Goal: Task Accomplishment & Management: Use online tool/utility

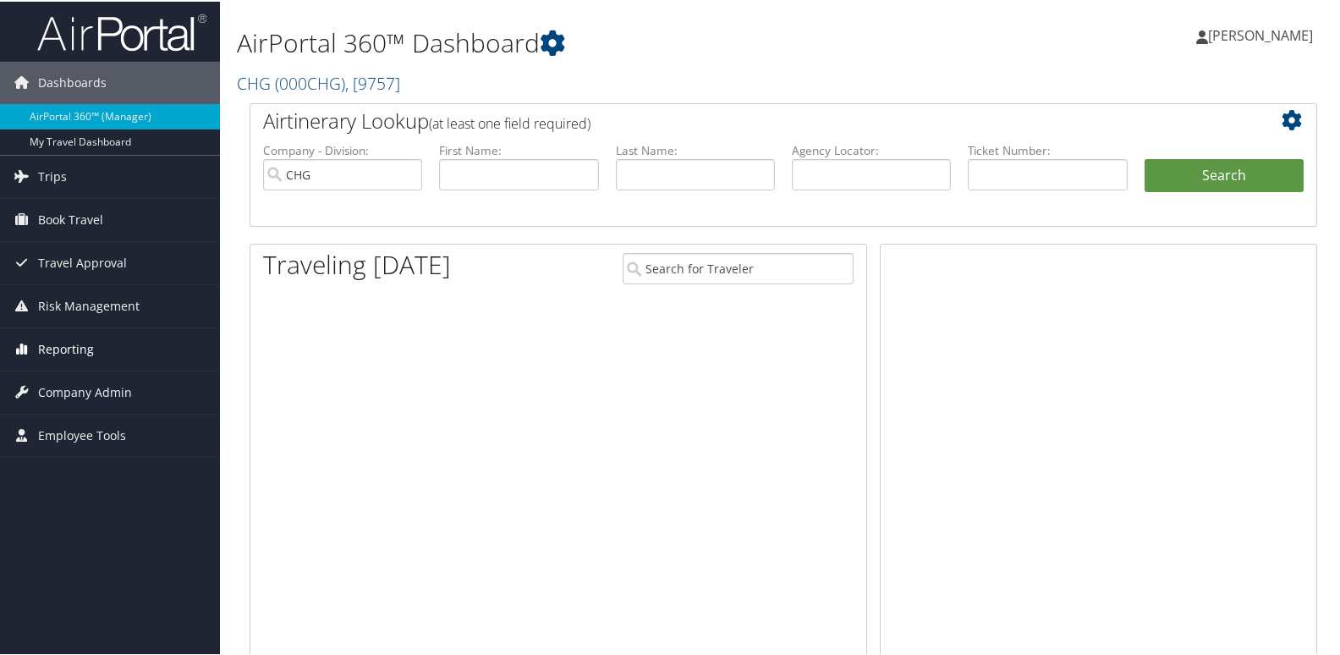
click at [79, 347] on span "Reporting" at bounding box center [66, 347] width 56 height 42
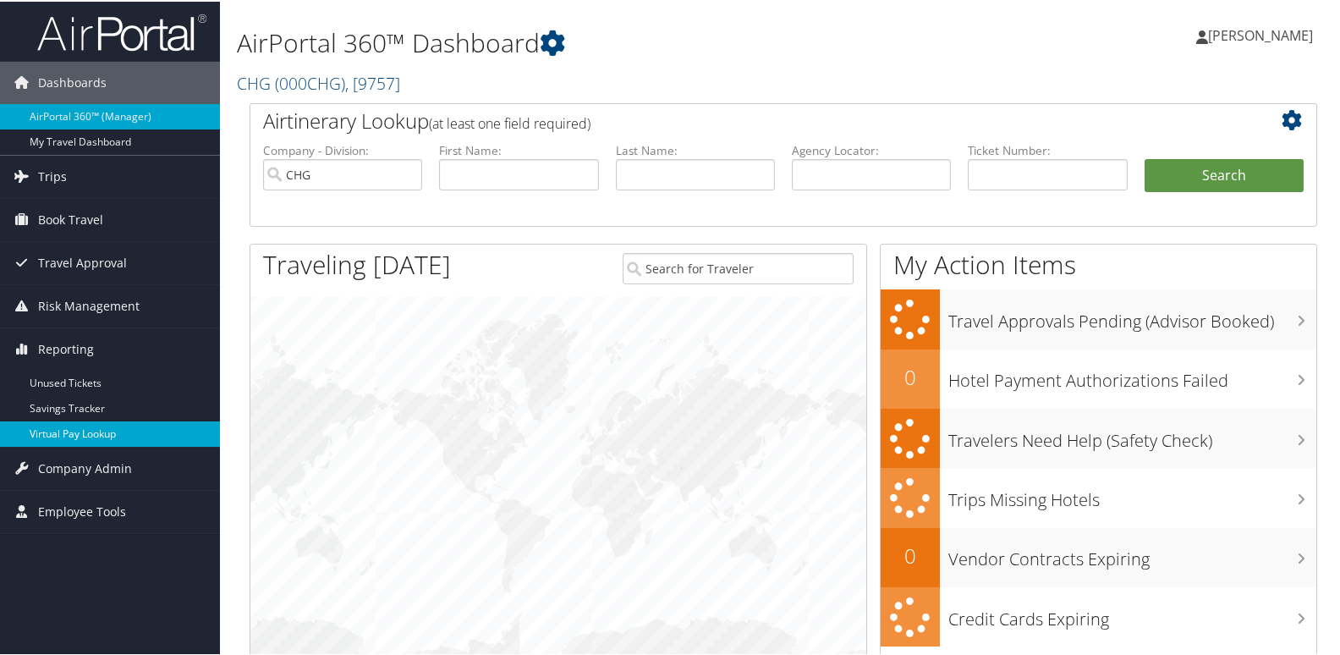
click at [134, 433] on link "Virtual Pay Lookup" at bounding box center [110, 431] width 220 height 25
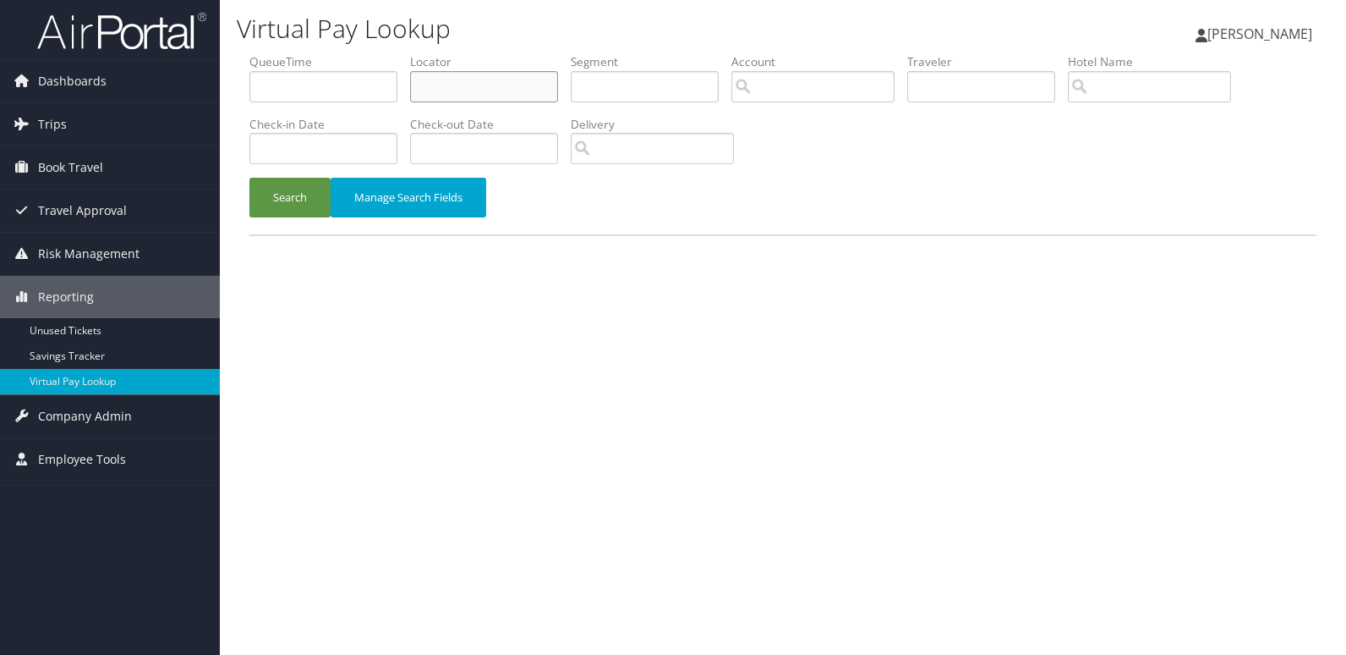
click at [540, 97] on input "text" at bounding box center [484, 86] width 148 height 31
paste input "ERIFKN"
type input "ERIFKN"
click at [282, 199] on button "Search" at bounding box center [289, 198] width 81 height 40
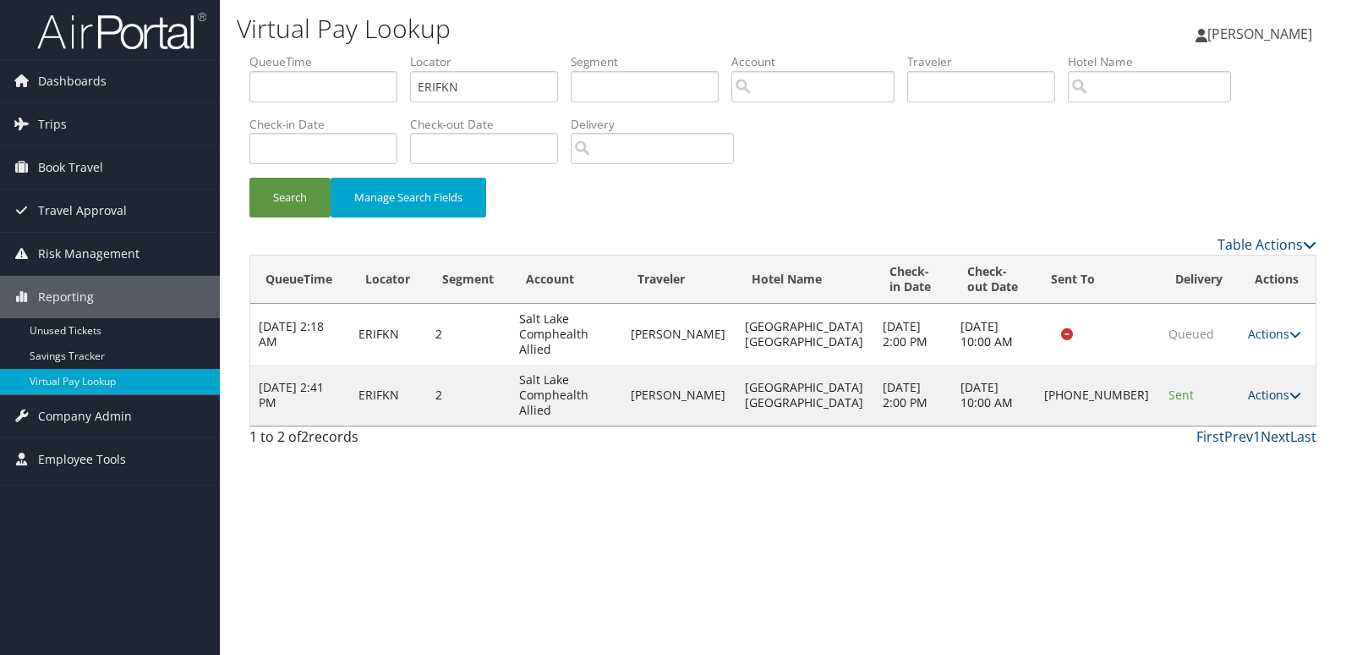
click at [1258, 365] on td "Actions Resend Logs Delivery Information View Itinerary" at bounding box center [1278, 395] width 76 height 61
drag, startPoint x: 1258, startPoint y: 365, endPoint x: 1269, endPoint y: 365, distance: 10.1
click at [1258, 387] on link "Actions" at bounding box center [1274, 395] width 53 height 16
click at [1225, 419] on link "Logs" at bounding box center [1213, 425] width 145 height 29
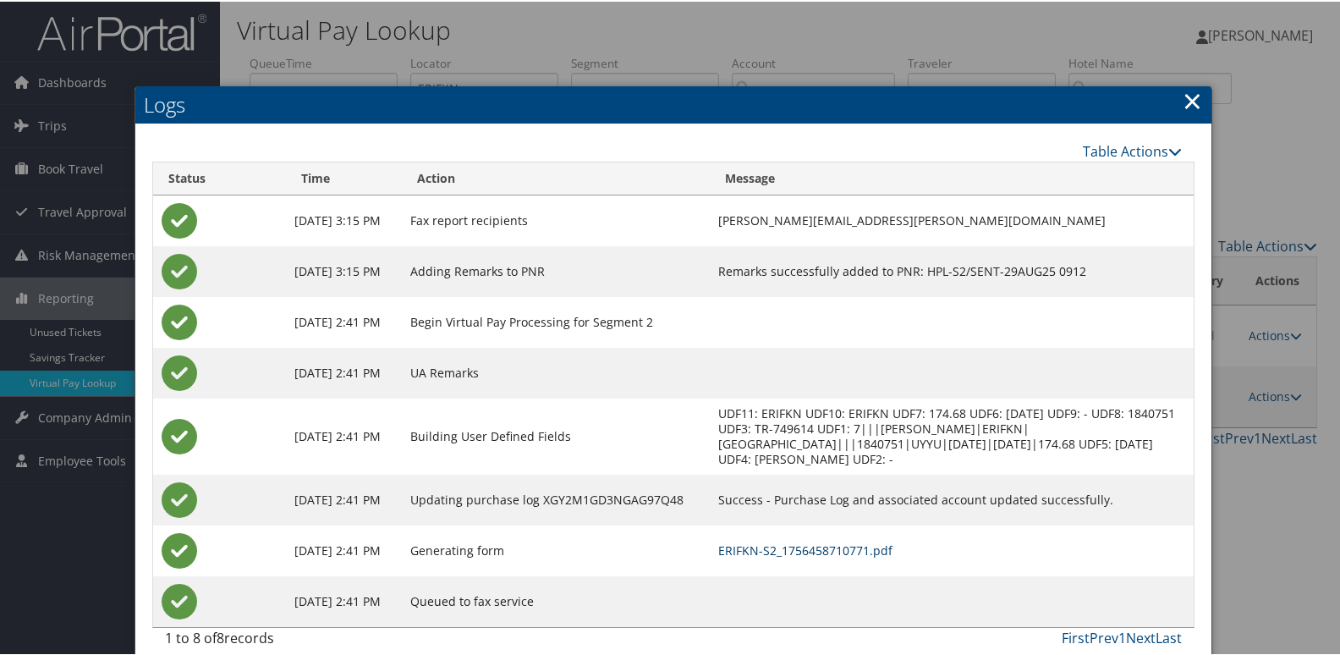
click at [818, 549] on link "ERIFKN-S2_1756458710771.pdf" at bounding box center [805, 548] width 174 height 16
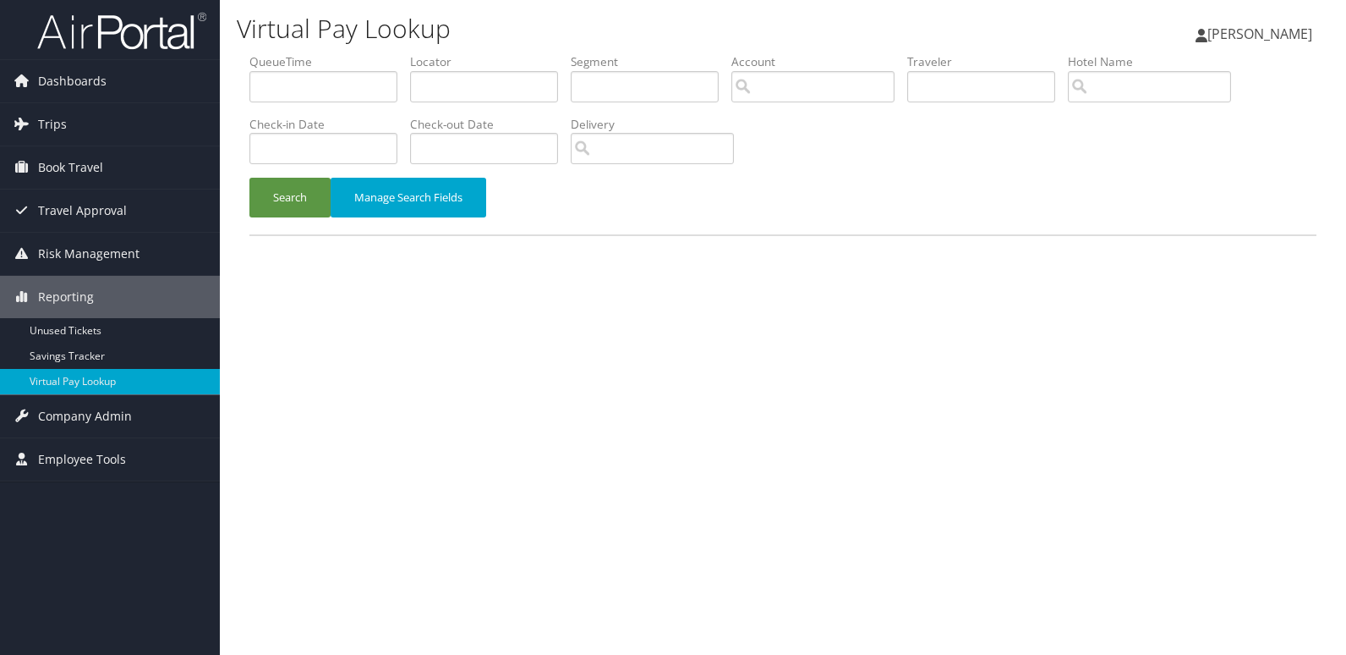
click at [485, 109] on li "Locator" at bounding box center [490, 84] width 161 height 62
paste input "LVEMVA"
click at [498, 98] on input "text" at bounding box center [484, 86] width 148 height 31
type input "LVEMVA"
click at [275, 198] on button "Search" at bounding box center [289, 198] width 81 height 40
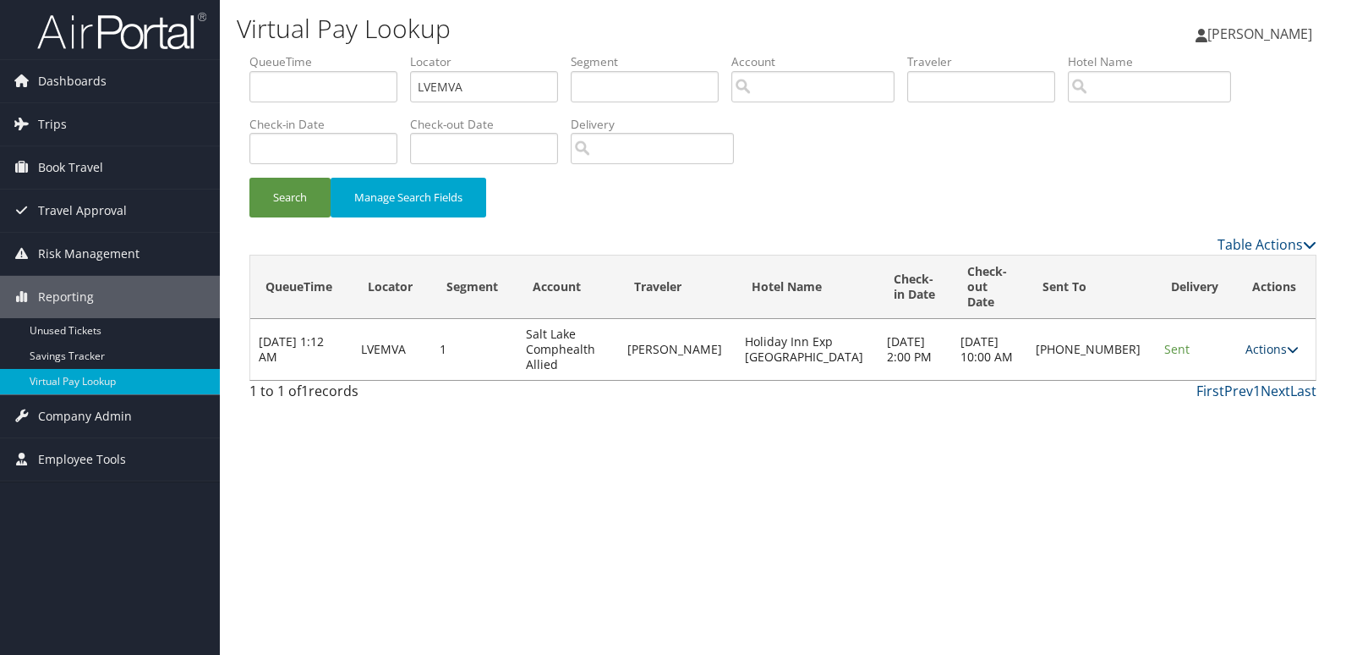
click at [1258, 341] on link "Actions" at bounding box center [1272, 349] width 53 height 16
drag, startPoint x: 1253, startPoint y: 537, endPoint x: 1248, endPoint y: 513, distance: 24.2
click at [1253, 537] on div "Virtual Pay Lookup Mack Bravo Mack Bravo My Settings Travel Agency Contacts Vie…" at bounding box center [783, 327] width 1127 height 655
click at [1256, 341] on link "Actions" at bounding box center [1272, 349] width 53 height 16
click at [1255, 392] on link "Logs" at bounding box center [1211, 387] width 145 height 29
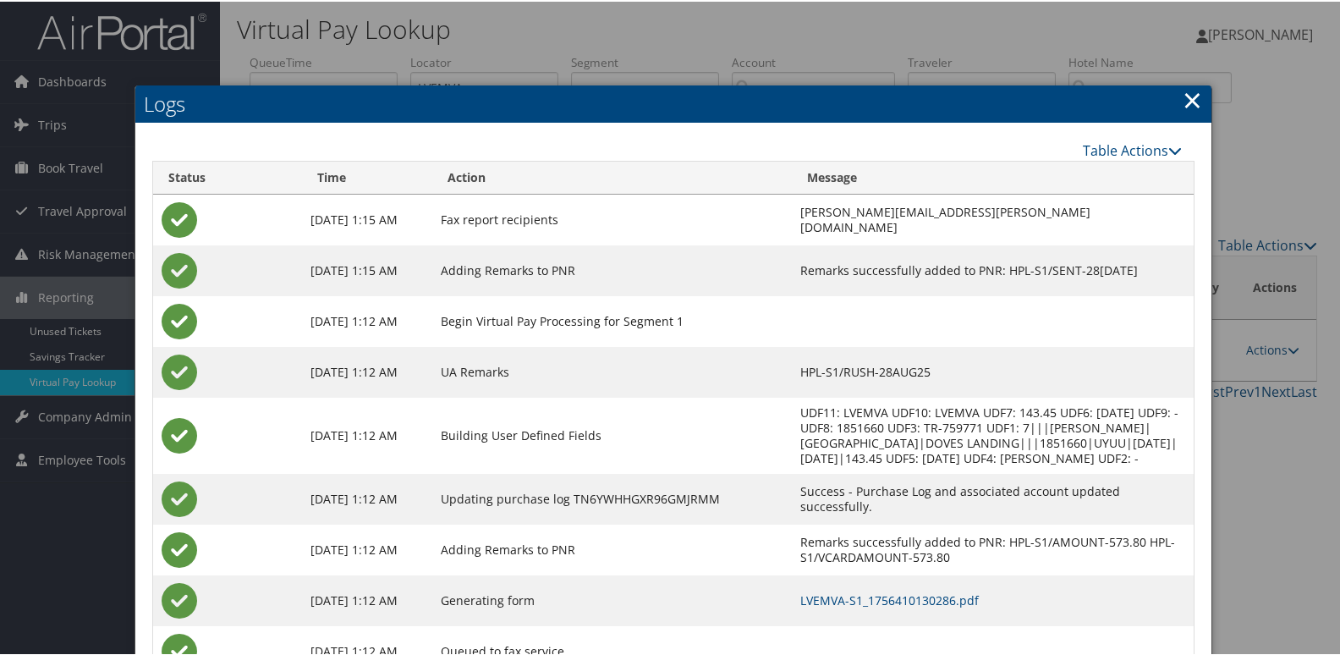
scroll to position [69, 0]
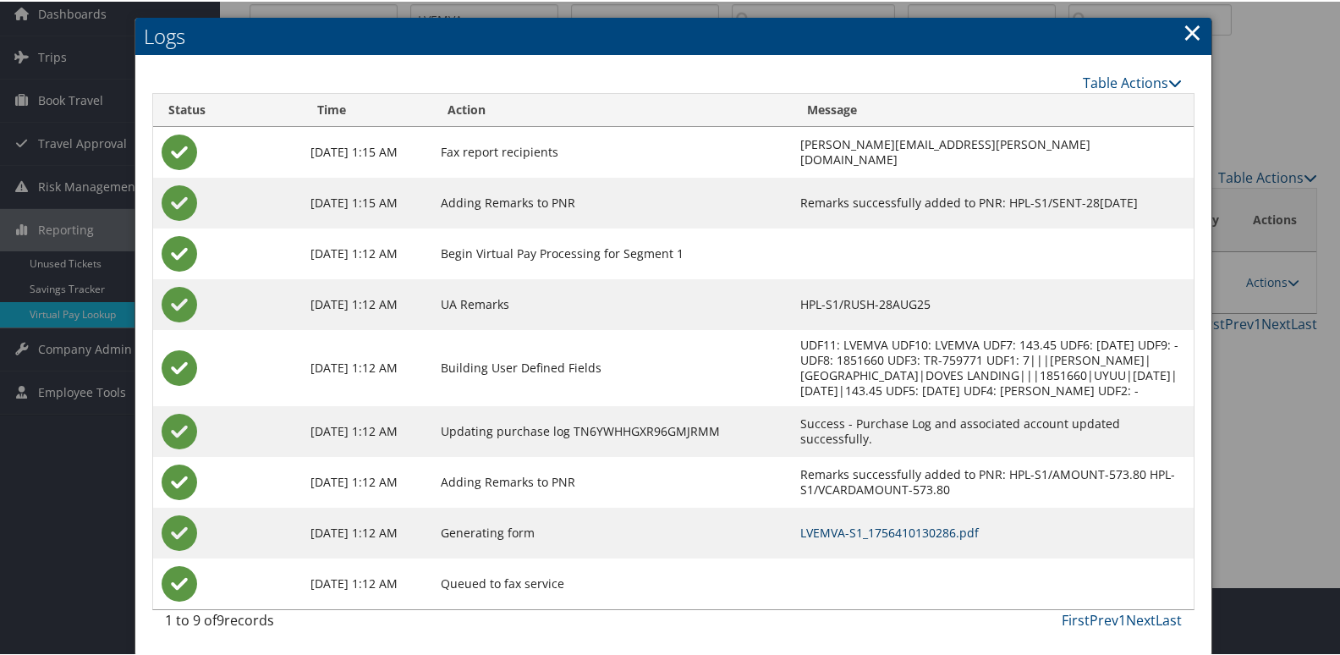
click at [912, 536] on link "LVEMVA-S1_1756410130286.pdf" at bounding box center [889, 531] width 178 height 16
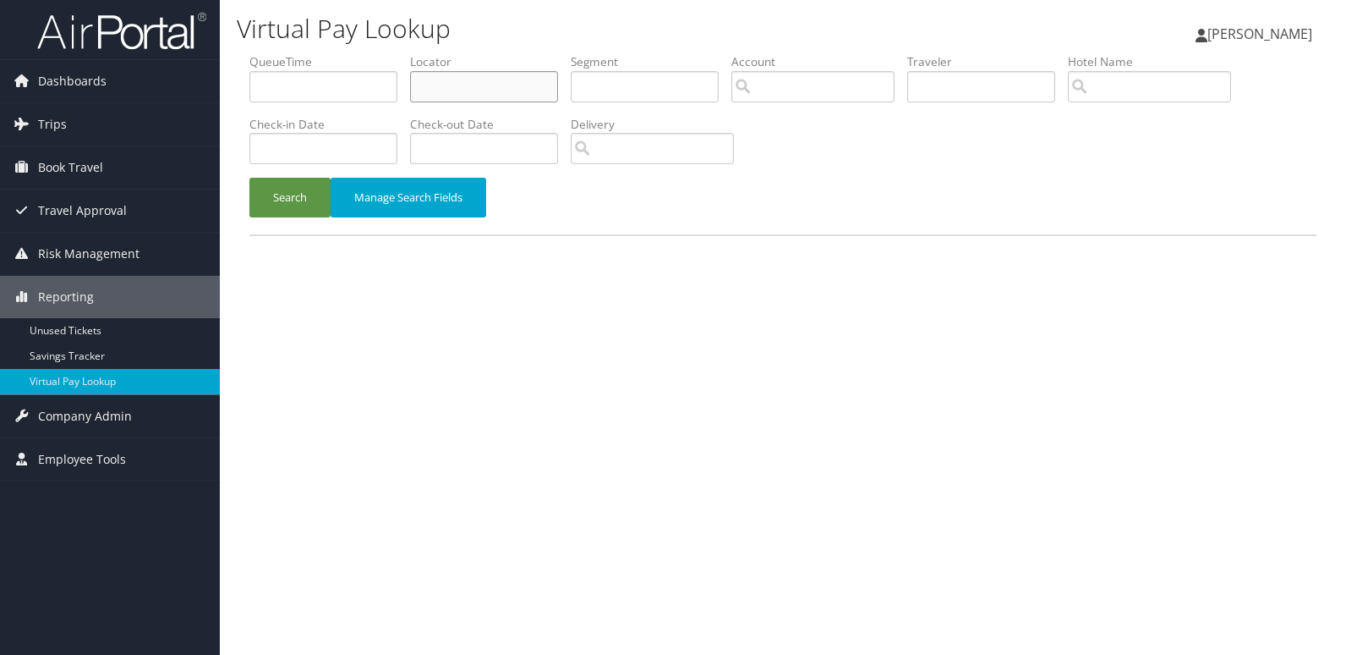
click at [453, 85] on input "text" at bounding box center [484, 86] width 148 height 31
paste input "EVGVJT"
type input "EVGVJT"
click at [305, 216] on button "Search" at bounding box center [289, 198] width 81 height 40
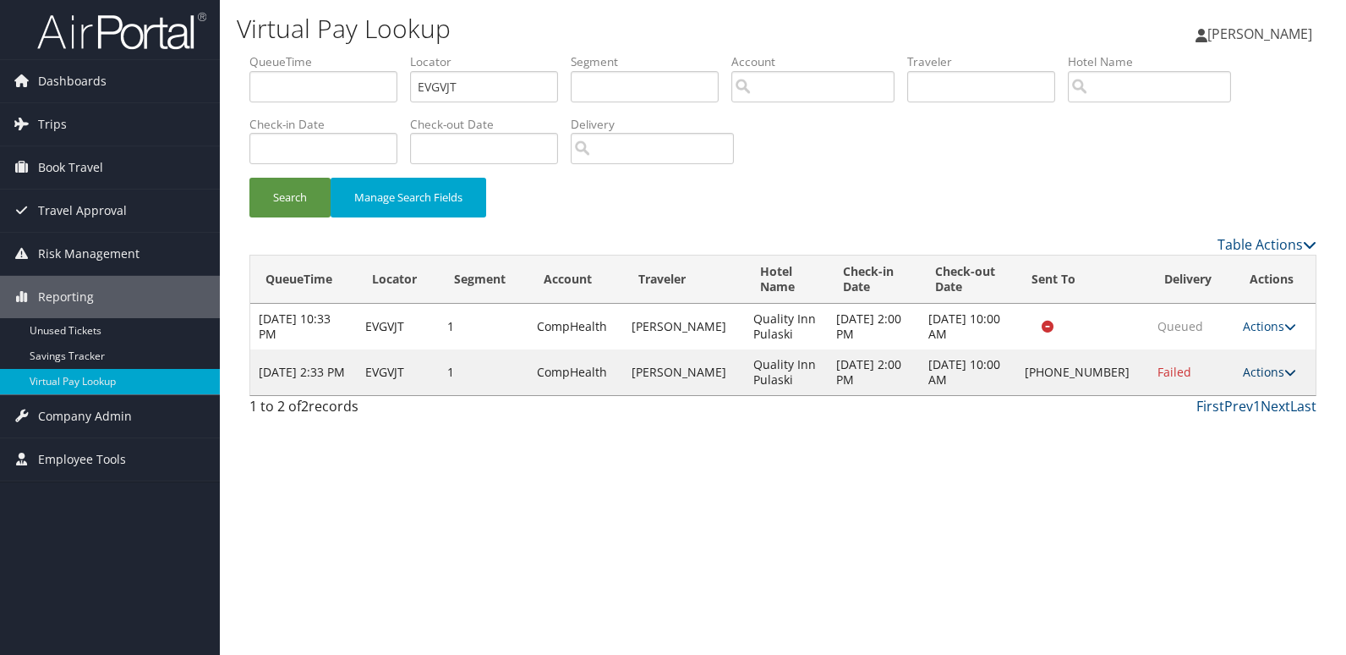
click at [1248, 368] on link "Actions" at bounding box center [1269, 372] width 53 height 16
click at [1213, 427] on link "Logs" at bounding box center [1213, 425] width 145 height 29
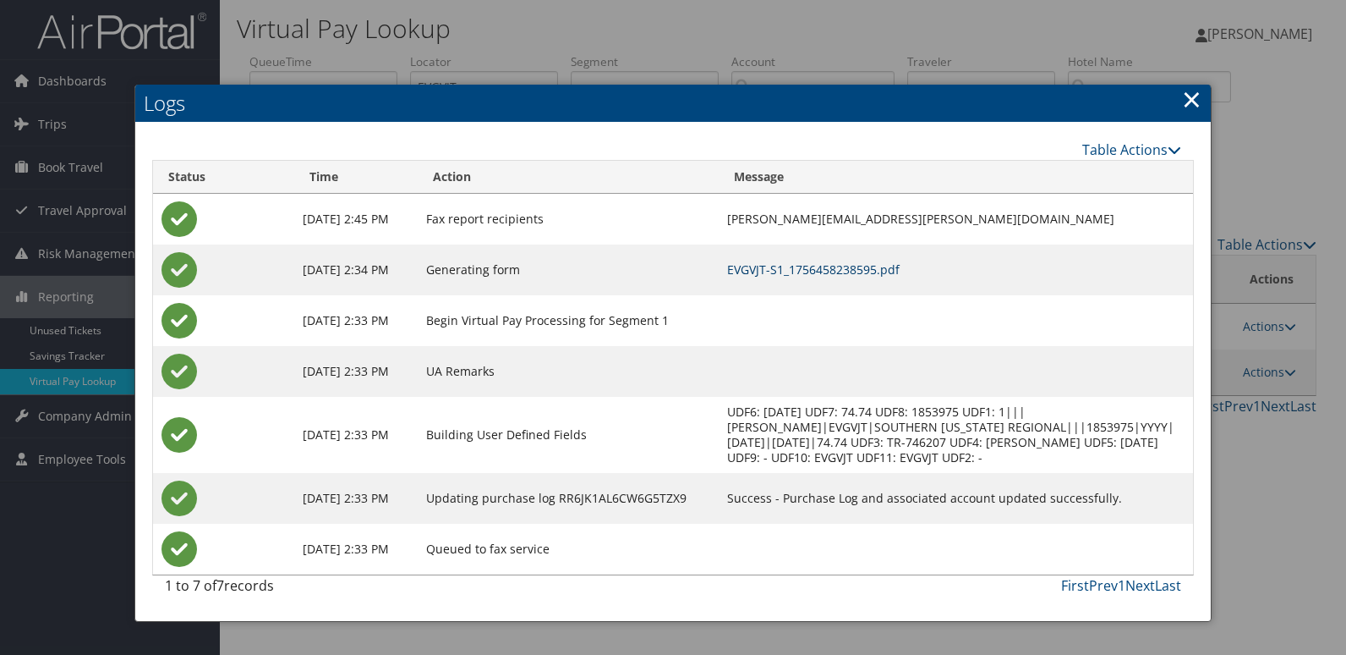
click at [816, 270] on link "EVGVJT-S1_1756458238595.pdf" at bounding box center [813, 269] width 173 height 16
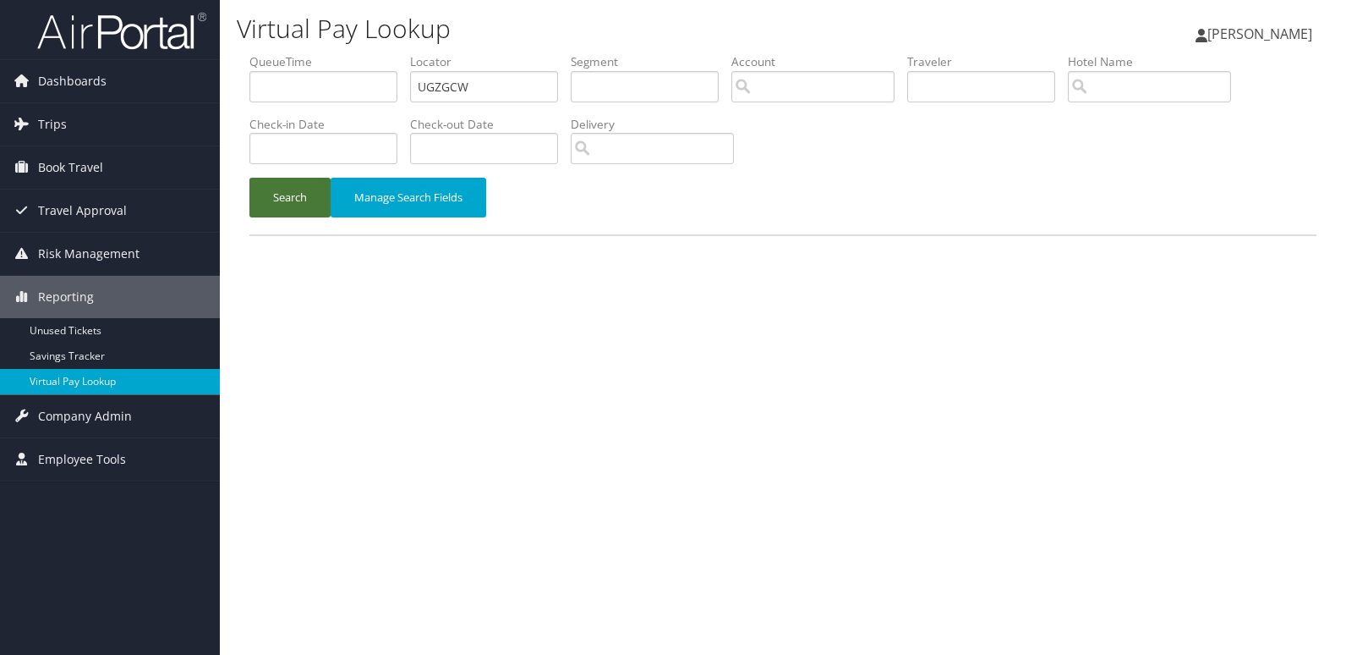
type input "UGZGCW"
click at [275, 194] on button "Search" at bounding box center [289, 198] width 81 height 40
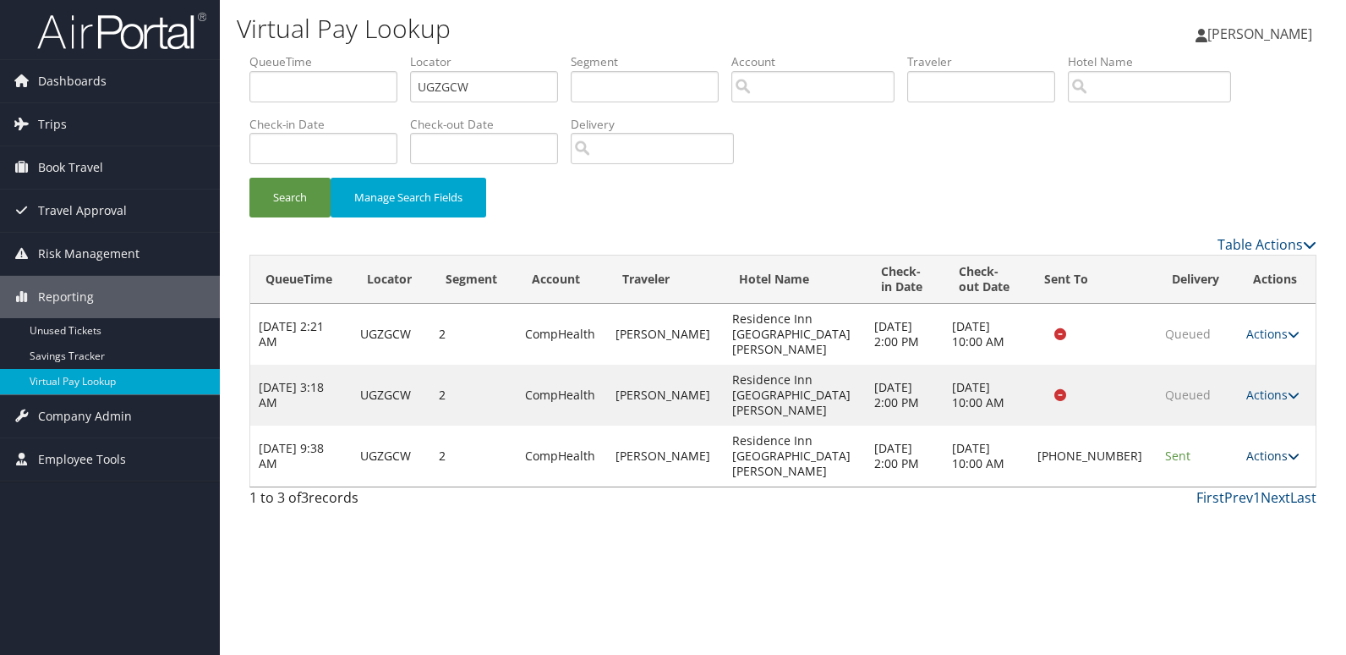
click at [1264, 447] on link "Actions" at bounding box center [1273, 455] width 53 height 16
click at [1242, 482] on link "Logs" at bounding box center [1215, 471] width 145 height 29
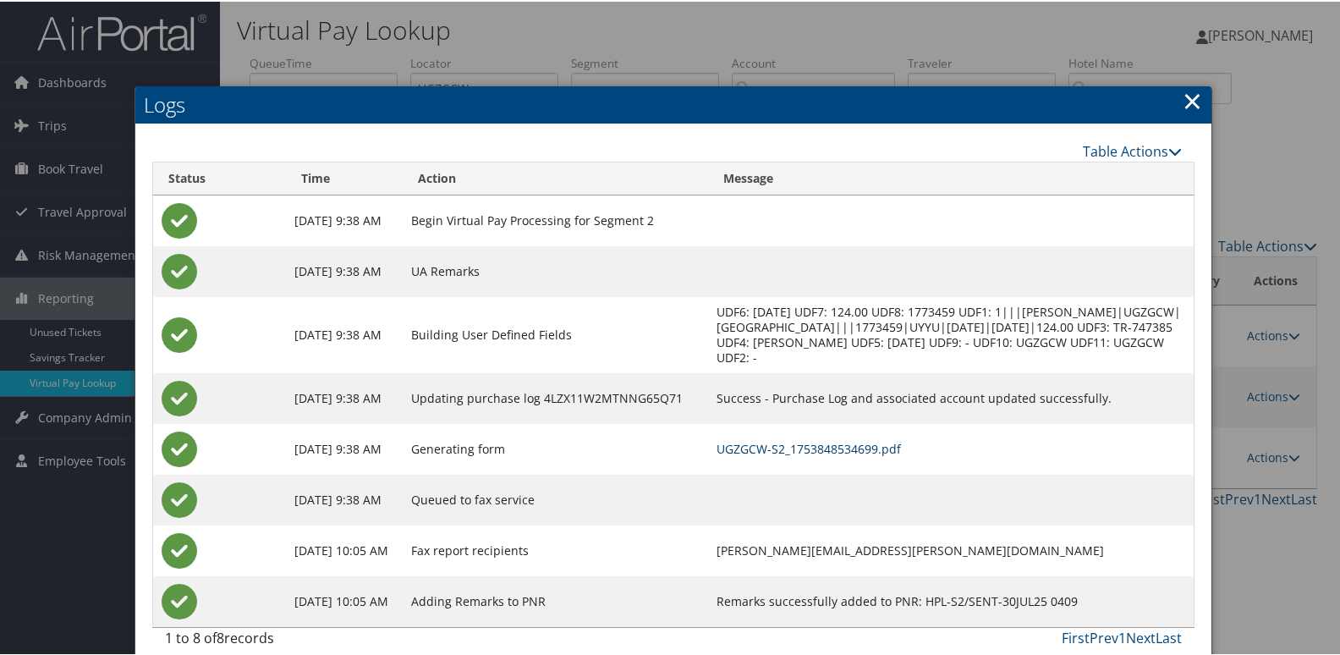
click at [901, 443] on link "UGZGCW-S2_1753848534699.pdf" at bounding box center [808, 447] width 184 height 16
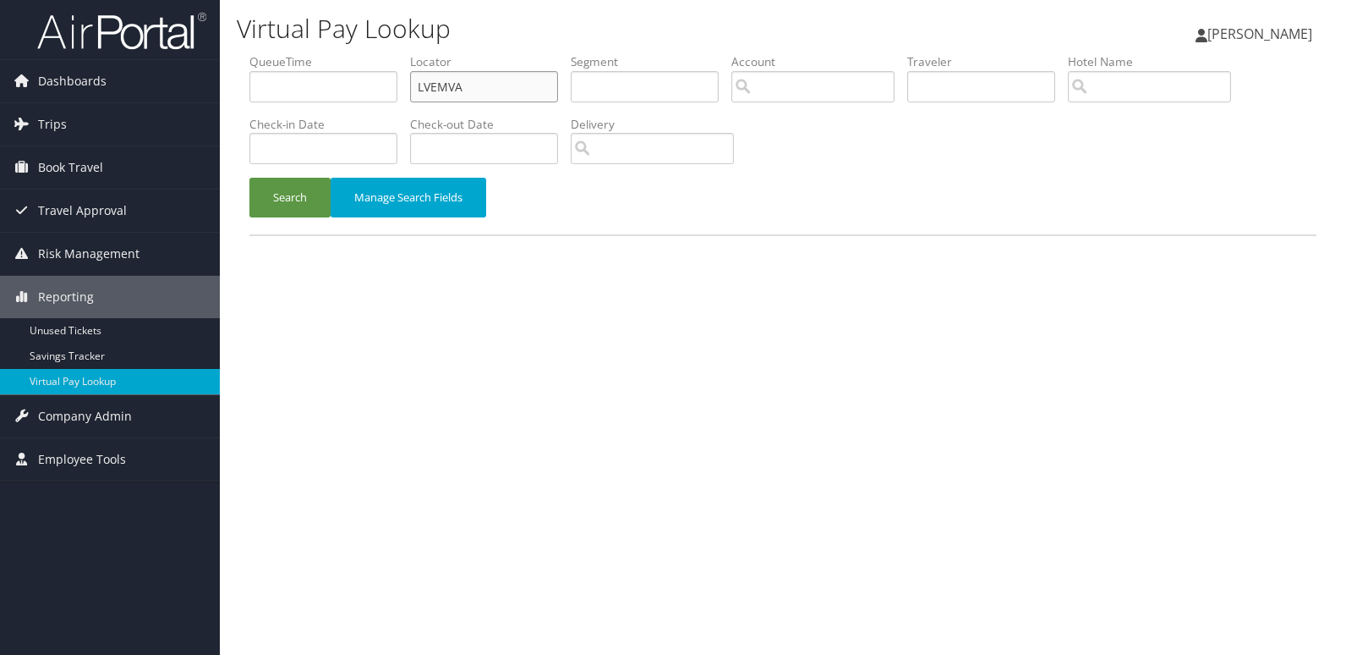
click at [475, 97] on input "LVEMVA" at bounding box center [484, 86] width 148 height 31
paste input "NYXJHU"
type input "NYXJHU"
click at [273, 203] on button "Search" at bounding box center [289, 198] width 81 height 40
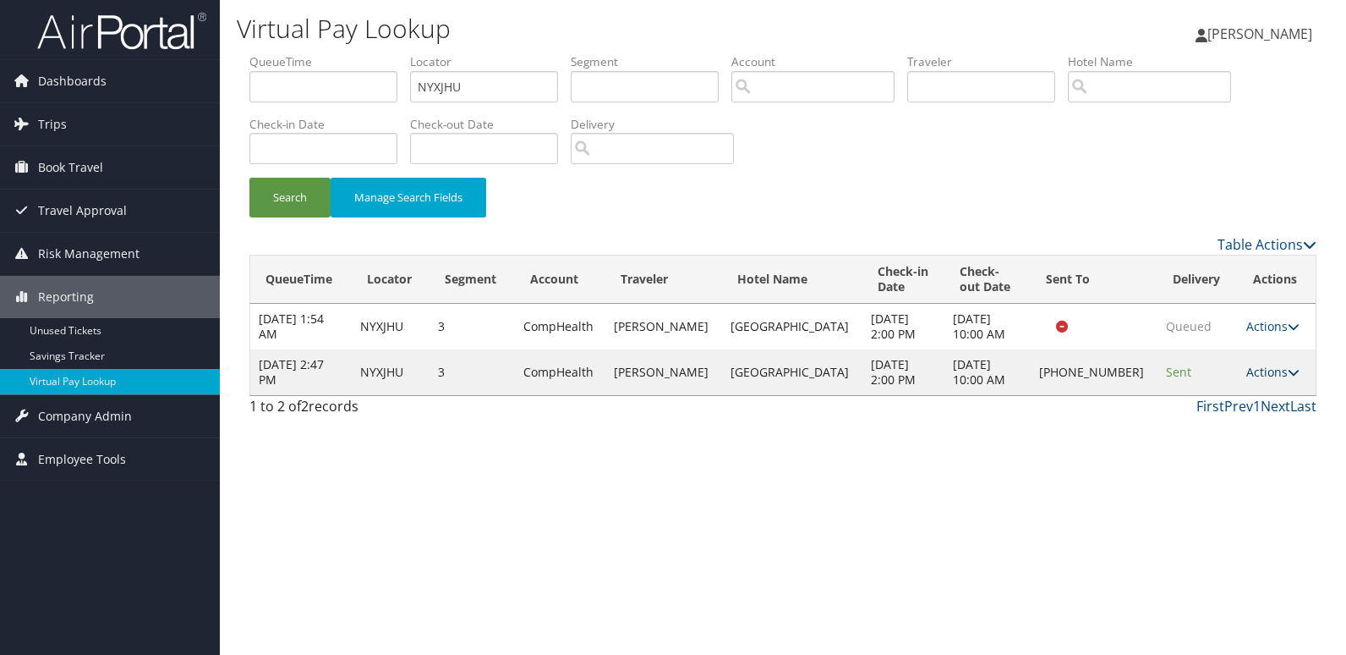
click at [1277, 378] on link "Actions" at bounding box center [1273, 372] width 53 height 16
click at [1220, 425] on link "Logs" at bounding box center [1213, 425] width 145 height 29
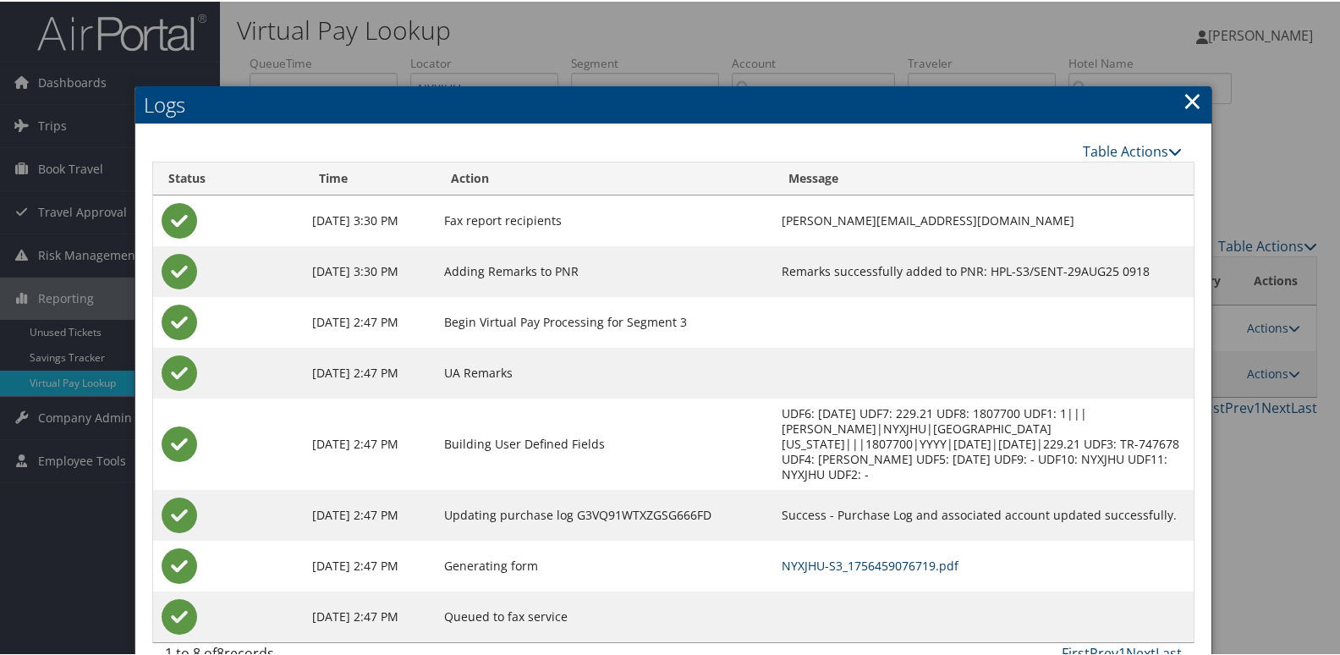
click at [899, 565] on link "NYXJHU-S3_1756459076719.pdf" at bounding box center [869, 564] width 177 height 16
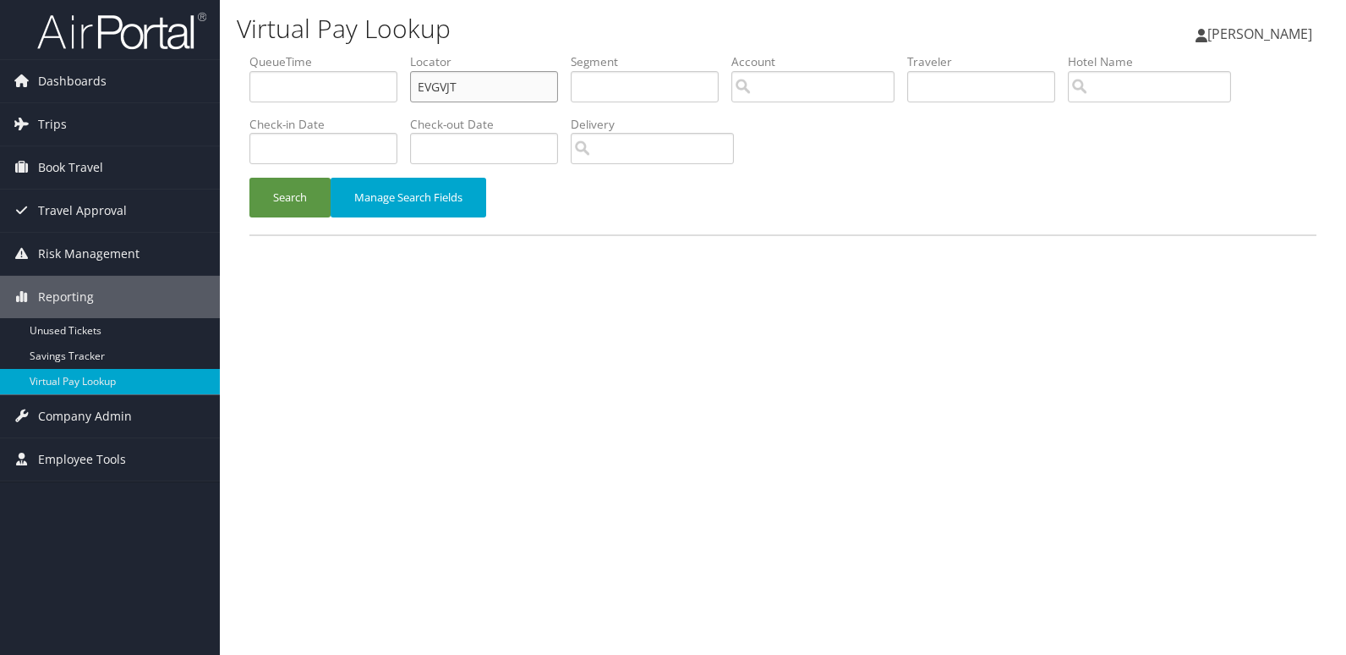
click at [509, 78] on input "EVGVJT" at bounding box center [484, 86] width 148 height 31
paste input "KGDUYR"
type input "KGDUYR"
click at [301, 216] on button "Search" at bounding box center [289, 198] width 81 height 40
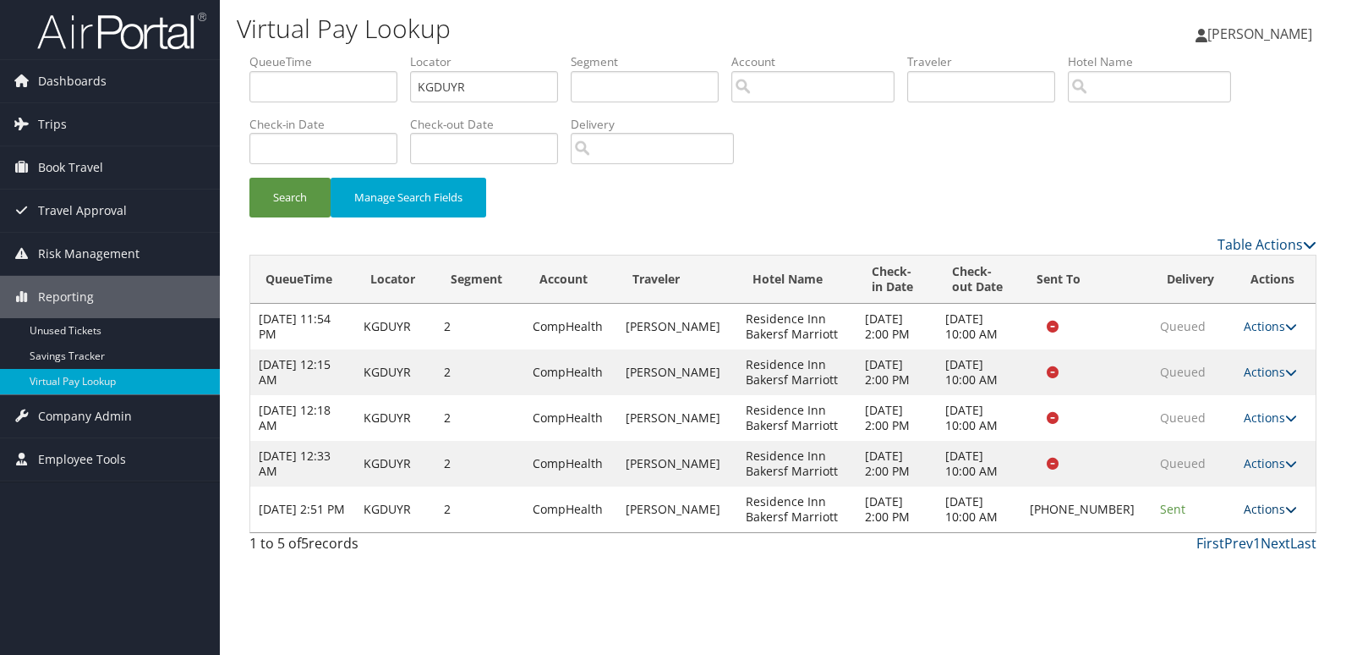
click at [1270, 515] on link "Actions" at bounding box center [1270, 509] width 53 height 16
click at [1248, 551] on link "Logs" at bounding box center [1214, 562] width 145 height 29
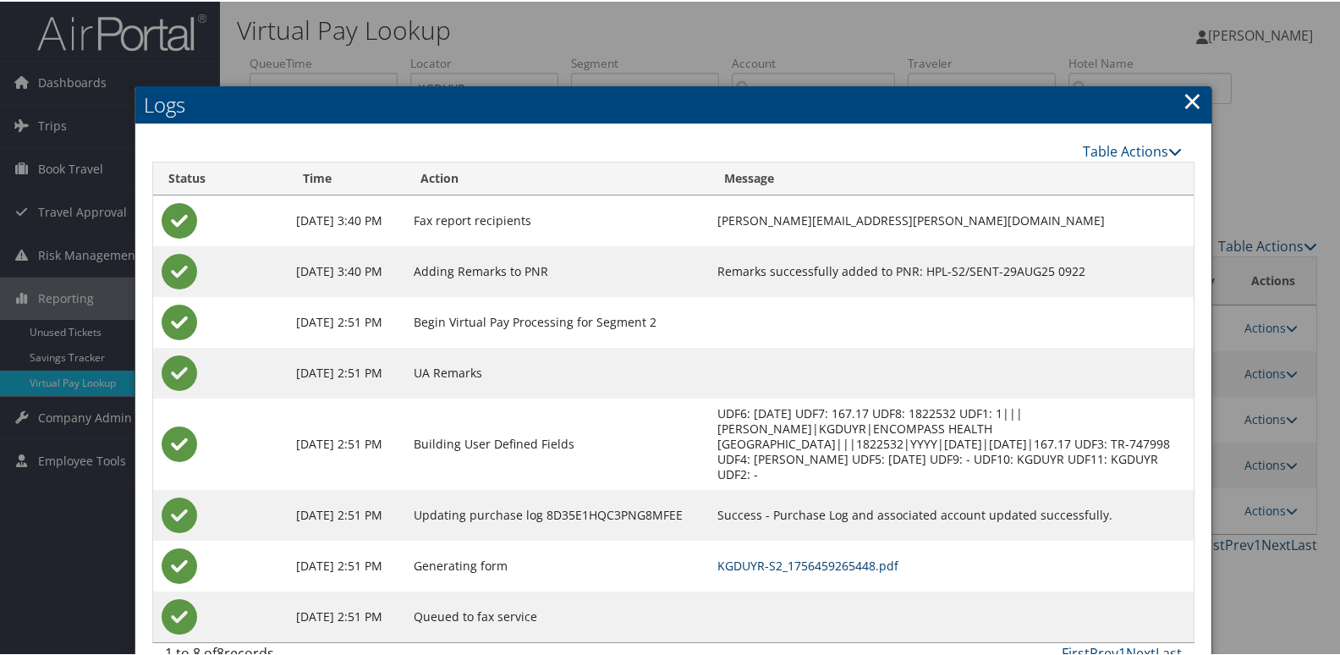
drag, startPoint x: 798, startPoint y: 553, endPoint x: 514, endPoint y: 343, distance: 353.2
click at [798, 556] on link "KGDUYR-S2_1756459265448.pdf" at bounding box center [807, 564] width 181 height 16
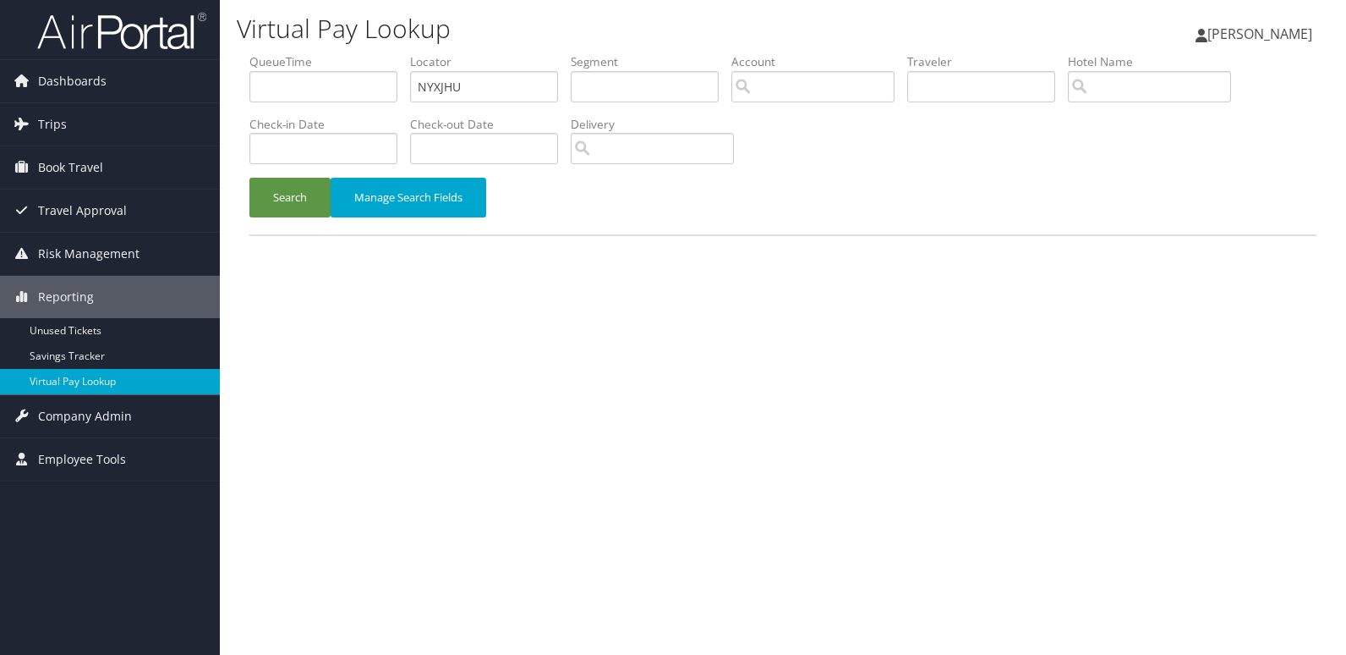
click at [297, 190] on button "Search" at bounding box center [289, 198] width 81 height 40
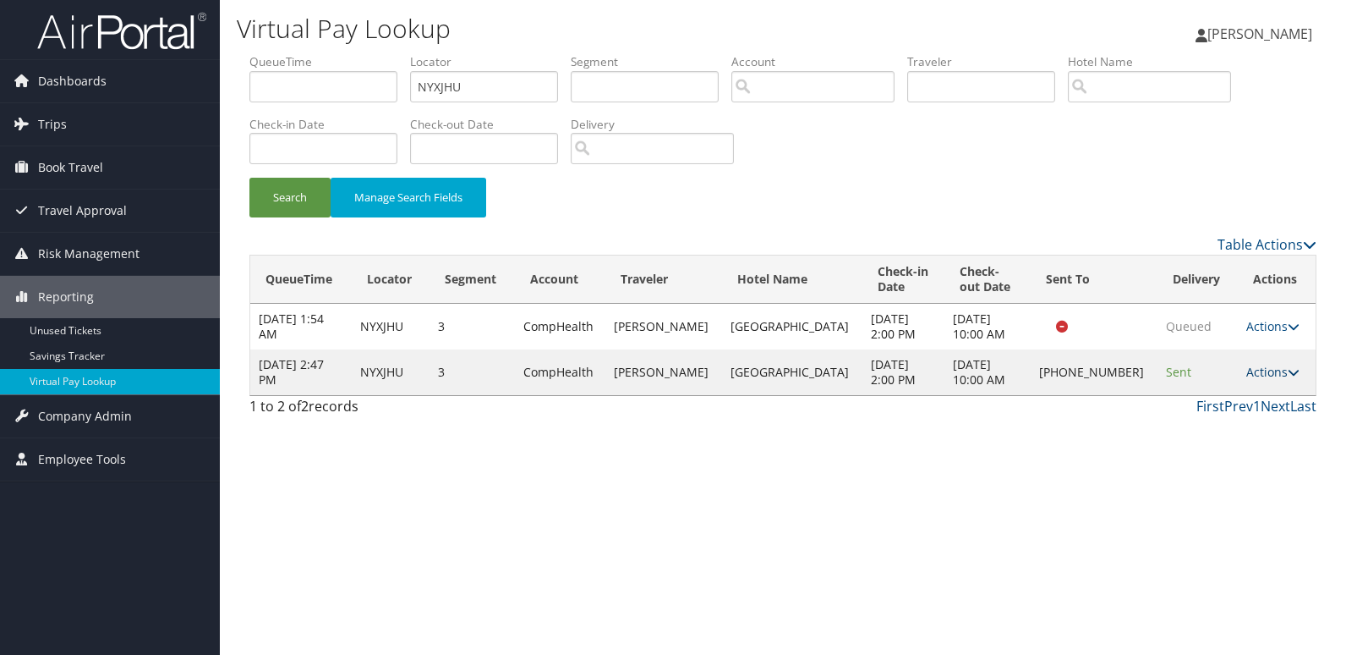
click at [1251, 374] on link "Actions" at bounding box center [1273, 372] width 53 height 16
click at [1235, 396] on link "Resend" at bounding box center [1213, 396] width 145 height 29
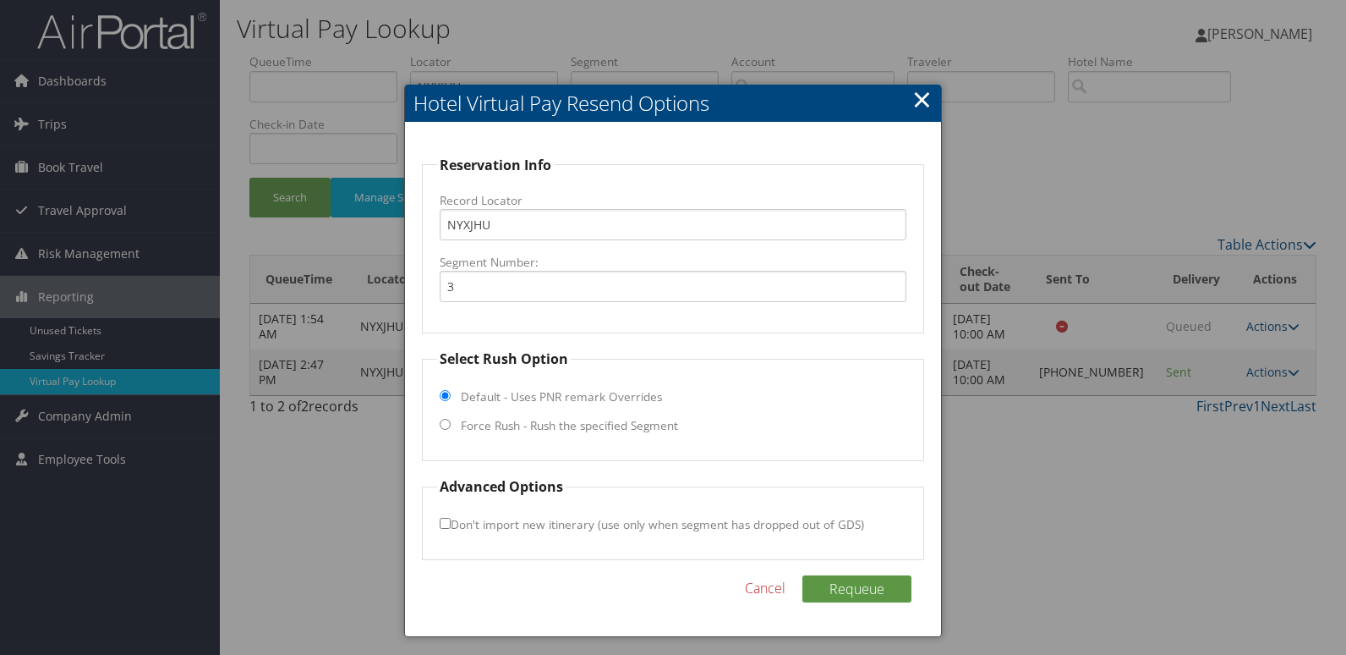
click at [514, 431] on label "Force Rush - Rush the specified Segment" at bounding box center [569, 425] width 217 height 17
click at [451, 430] on input "Force Rush - Rush the specified Segment" at bounding box center [445, 424] width 11 height 11
radio input "true"
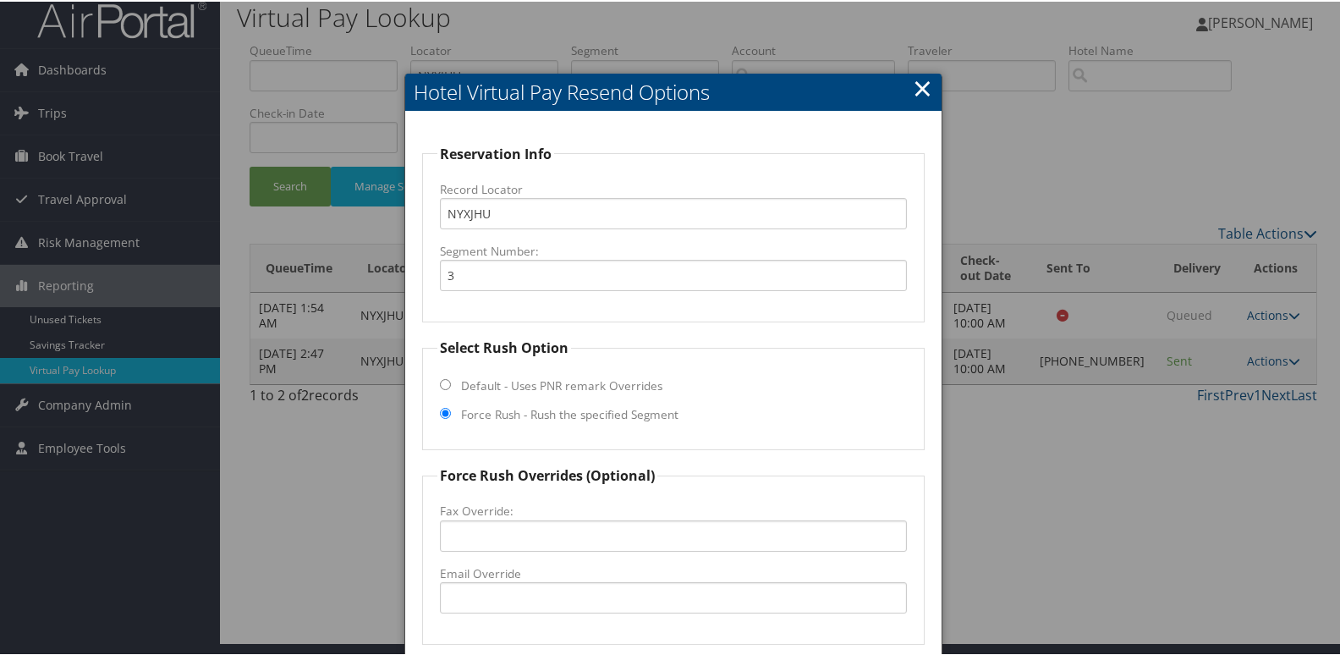
scroll to position [177, 0]
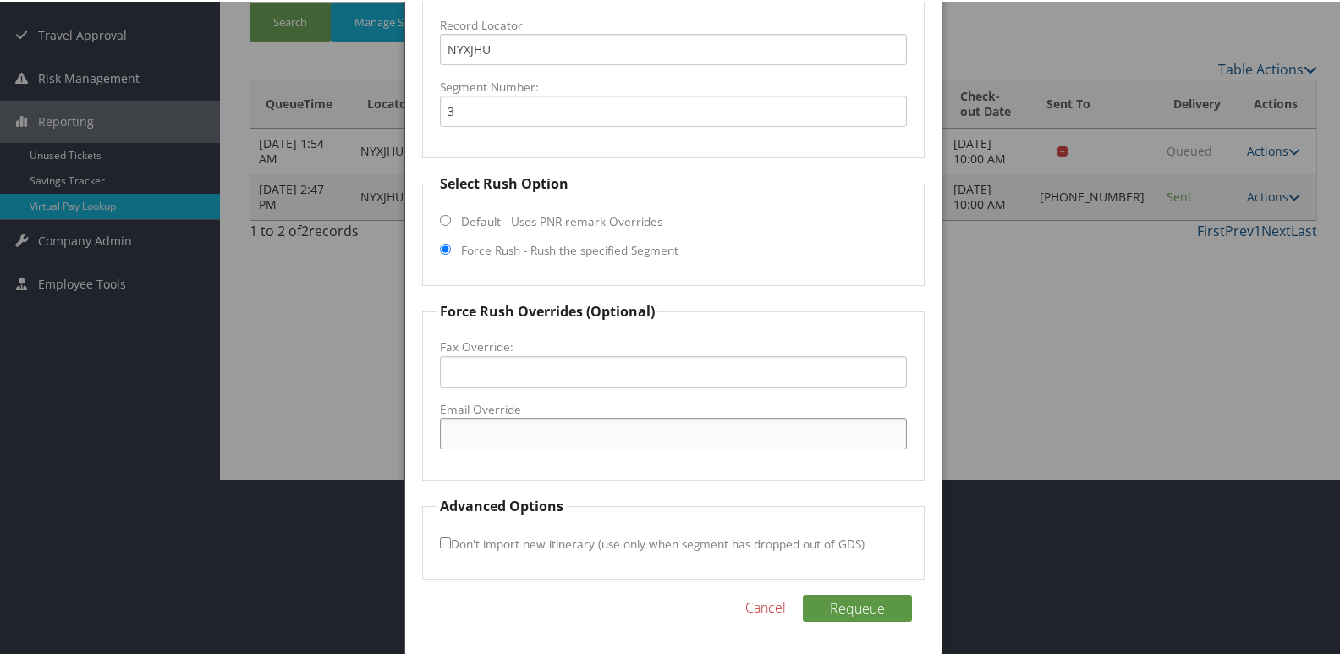
click at [561, 437] on input "Email Override" at bounding box center [674, 431] width 468 height 31
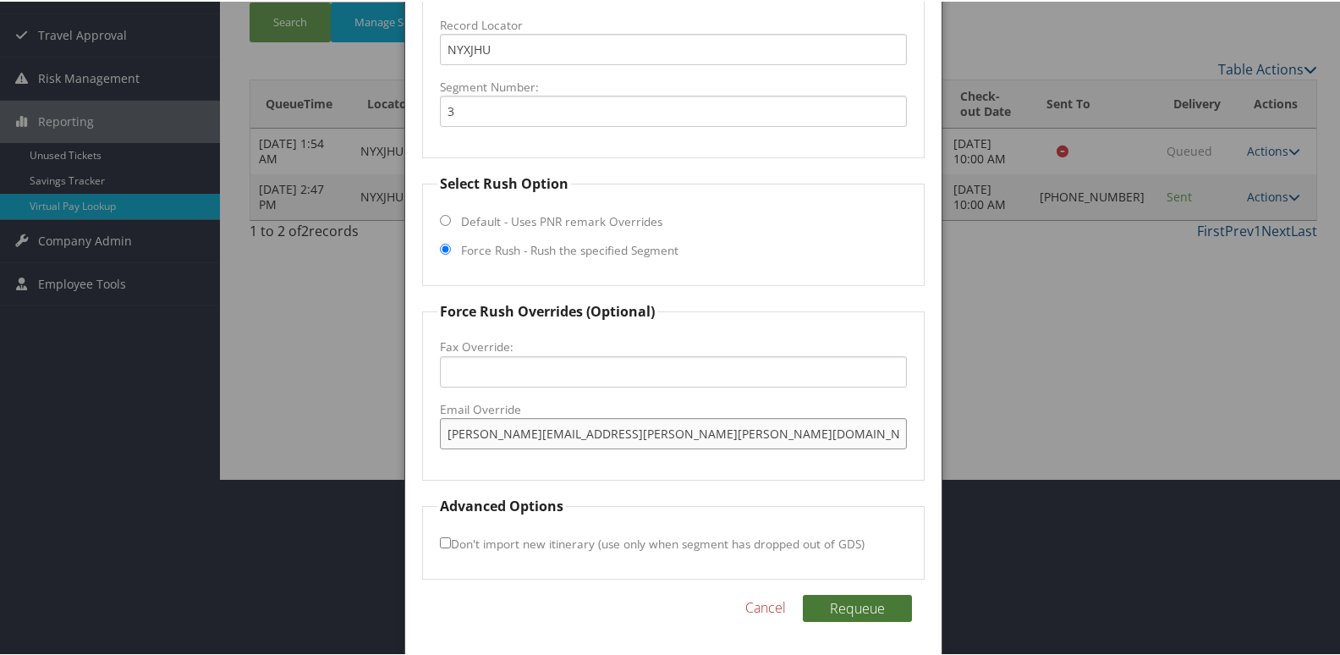
type input "heather.midgyett@hilton.com"
click at [865, 616] on button "Requeue" at bounding box center [857, 606] width 109 height 27
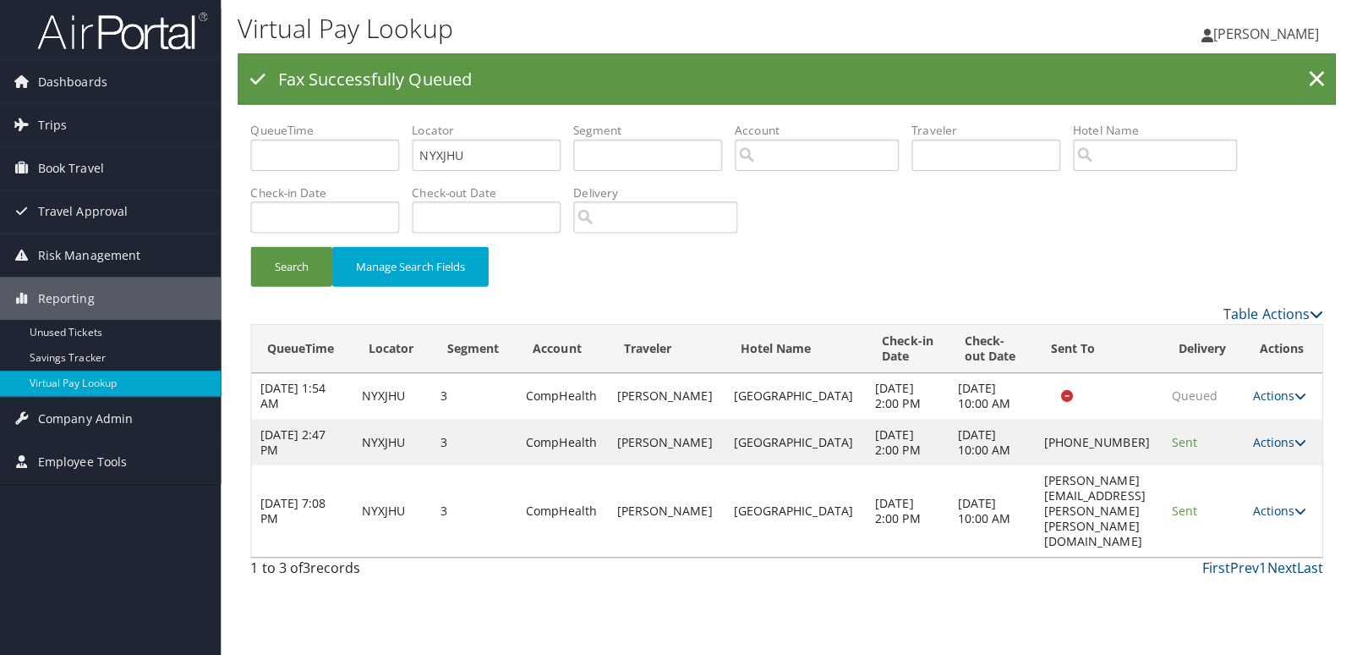
scroll to position [0, 0]
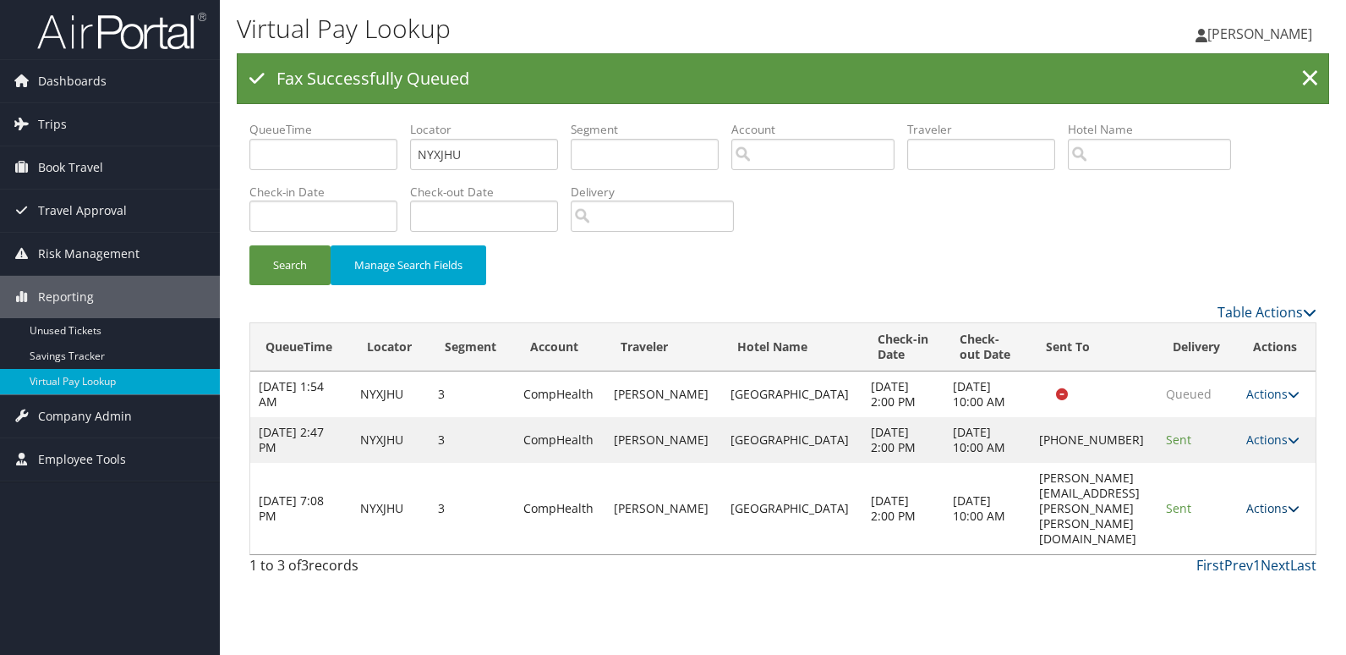
click at [1271, 500] on link "Actions" at bounding box center [1273, 508] width 53 height 16
click at [1272, 536] on link "Logs" at bounding box center [1242, 538] width 107 height 29
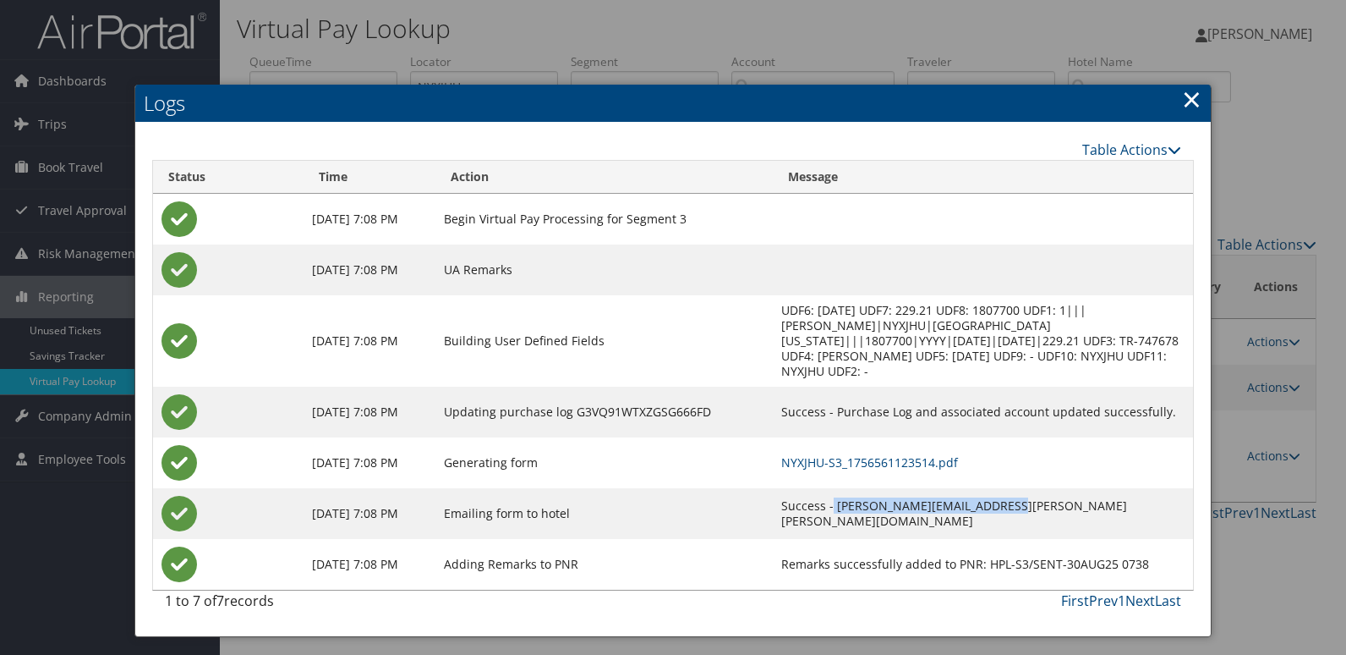
copy td "heather.midgyett@hilton.com"
drag, startPoint x: 997, startPoint y: 507, endPoint x: 822, endPoint y: 512, distance: 175.1
click at [822, 512] on td "Success - heather.midgyett@hilton.com" at bounding box center [983, 513] width 420 height 51
click at [871, 463] on link "NYXJHU-S3_1756561123514.pdf" at bounding box center [869, 462] width 177 height 16
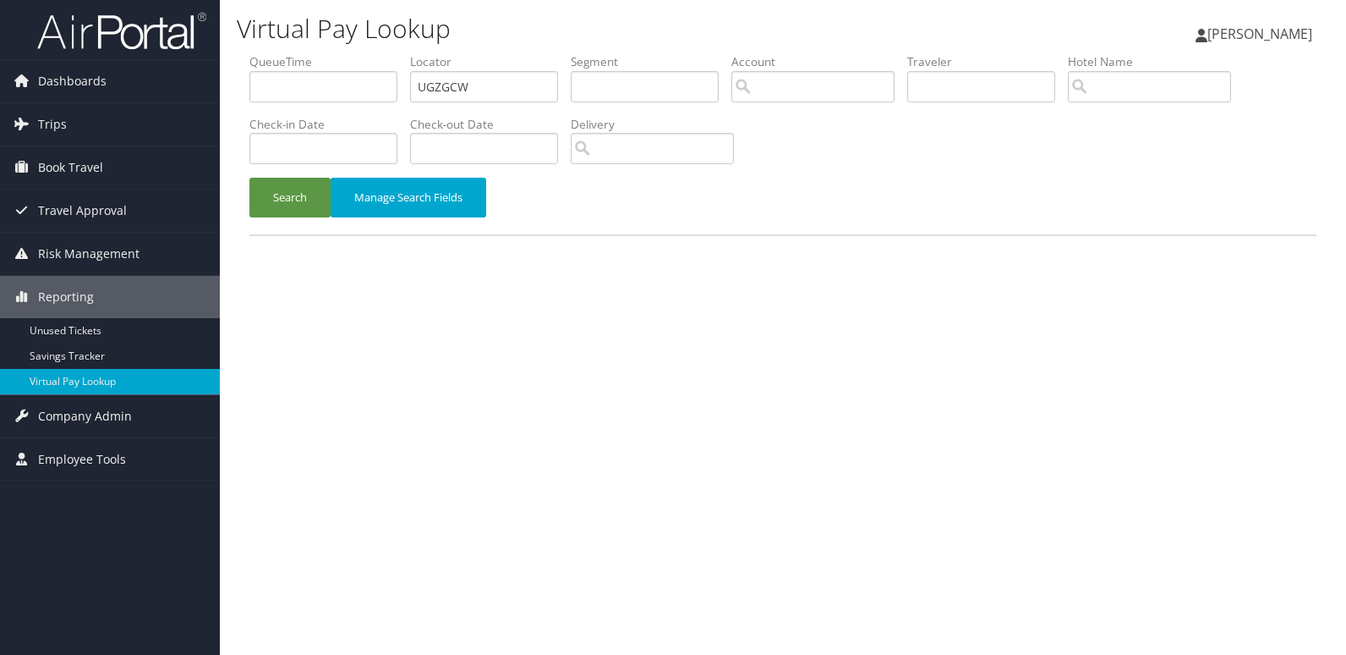
click at [496, 117] on label "Check-out Date" at bounding box center [490, 124] width 161 height 17
click at [508, 96] on input "UGZGCW" at bounding box center [484, 86] width 148 height 31
paste input "ECZZAY"
type input "ECZZAY"
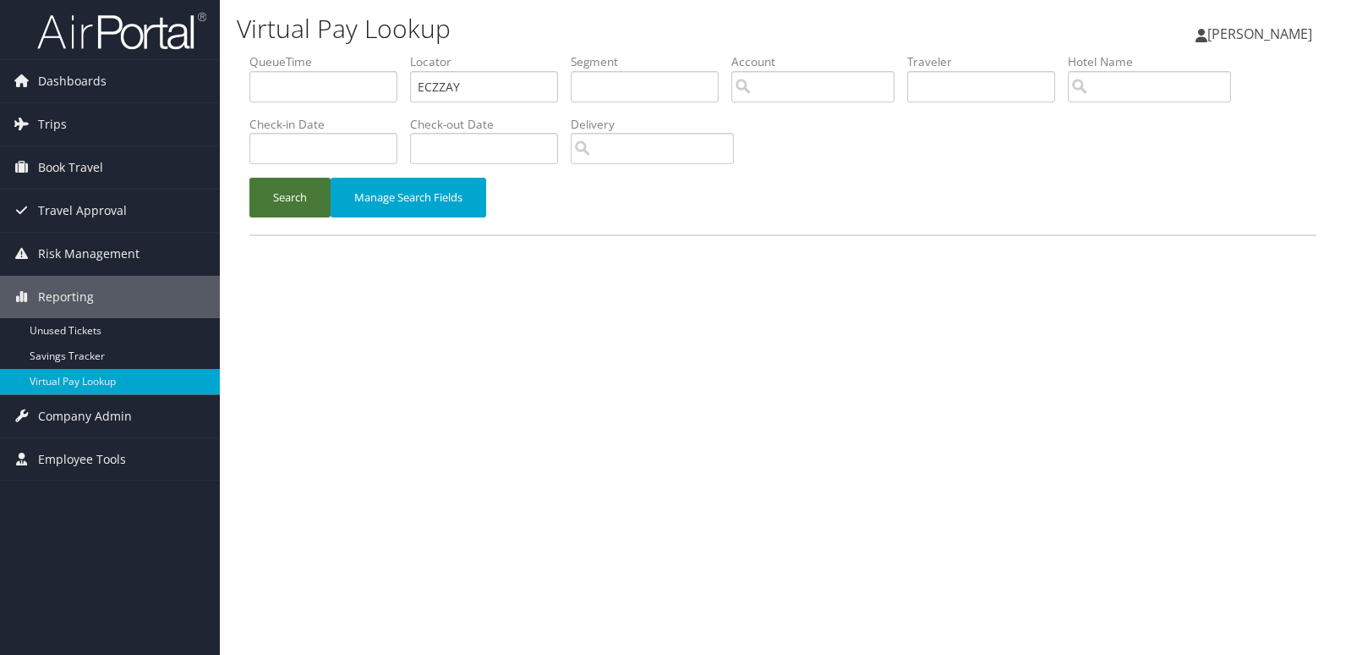
click at [288, 196] on button "Search" at bounding box center [289, 198] width 81 height 40
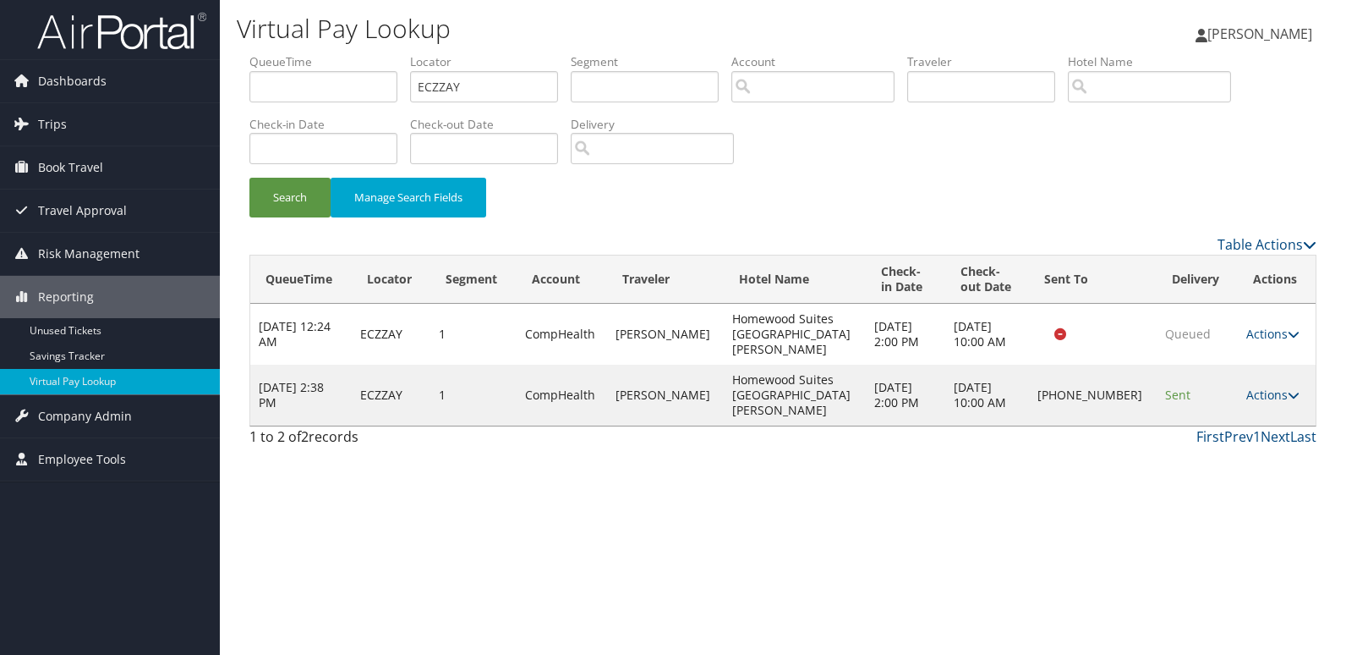
drag, startPoint x: 1264, startPoint y: 367, endPoint x: 1277, endPoint y: 381, distance: 19.7
click at [1264, 387] on link "Actions" at bounding box center [1273, 395] width 53 height 16
click at [1212, 414] on link "Logs" at bounding box center [1215, 425] width 145 height 29
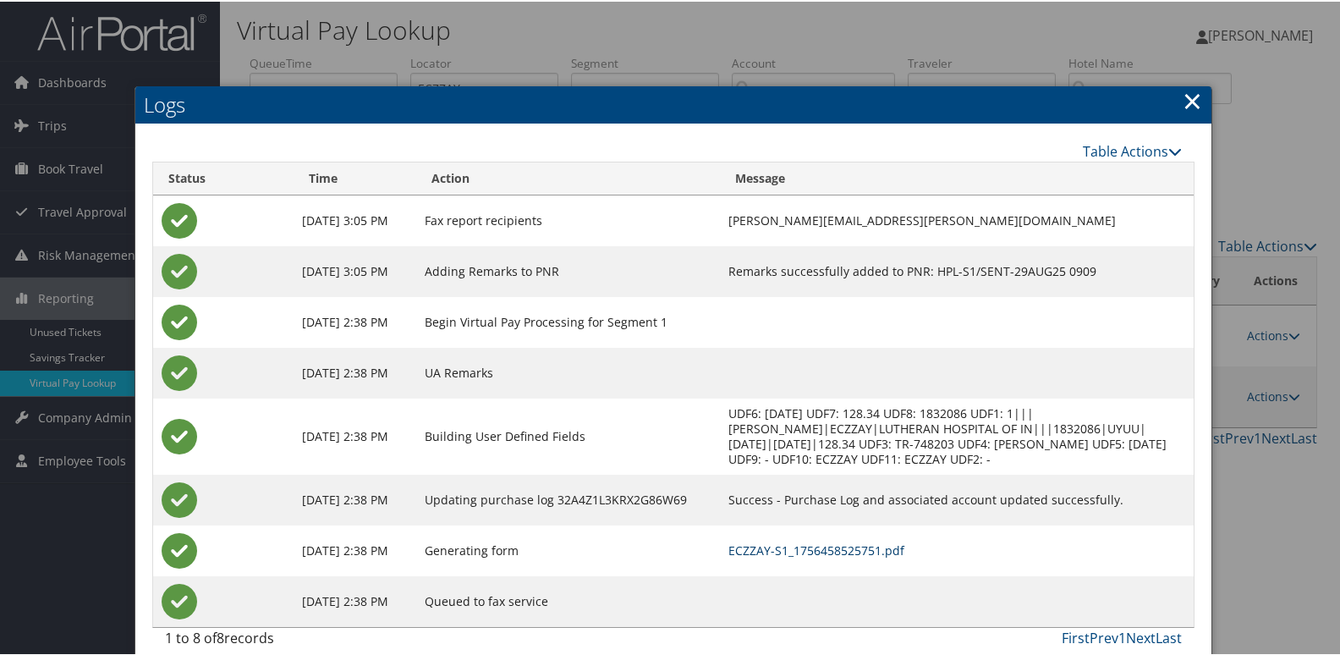
click at [869, 540] on link "ECZZAY-S1_1756458525751.pdf" at bounding box center [816, 548] width 176 height 16
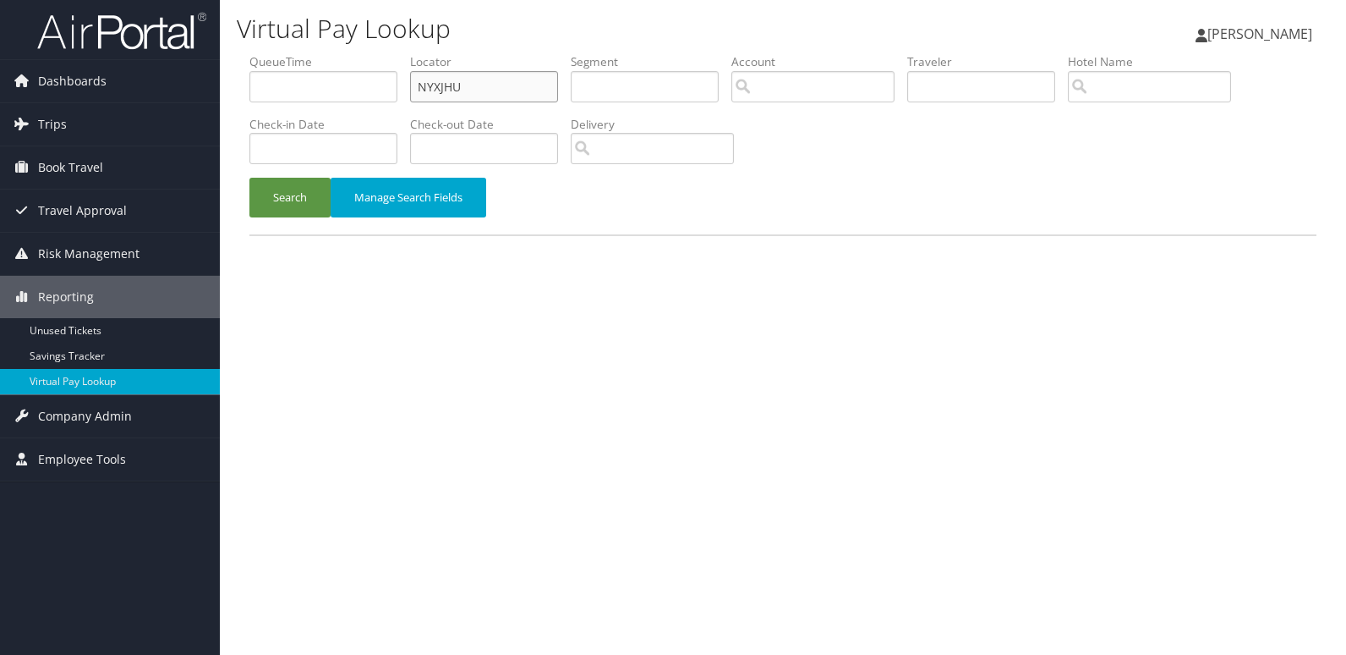
click at [516, 99] on input "NYXJHU" at bounding box center [484, 86] width 148 height 31
paste input "QVZTRA"
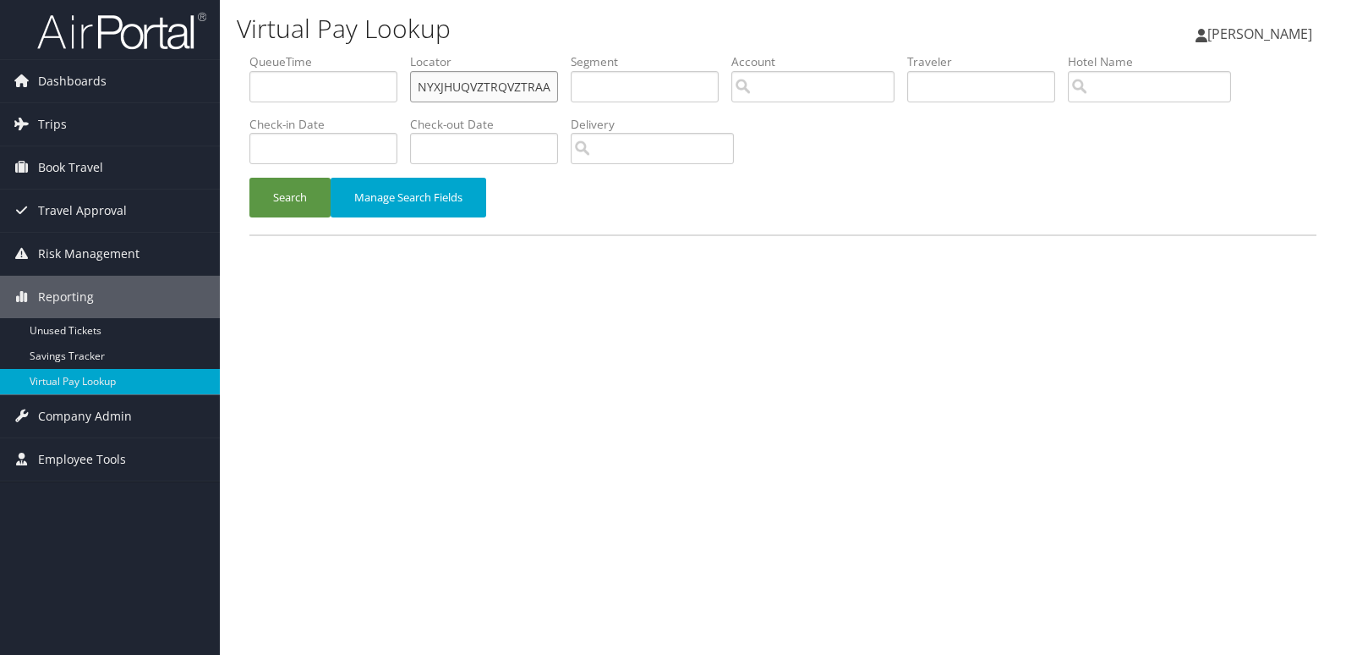
click at [498, 76] on input "NYXJHUQVZTRQVZTRAAQVZTRA" at bounding box center [484, 86] width 148 height 31
click at [489, 78] on input "NYXJHUQVZTRQVZTRAAQVZTRA" at bounding box center [484, 86] width 148 height 31
paste input "QVZTRA"
click at [489, 78] on input "NYXJHUQVZQVZTRARQVZTRAAQVZTRA" at bounding box center [484, 86] width 148 height 31
click at [458, 85] on input "NYXJHUQVZQVZTRARQVZTRAAQVZTRA" at bounding box center [484, 86] width 148 height 31
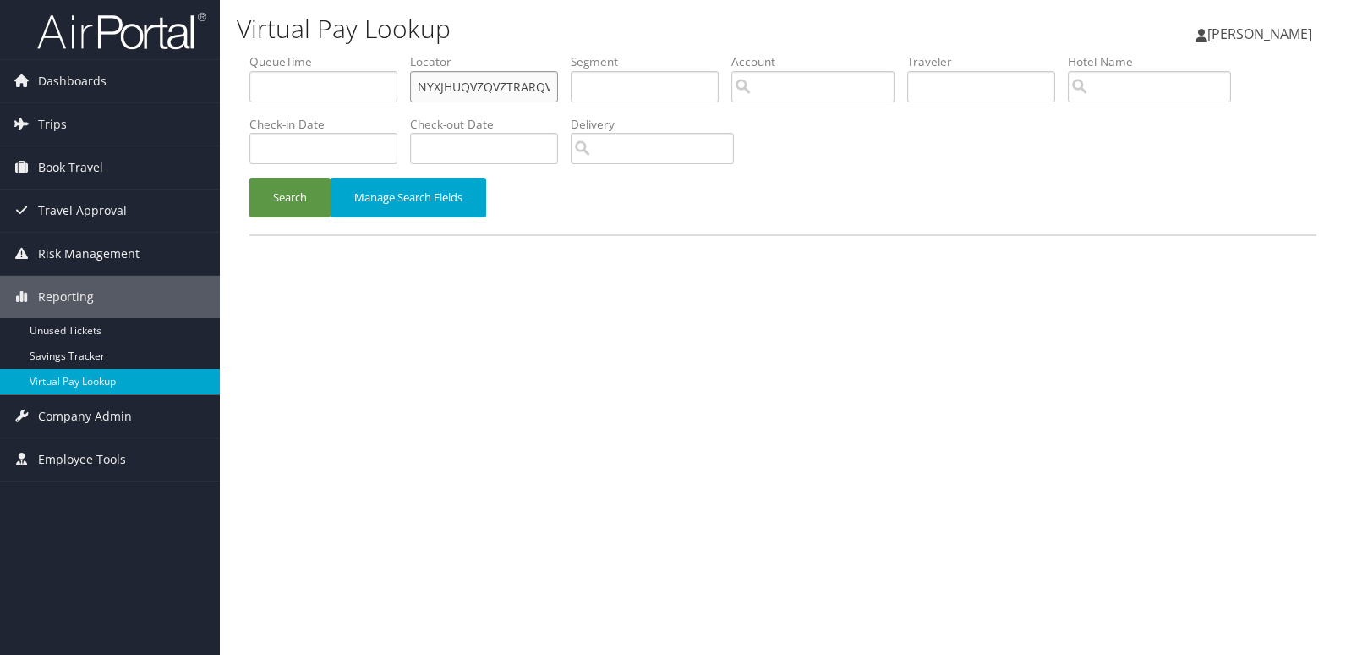
click at [458, 85] on input "NYXJHUQVZQVZTRARQVZTRAAQVZTRA" at bounding box center [484, 86] width 148 height 31
paste input "text"
type input "QVZTRA"
click at [305, 193] on button "Search" at bounding box center [289, 198] width 81 height 40
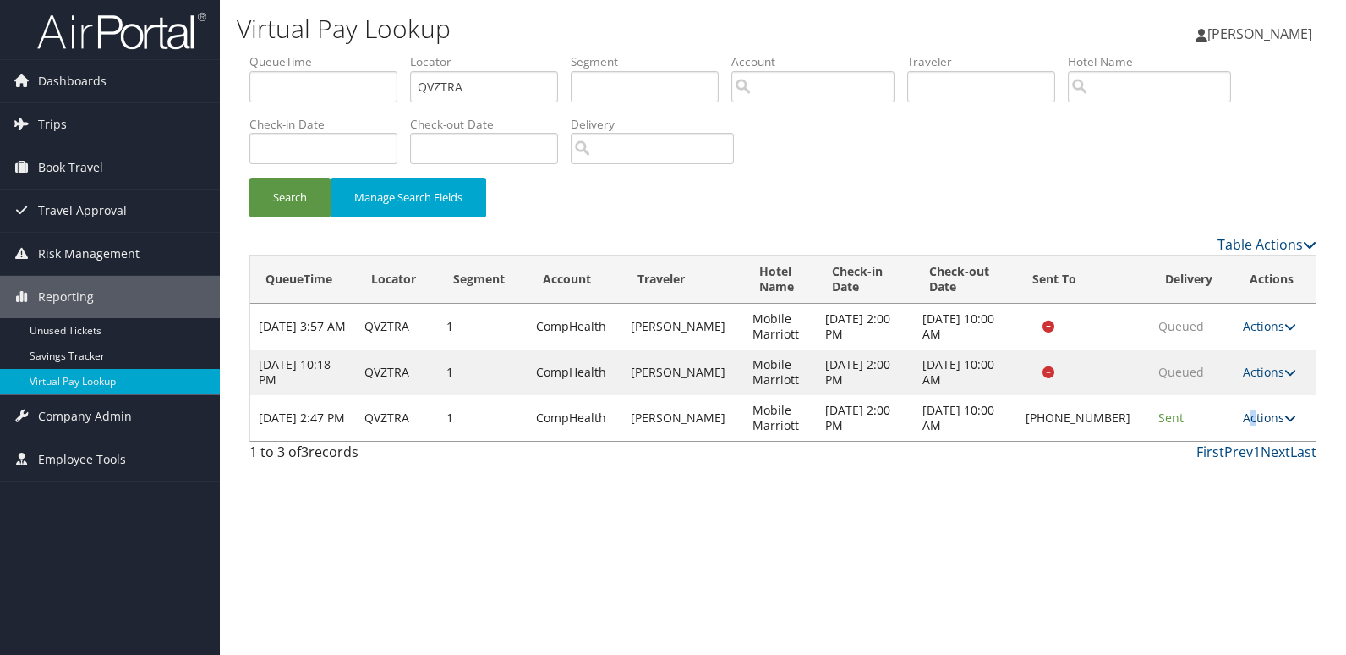
click at [1245, 418] on link "Actions" at bounding box center [1269, 417] width 53 height 16
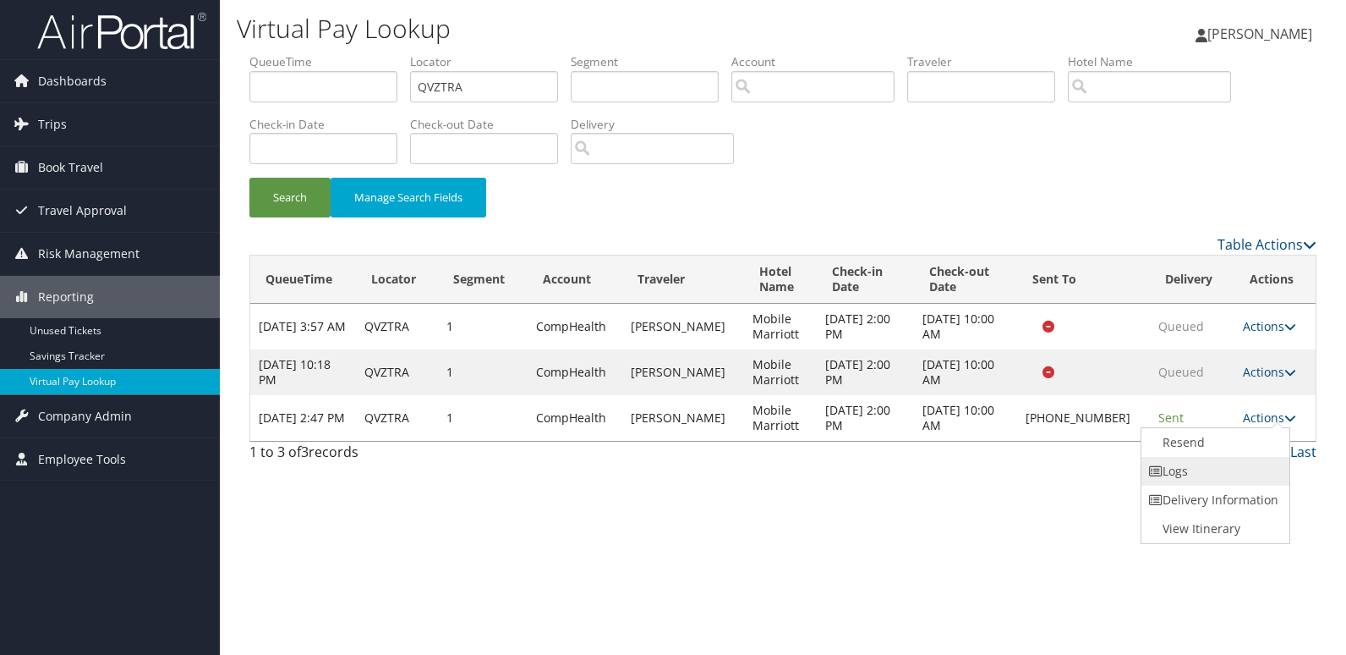
drag, startPoint x: 1245, startPoint y: 418, endPoint x: 1224, endPoint y: 463, distance: 49.6
click at [1224, 463] on link "Logs" at bounding box center [1214, 471] width 145 height 29
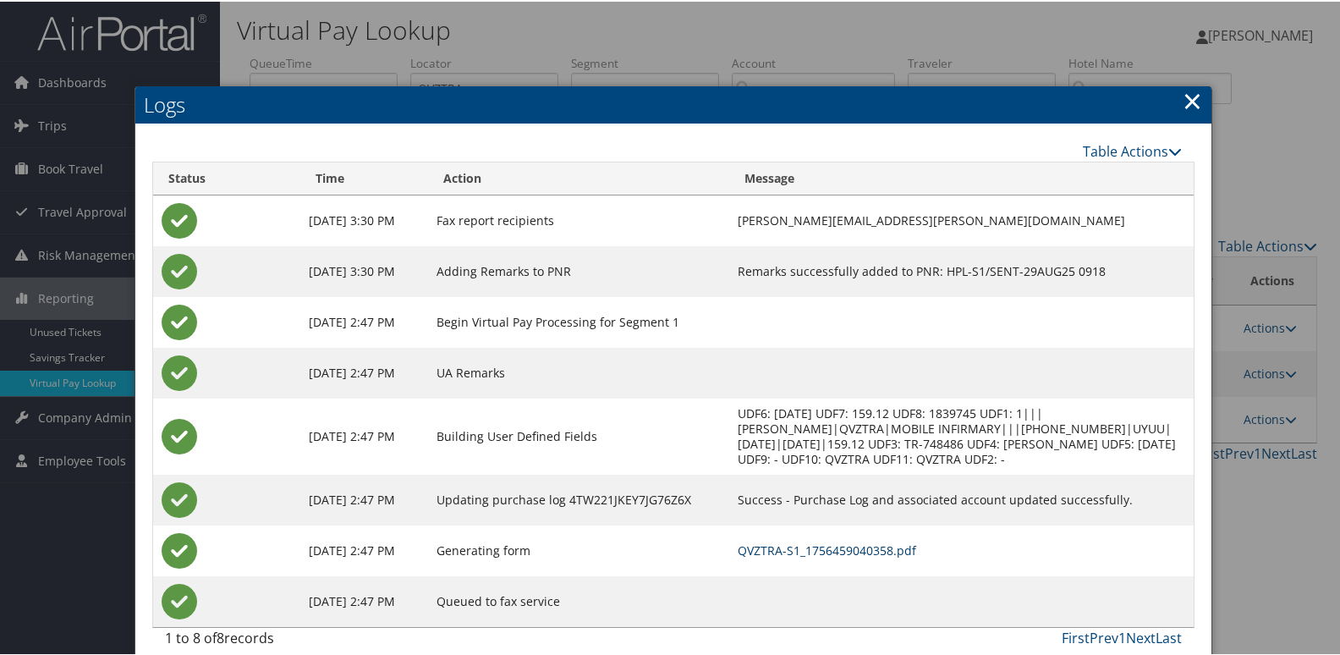
click at [861, 556] on link "QVZTRA-S1_1756459040358.pdf" at bounding box center [826, 548] width 178 height 16
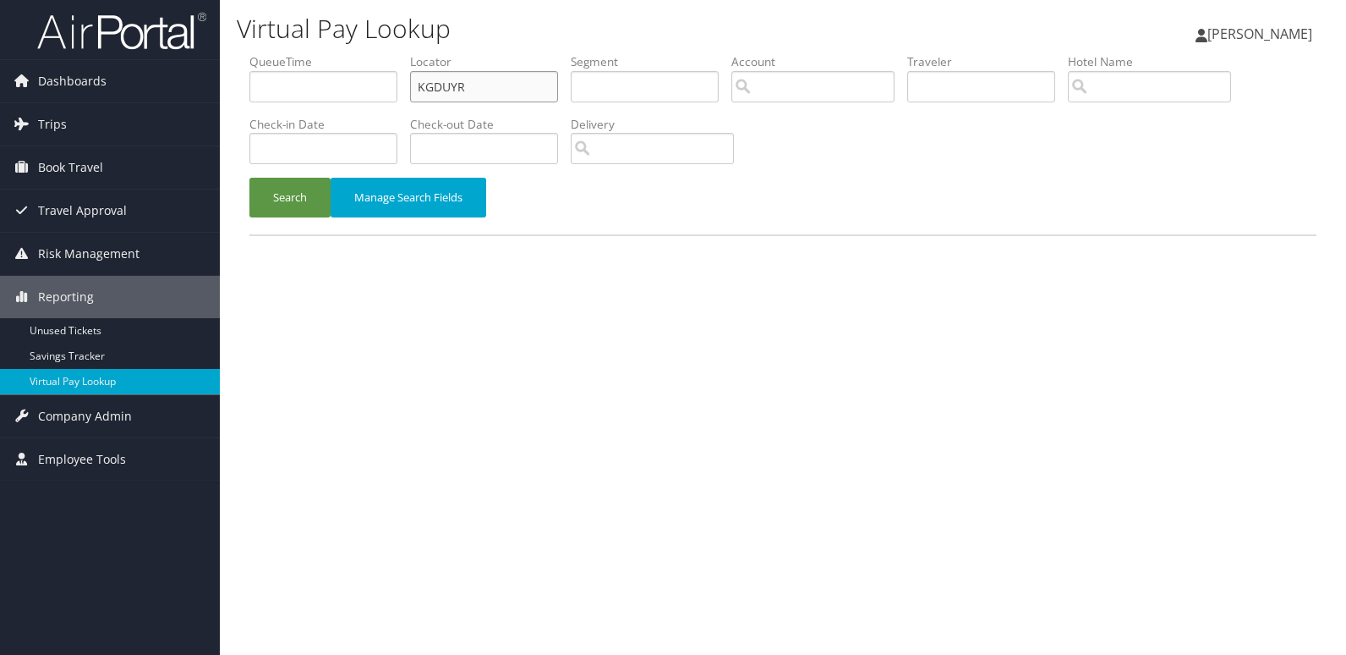
click at [483, 82] on input "KGDUYR" at bounding box center [484, 86] width 148 height 31
paste input "UNBVS"
type input "KUNBVS"
drag, startPoint x: 288, startPoint y: 204, endPoint x: 174, endPoint y: 110, distance: 147.2
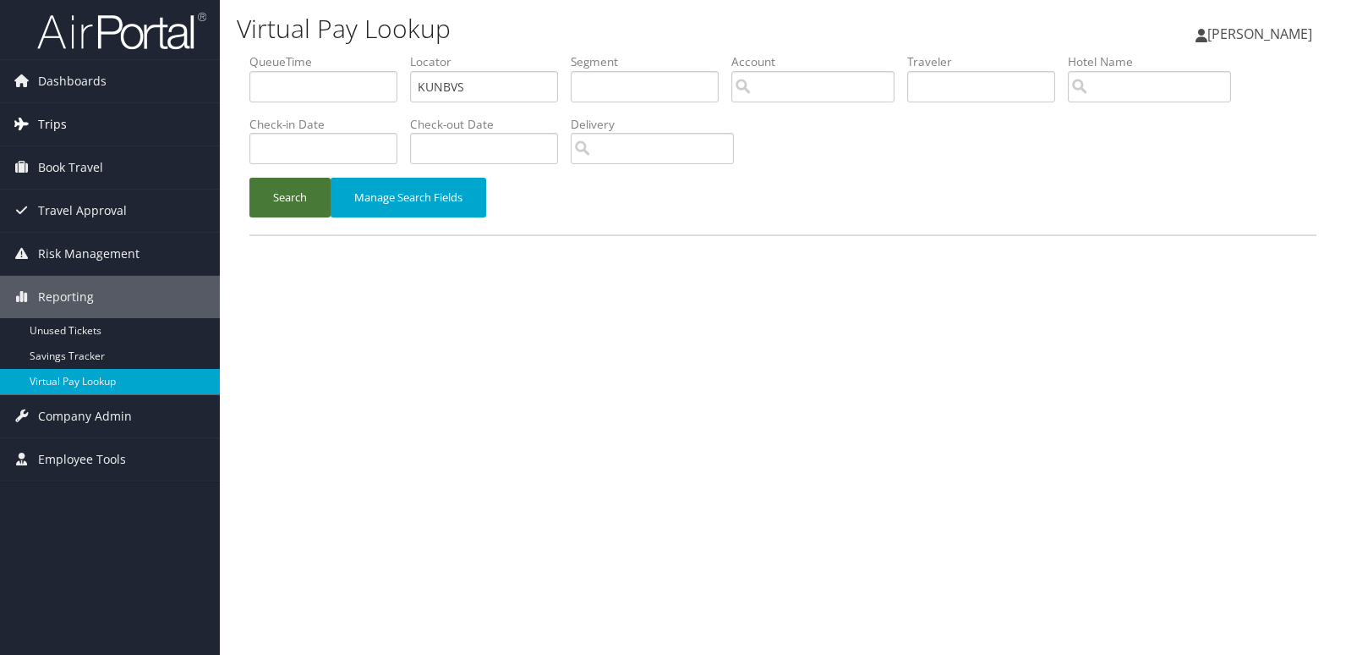
click at [286, 203] on button "Search" at bounding box center [289, 198] width 81 height 40
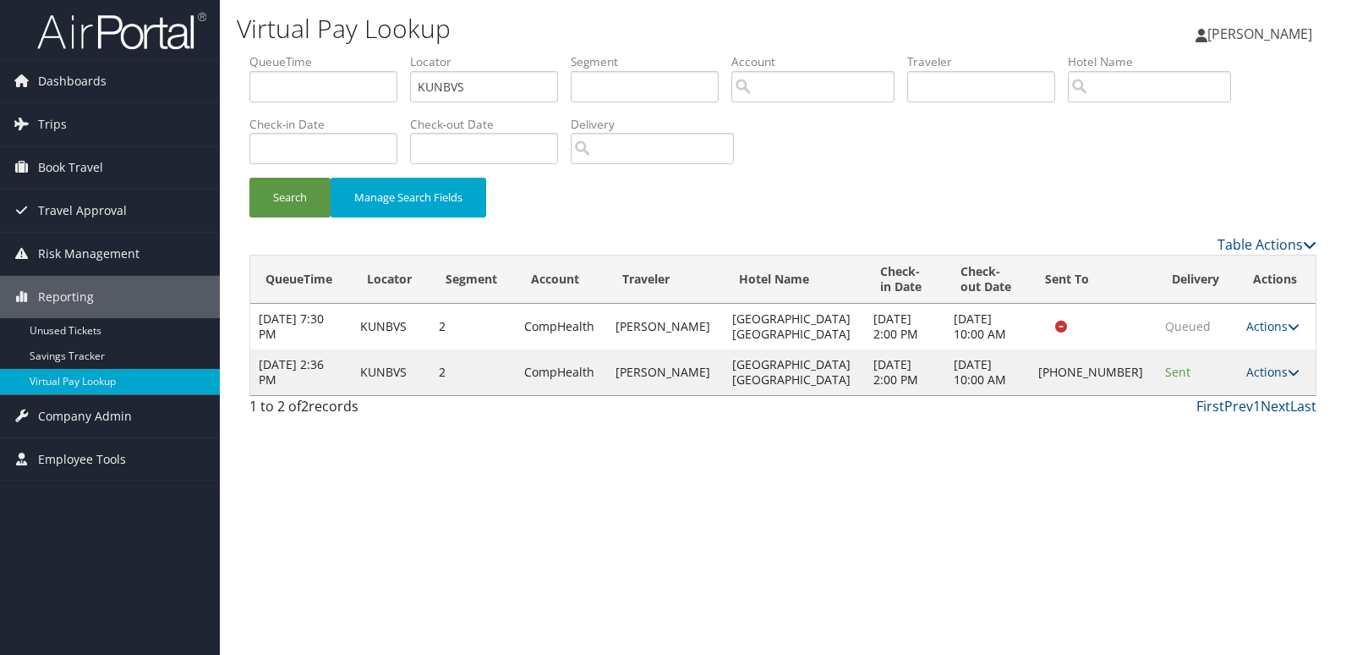
click at [1257, 382] on td "Actions Resend Logs Delivery Information View Itinerary" at bounding box center [1277, 372] width 78 height 46
drag, startPoint x: 1257, startPoint y: 382, endPoint x: 1273, endPoint y: 376, distance: 17.1
click at [1261, 381] on td "Actions Resend Logs Delivery Information View Itinerary" at bounding box center [1277, 372] width 78 height 46
click at [1277, 375] on link "Actions" at bounding box center [1273, 372] width 53 height 16
click at [1213, 434] on link "Logs" at bounding box center [1214, 425] width 145 height 29
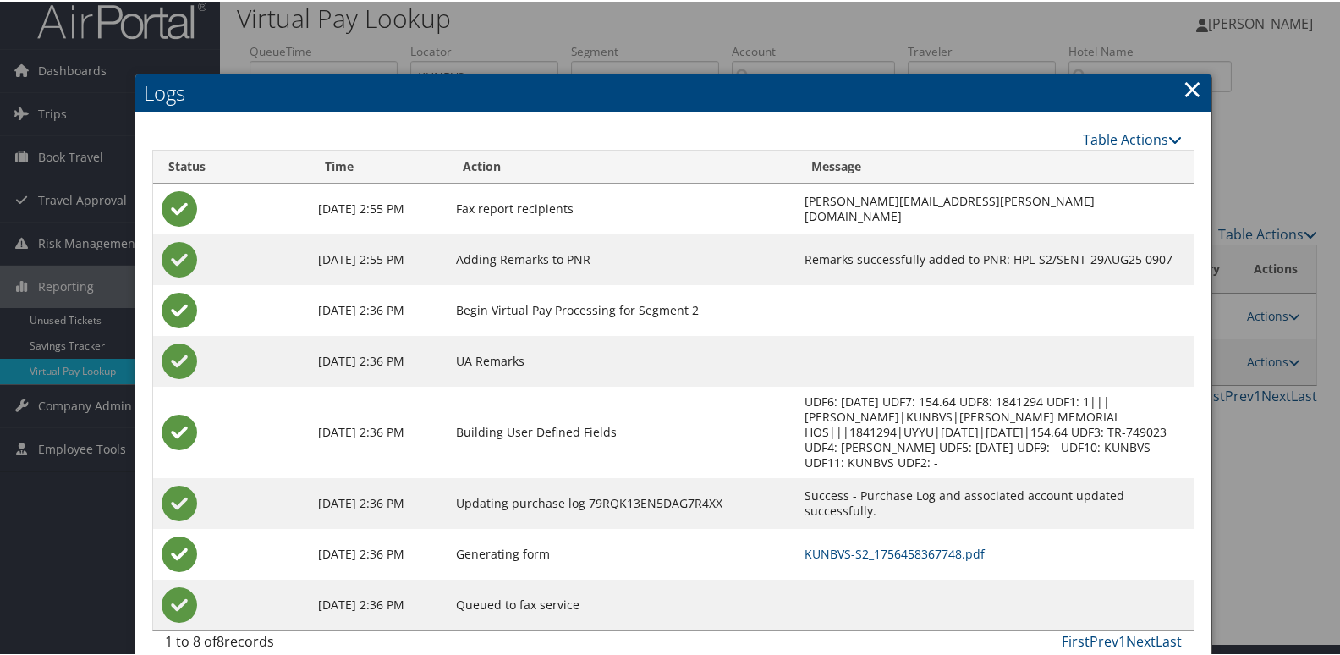
scroll to position [18, 0]
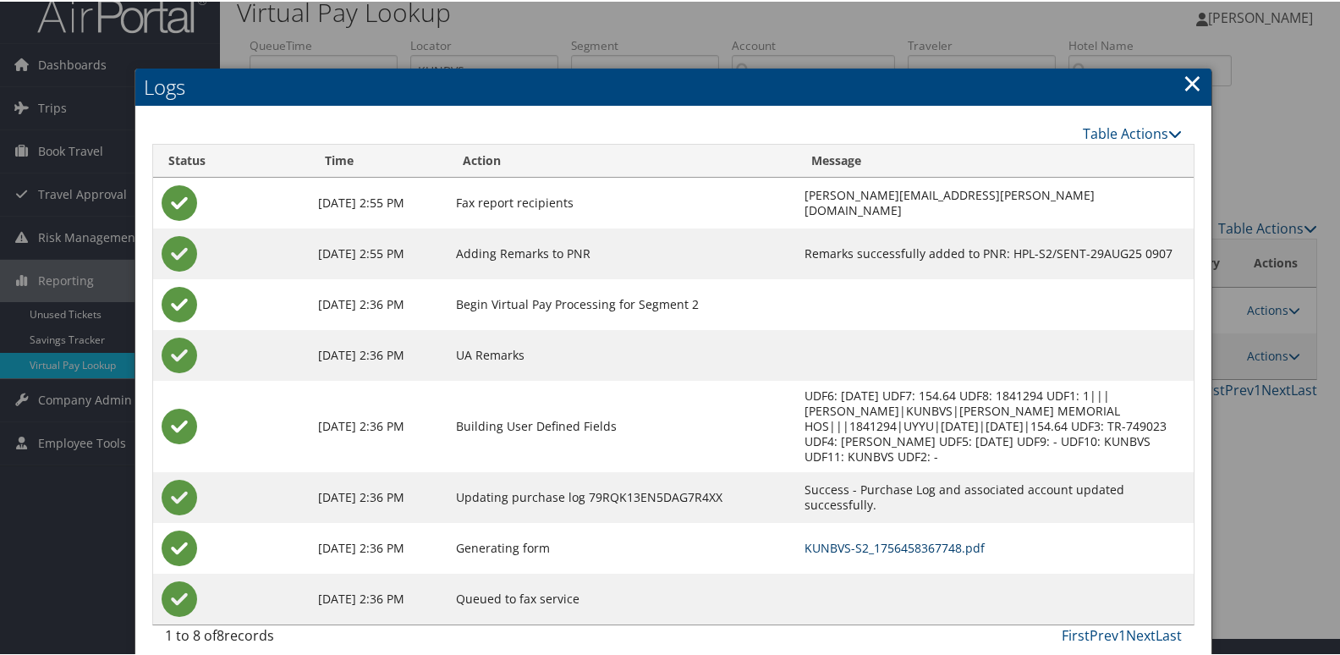
click at [836, 538] on link "KUNBVS-S2_1756458367748.pdf" at bounding box center [894, 546] width 180 height 16
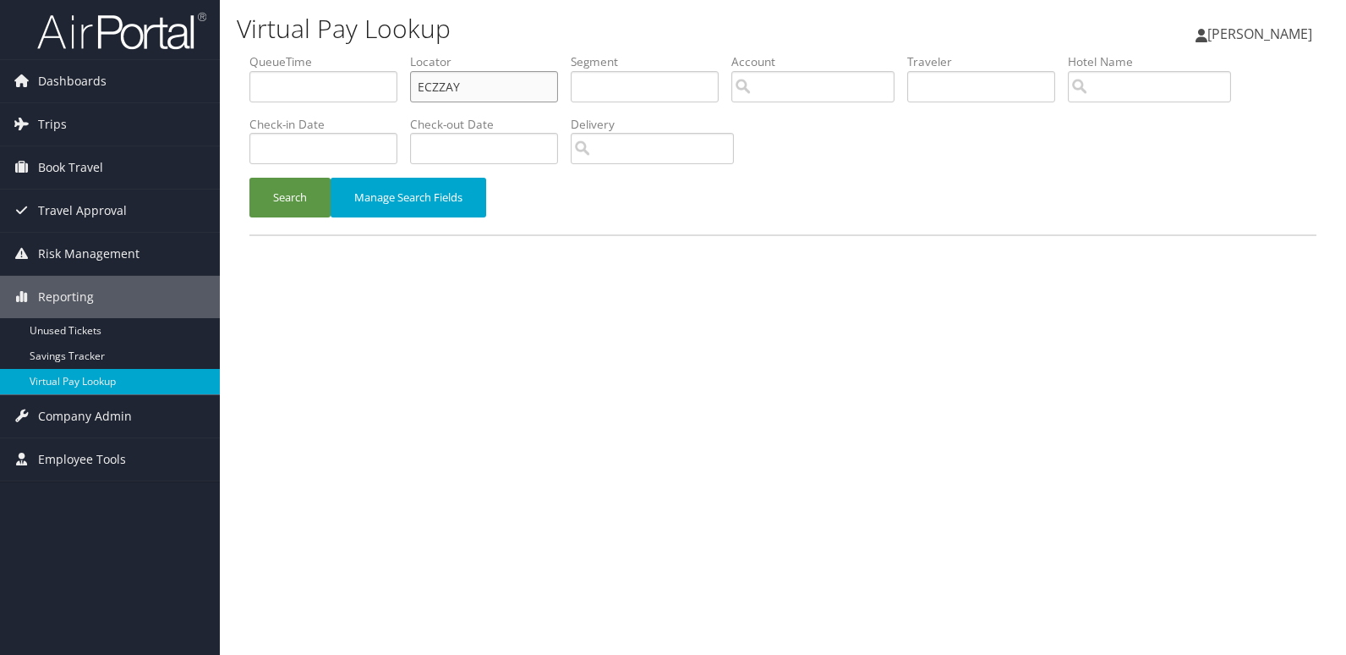
click at [491, 86] on input "ECZZAY" at bounding box center [484, 86] width 148 height 31
paste input "DOWEYI"
type input "DOWEYI"
click at [272, 206] on button "Search" at bounding box center [289, 198] width 81 height 40
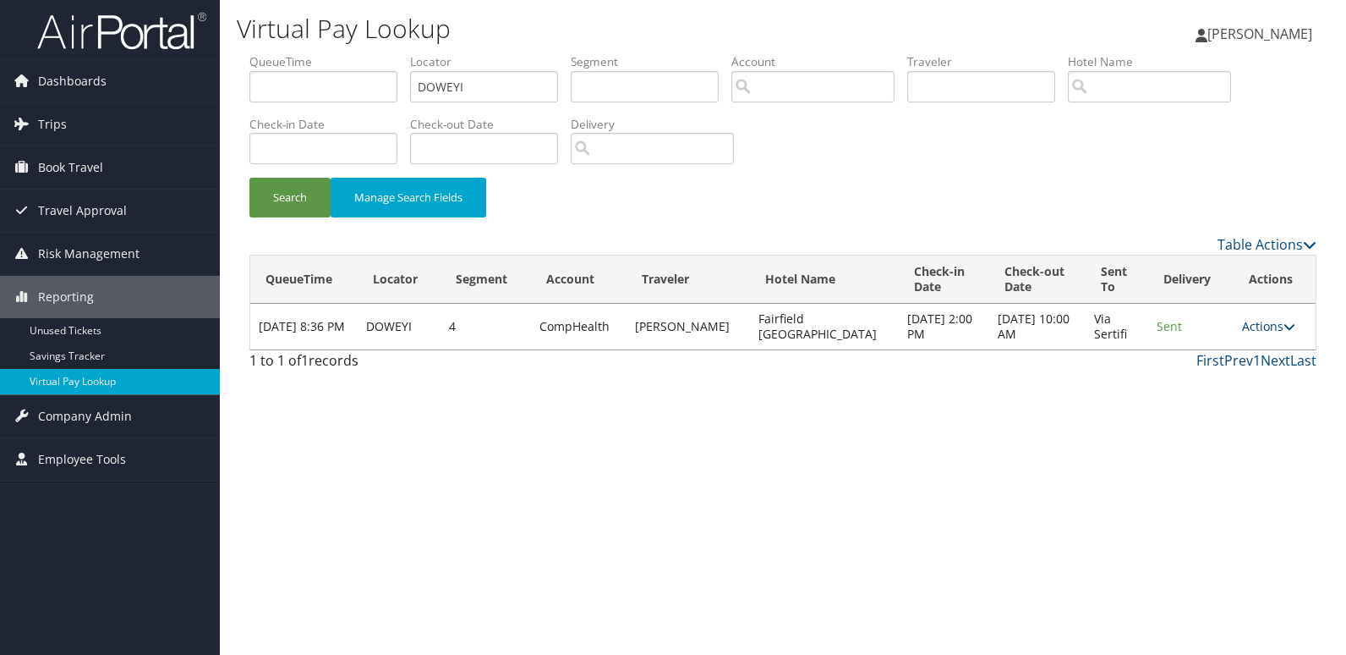
click at [1262, 328] on link "Actions" at bounding box center [1268, 326] width 53 height 16
click at [1263, 372] on link "Logs" at bounding box center [1234, 379] width 107 height 29
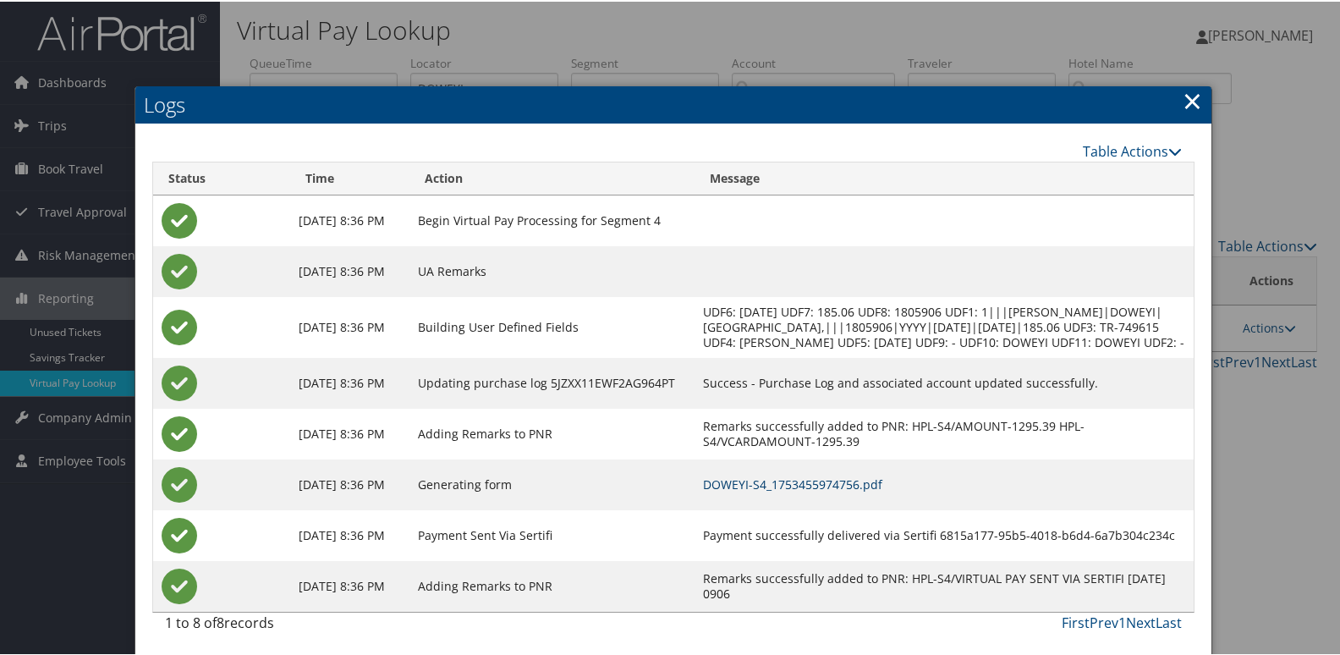
click at [879, 491] on link "DOWEYI-S4_1753455974756.pdf" at bounding box center [792, 482] width 179 height 16
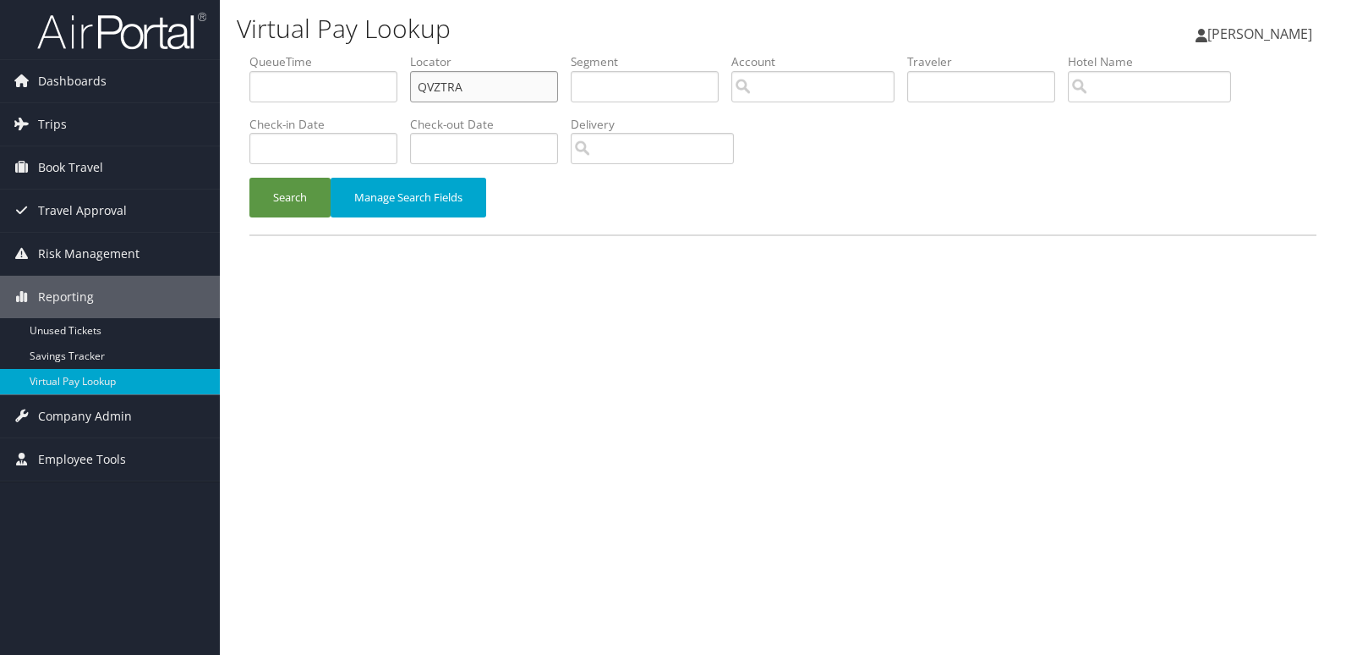
click at [489, 77] on input "QVZTRA" at bounding box center [484, 86] width 148 height 31
paste input "DMWZNO"
type input "DMWZNO"
click at [295, 206] on button "Search" at bounding box center [289, 198] width 81 height 40
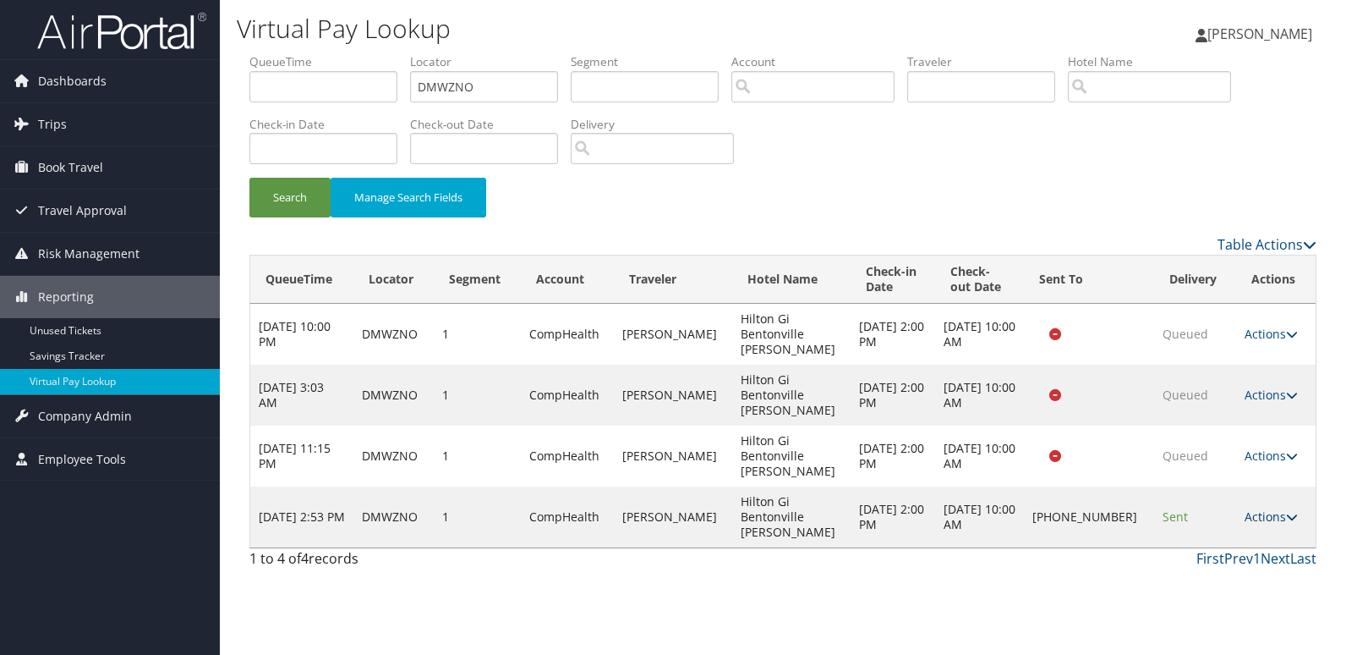
click at [1263, 508] on link "Actions" at bounding box center [1271, 516] width 53 height 16
click at [1259, 514] on link "Logs" at bounding box center [1215, 516] width 145 height 29
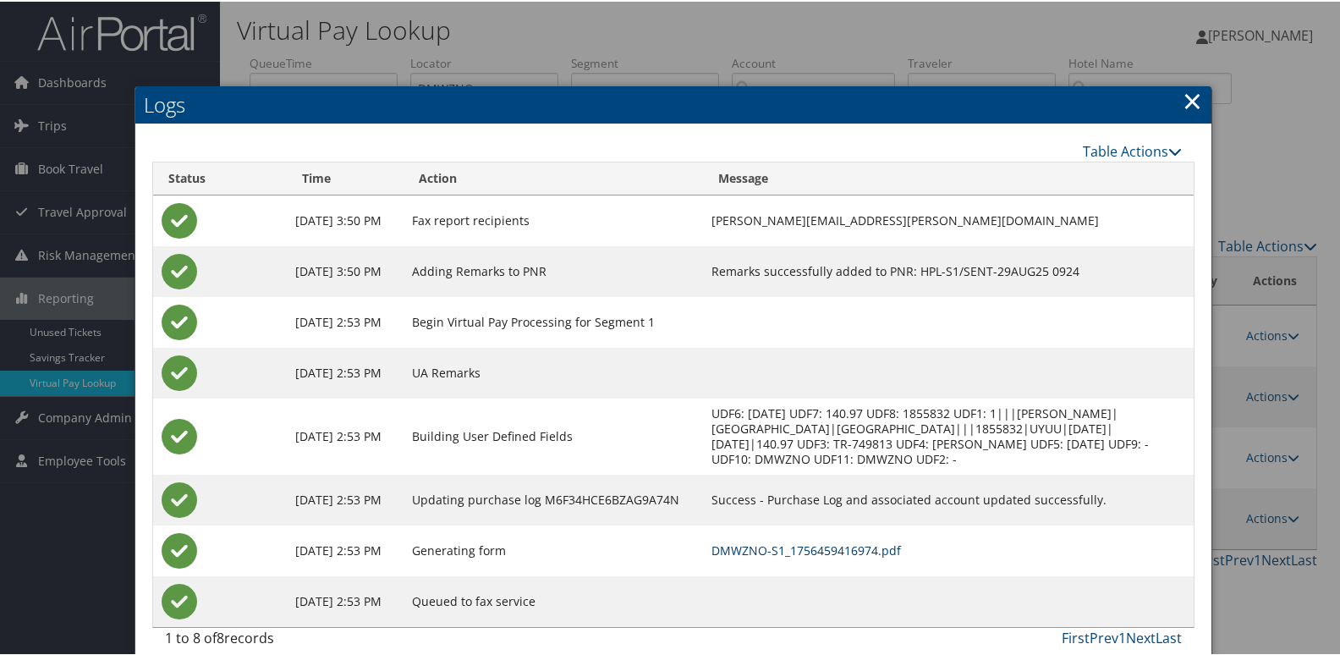
drag, startPoint x: 847, startPoint y: 548, endPoint x: 794, endPoint y: 441, distance: 119.5
click at [847, 548] on link "DMWZNO-S1_1756459416974.pdf" at bounding box center [805, 548] width 189 height 16
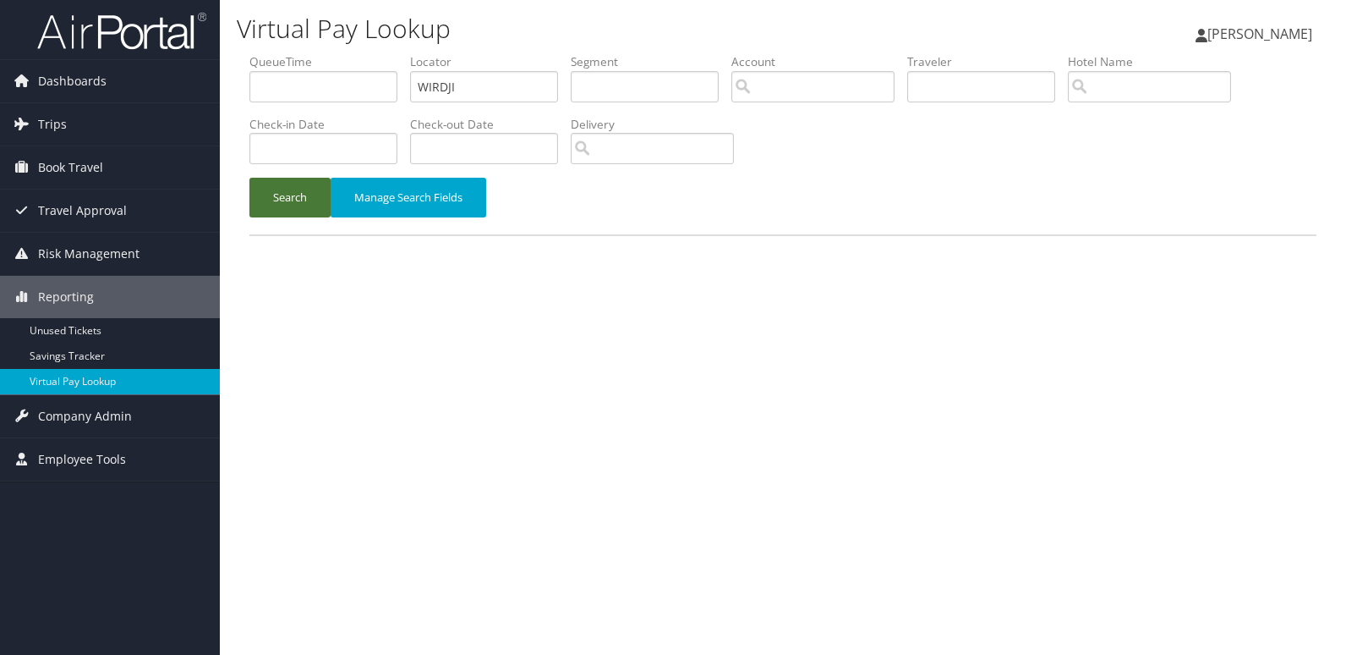
type input "WIRDJI"
click at [268, 197] on button "Search" at bounding box center [289, 198] width 81 height 40
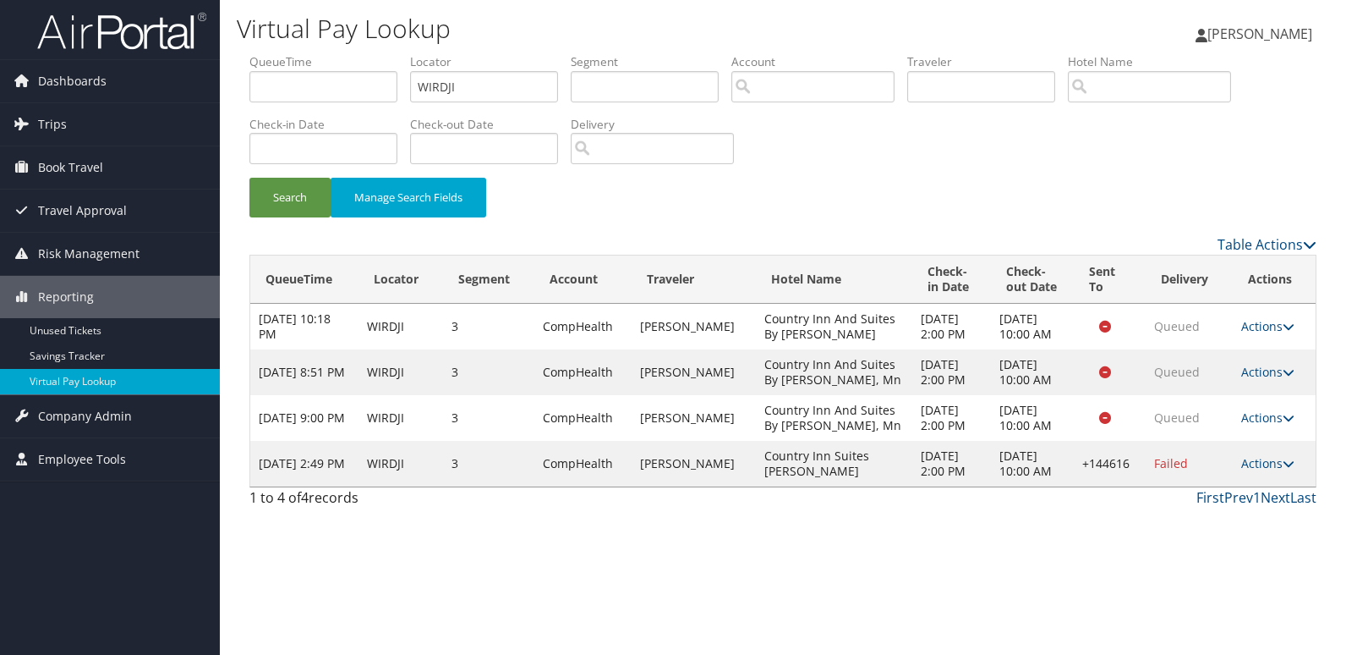
click at [1270, 486] on td "Actions Resend Logs Delivery Information View Itinerary" at bounding box center [1274, 464] width 83 height 46
click at [1266, 471] on link "Actions" at bounding box center [1268, 463] width 53 height 16
click at [1238, 558] on link "Logs" at bounding box center [1216, 570] width 145 height 29
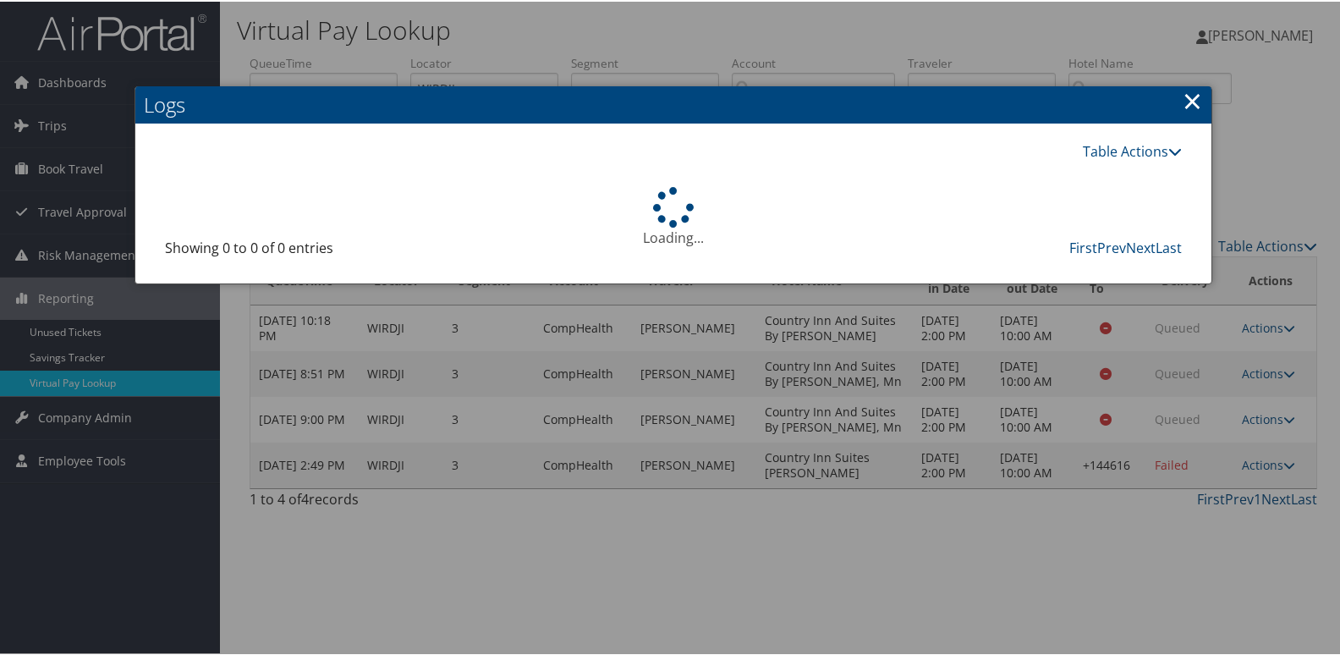
scroll to position [18, 0]
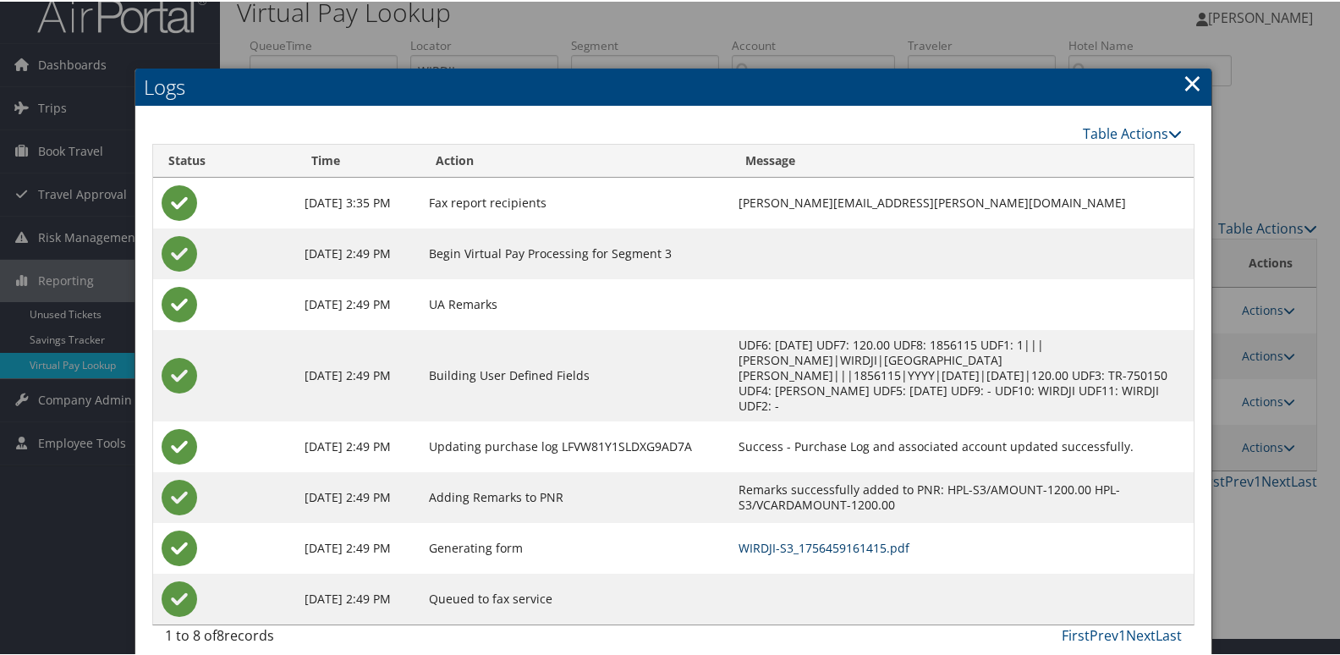
click at [869, 538] on link "WIRDJI-S3_1756459161415.pdf" at bounding box center [823, 546] width 171 height 16
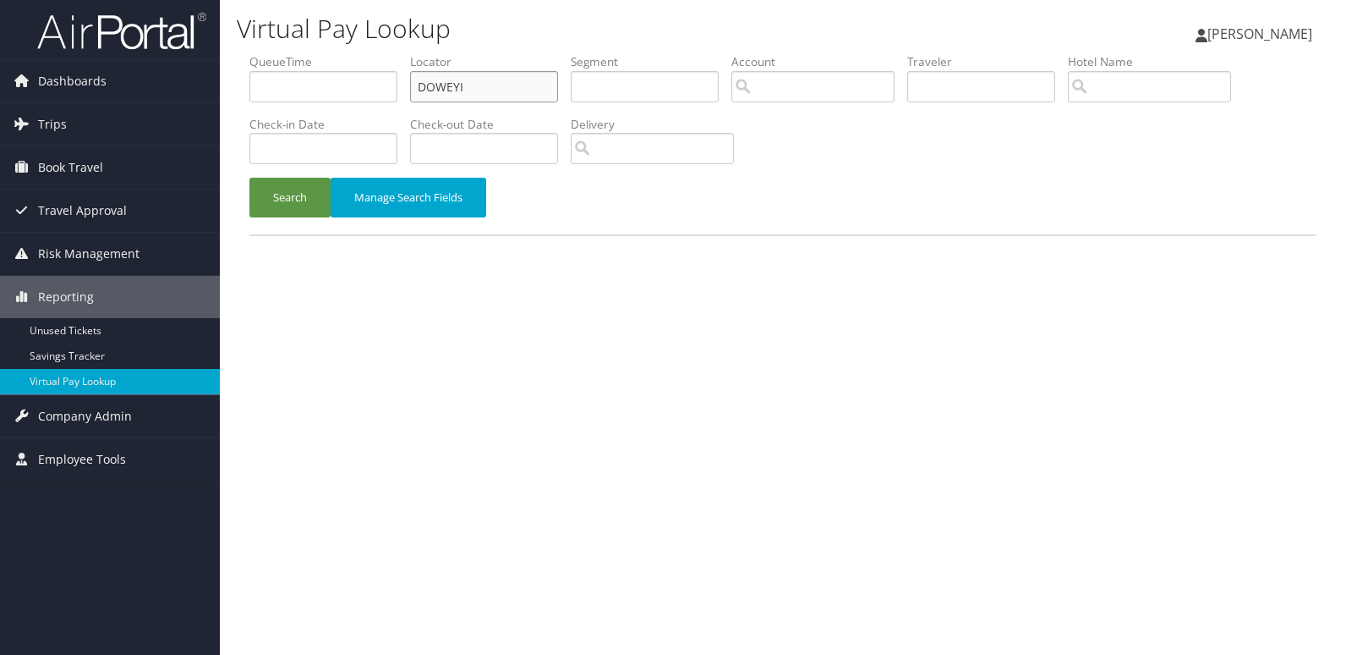
click at [534, 97] on input "DOWEYI" at bounding box center [484, 86] width 148 height 31
paste input "GEZM"
type input "DGEZMI"
click at [277, 201] on button "Search" at bounding box center [289, 198] width 81 height 40
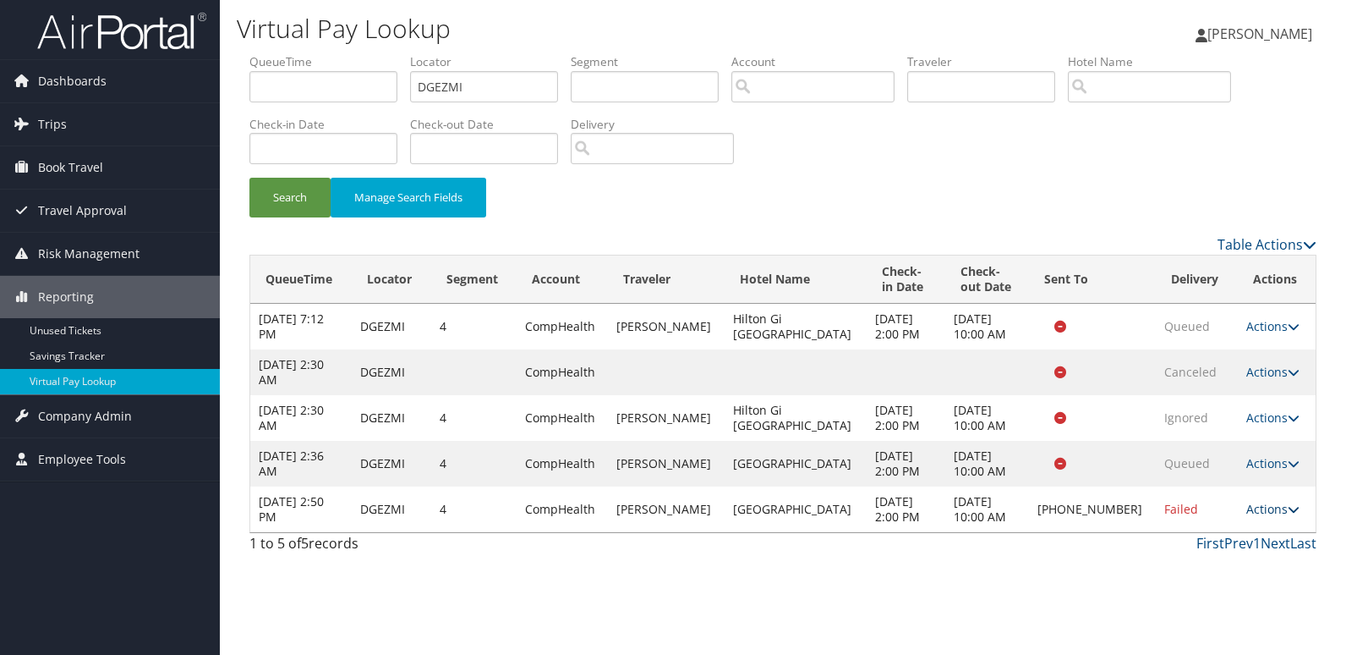
click at [1251, 509] on link "Actions" at bounding box center [1273, 509] width 53 height 16
click at [1214, 556] on link "Logs" at bounding box center [1214, 562] width 145 height 29
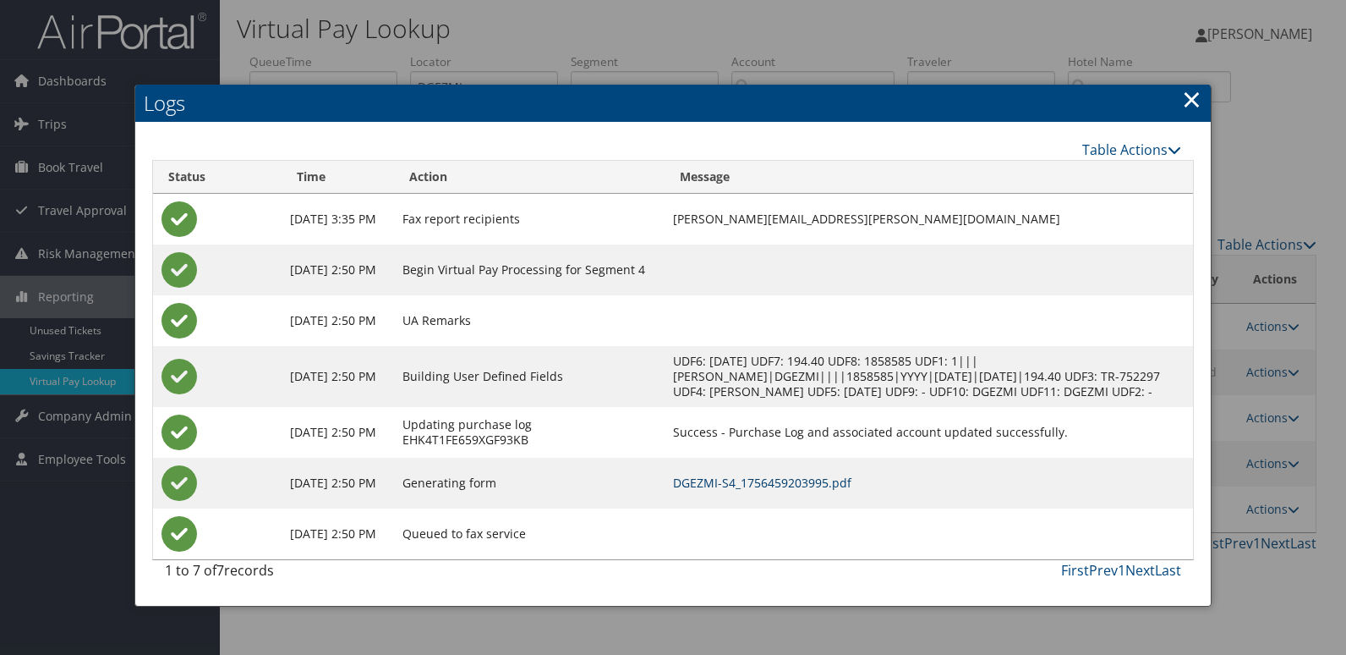
click at [811, 491] on link "DGEZMI-S4_1756459203995.pdf" at bounding box center [762, 482] width 178 height 16
click at [852, 491] on link "DGEZMI-S4_1756459203995.pdf" at bounding box center [762, 482] width 178 height 16
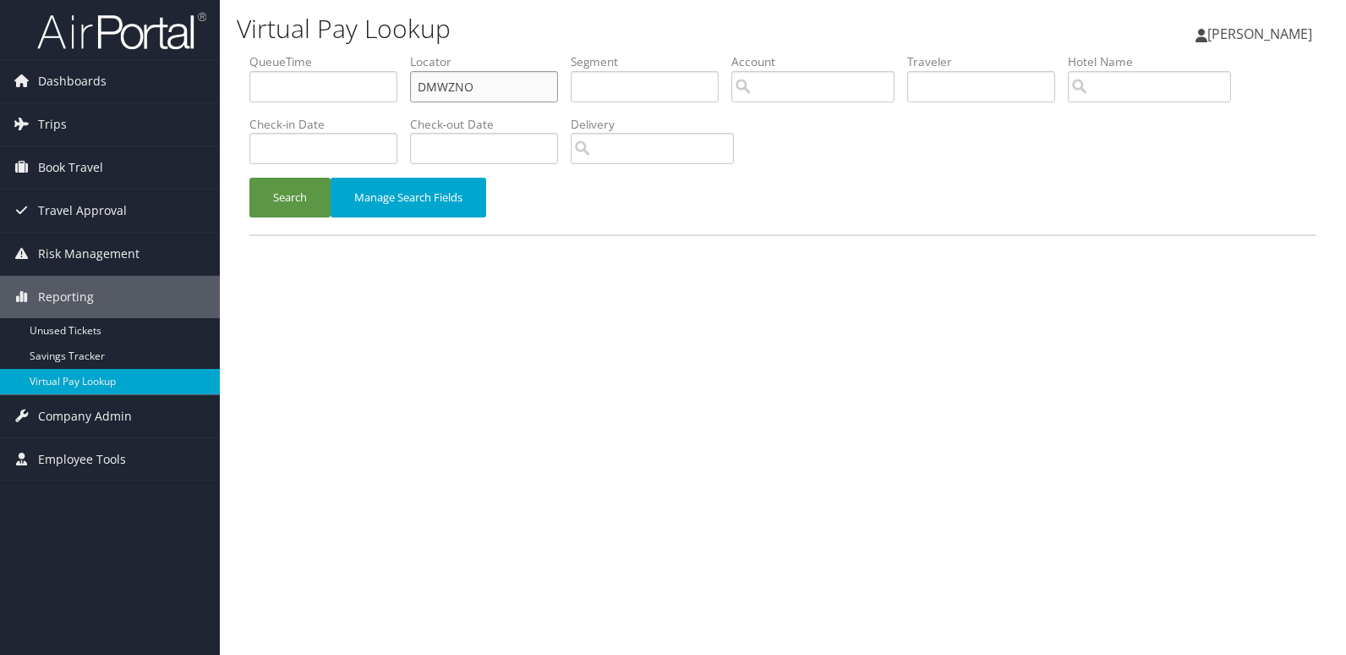
click at [514, 96] on input "DMWZNO" at bounding box center [484, 86] width 148 height 31
paste input "CMTQT"
click at [514, 96] on input "DMWZNO" at bounding box center [484, 86] width 148 height 31
type input "CMTQTO"
click at [291, 191] on button "Search" at bounding box center [289, 198] width 81 height 40
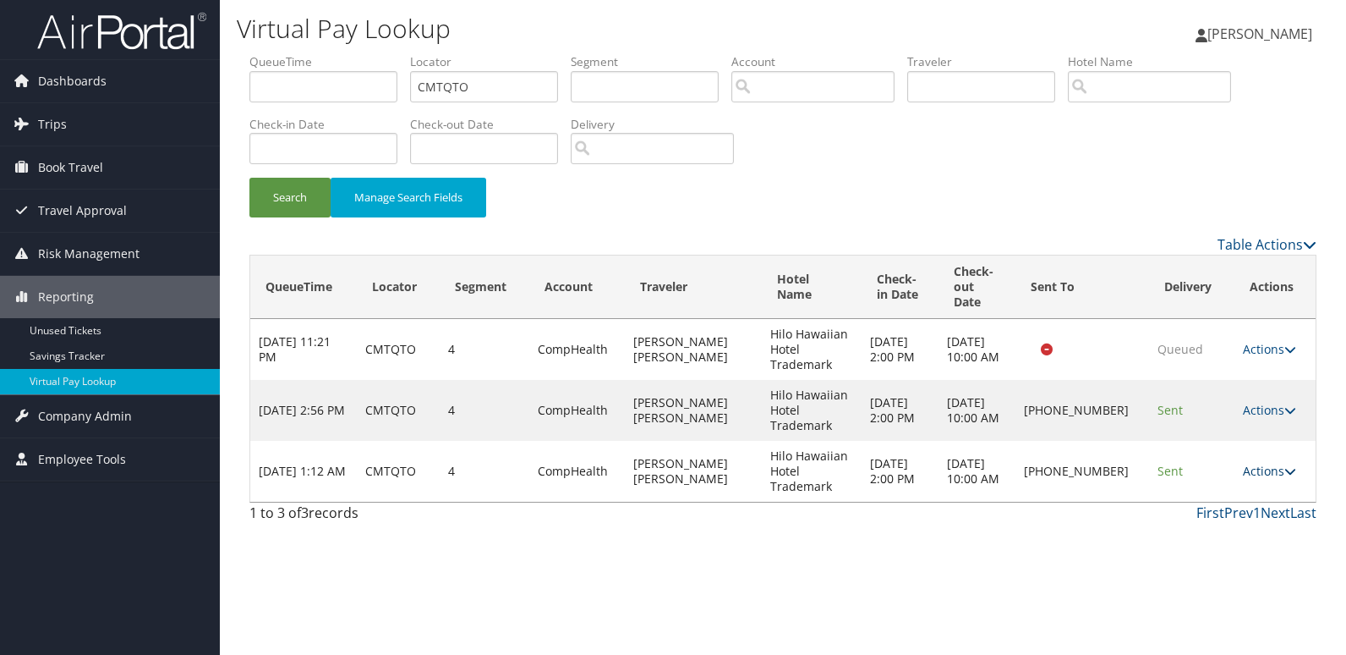
click at [1261, 463] on link "Actions" at bounding box center [1269, 471] width 53 height 16
click at [1220, 497] on link "Logs" at bounding box center [1215, 509] width 145 height 29
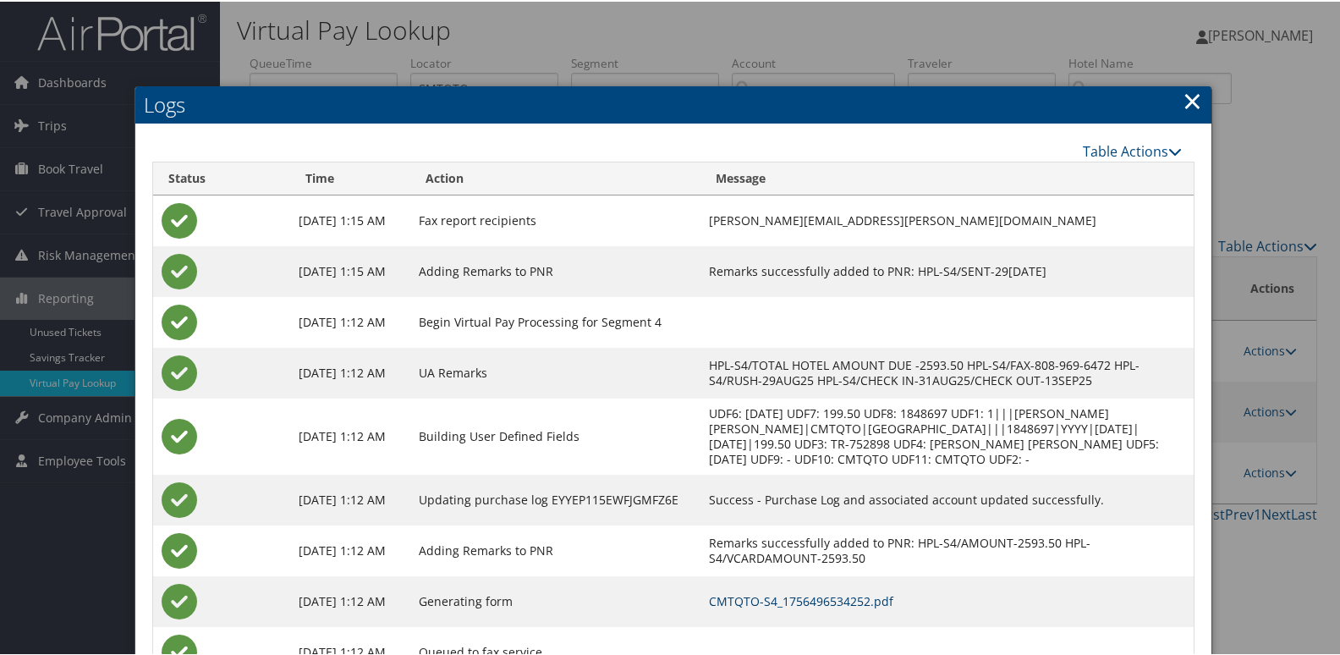
click at [891, 606] on link "CMTQTO-S4_1756496534252.pdf" at bounding box center [801, 599] width 184 height 16
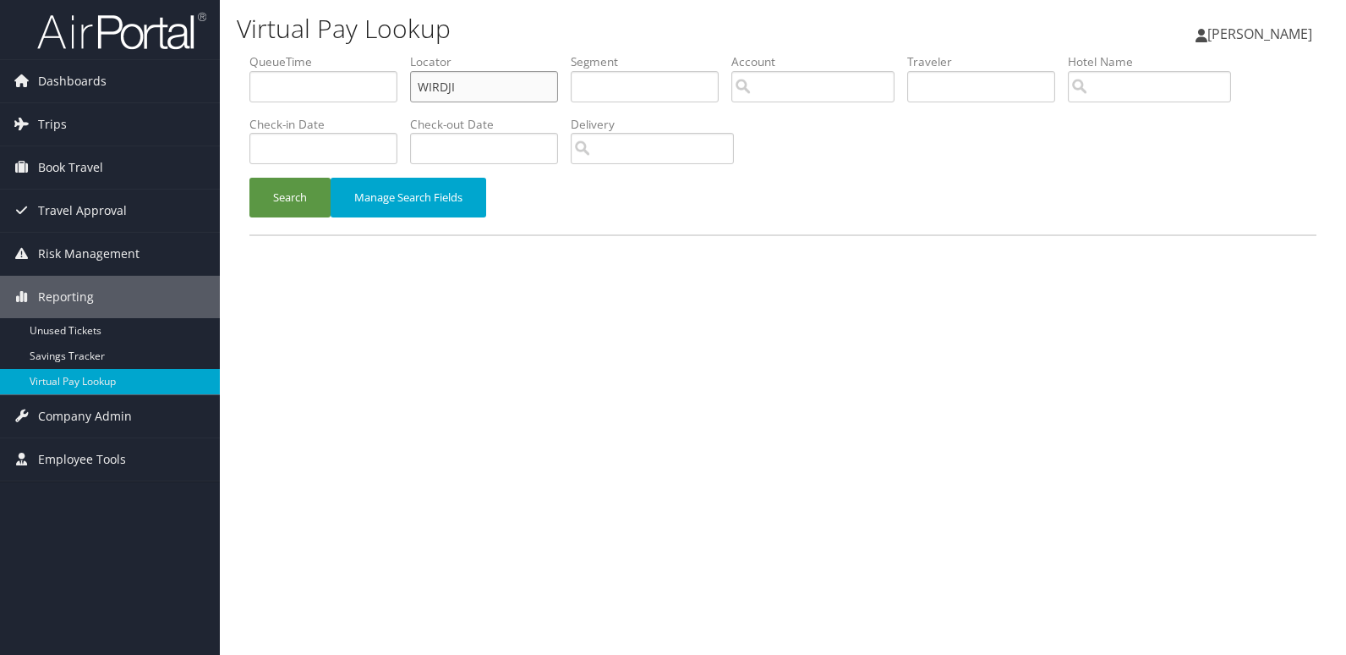
click at [501, 84] on input "WIRDJI" at bounding box center [484, 86] width 148 height 31
paste input "UQMIVF"
click at [501, 84] on input "UQMIVF" at bounding box center [484, 86] width 148 height 31
type input "UQMIVF"
click at [285, 189] on button "Search" at bounding box center [289, 198] width 81 height 40
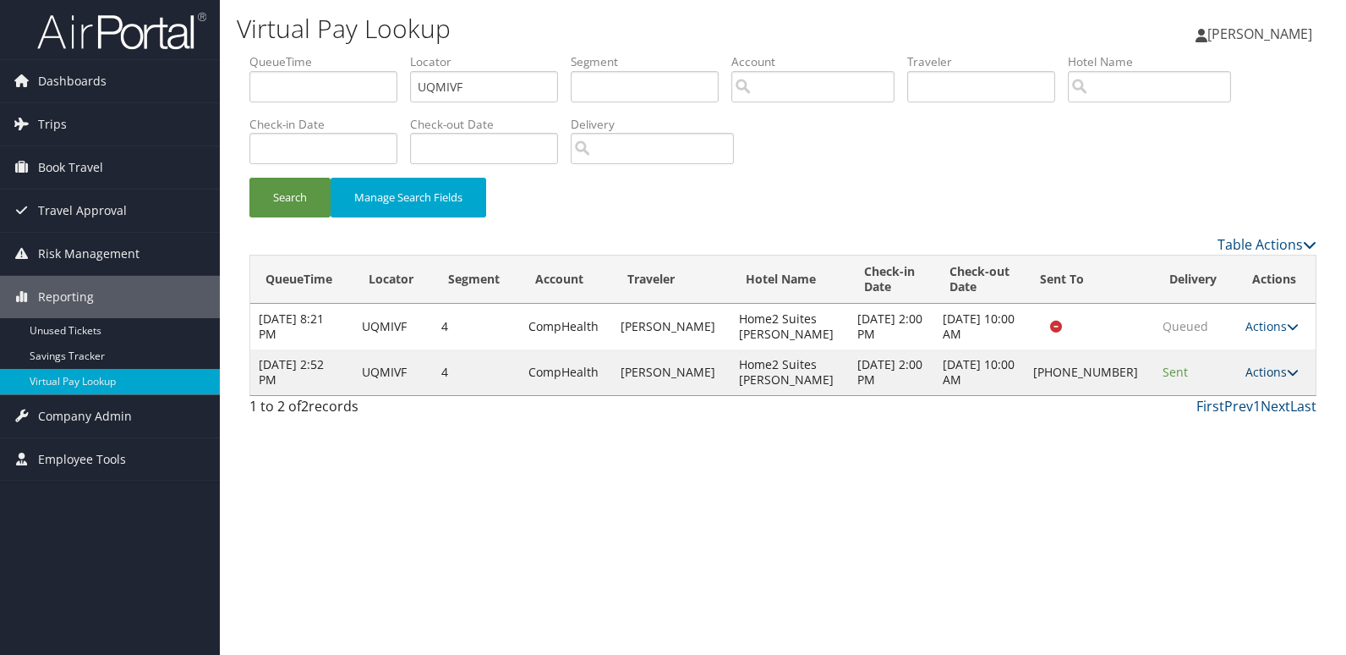
click at [1257, 371] on link "Actions" at bounding box center [1272, 372] width 53 height 16
click at [1254, 419] on link "Logs" at bounding box center [1213, 425] width 145 height 29
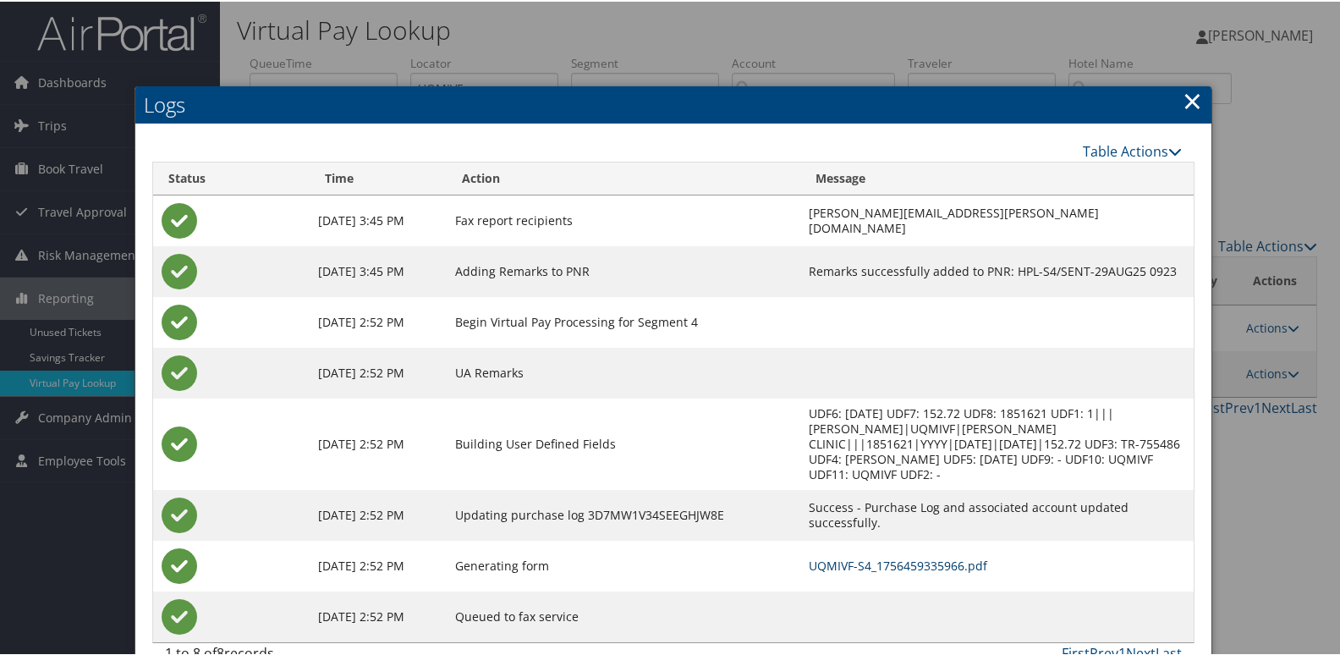
click at [925, 556] on link "UQMIVF-S4_1756459335966.pdf" at bounding box center [898, 564] width 178 height 16
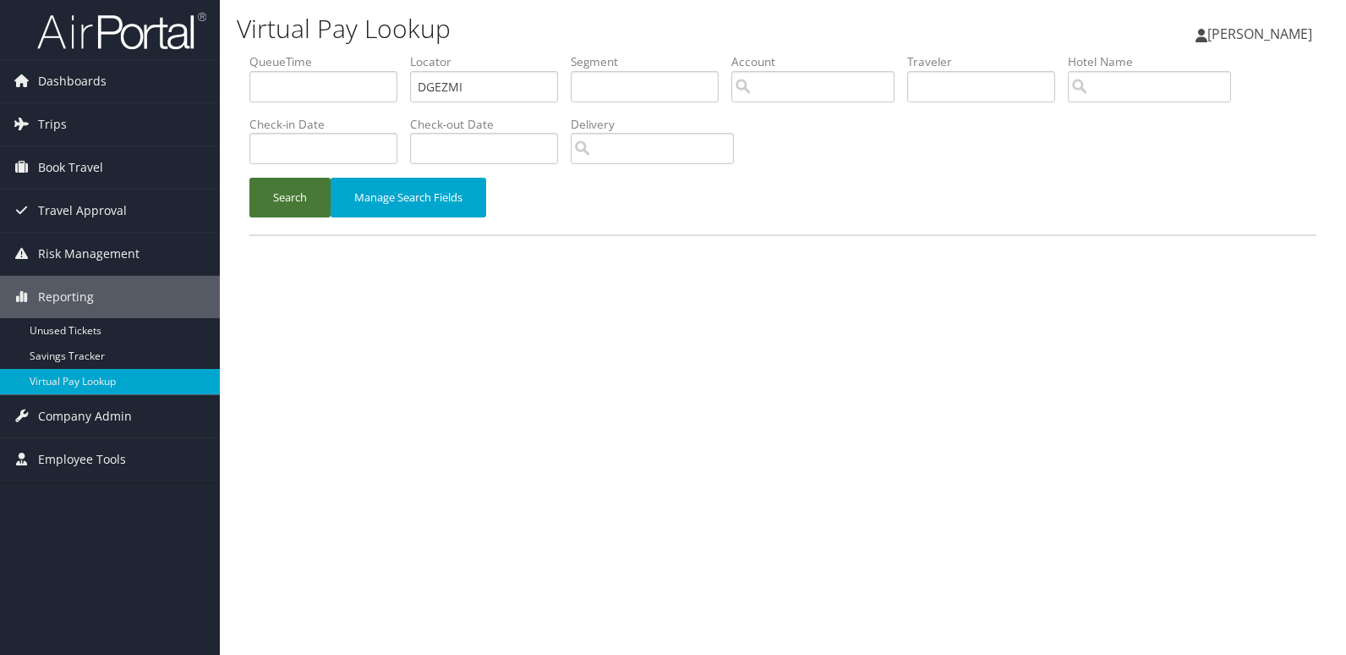
click at [293, 208] on button "Search" at bounding box center [289, 198] width 81 height 40
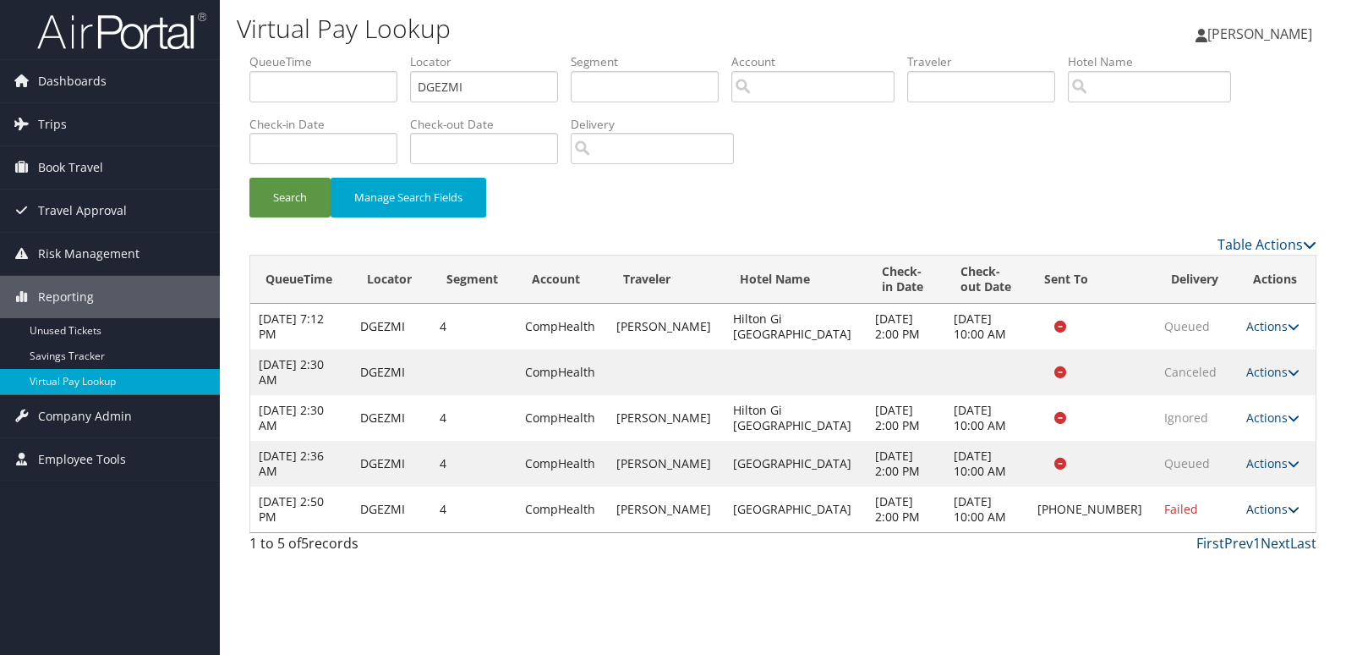
click at [1264, 515] on link "Actions" at bounding box center [1273, 509] width 53 height 16
click at [1259, 530] on link "Resend" at bounding box center [1214, 533] width 145 height 29
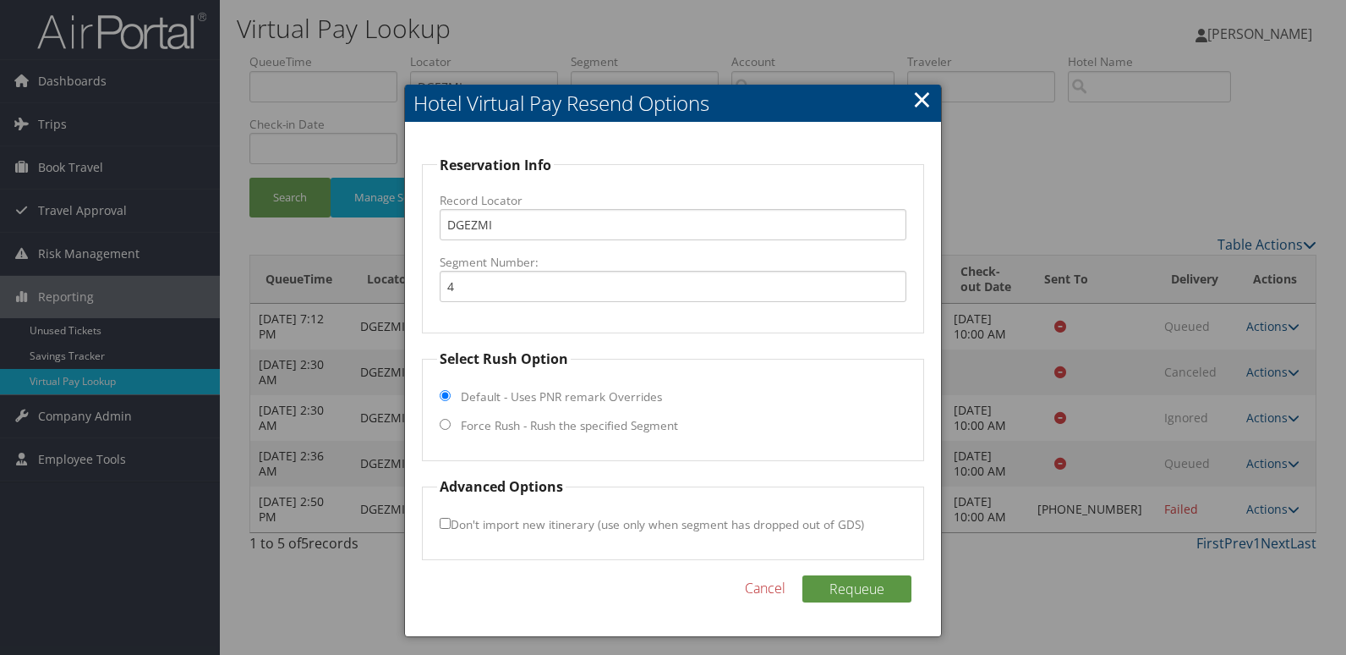
click at [521, 430] on label "Force Rush - Rush the specified Segment" at bounding box center [569, 425] width 217 height 17
click at [451, 430] on input "Force Rush - Rush the specified Segment" at bounding box center [445, 424] width 11 height 11
radio input "true"
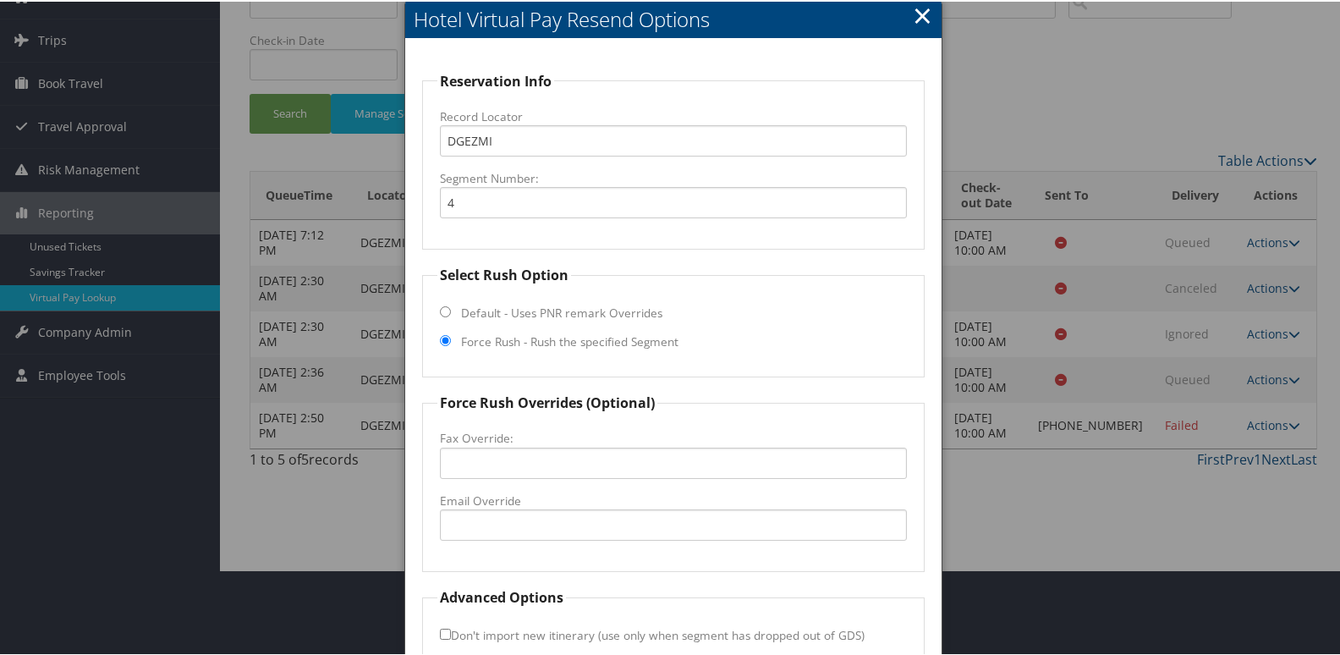
scroll to position [177, 0]
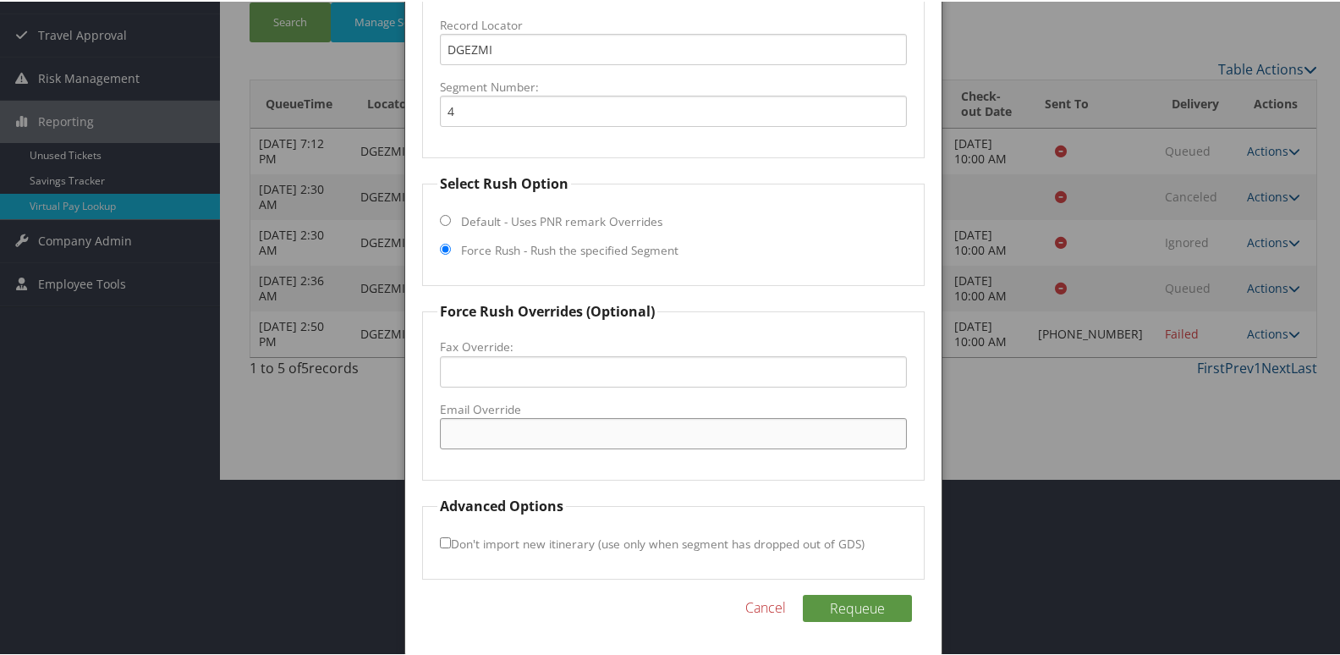
click at [541, 444] on input "Email Override" at bounding box center [674, 431] width 468 height 31
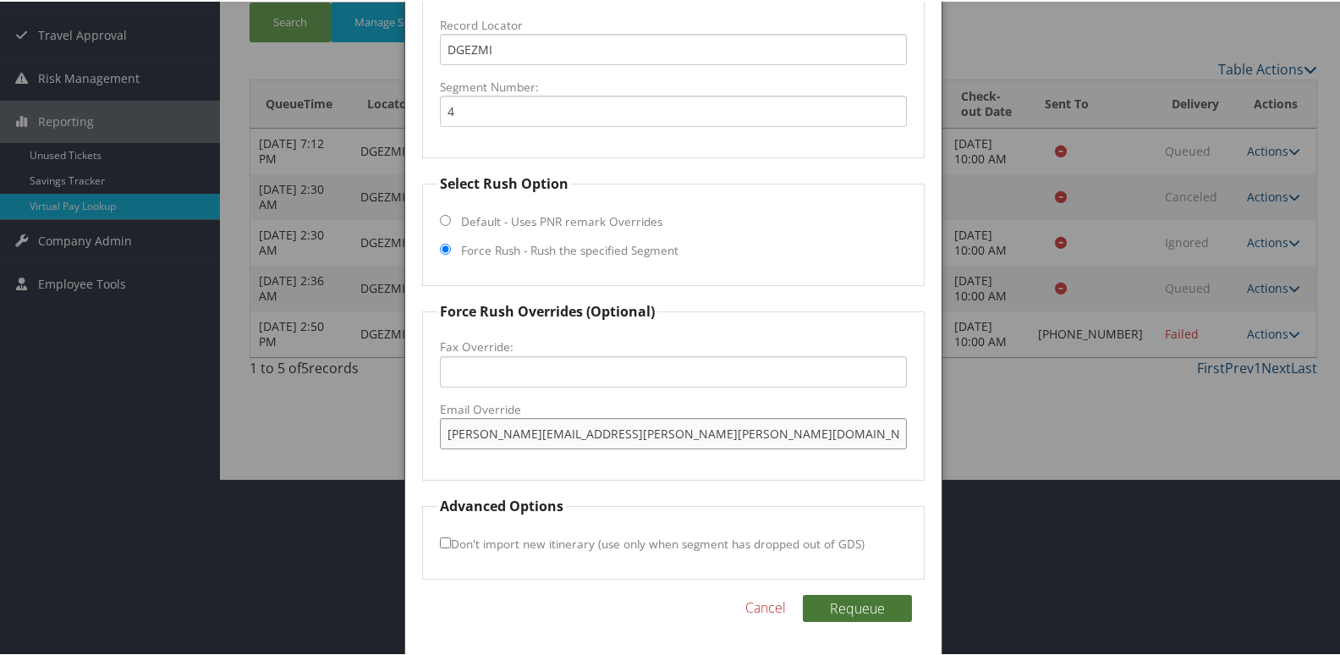
type input "shanise.cruger@hilton.com"
click at [868, 606] on button "Requeue" at bounding box center [857, 606] width 109 height 27
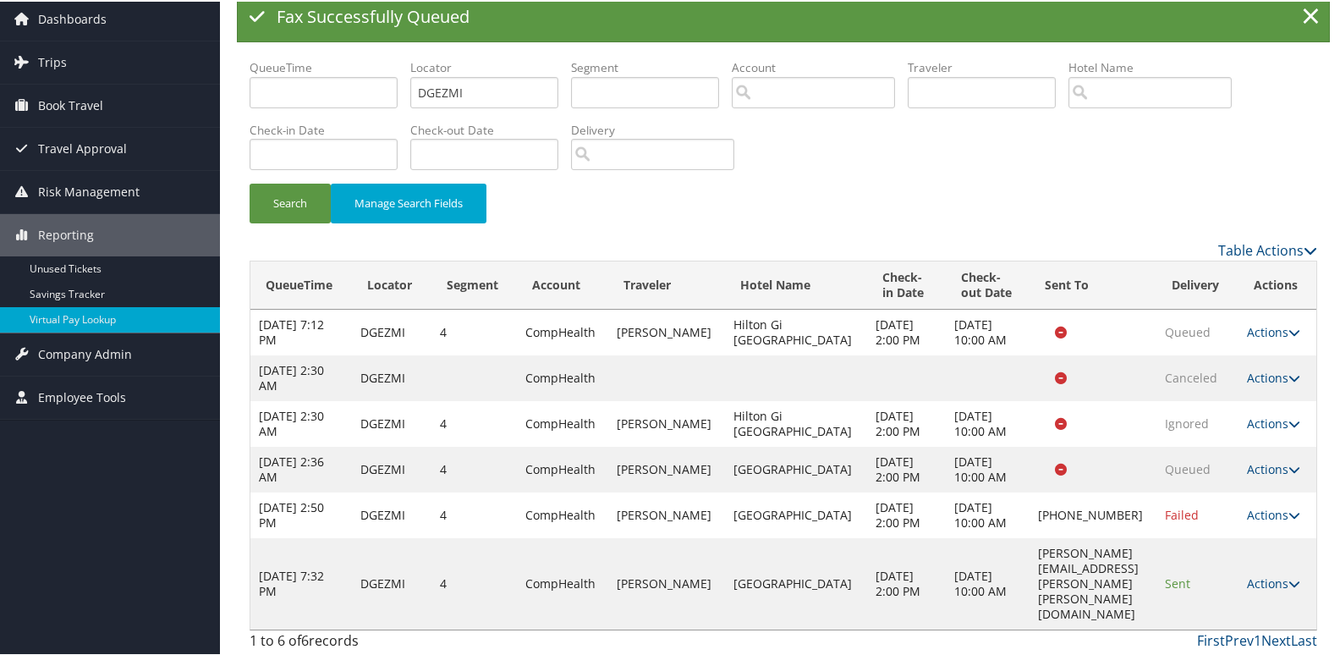
scroll to position [96, 0]
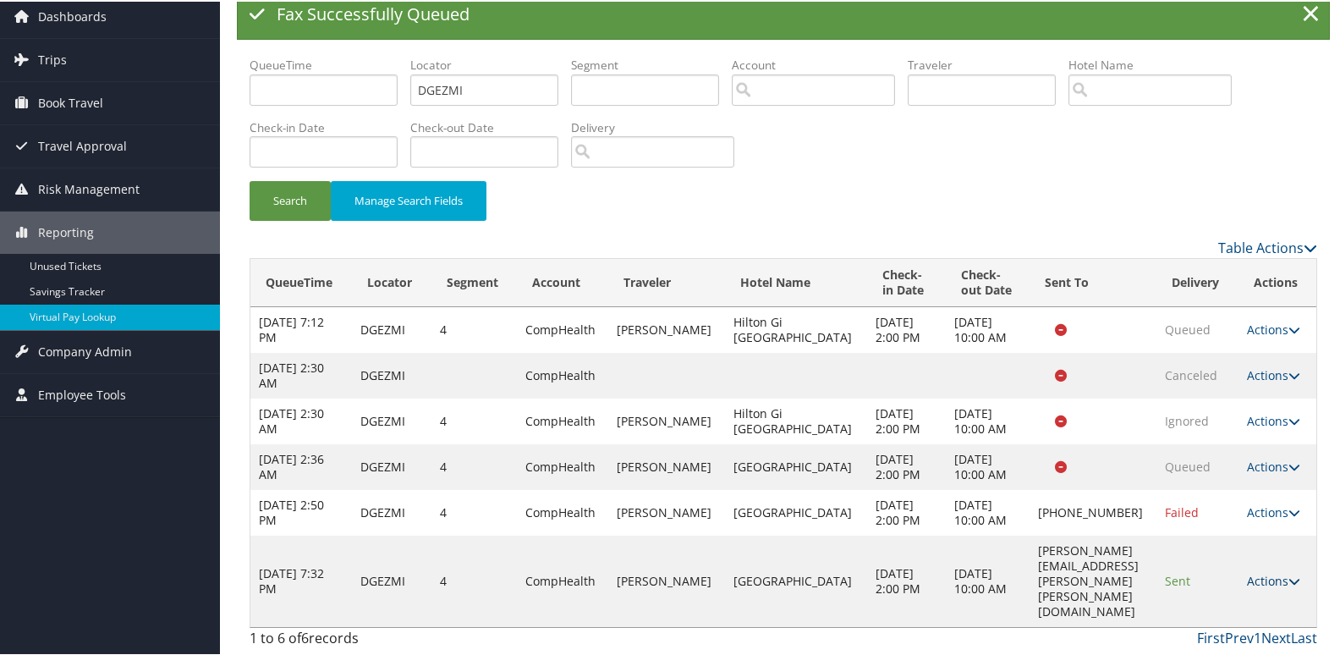
click at [1275, 587] on link "Actions" at bounding box center [1273, 579] width 53 height 16
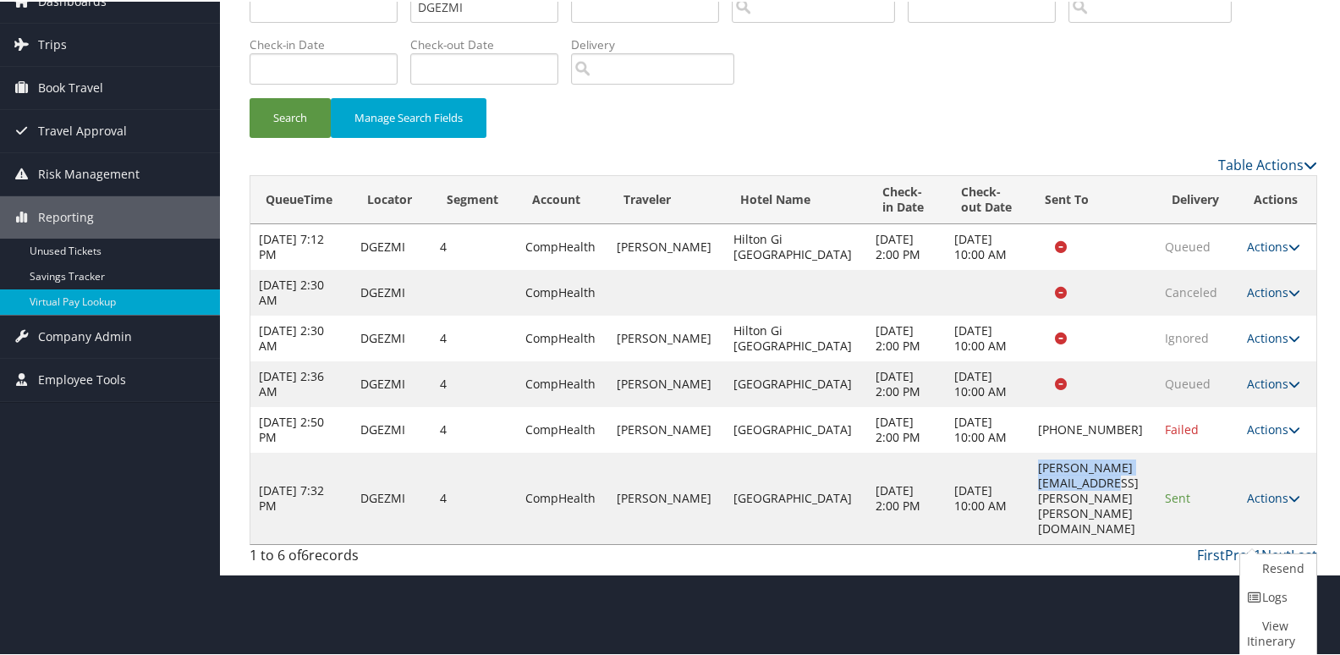
copy td "shanise.cruger@hilton.com"
drag, startPoint x: 1140, startPoint y: 525, endPoint x: 979, endPoint y: 529, distance: 161.6
click at [1029, 529] on td "shanise.cruger@hilton.com" at bounding box center [1093, 496] width 128 height 91
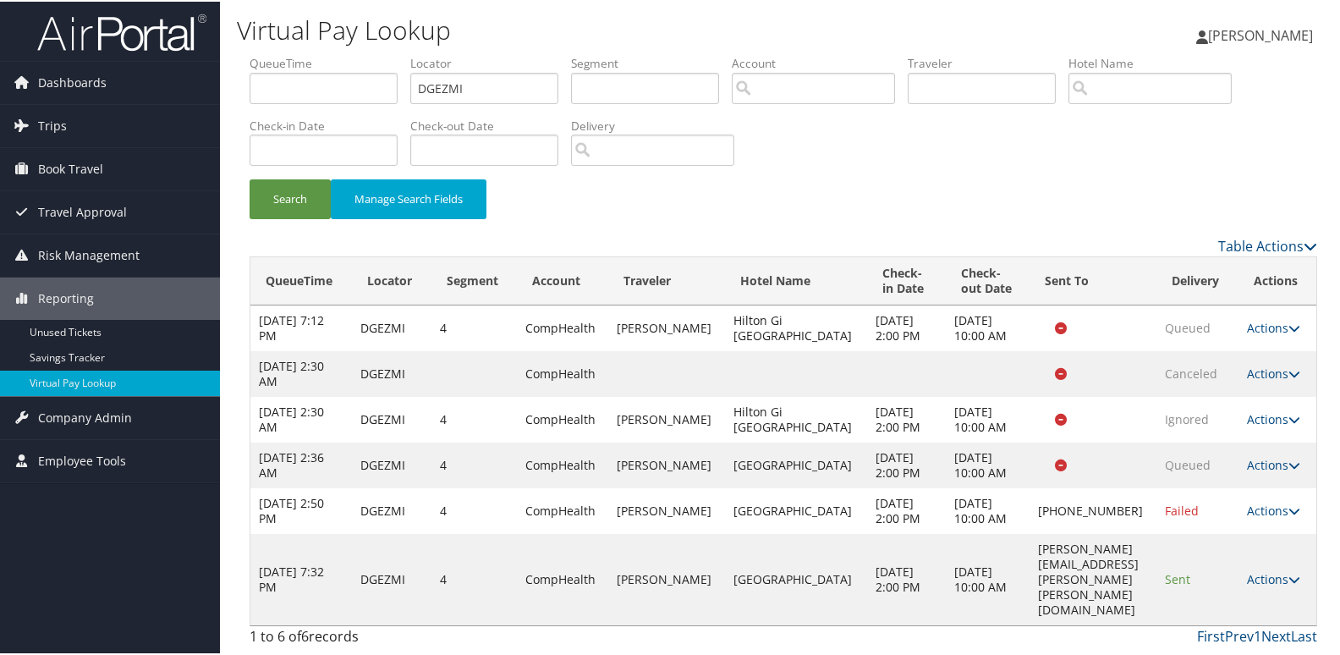
click at [1253, 585] on link "Actions" at bounding box center [1273, 577] width 53 height 16
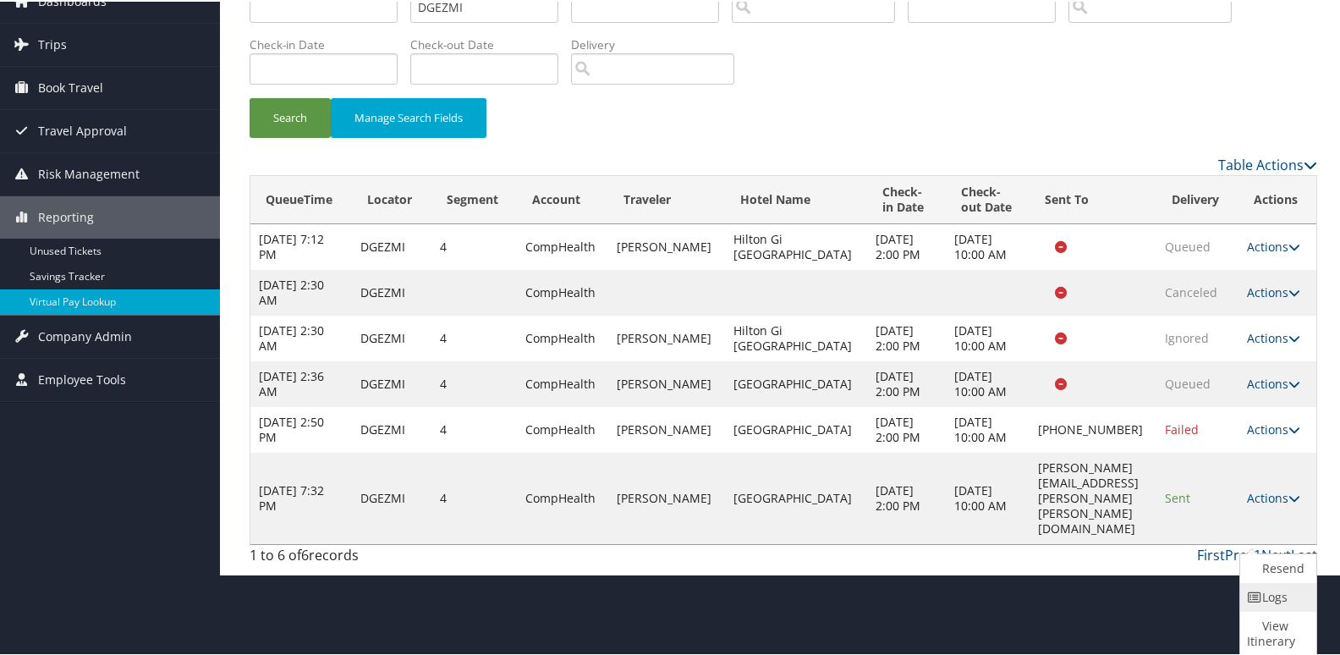
click at [1279, 603] on link "Logs" at bounding box center [1276, 595] width 72 height 29
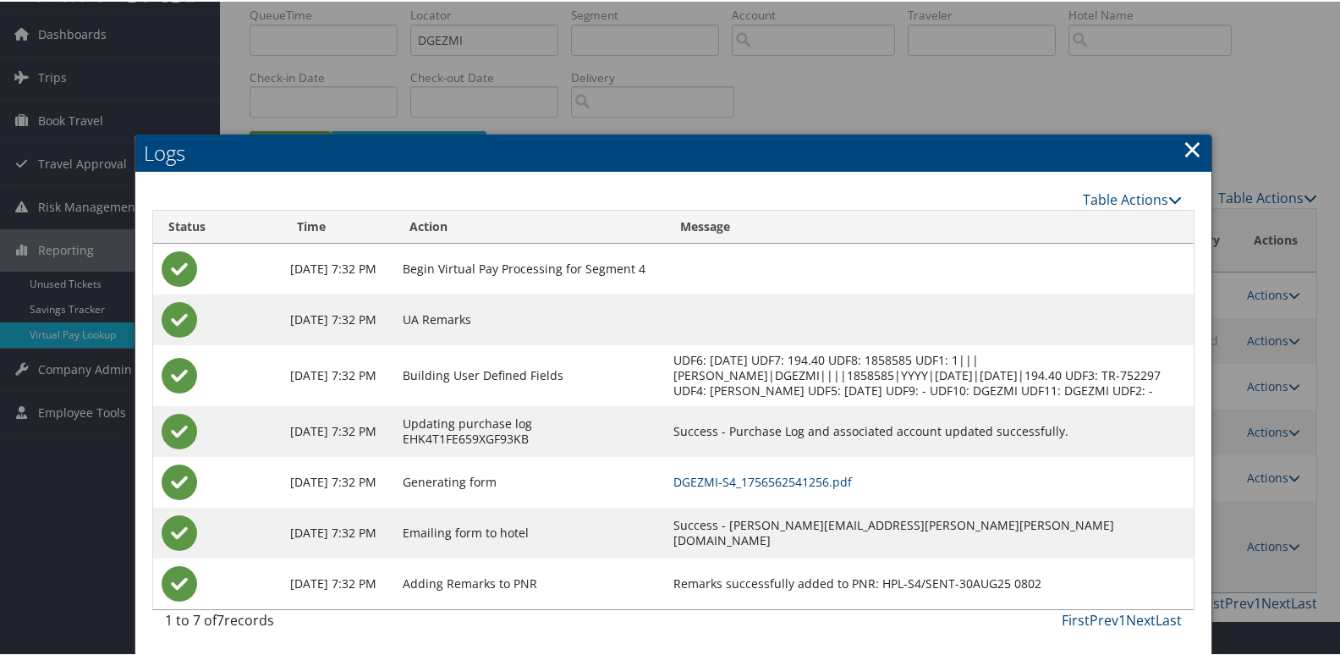
scroll to position [63, 0]
click at [852, 480] on link "DGEZMI-S4_1756562541256.pdf" at bounding box center [762, 480] width 178 height 16
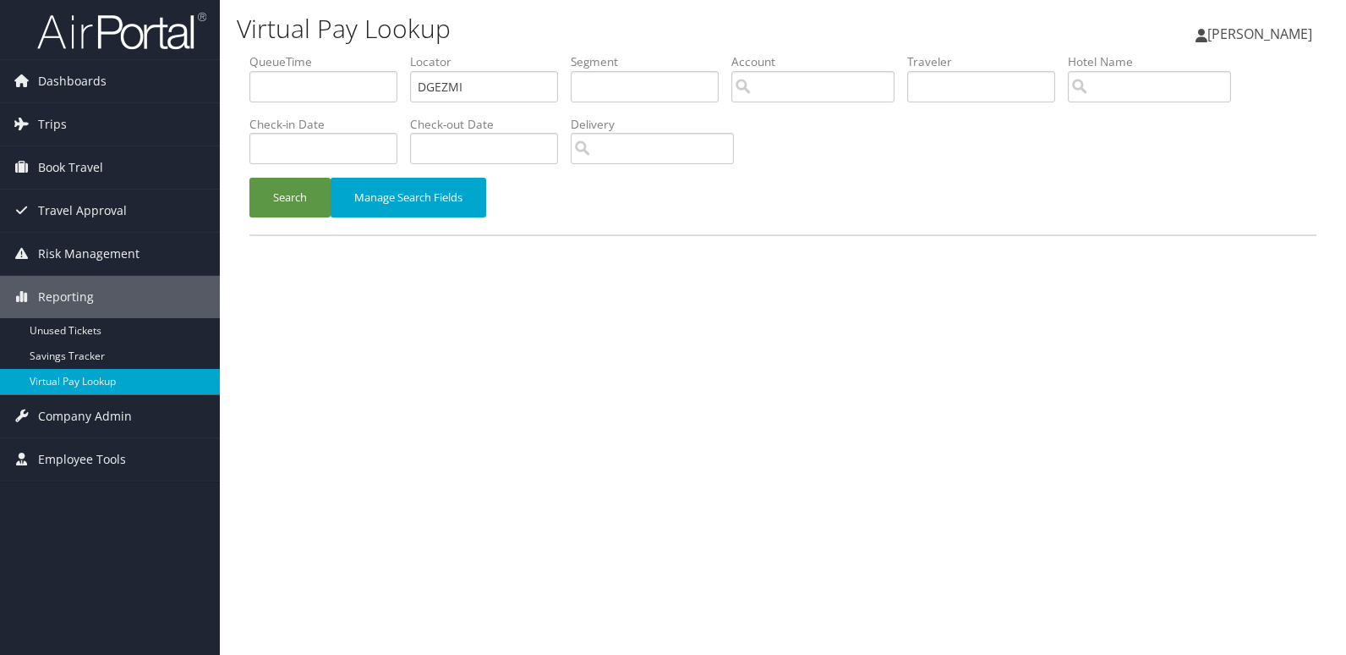
click at [529, 98] on input "DGEZMI" at bounding box center [484, 86] width 148 height 31
click at [529, 98] on input "EYMLHT" at bounding box center [484, 86] width 148 height 31
drag, startPoint x: 288, startPoint y: 196, endPoint x: 501, endPoint y: 175, distance: 213.3
click at [288, 197] on button "Search" at bounding box center [289, 198] width 81 height 40
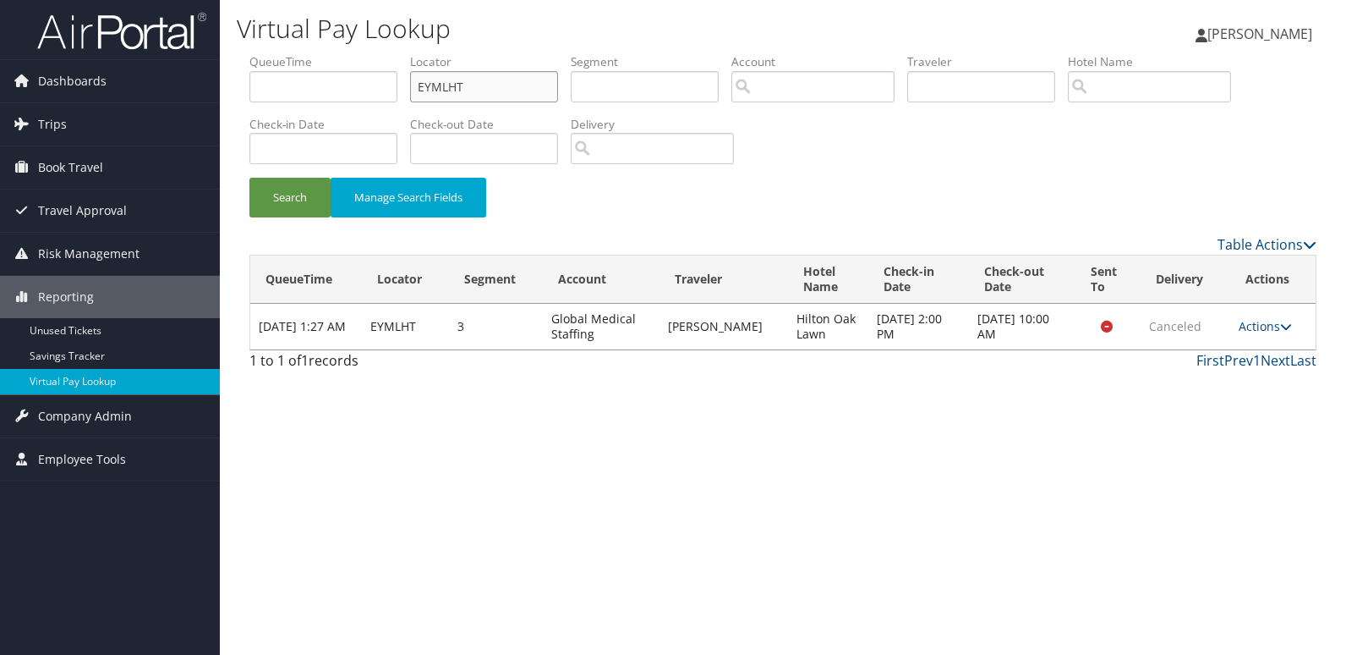
click at [540, 85] on input "EYMLHT" at bounding box center [484, 86] width 148 height 31
paste input "SZBDQK"
type input "SZBDQK"
click at [265, 194] on button "Search" at bounding box center [289, 198] width 81 height 40
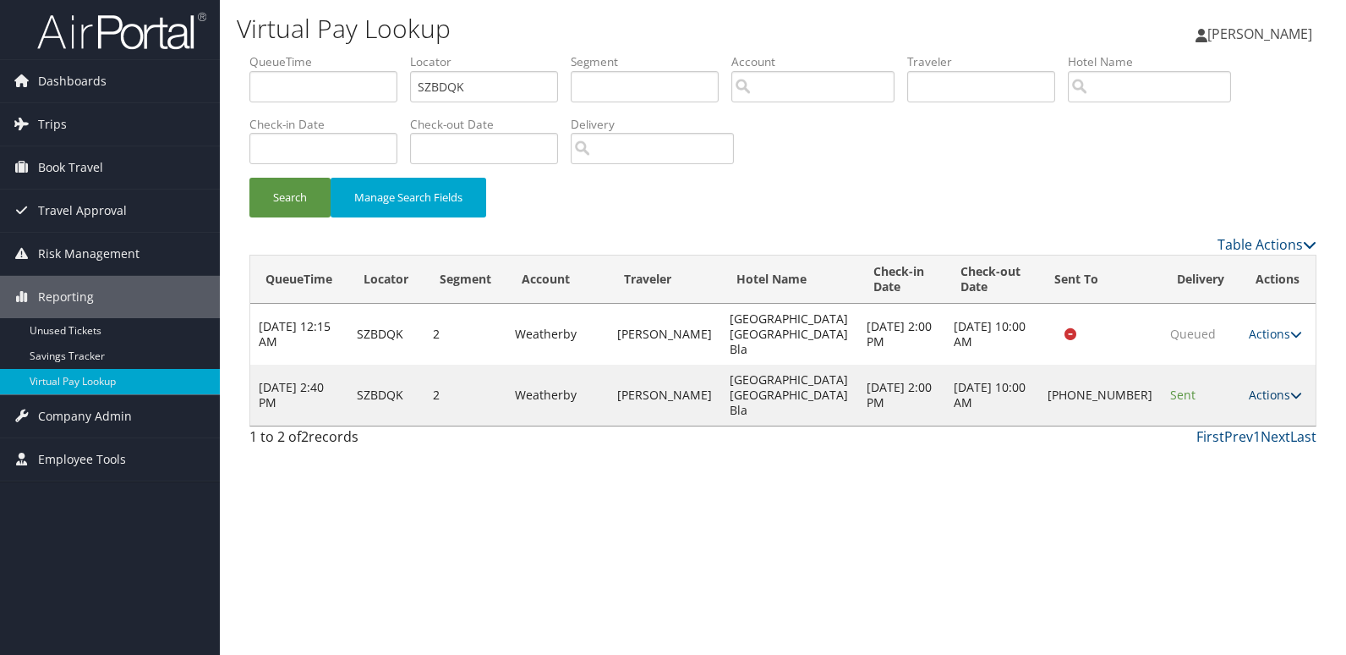
click at [1253, 393] on link "Actions" at bounding box center [1275, 395] width 53 height 16
click at [1229, 452] on link "Logs" at bounding box center [1216, 448] width 145 height 29
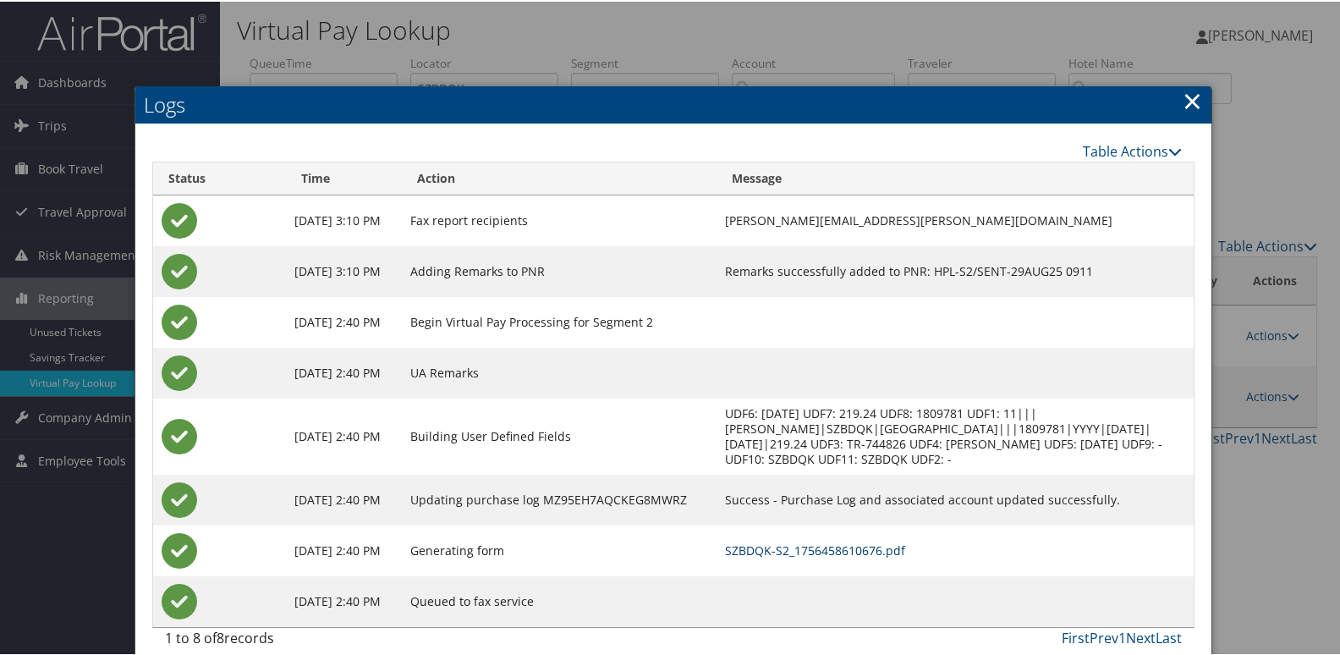
click at [902, 556] on link "SZBDQK-S2_1756458610676.pdf" at bounding box center [815, 548] width 180 height 16
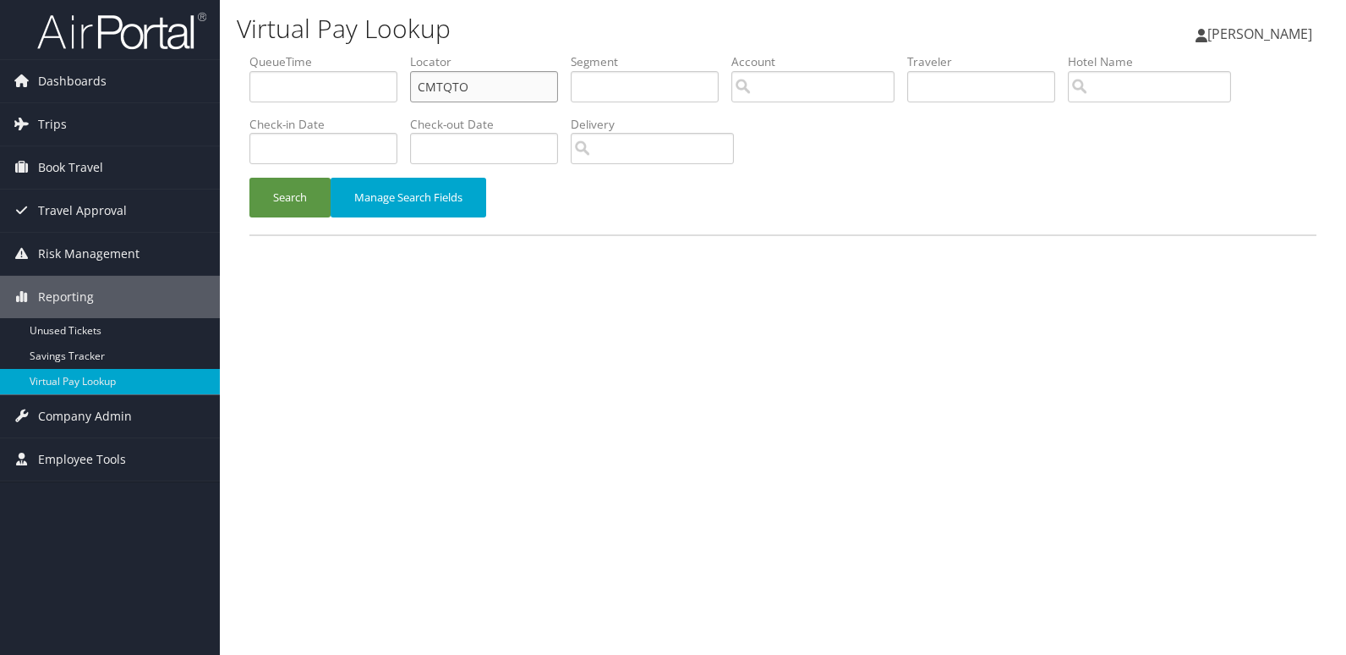
click at [507, 85] on input "CMTQTO" at bounding box center [484, 86] width 148 height 31
paste input "OJRXKJ"
type input "OJRXKJ"
click at [291, 199] on button "Search" at bounding box center [289, 198] width 81 height 40
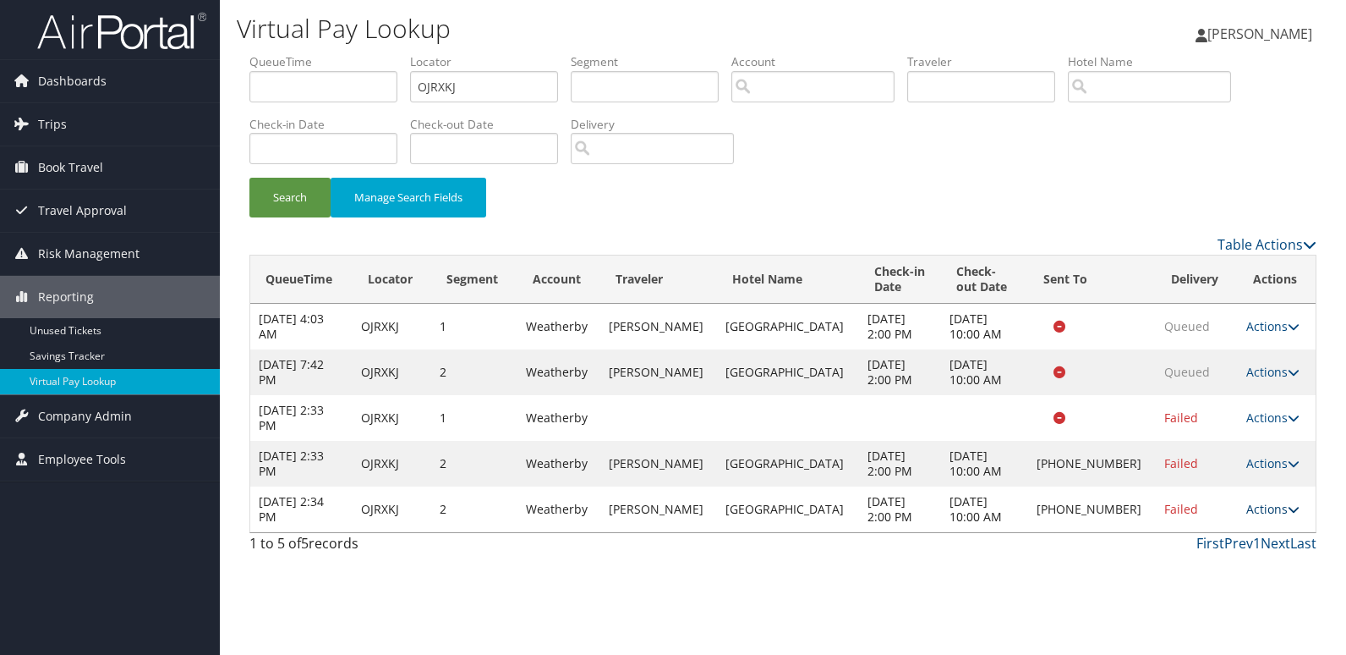
click at [1258, 502] on link "Actions" at bounding box center [1273, 509] width 53 height 16
click at [1253, 551] on link "Logs" at bounding box center [1214, 562] width 145 height 29
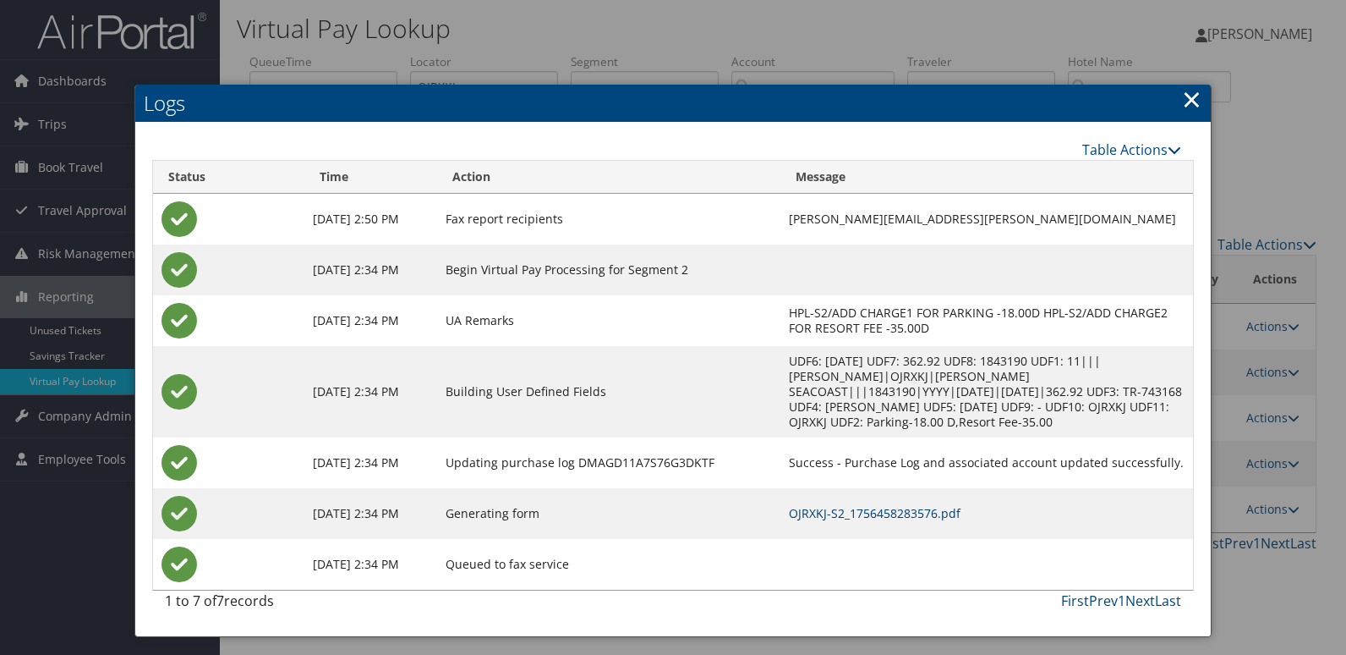
click at [896, 513] on link "OJRXKJ-S2_1756458283576.pdf" at bounding box center [875, 513] width 172 height 16
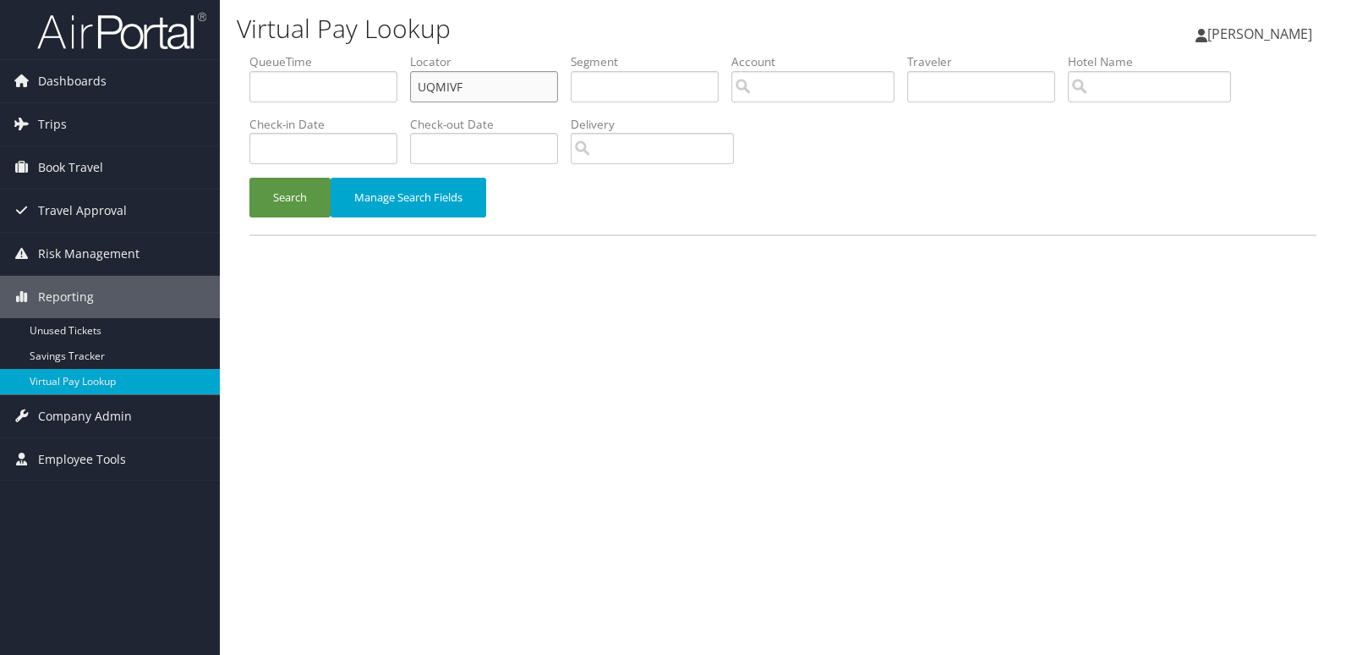
click at [524, 77] on input "UQMIVF" at bounding box center [484, 86] width 148 height 31
paste input "CLVGDM"
type input "CLVGDM"
click at [277, 214] on button "Search" at bounding box center [289, 198] width 81 height 40
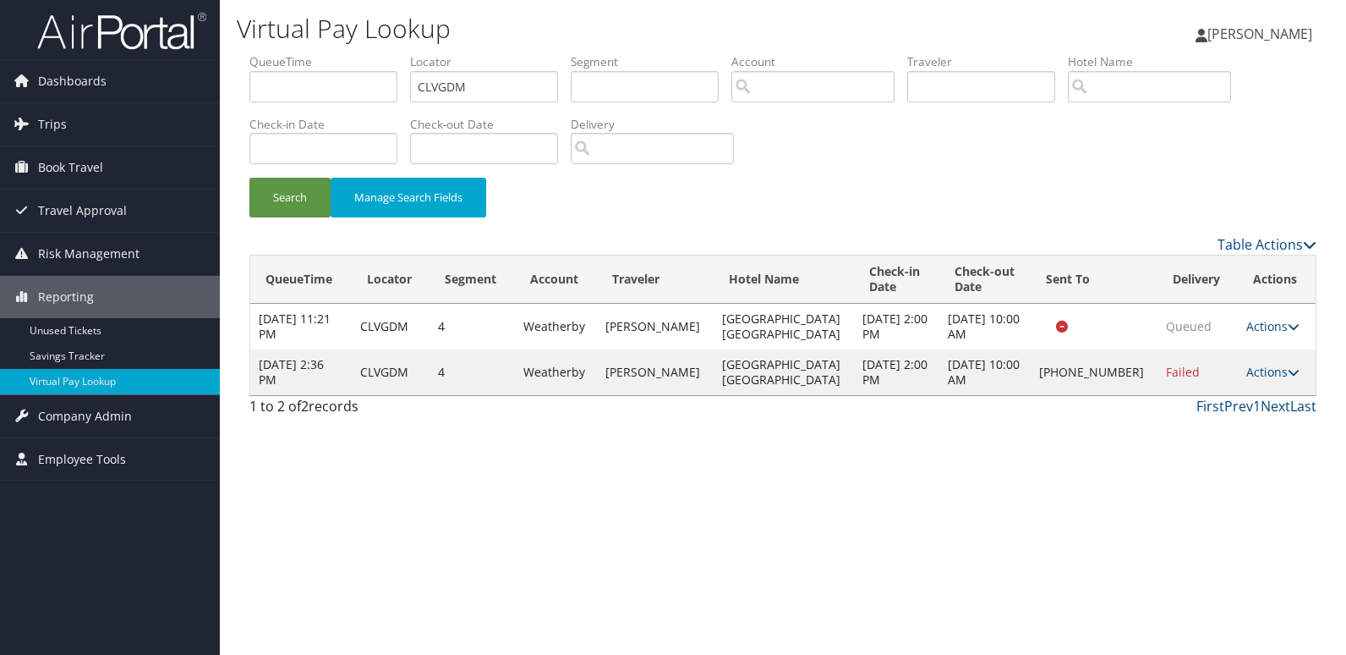
click at [1262, 380] on td "Actions Resend Logs Delivery Information View Itinerary" at bounding box center [1277, 372] width 78 height 46
click at [1276, 372] on link "Actions" at bounding box center [1273, 372] width 53 height 16
click at [1225, 419] on link "Logs" at bounding box center [1215, 425] width 145 height 29
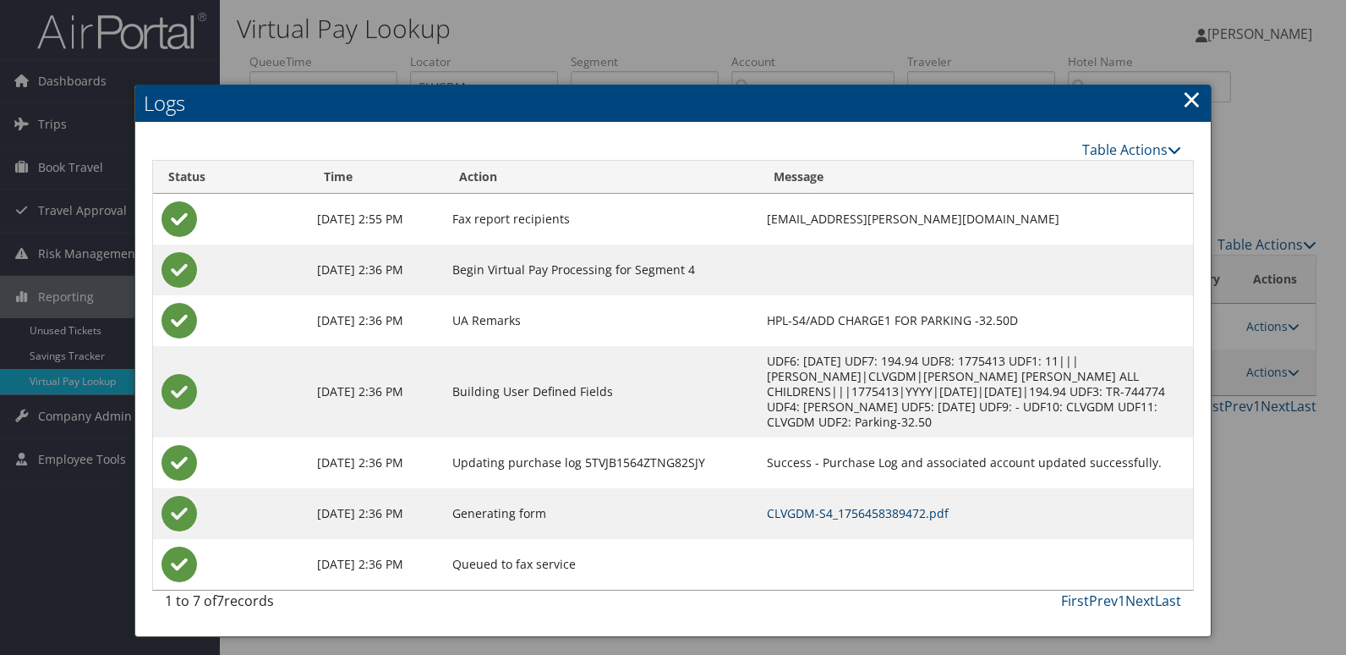
click at [862, 505] on link "CLVGDM-S4_1756458389472.pdf" at bounding box center [858, 513] width 182 height 16
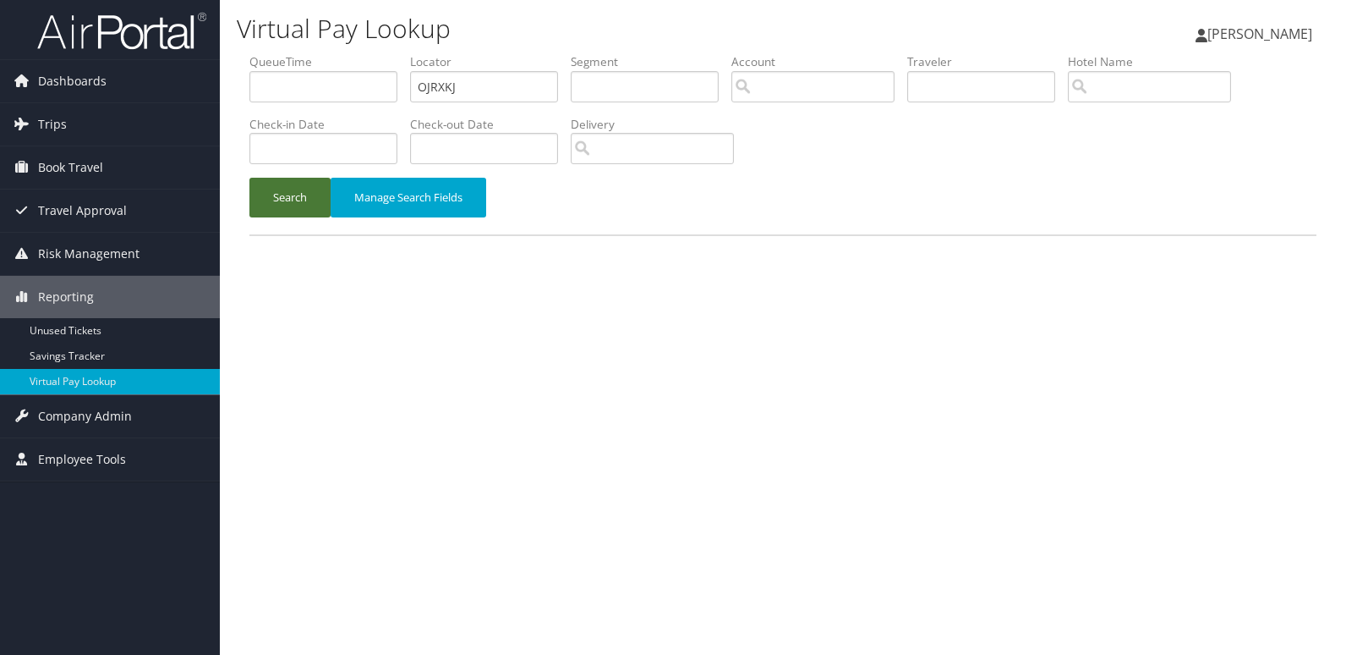
click at [289, 206] on button "Search" at bounding box center [289, 198] width 81 height 40
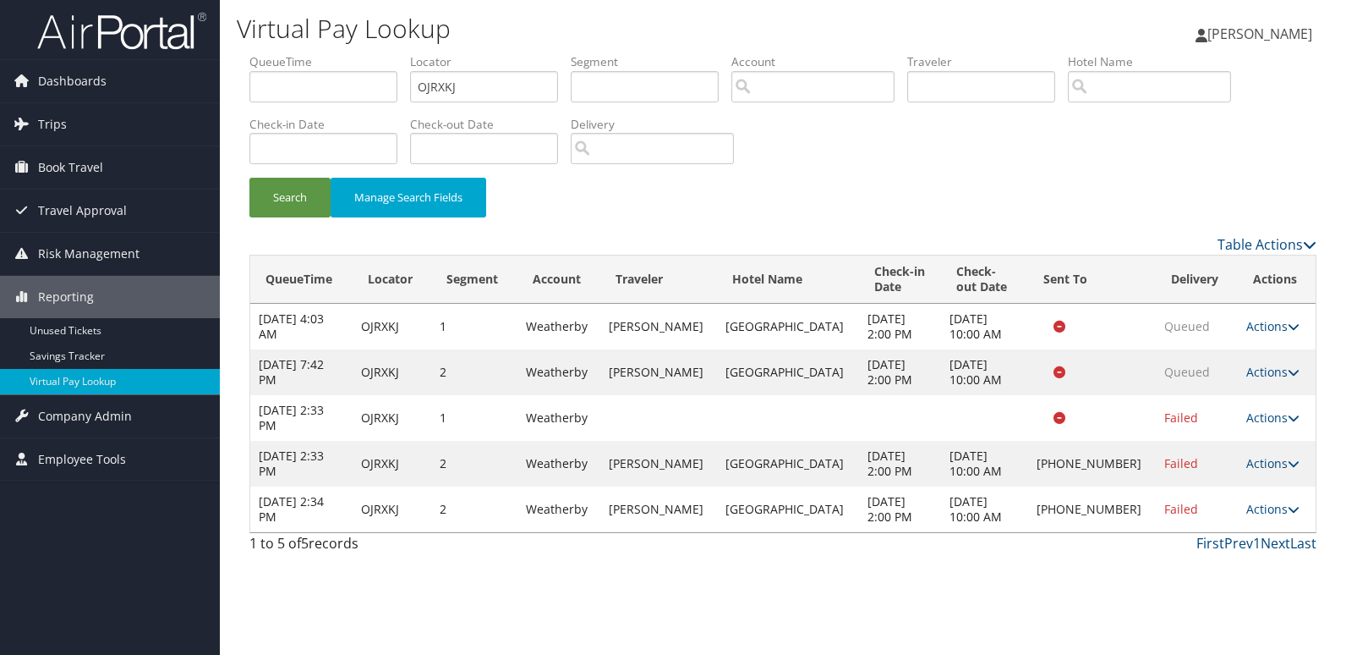
drag, startPoint x: 846, startPoint y: 521, endPoint x: 734, endPoint y: 496, distance: 114.3
click at [734, 496] on tr "Aug 29, 2025 2:34 PM OJRXKJ 2 Weatherby BANTHIA SMRITI Myrtle Beach Marriott Re…" at bounding box center [783, 509] width 1066 height 46
click at [718, 496] on td "BANTHIA SMRITI" at bounding box center [659, 509] width 118 height 46
drag, startPoint x: 736, startPoint y: 496, endPoint x: 823, endPoint y: 524, distance: 91.2
click at [823, 524] on tr "Aug 29, 2025 2:34 PM OJRXKJ 2 Weatherby BANTHIA SMRITI Myrtle Beach Marriott Re…" at bounding box center [783, 509] width 1066 height 46
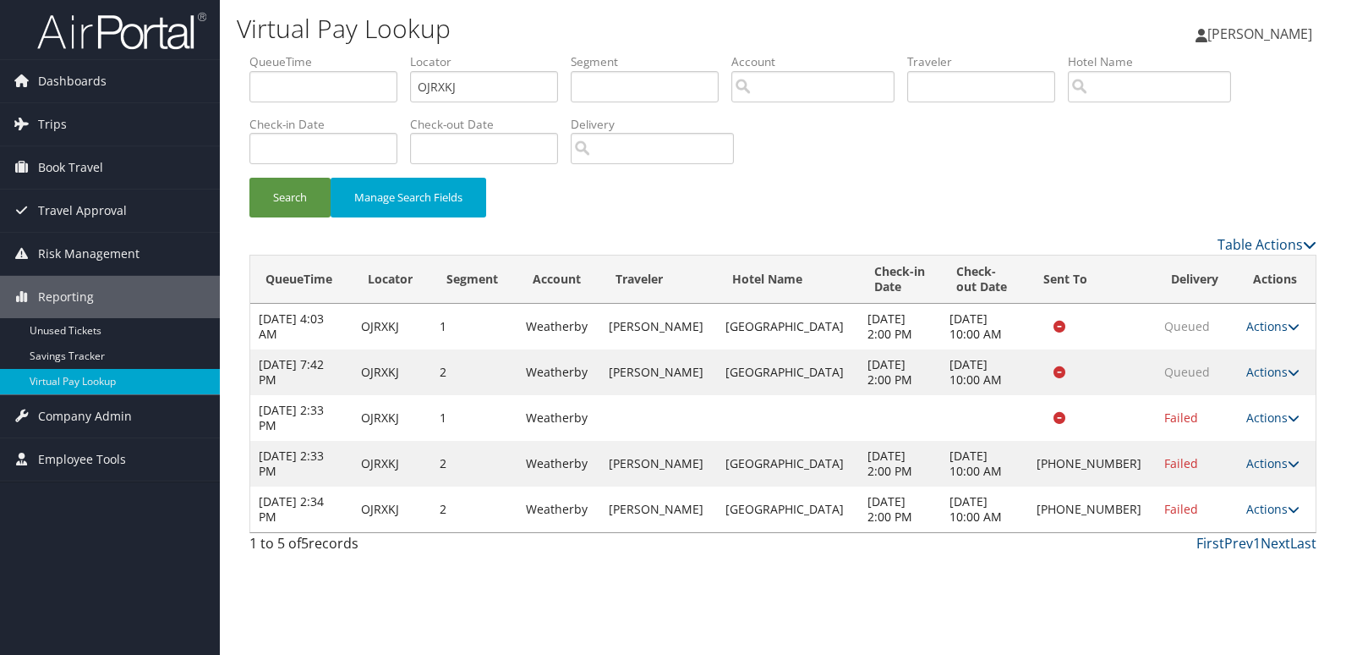
drag, startPoint x: 823, startPoint y: 524, endPoint x: 766, endPoint y: 545, distance: 60.5
click at [766, 545] on div "First Prev 1 Next Last" at bounding box center [920, 543] width 794 height 20
drag, startPoint x: 748, startPoint y: 502, endPoint x: 835, endPoint y: 521, distance: 88.4
click at [835, 521] on td "Myrtle Beach Marriott Resort" at bounding box center [788, 509] width 142 height 46
copy td "Myrtle Beach Marriott Resort"
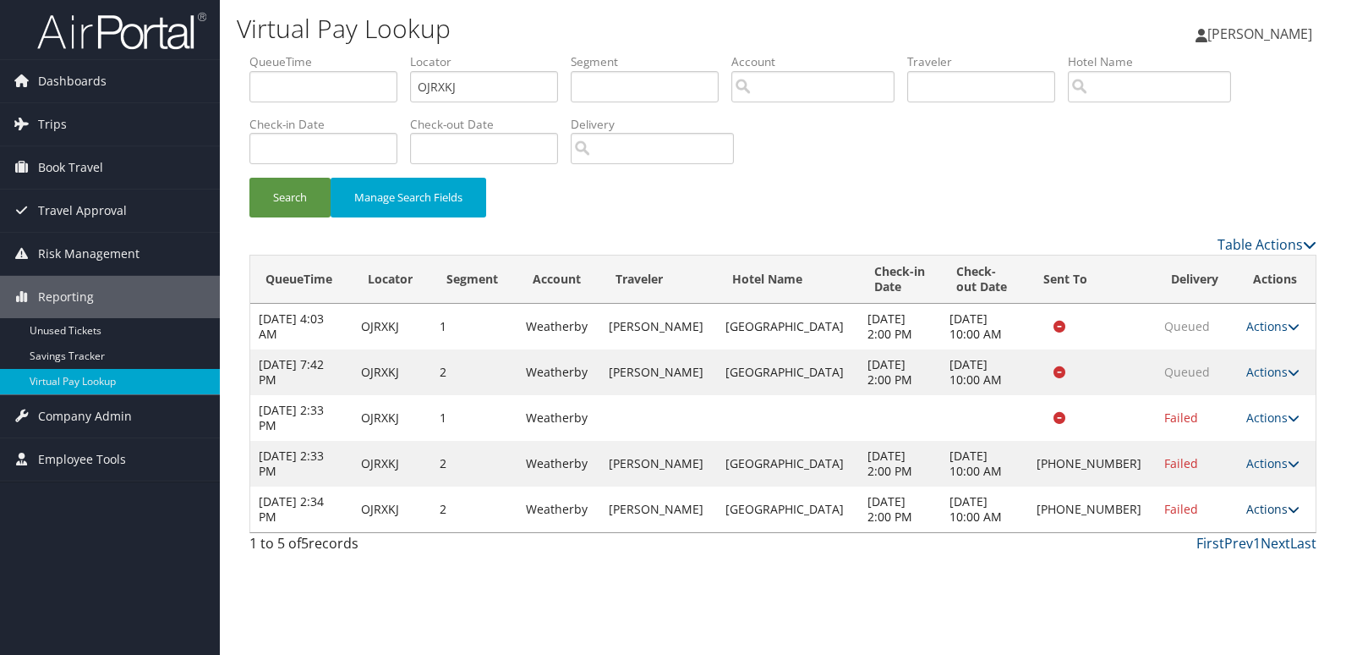
click at [1267, 507] on link "Actions" at bounding box center [1273, 509] width 53 height 16
click at [1234, 561] on link "Logs" at bounding box center [1214, 562] width 145 height 29
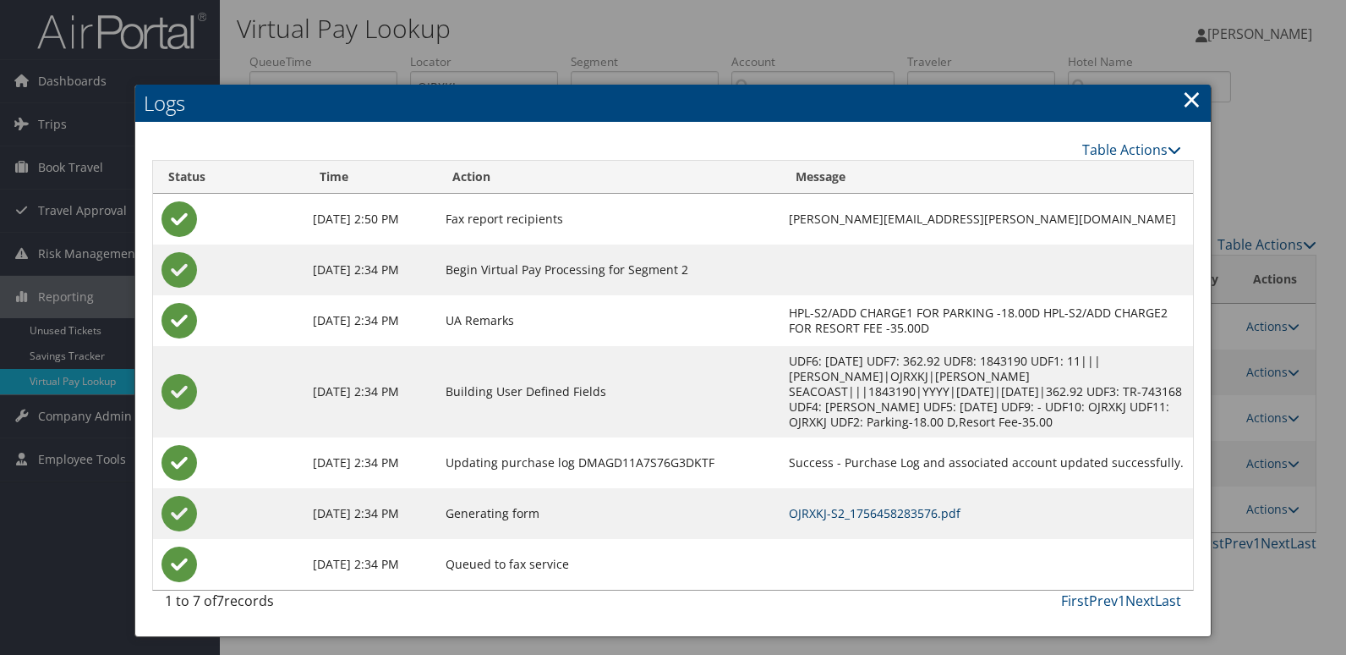
click at [879, 512] on link "OJRXKJ-S2_1756458283576.pdf" at bounding box center [875, 513] width 172 height 16
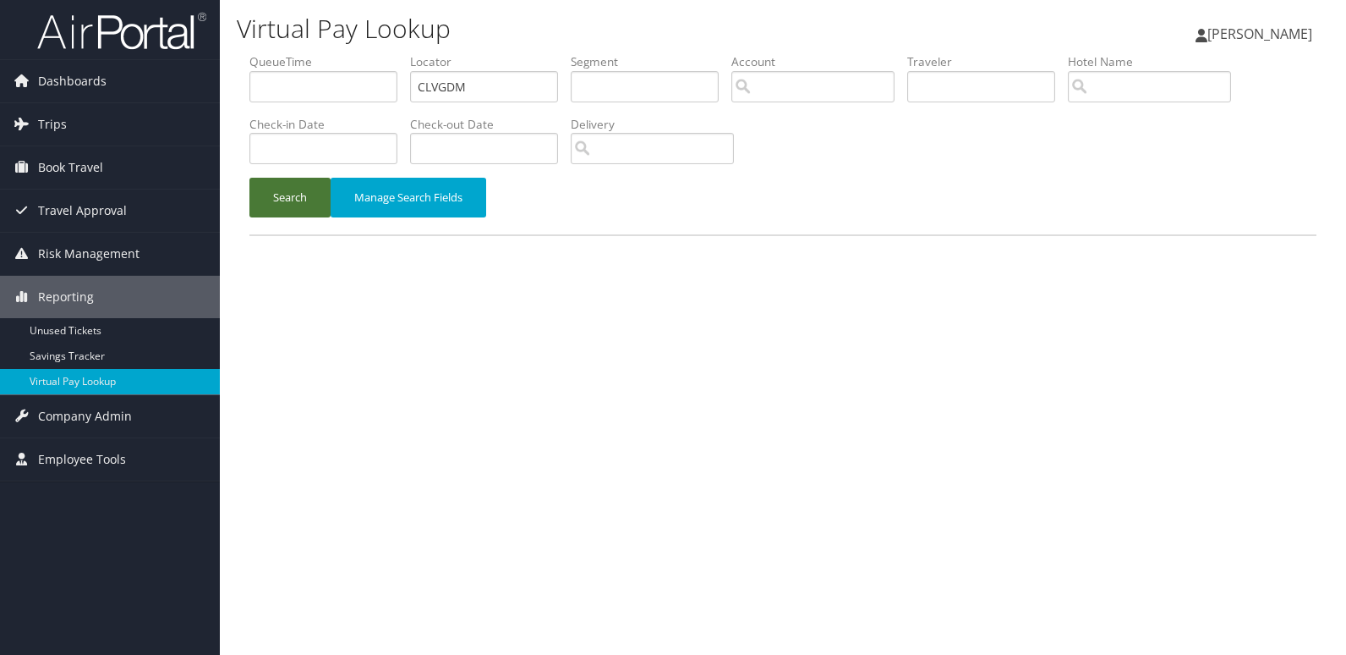
click at [296, 214] on button "Search" at bounding box center [289, 198] width 81 height 40
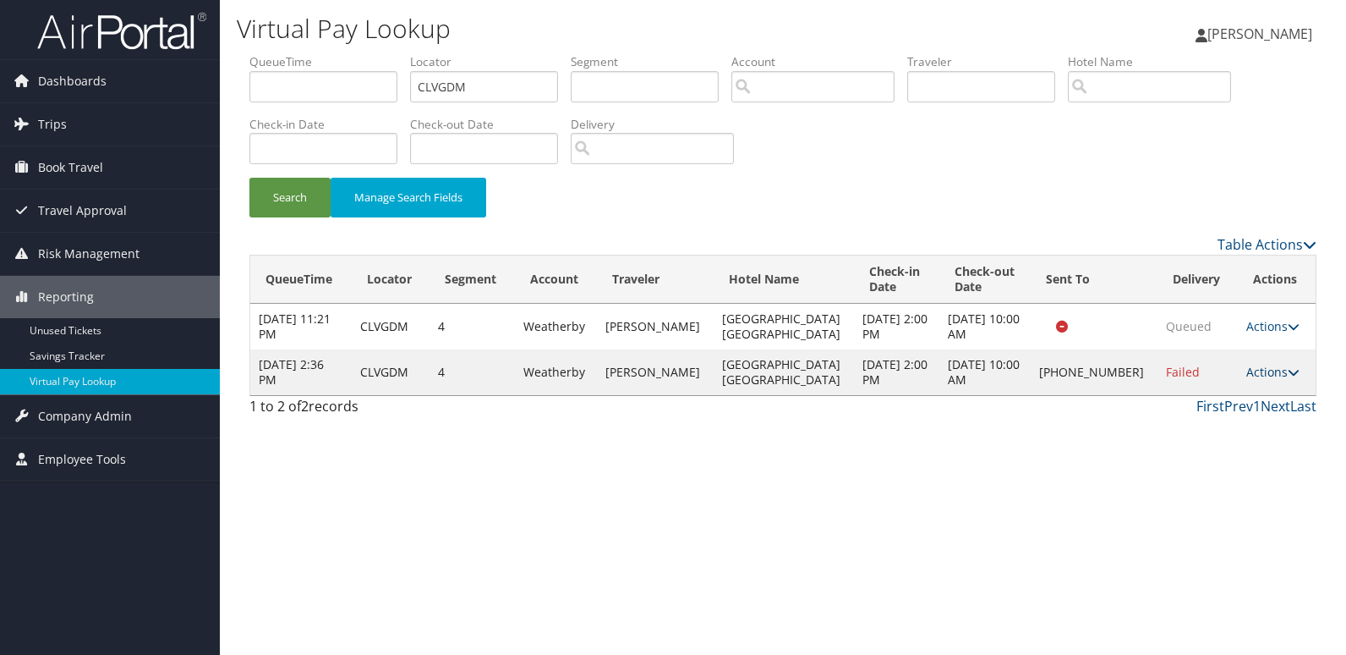
click at [1247, 364] on link "Actions" at bounding box center [1273, 372] width 53 height 16
click at [1242, 428] on link "Logs" at bounding box center [1215, 425] width 145 height 29
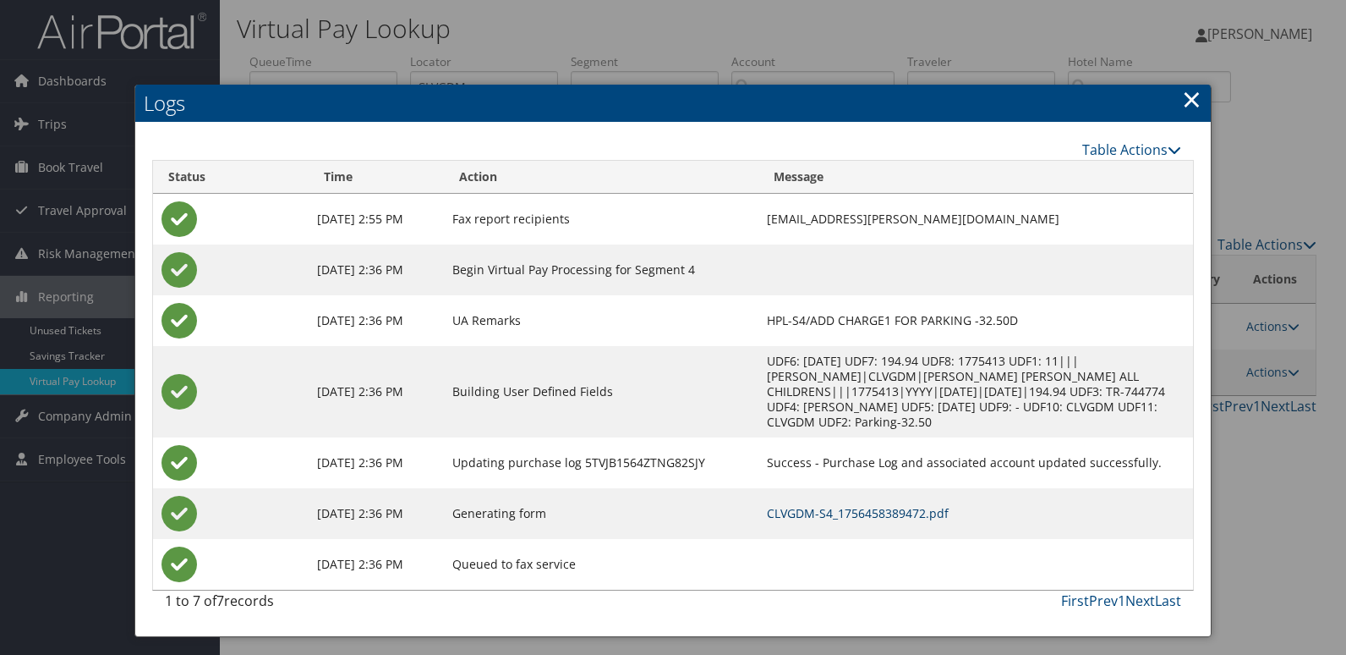
click at [847, 505] on link "CLVGDM-S4_1756458389472.pdf" at bounding box center [858, 513] width 182 height 16
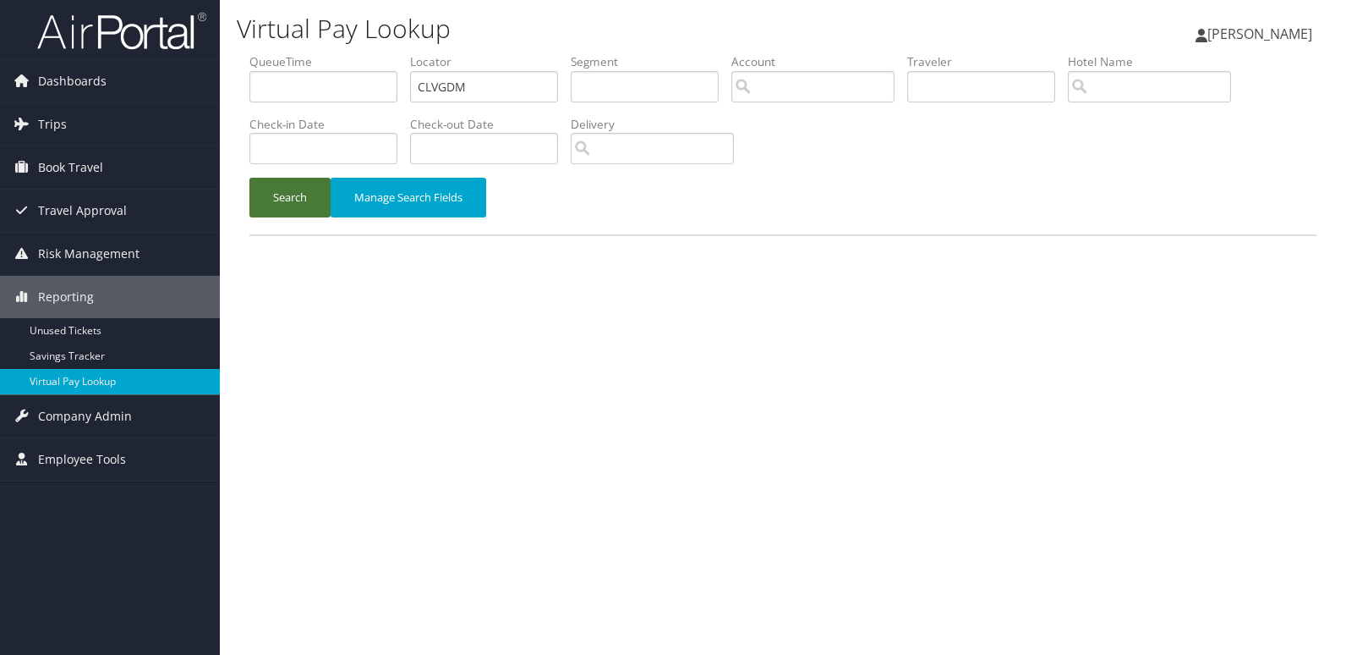
click at [293, 197] on button "Search" at bounding box center [289, 198] width 81 height 40
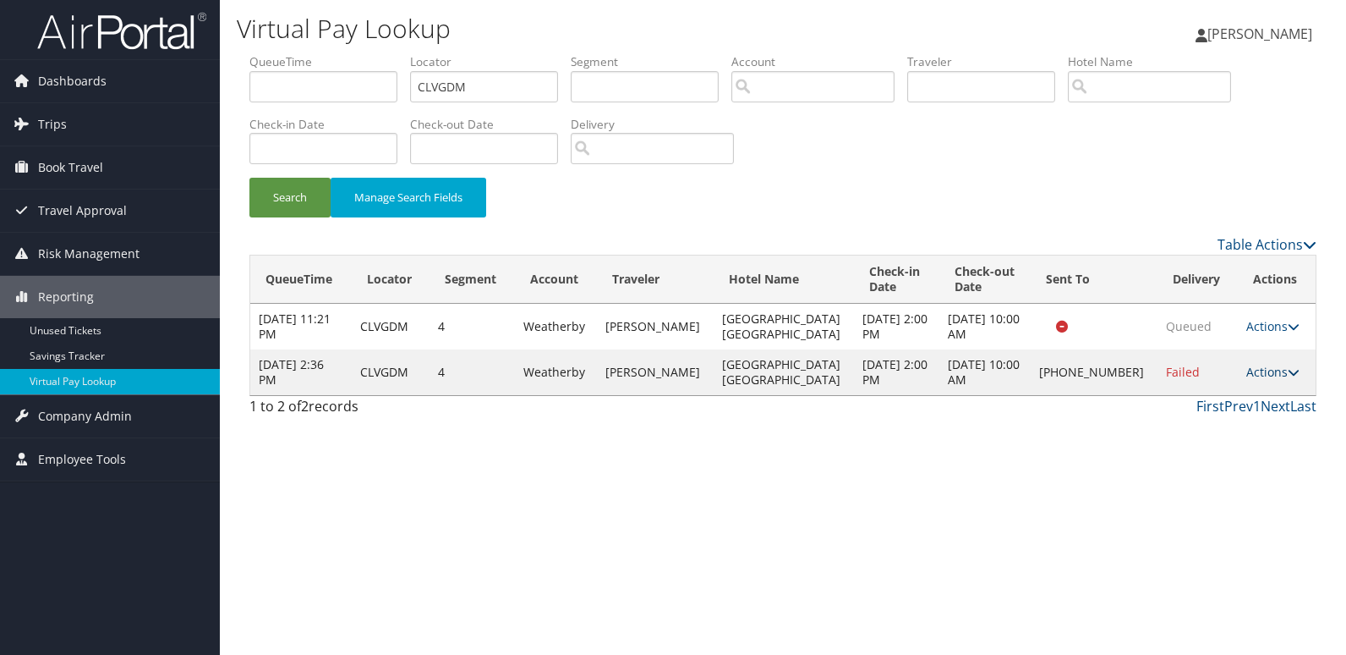
click at [1277, 369] on link "Actions" at bounding box center [1273, 372] width 53 height 16
click at [1255, 419] on link "Logs" at bounding box center [1215, 425] width 145 height 29
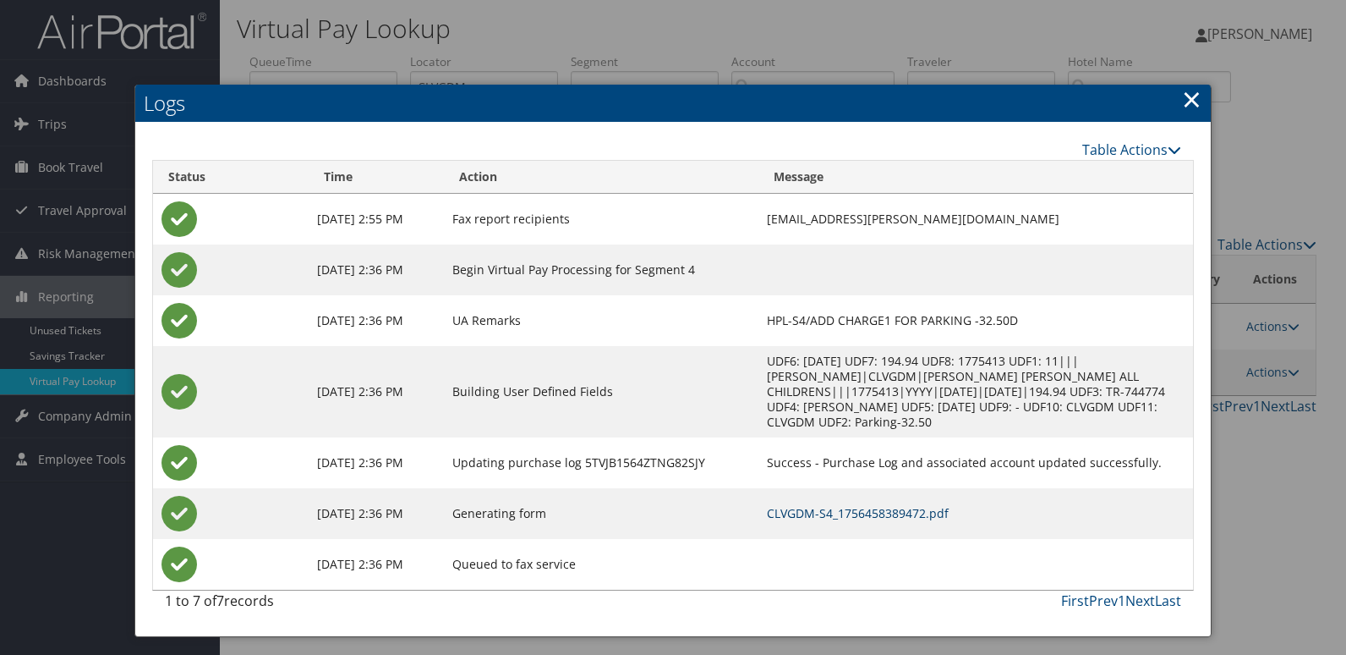
click at [896, 505] on link "CLVGDM-S4_1756458389472.pdf" at bounding box center [858, 513] width 182 height 16
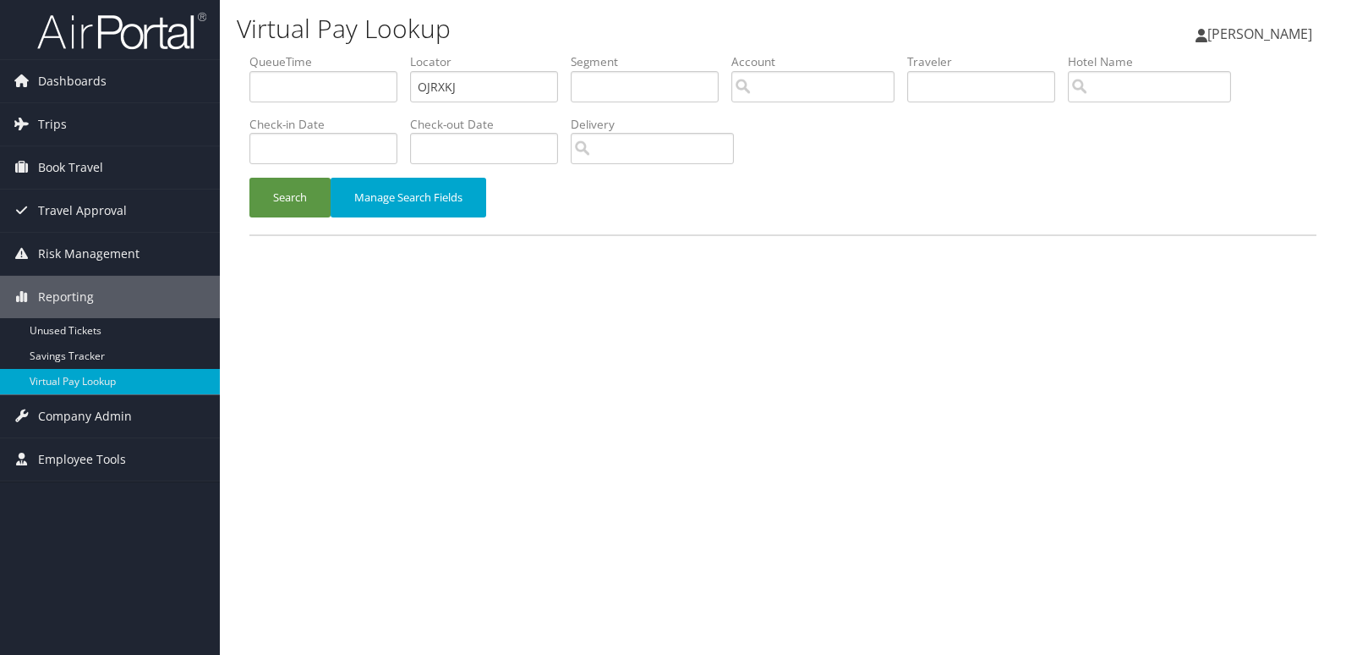
click at [478, 99] on input "OJRXKJ" at bounding box center [484, 86] width 148 height 31
type input "IZADSG"
click at [275, 222] on div "Search Manage Search Fields" at bounding box center [783, 206] width 1093 height 57
click at [287, 195] on button "Search" at bounding box center [289, 198] width 81 height 40
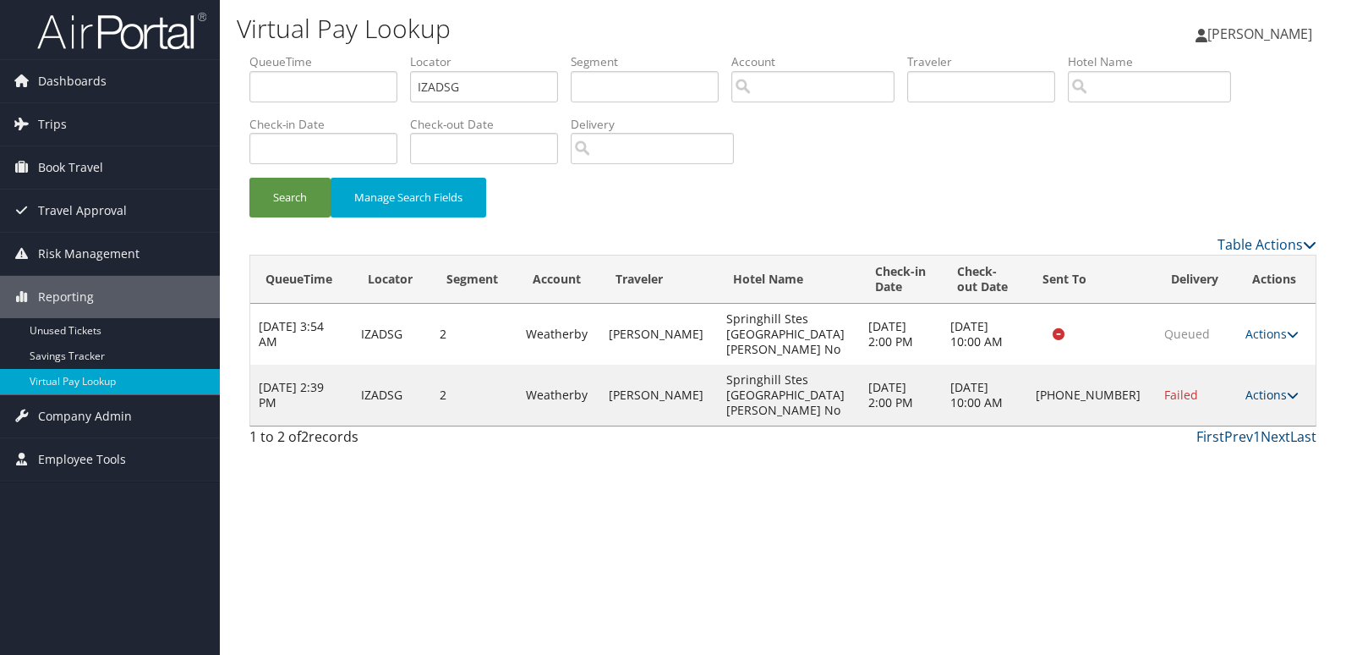
click at [1268, 387] on link "Actions" at bounding box center [1272, 395] width 53 height 16
click at [1252, 419] on link "Logs" at bounding box center [1214, 425] width 145 height 29
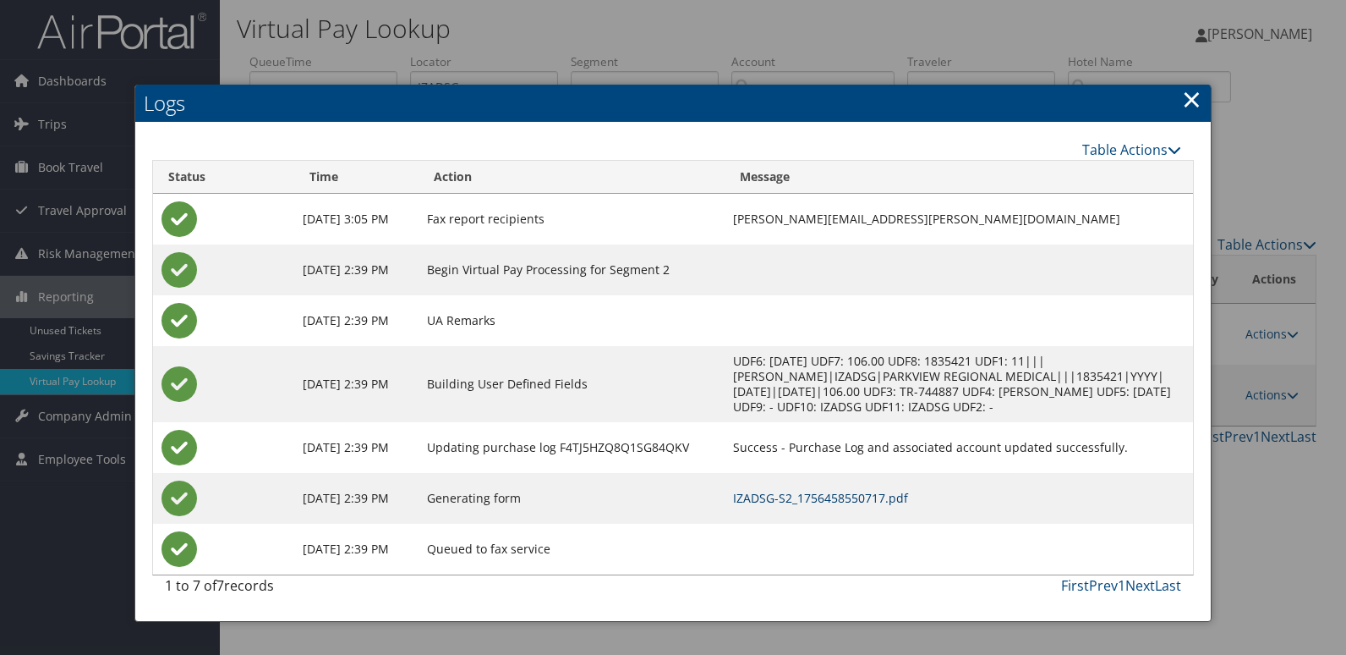
click at [908, 502] on link "IZADSG-S2_1756458550717.pdf" at bounding box center [820, 498] width 175 height 16
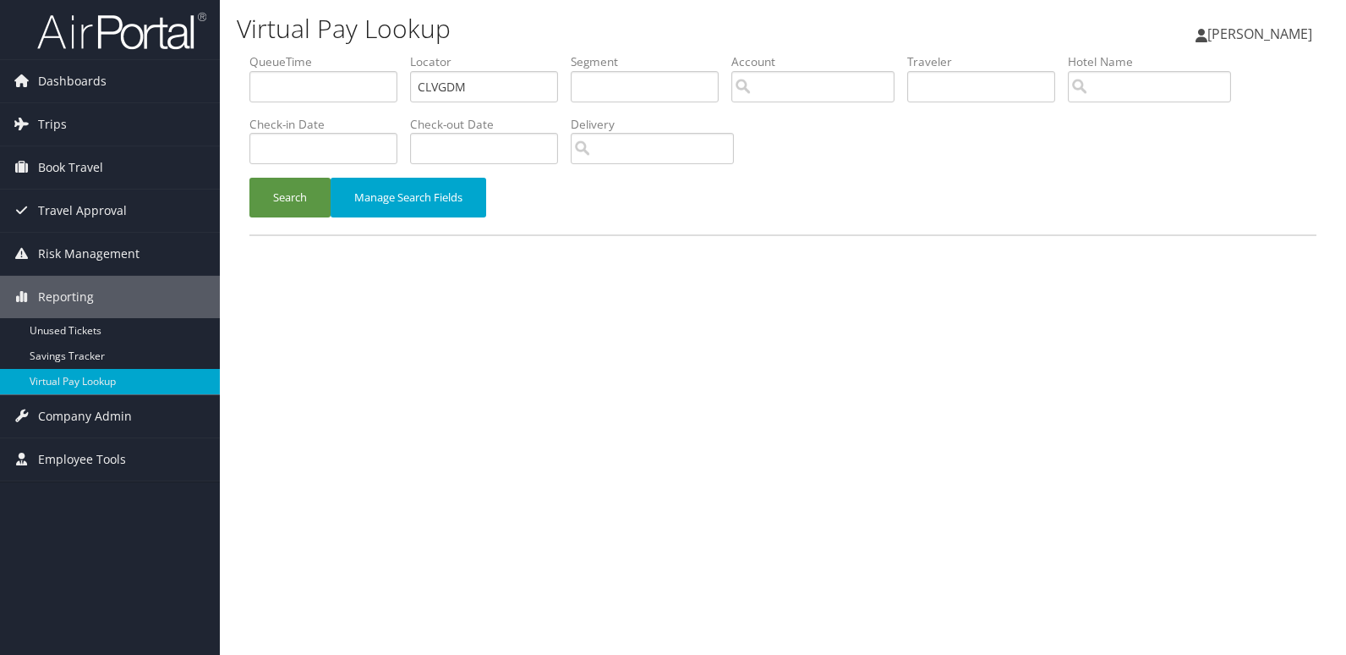
click at [513, 94] on input "CLVGDM" at bounding box center [484, 86] width 148 height 31
type input "CISBKP"
click at [293, 211] on button "Search" at bounding box center [289, 198] width 81 height 40
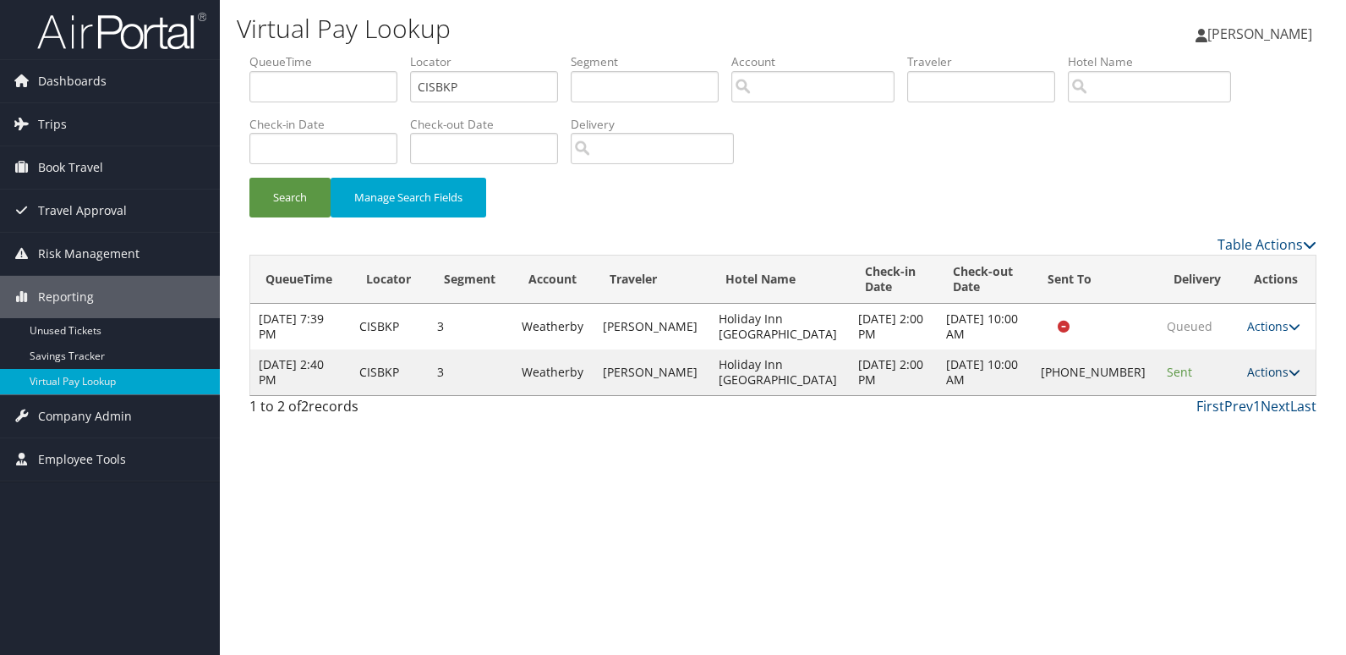
click at [1267, 370] on link "Actions" at bounding box center [1273, 372] width 53 height 16
click at [1244, 420] on link "Logs" at bounding box center [1215, 425] width 145 height 29
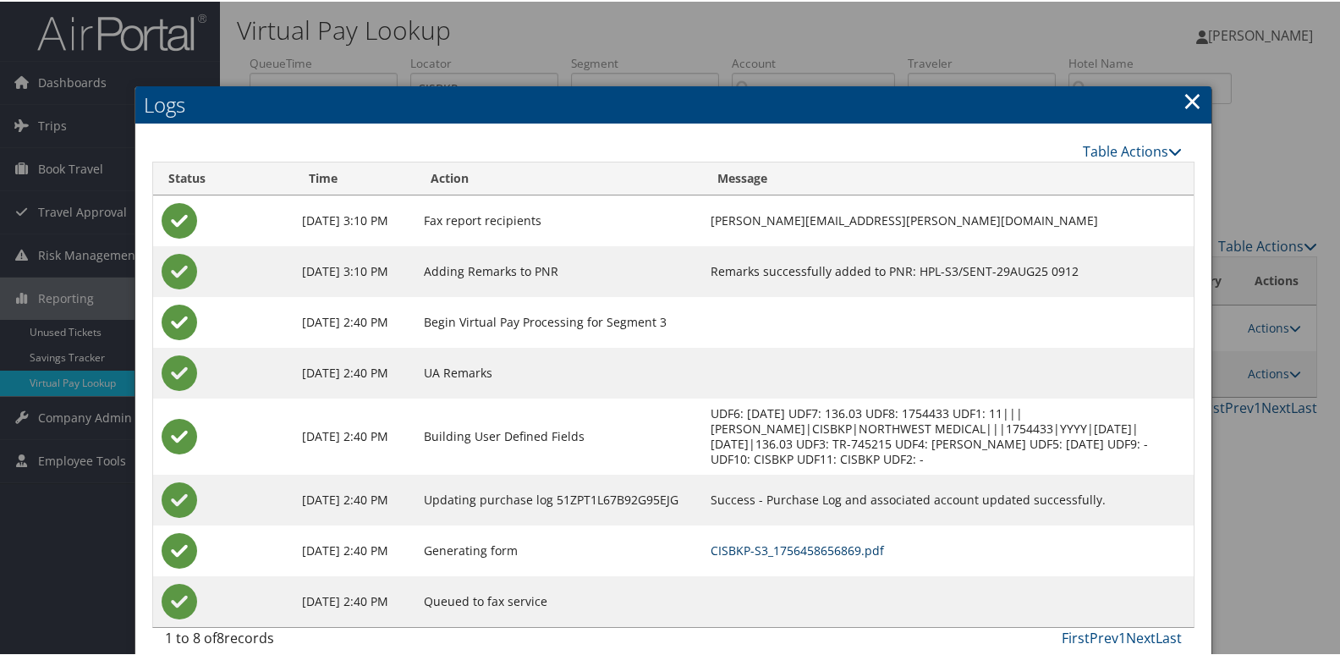
click at [870, 555] on link "CISBKP-S3_1756458656869.pdf" at bounding box center [796, 548] width 173 height 16
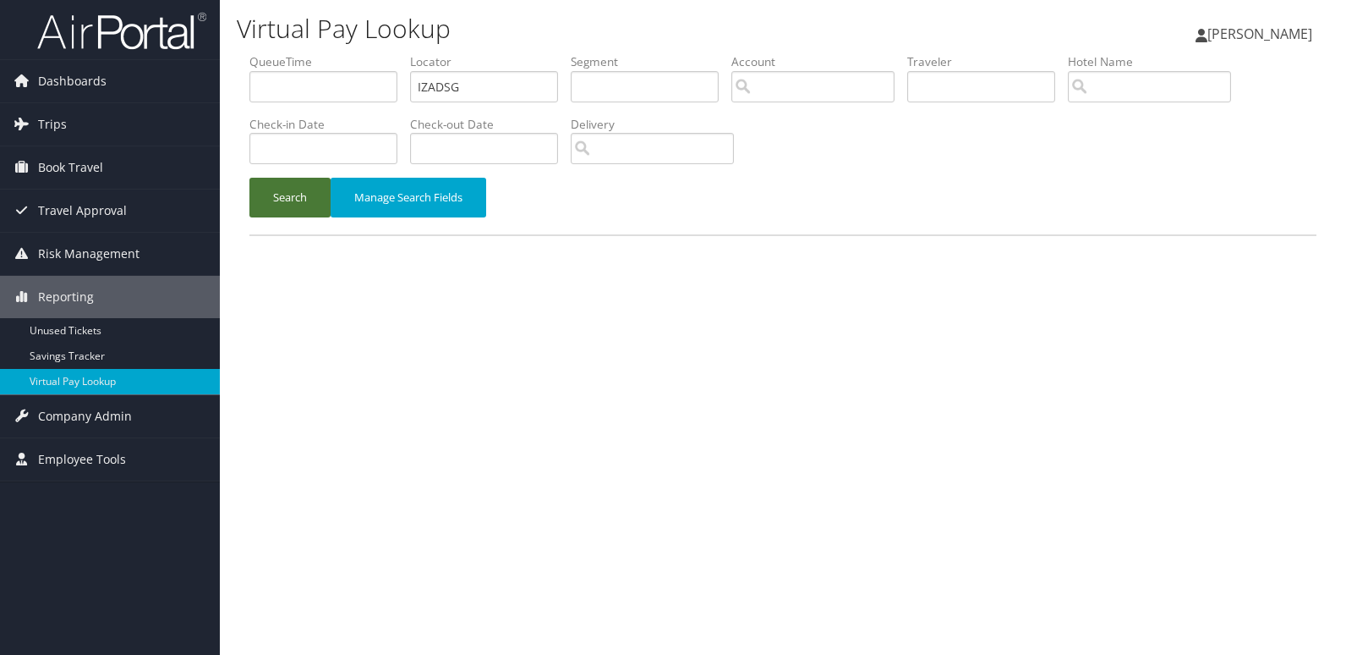
click at [297, 200] on button "Search" at bounding box center [289, 198] width 81 height 40
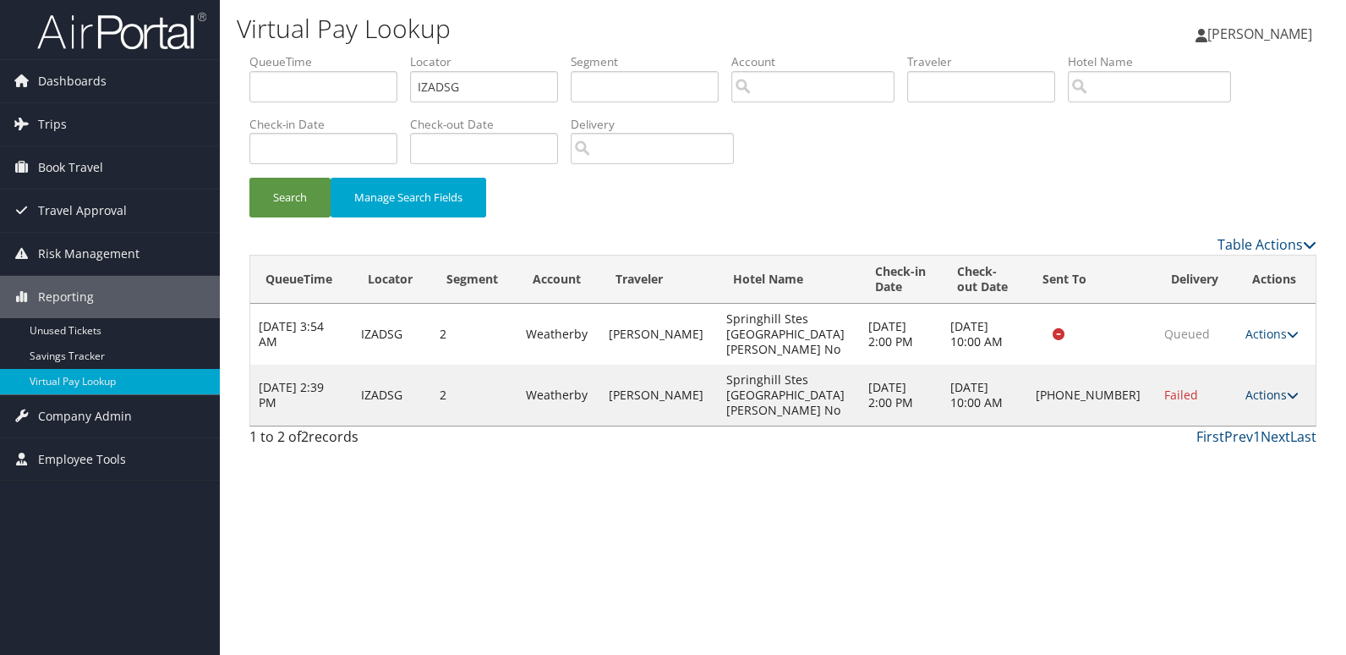
click at [1266, 387] on link "Actions" at bounding box center [1272, 395] width 53 height 16
click at [1258, 420] on link "Logs" at bounding box center [1214, 425] width 145 height 29
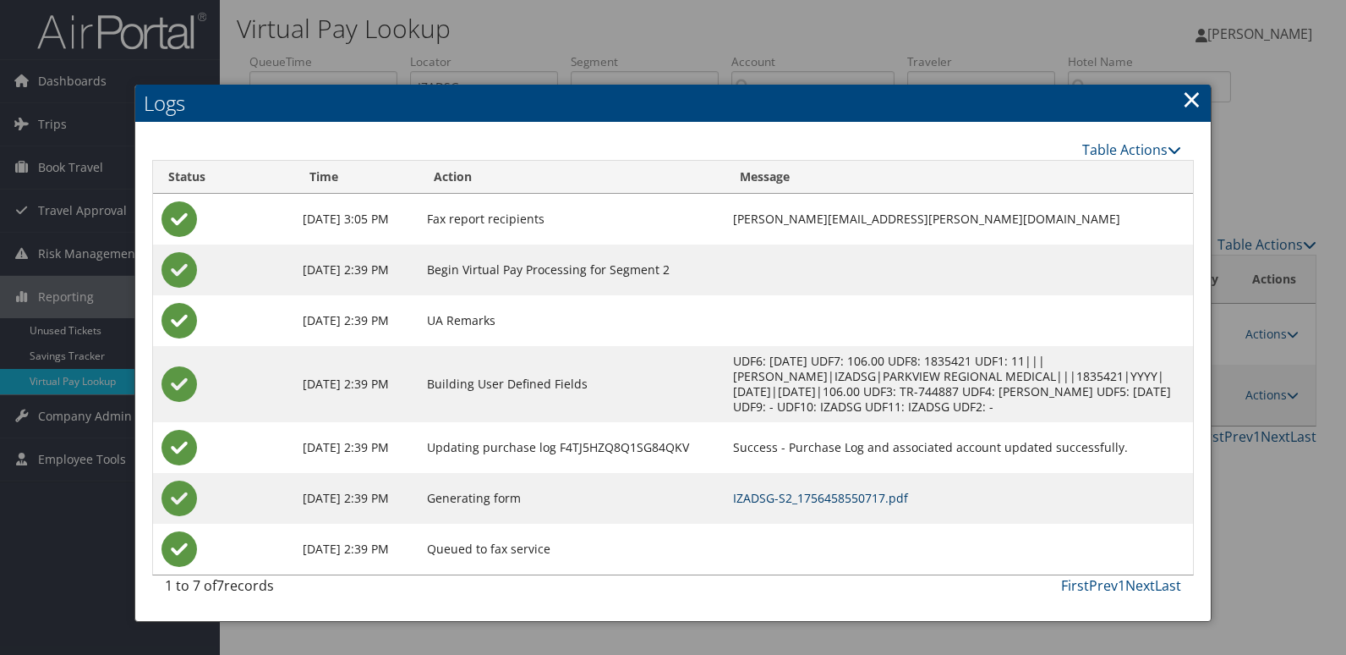
click at [826, 500] on link "IZADSG-S2_1756458550717.pdf" at bounding box center [820, 498] width 175 height 16
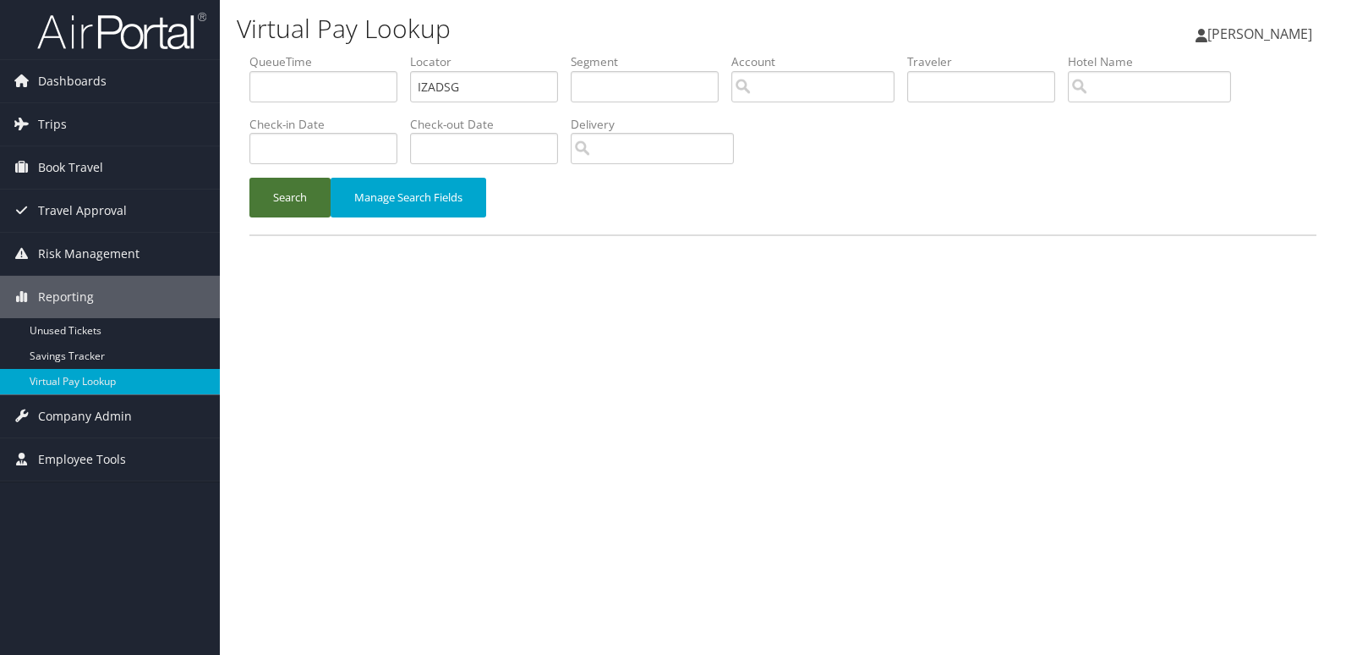
drag, startPoint x: 0, startPoint y: 0, endPoint x: 312, endPoint y: 186, distance: 363.3
click at [312, 186] on button "Search" at bounding box center [289, 198] width 81 height 40
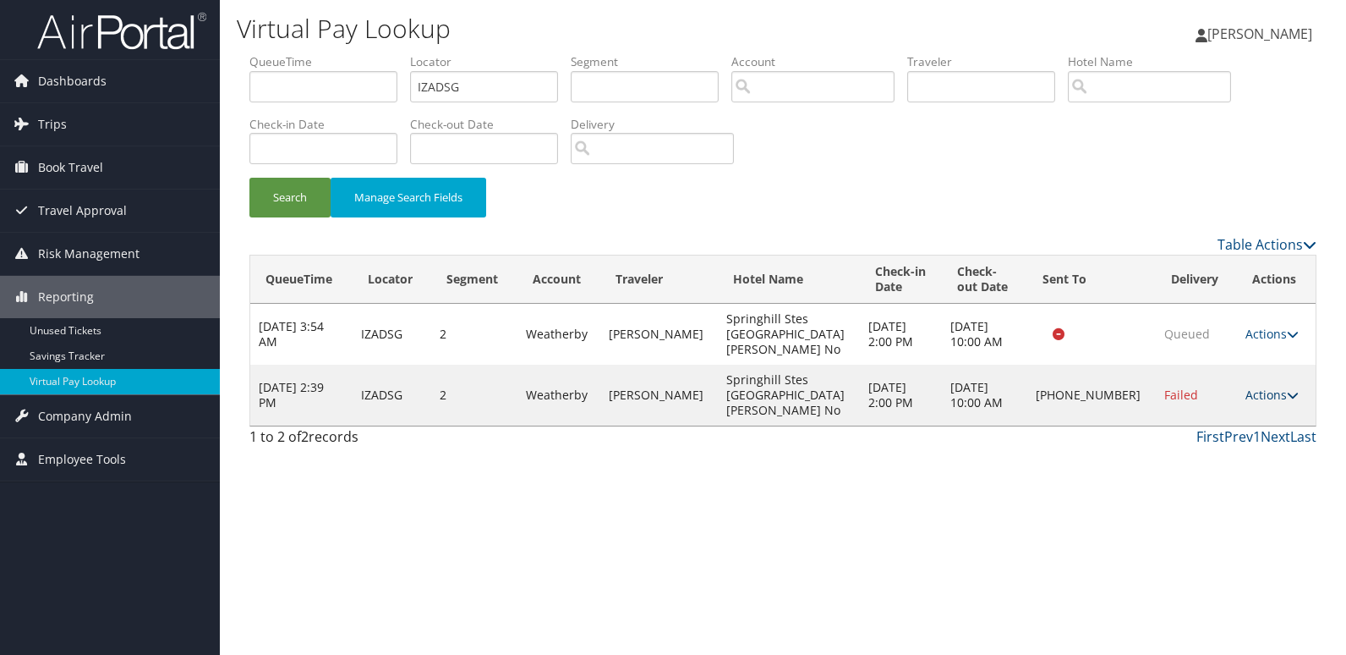
click at [1270, 387] on link "Actions" at bounding box center [1272, 395] width 53 height 16
click at [1241, 387] on link "Resend" at bounding box center [1214, 396] width 145 height 29
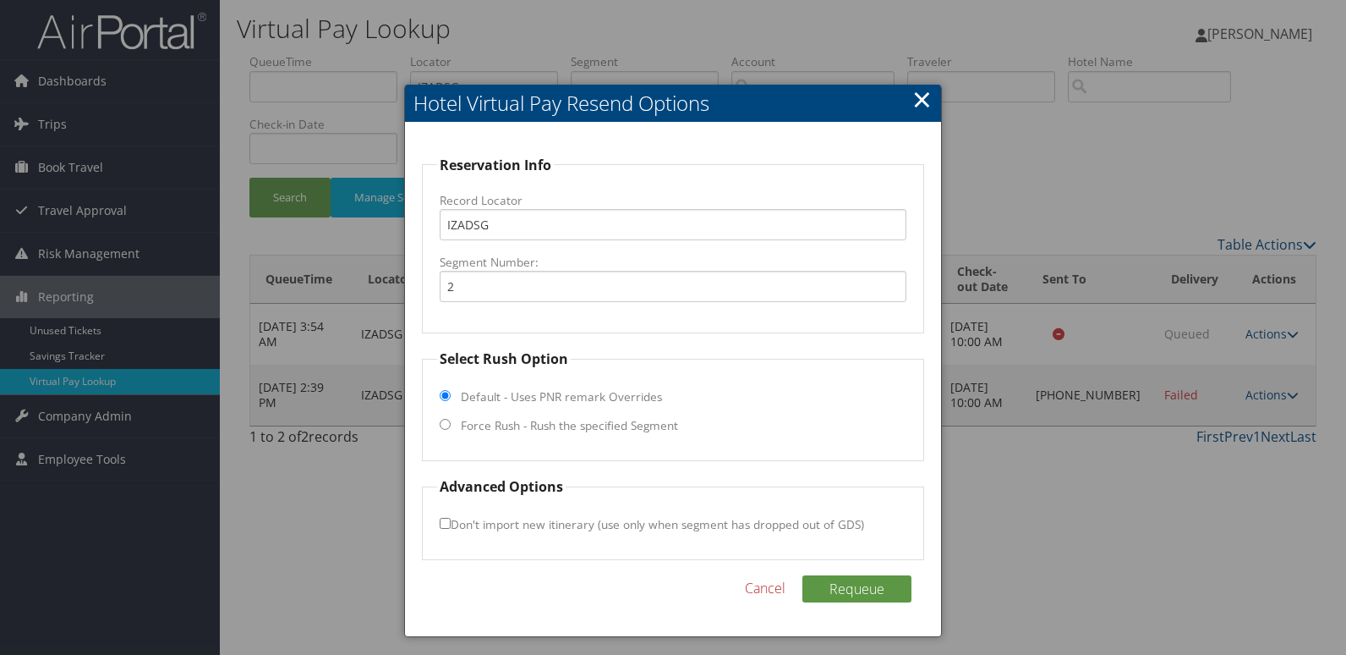
click at [449, 412] on fieldset "Select Rush Option Default - Uses PNR remark Overrides Force Rush - Rush the sp…" at bounding box center [673, 404] width 503 height 112
click at [469, 425] on label "Force Rush - Rush the specified Segment" at bounding box center [569, 425] width 217 height 17
click at [451, 425] on input "Force Rush - Rush the specified Segment" at bounding box center [445, 424] width 11 height 11
radio input "true"
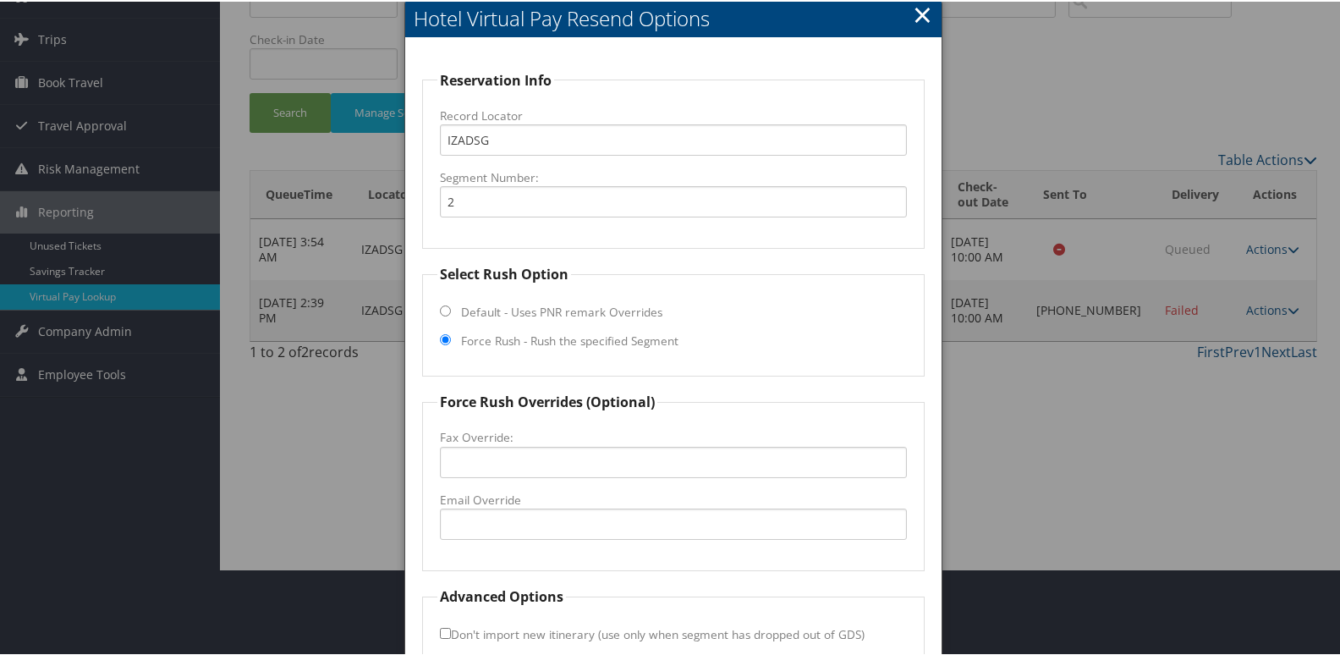
scroll to position [177, 0]
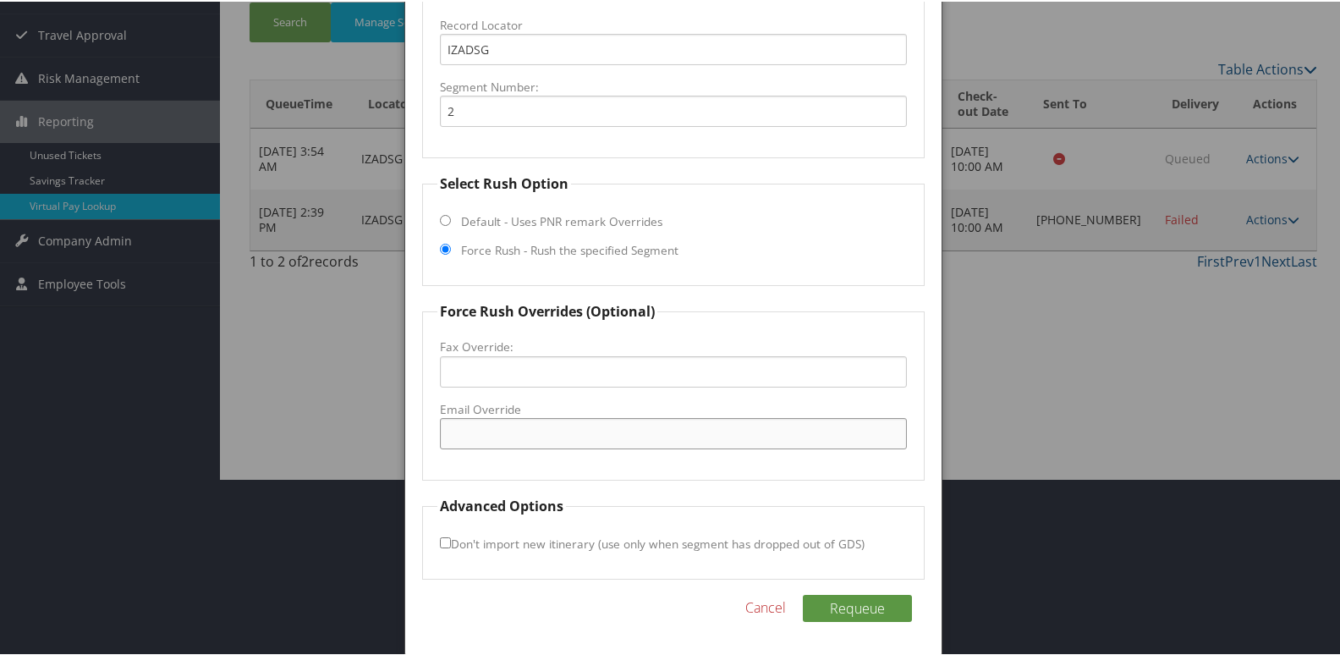
click at [487, 427] on input "Email Override" at bounding box center [674, 431] width 468 height 31
type input "fwafn@ighospitality.com"
click at [867, 610] on button "Requeue" at bounding box center [857, 606] width 109 height 27
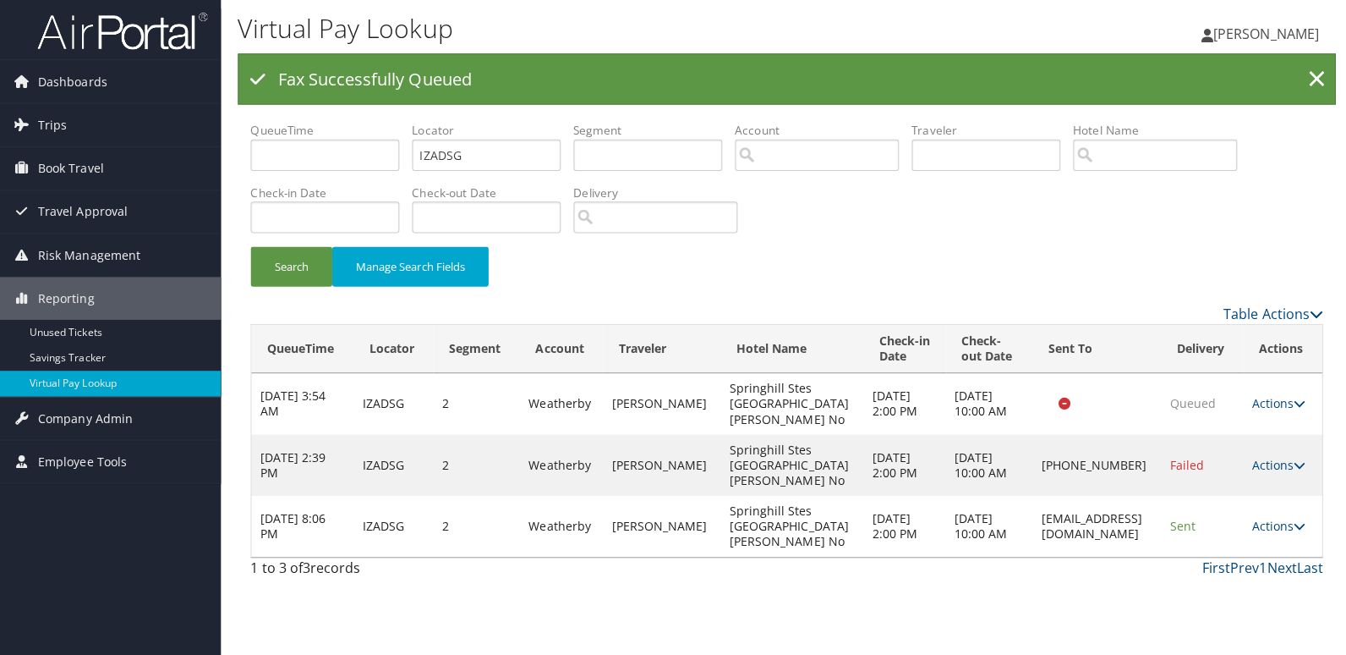
scroll to position [0, 0]
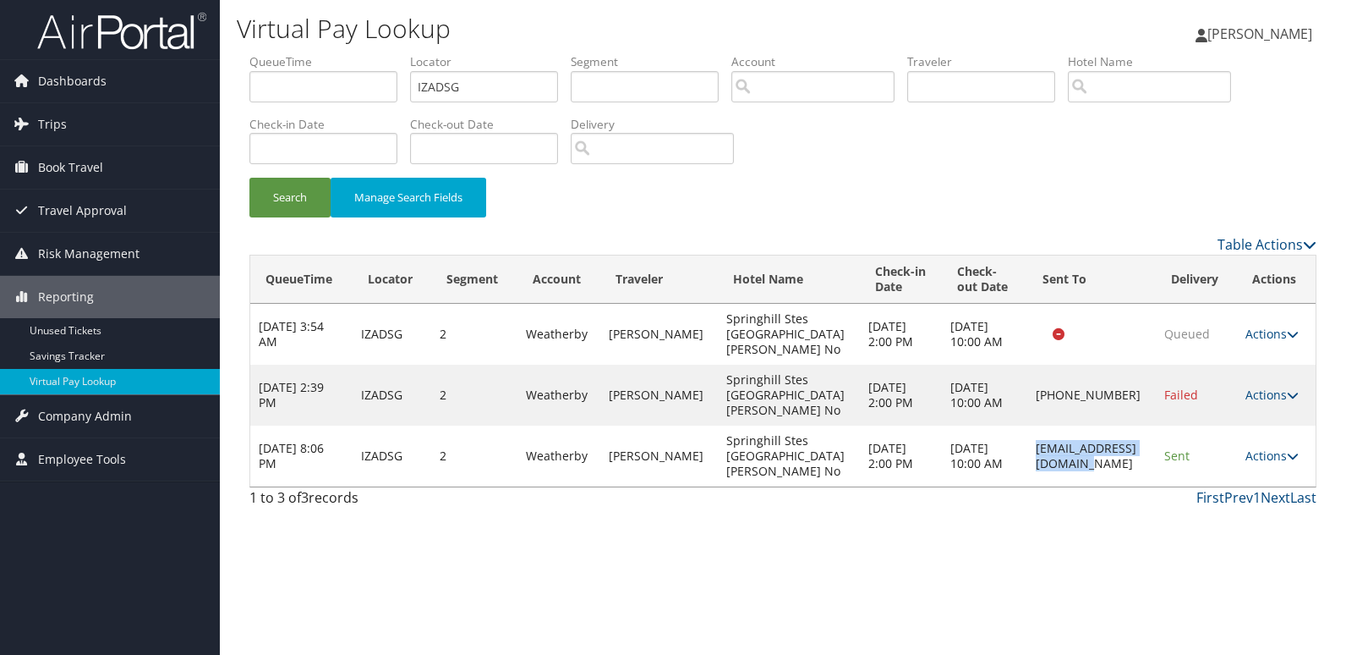
copy td "fwafn@ighospitality.com"
drag, startPoint x: 1144, startPoint y: 419, endPoint x: 997, endPoint y: 423, distance: 147.2
click at [1028, 425] on td "fwafn@ighospitality.com" at bounding box center [1092, 455] width 128 height 61
click at [1279, 447] on link "Actions" at bounding box center [1272, 455] width 53 height 16
click at [1249, 458] on link "Logs" at bounding box center [1240, 471] width 107 height 29
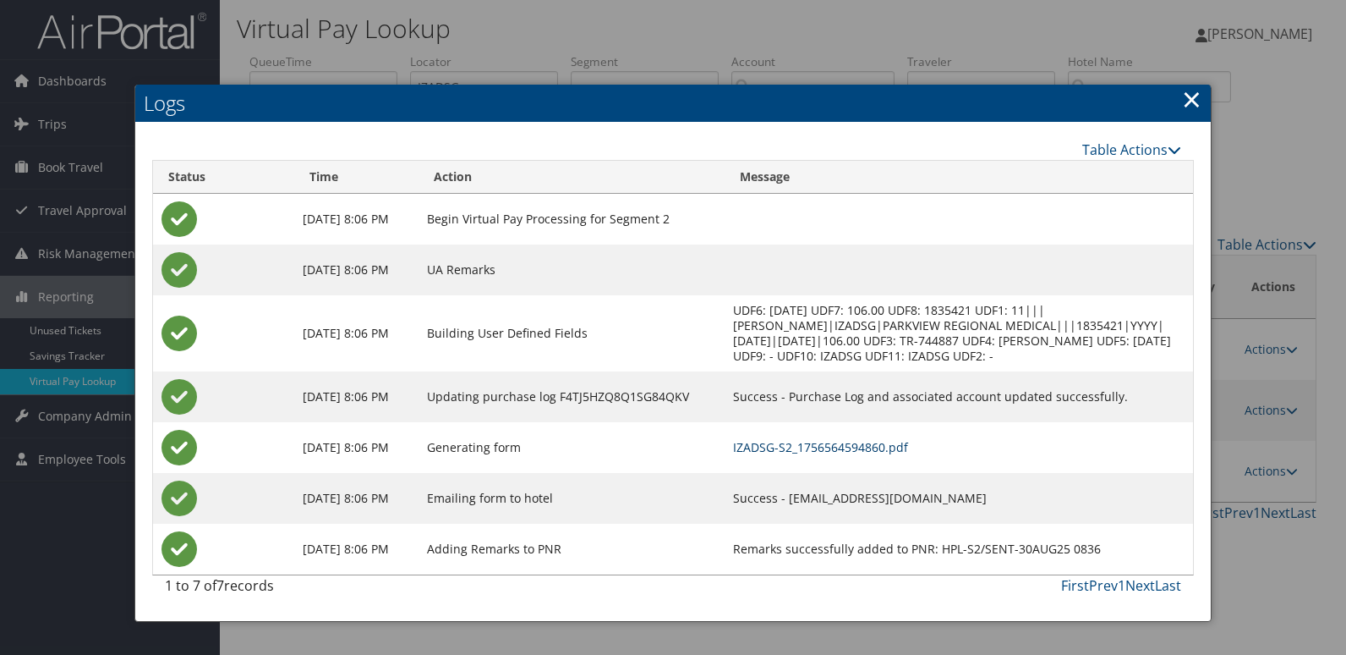
click at [908, 447] on link "IZADSG-S2_1756564594860.pdf" at bounding box center [820, 447] width 175 height 16
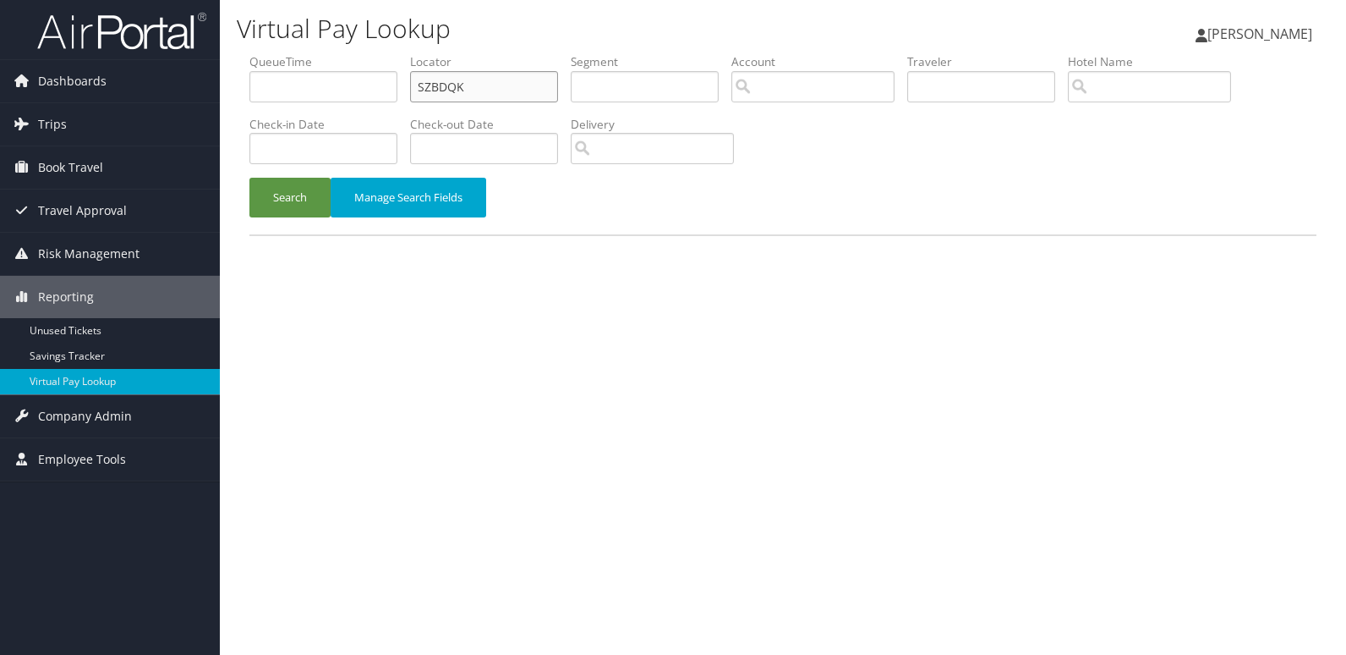
click at [485, 89] on input "SZBDQK" at bounding box center [484, 86] width 148 height 31
paste input "ONHOSY"
type input "ONHOSY"
click at [287, 202] on button "Search" at bounding box center [289, 198] width 81 height 40
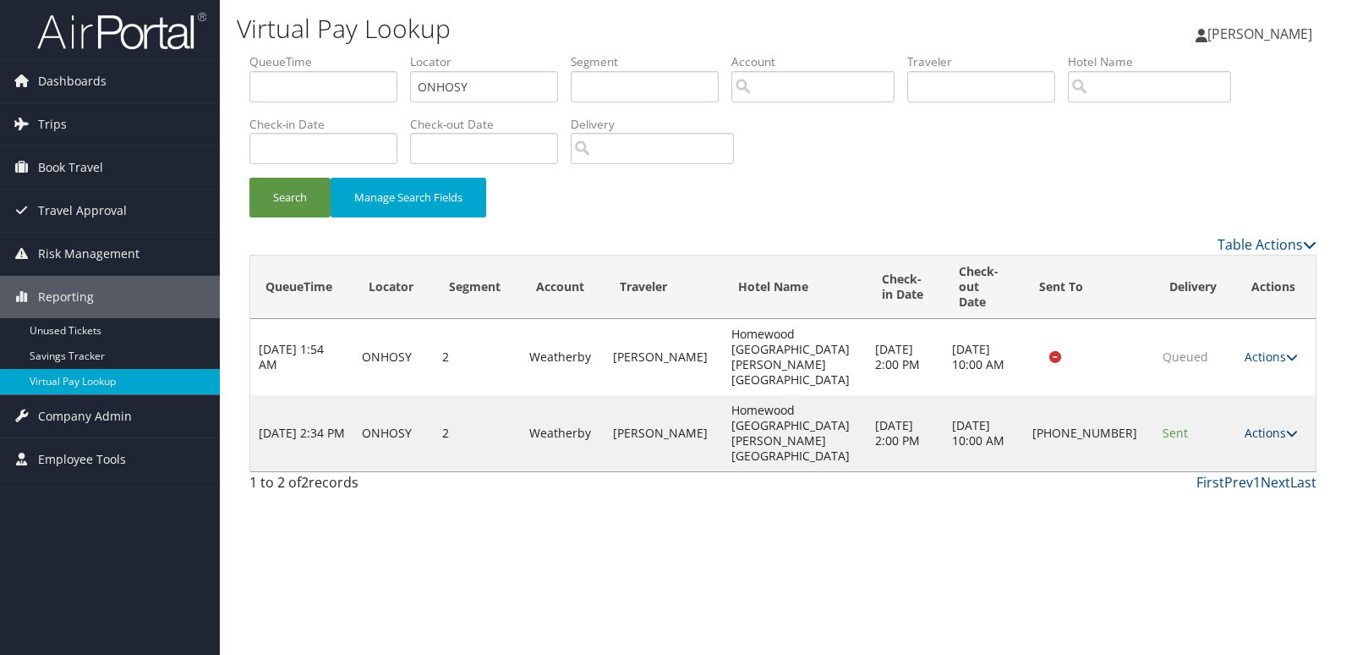
click at [1246, 425] on link "Actions" at bounding box center [1271, 433] width 53 height 16
click at [1239, 427] on link "Logs" at bounding box center [1215, 425] width 145 height 29
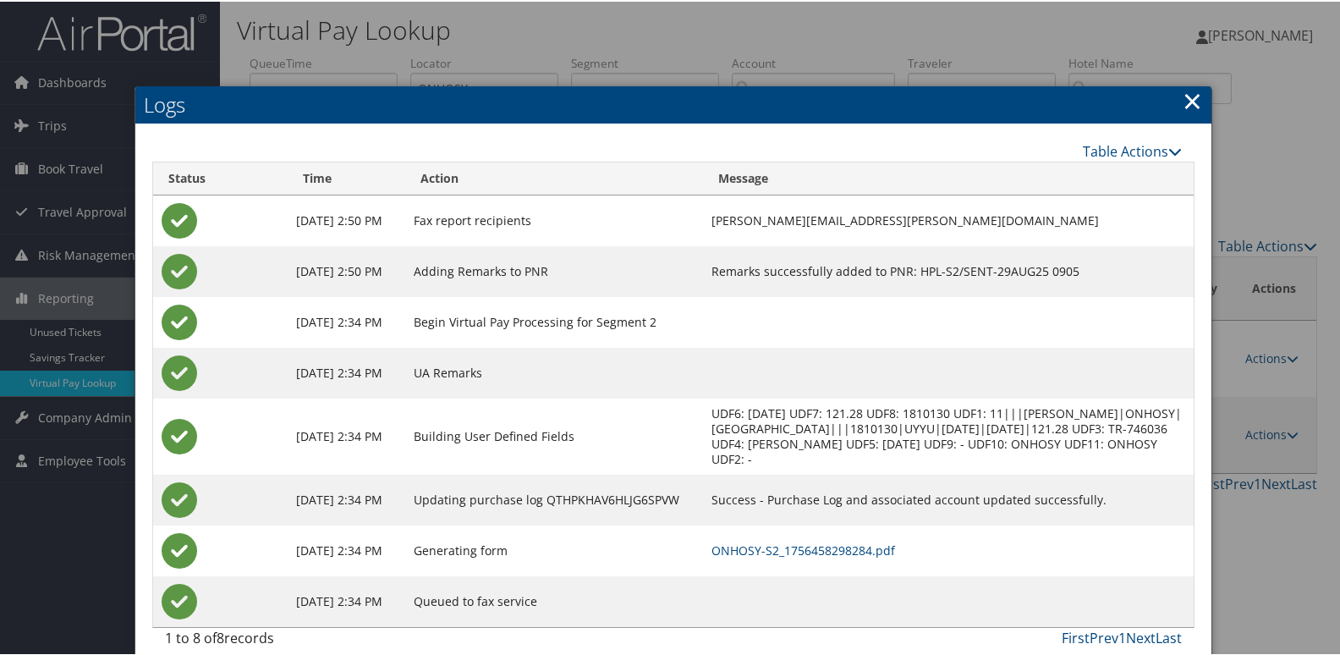
click at [856, 560] on td "ONHOSY-S2_1756458298284.pdf" at bounding box center [948, 549] width 491 height 51
click at [888, 553] on link "ONHOSY-S2_1756458298284.pdf" at bounding box center [803, 548] width 184 height 16
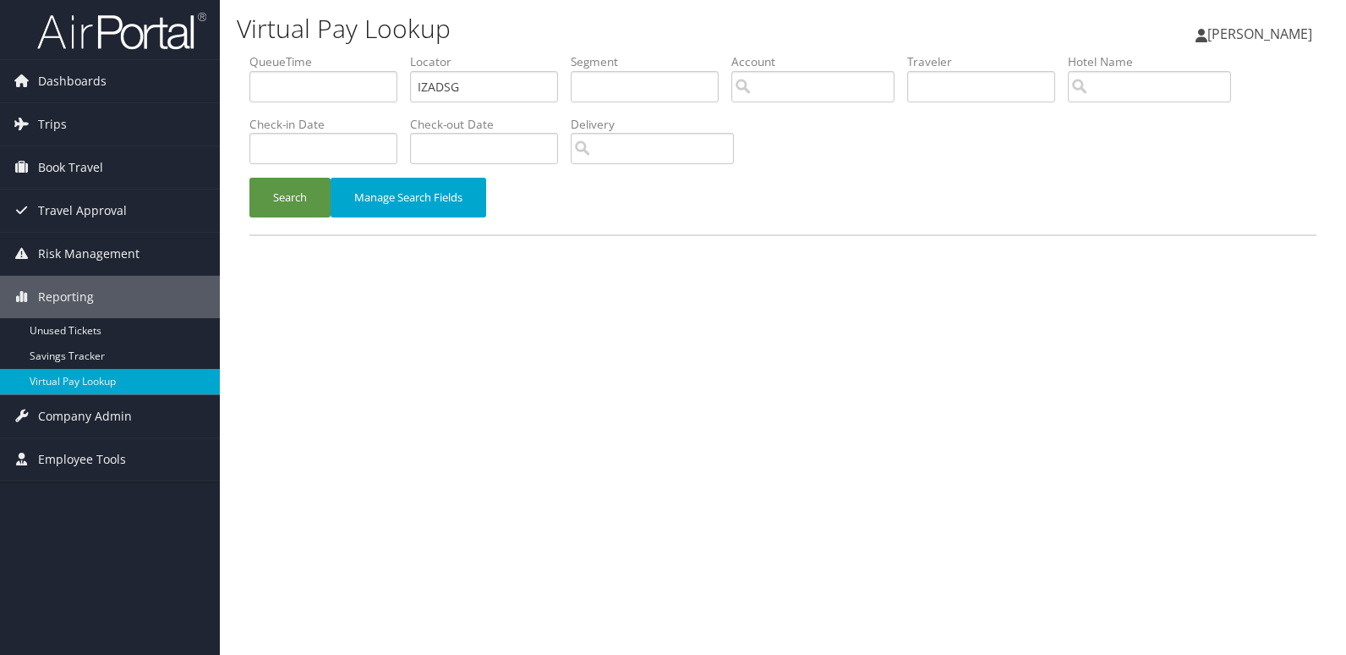
drag, startPoint x: 0, startPoint y: 0, endPoint x: 566, endPoint y: 95, distance: 573.7
click at [566, 95] on li "Locator IZADSG" at bounding box center [490, 84] width 161 height 62
drag, startPoint x: 566, startPoint y: 95, endPoint x: 487, endPoint y: 91, distance: 78.7
click at [487, 91] on input "IZADSG" at bounding box center [484, 86] width 148 height 31
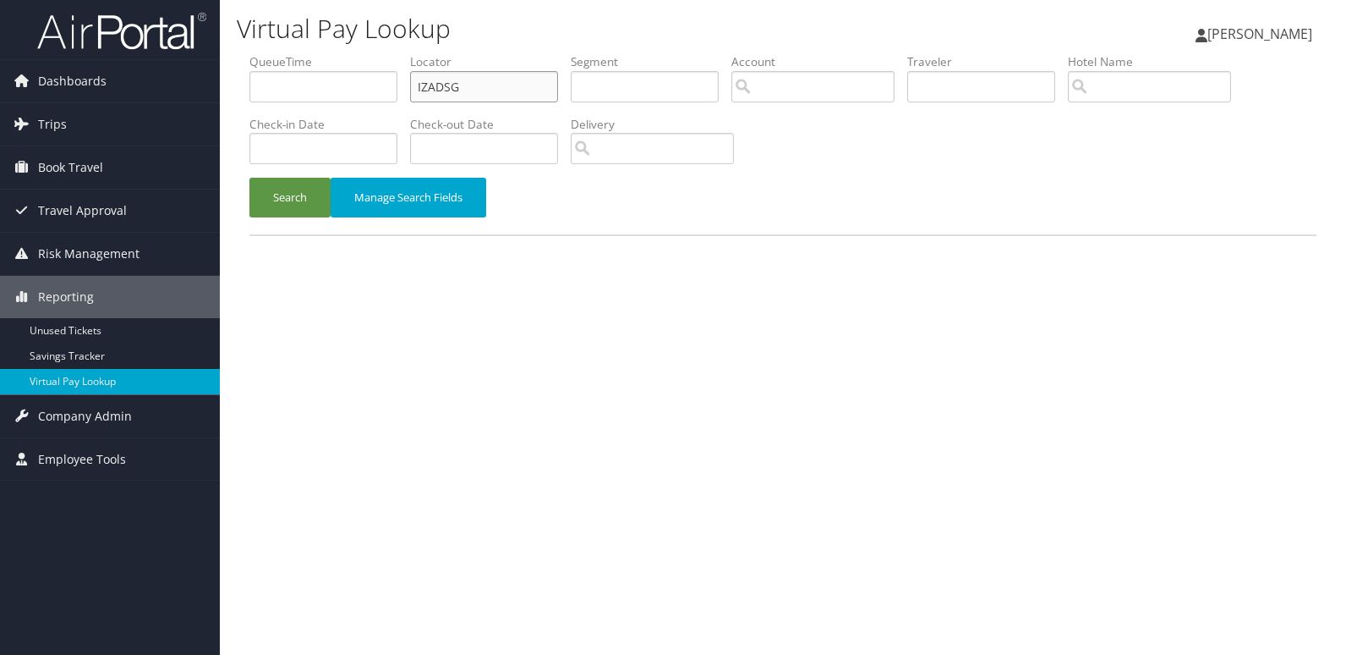
click at [487, 91] on input "IZADSG" at bounding box center [484, 86] width 148 height 31
paste input "DHNABY"
type input "DHNABY"
drag, startPoint x: 276, startPoint y: 201, endPoint x: 585, endPoint y: 114, distance: 321.6
click at [310, 193] on button "Search" at bounding box center [289, 198] width 81 height 40
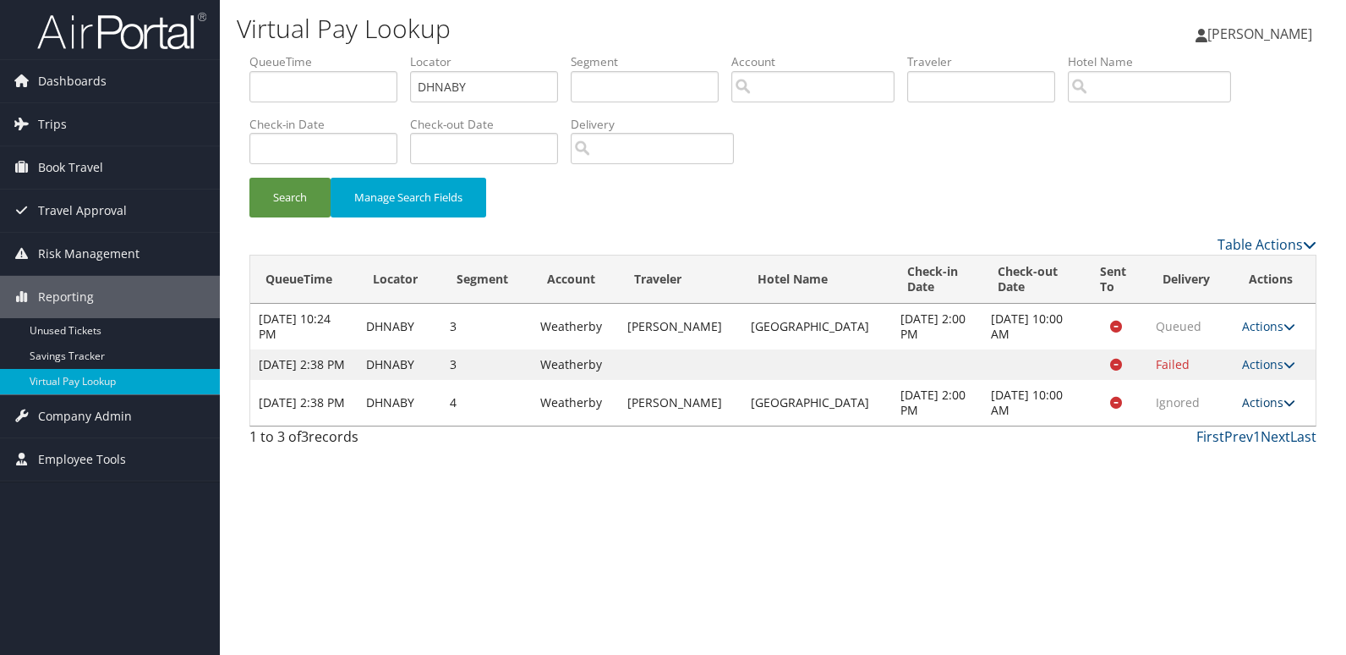
click at [1276, 410] on link "Actions" at bounding box center [1268, 402] width 53 height 16
click at [1253, 481] on link "Logs" at bounding box center [1234, 471] width 107 height 29
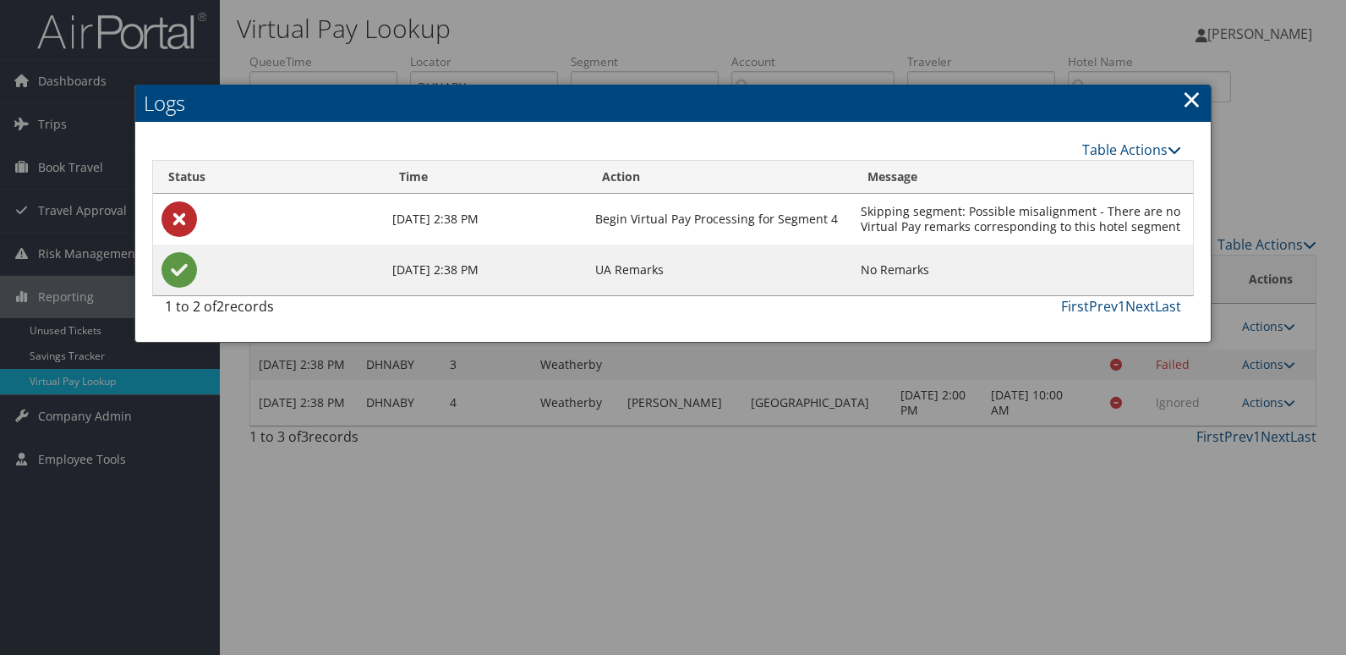
click at [1184, 100] on link "×" at bounding box center [1191, 99] width 19 height 34
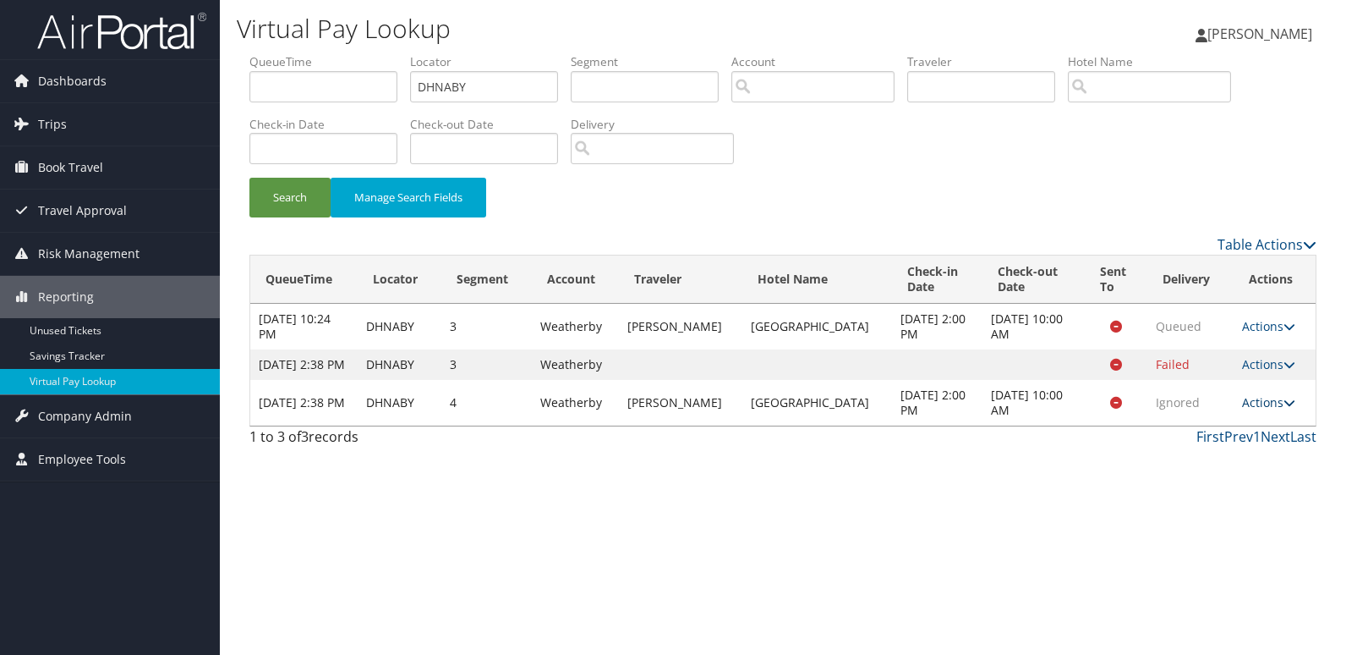
click at [1264, 410] on link "Actions" at bounding box center [1268, 402] width 53 height 16
click at [1256, 460] on link "Logs" at bounding box center [1234, 471] width 107 height 29
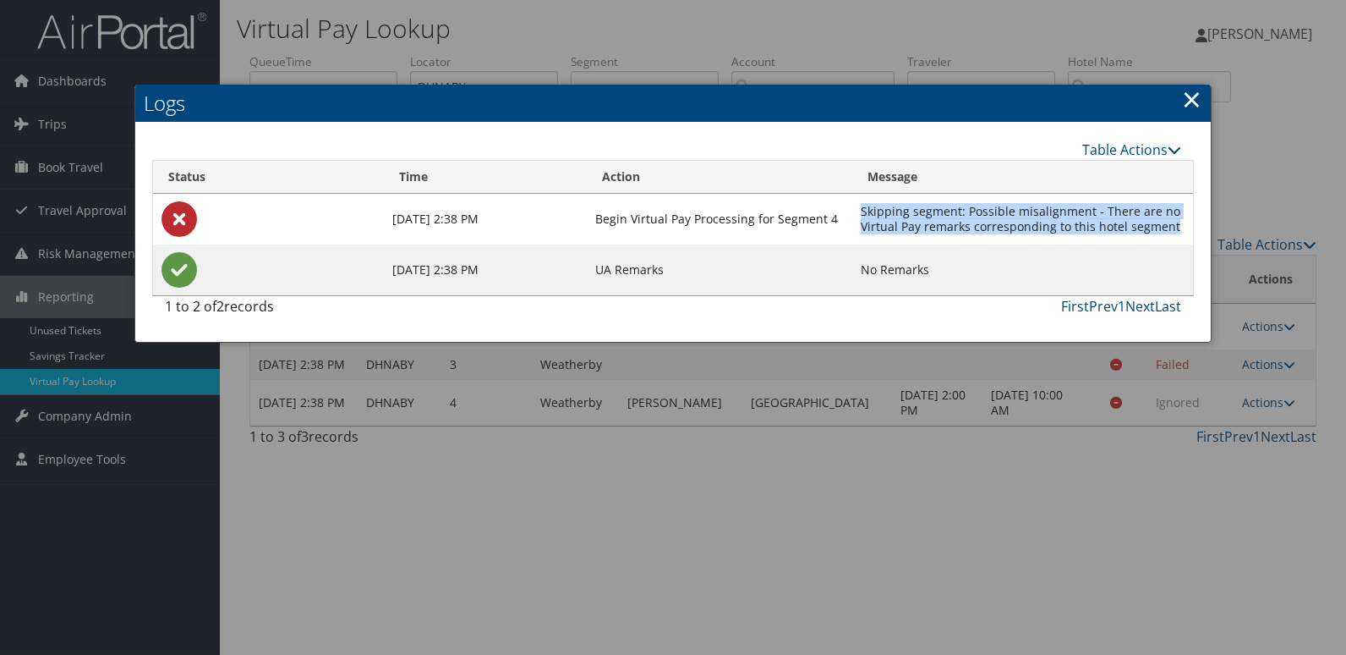
drag, startPoint x: 864, startPoint y: 209, endPoint x: 1179, endPoint y: 228, distance: 315.2
click at [1179, 228] on td "Skipping segment: Possible misalignment - There are no Virtual Pay remarks corr…" at bounding box center [1023, 219] width 341 height 51
copy td "Skipping segment: Possible misalignment - There are no Virtual Pay remarks corr…"
click at [1179, 228] on td "Skipping segment: Possible misalignment - There are no Virtual Pay remarks corr…" at bounding box center [1023, 219] width 341 height 51
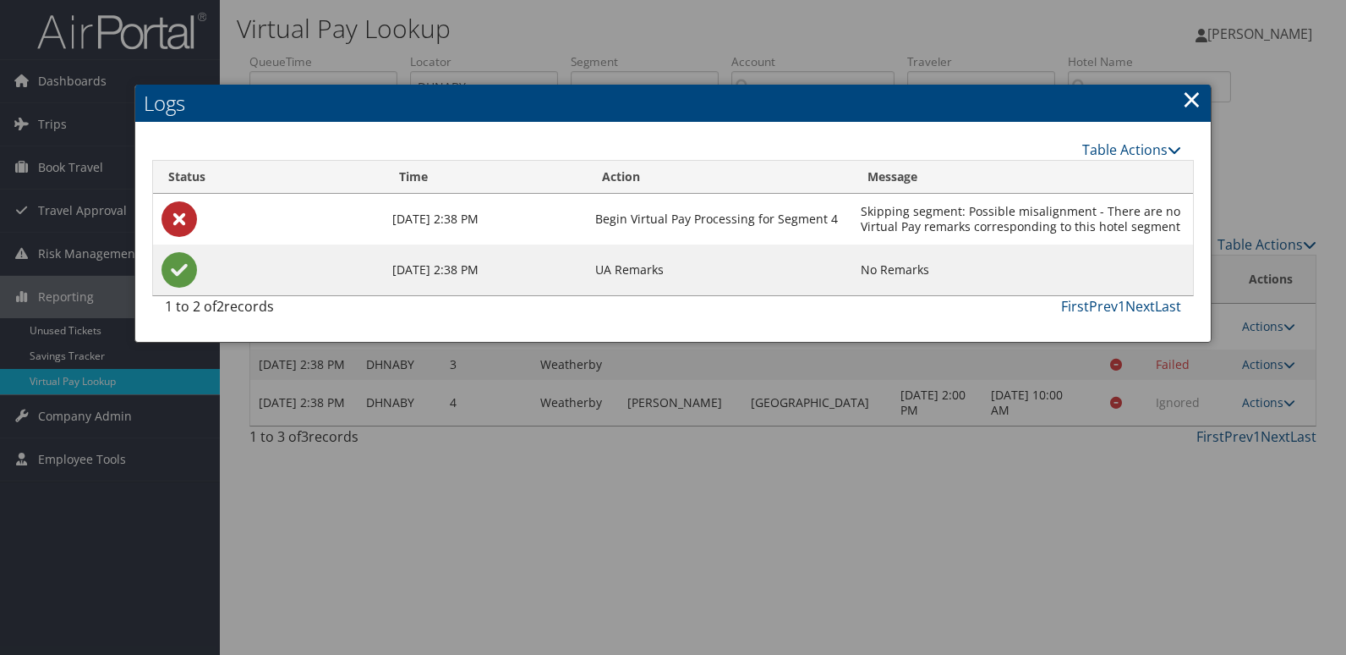
click at [1182, 87] on link "×" at bounding box center [1191, 99] width 19 height 34
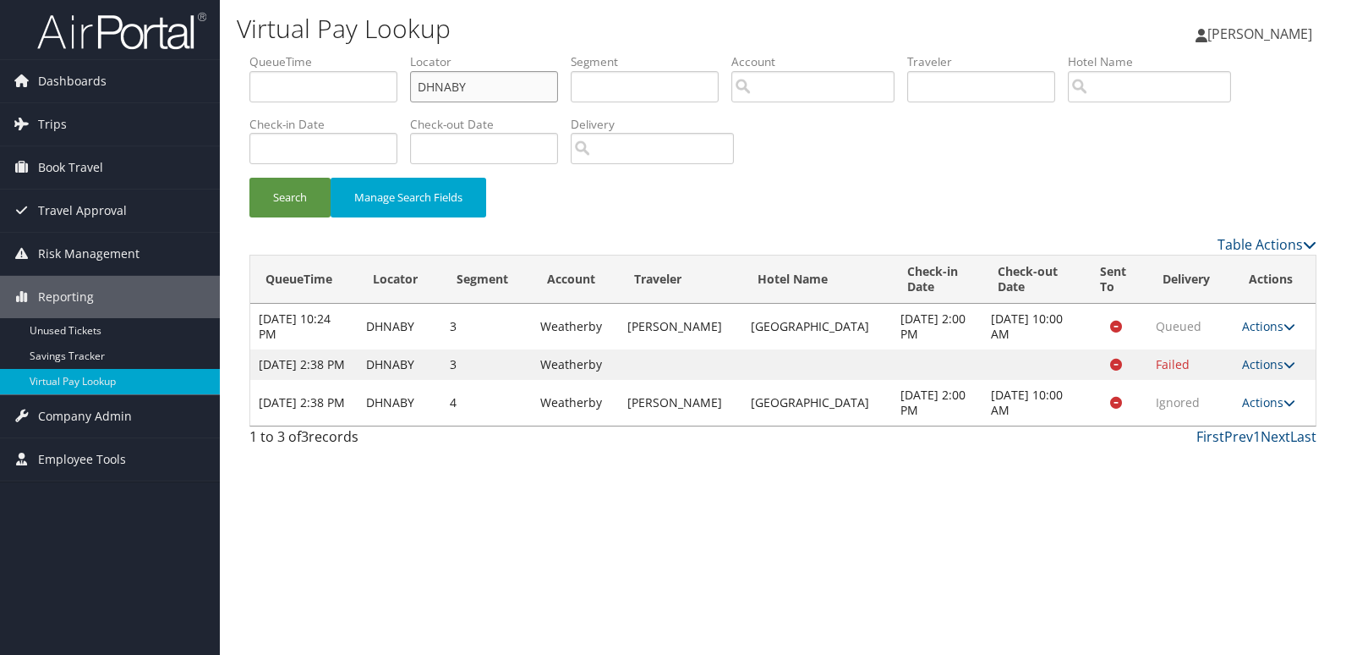
click at [511, 95] on input "DHNABY" at bounding box center [484, 86] width 148 height 31
paste input "MJNWPQ"
drag, startPoint x: 511, startPoint y: 95, endPoint x: 403, endPoint y: 167, distance: 130.0
click at [511, 95] on input "MJNWPQ" at bounding box center [484, 86] width 148 height 31
type input "MJNWPQ"
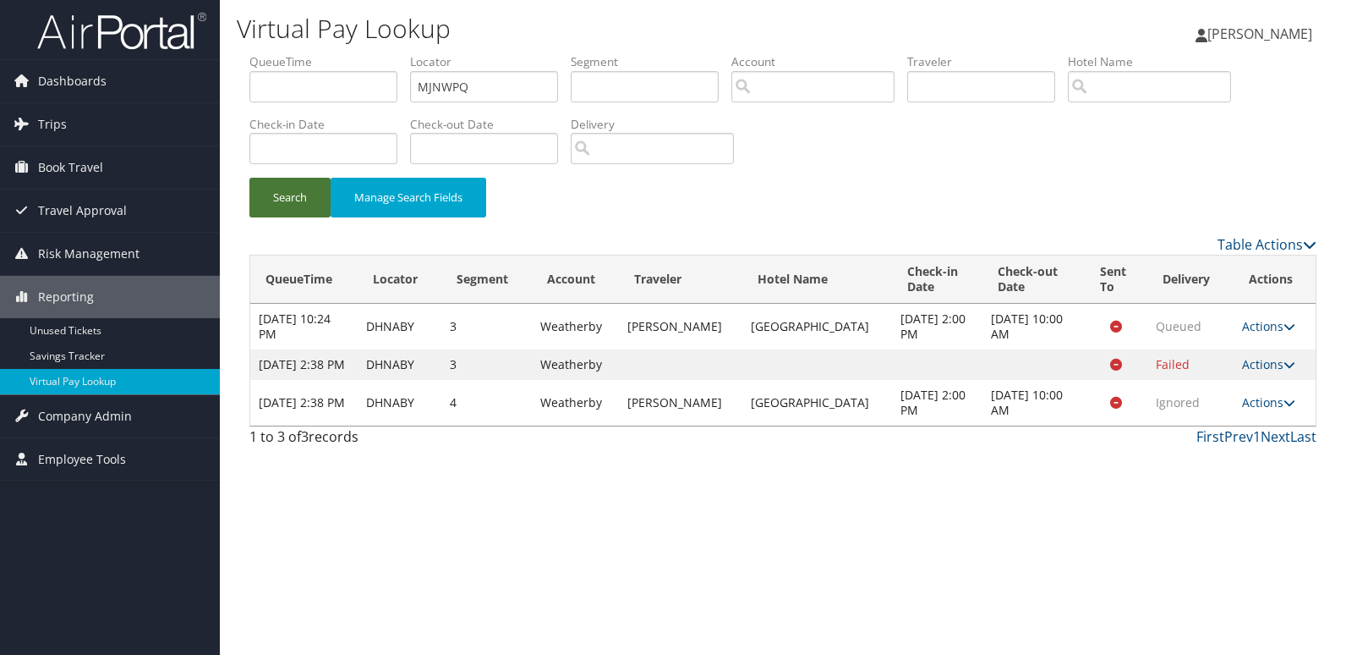
click at [300, 205] on button "Search" at bounding box center [289, 198] width 81 height 40
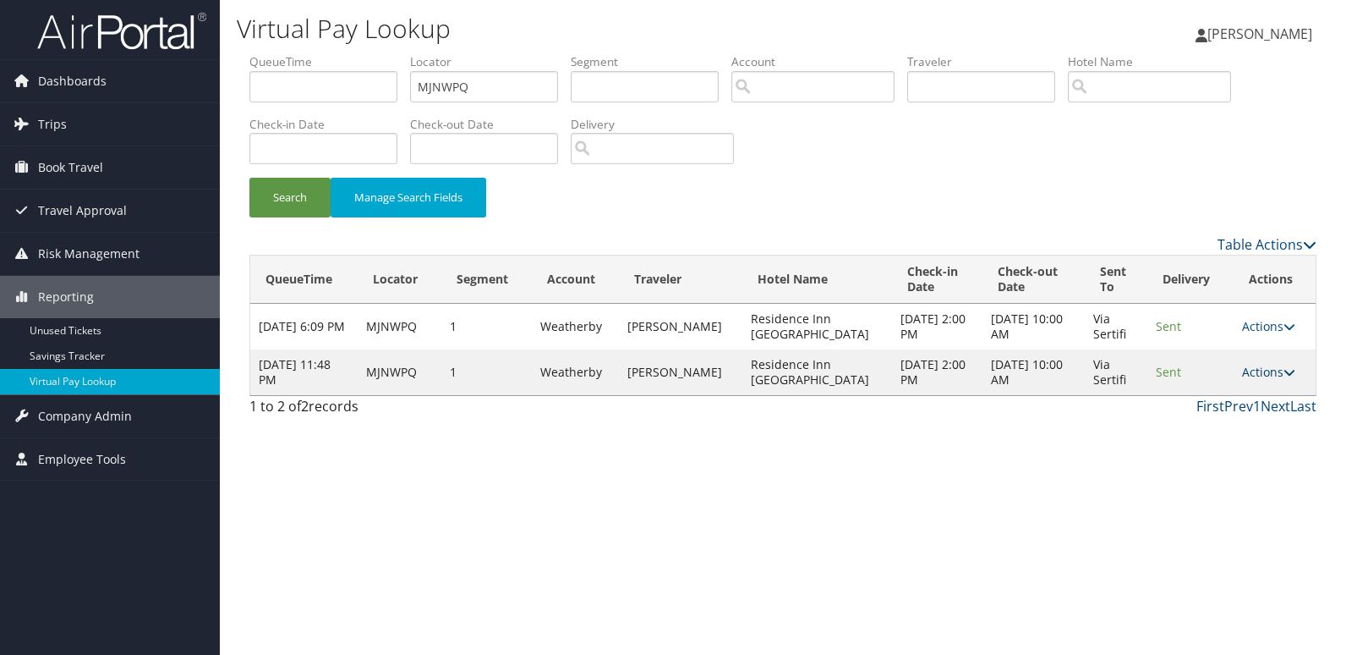
click at [1271, 378] on link "Actions" at bounding box center [1268, 372] width 53 height 16
click at [1234, 438] on link "Logs" at bounding box center [1234, 425] width 107 height 29
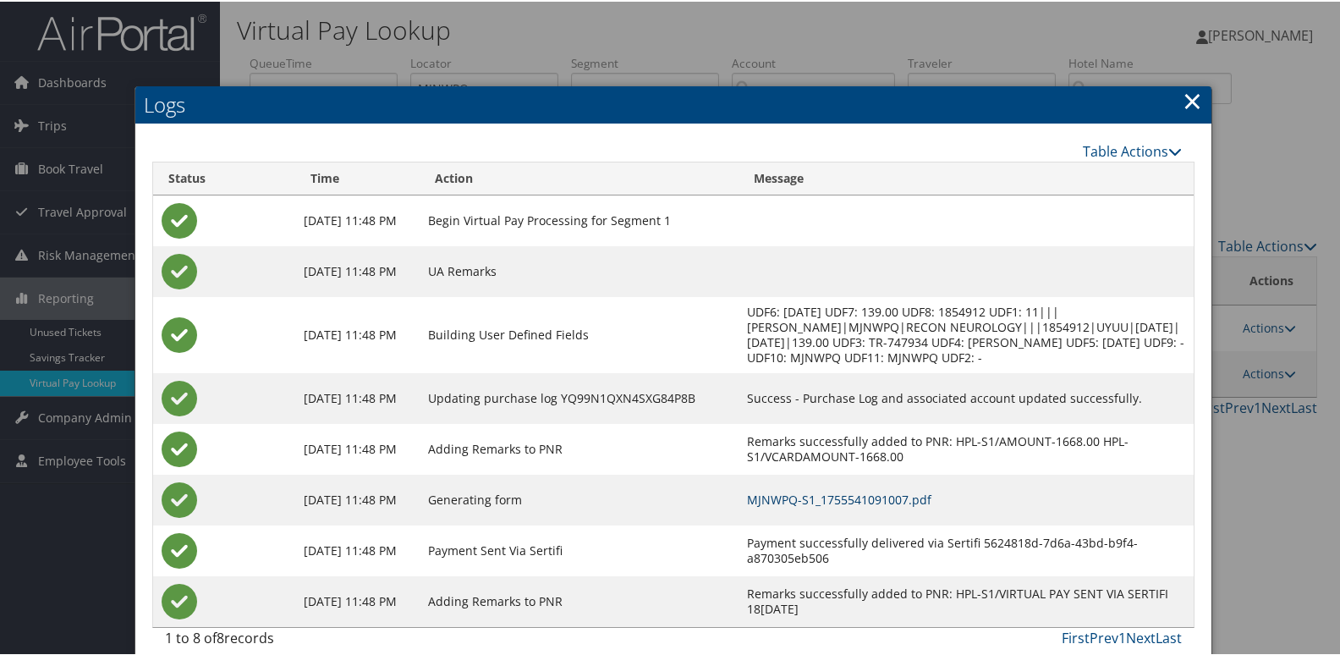
click at [891, 490] on link "MJNWPQ-S1_1755541091007.pdf" at bounding box center [839, 498] width 184 height 16
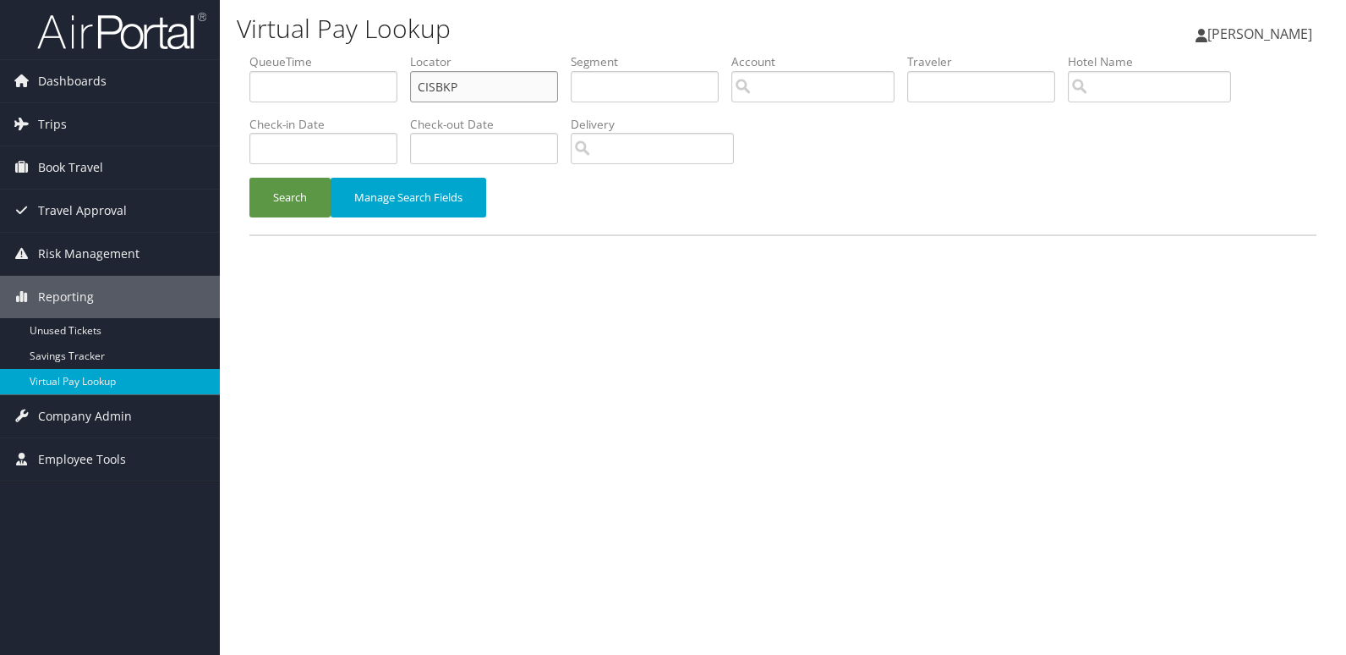
click at [522, 79] on input "CISBKP" at bounding box center [484, 86] width 148 height 31
paste input "GWXVOM"
type input "GWXVOM"
click at [288, 197] on button "Search" at bounding box center [289, 198] width 81 height 40
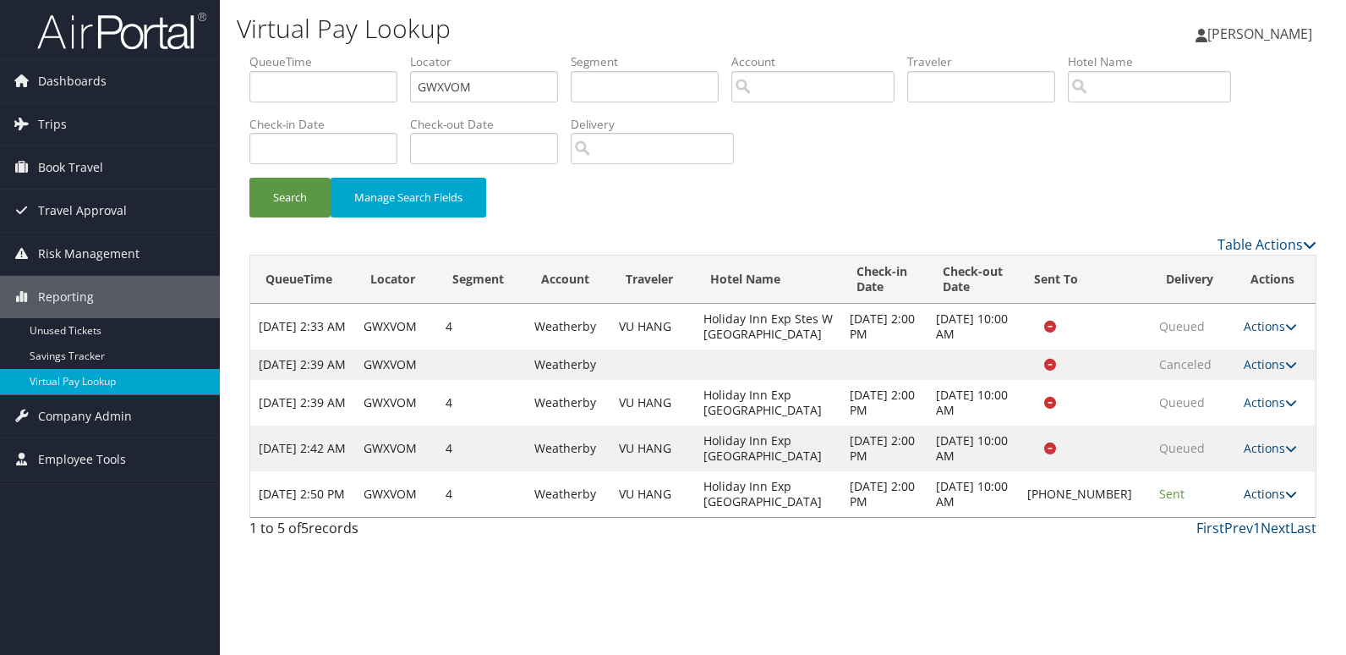
click at [1286, 500] on icon at bounding box center [1292, 494] width 12 height 12
click at [1214, 551] on link "Logs" at bounding box center [1215, 562] width 145 height 29
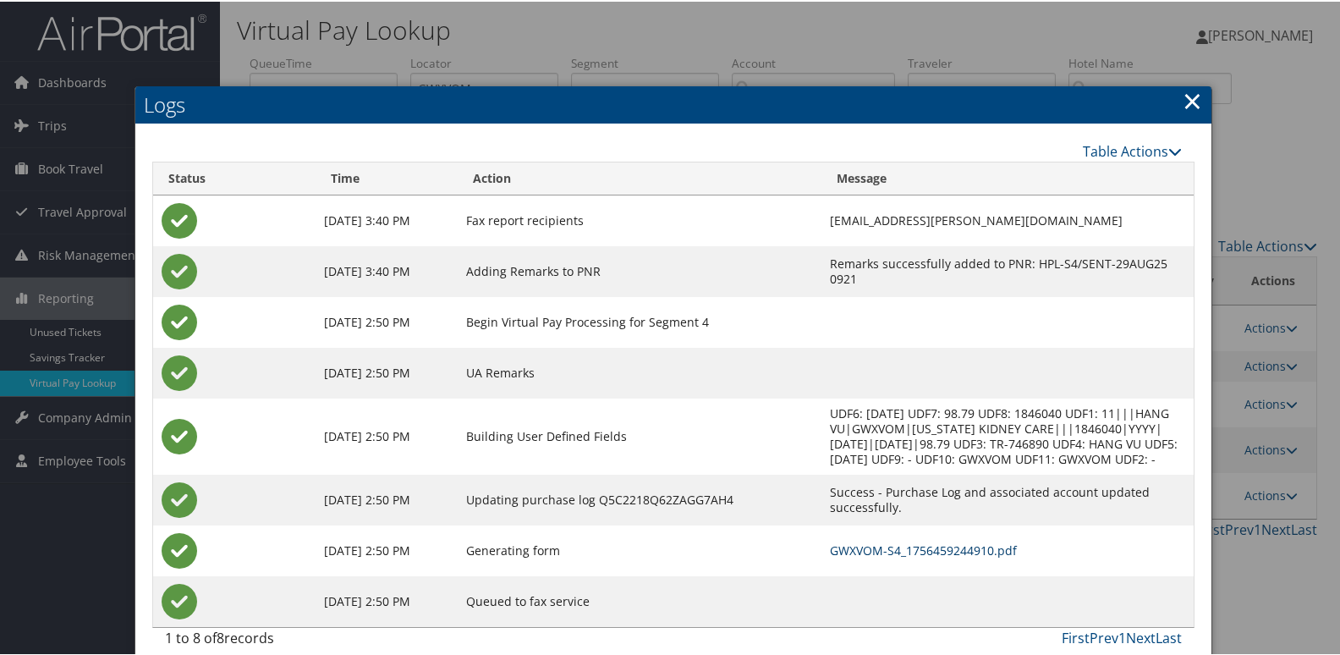
click at [917, 548] on link "GWXVOM-S4_1756459244910.pdf" at bounding box center [923, 548] width 187 height 16
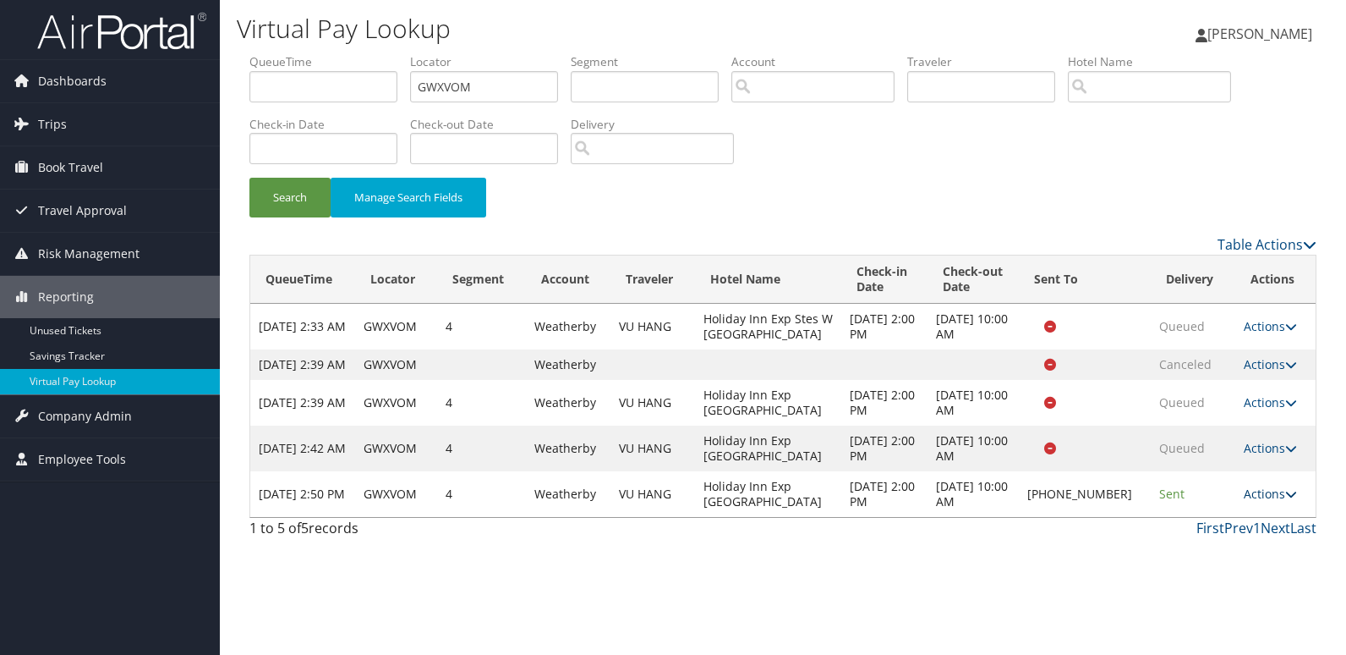
click at [1260, 502] on link "Actions" at bounding box center [1270, 493] width 53 height 16
click at [1059, 579] on div "Virtual Pay Lookup [PERSON_NAME] [PERSON_NAME] My Settings Travel Agency Contac…" at bounding box center [783, 327] width 1127 height 655
click at [1273, 502] on link "Actions" at bounding box center [1270, 493] width 53 height 16
click at [1199, 581] on link "Delivery Information" at bounding box center [1215, 591] width 145 height 29
click at [1264, 502] on link "Actions" at bounding box center [1270, 493] width 53 height 16
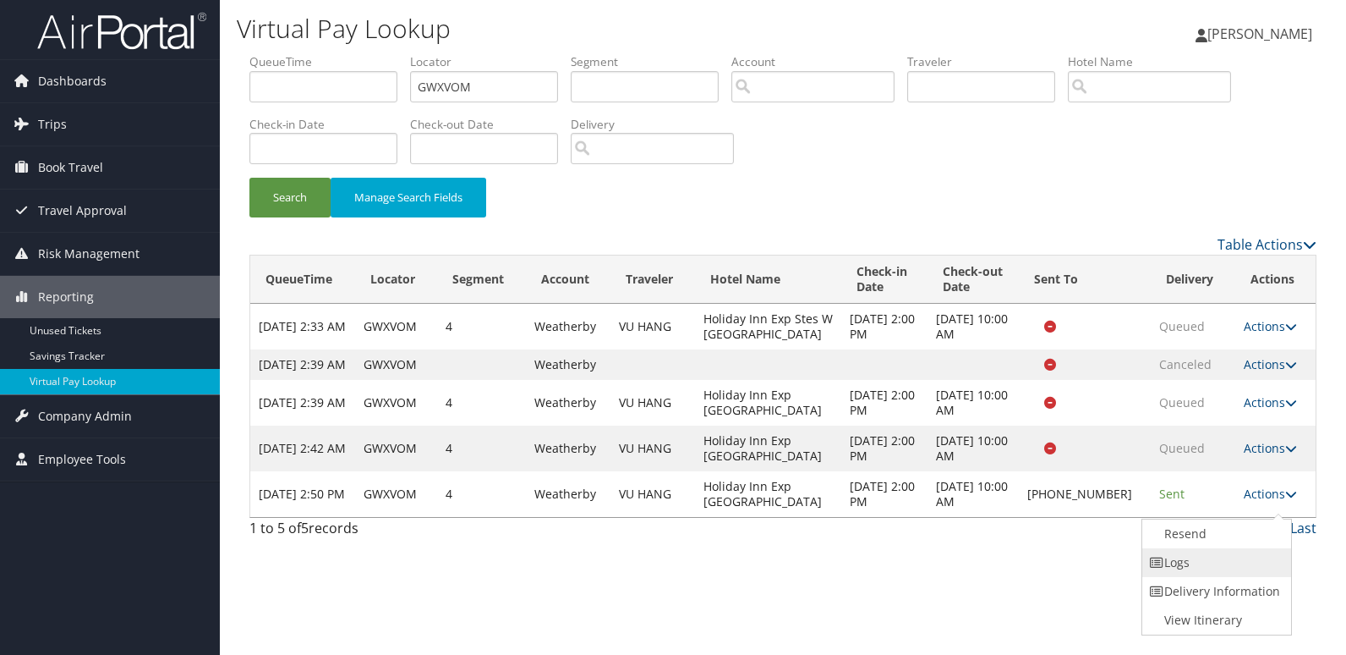
click at [1210, 558] on link "Logs" at bounding box center [1215, 562] width 145 height 29
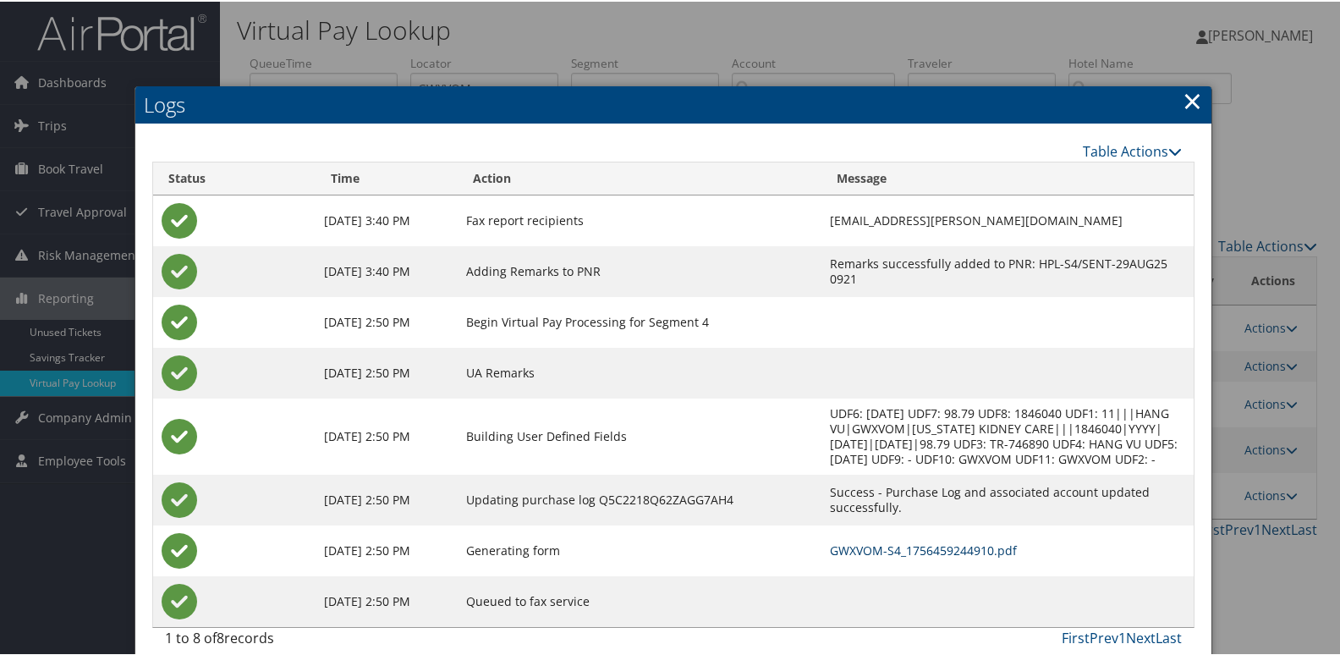
click at [880, 543] on link "GWXVOM-S4_1756459244910.pdf" at bounding box center [923, 548] width 187 height 16
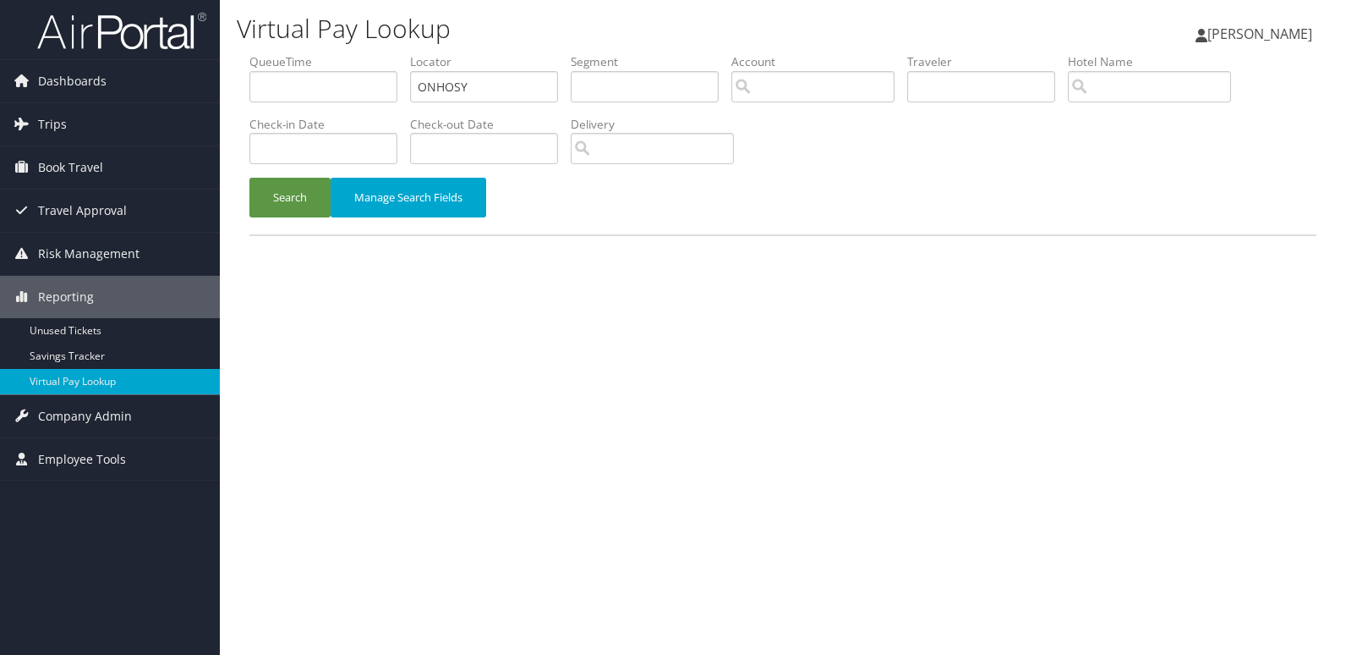
click at [505, 84] on input "ONHOSY" at bounding box center [484, 86] width 148 height 31
type input "AUZKDG"
click at [295, 206] on button "Search" at bounding box center [289, 198] width 81 height 40
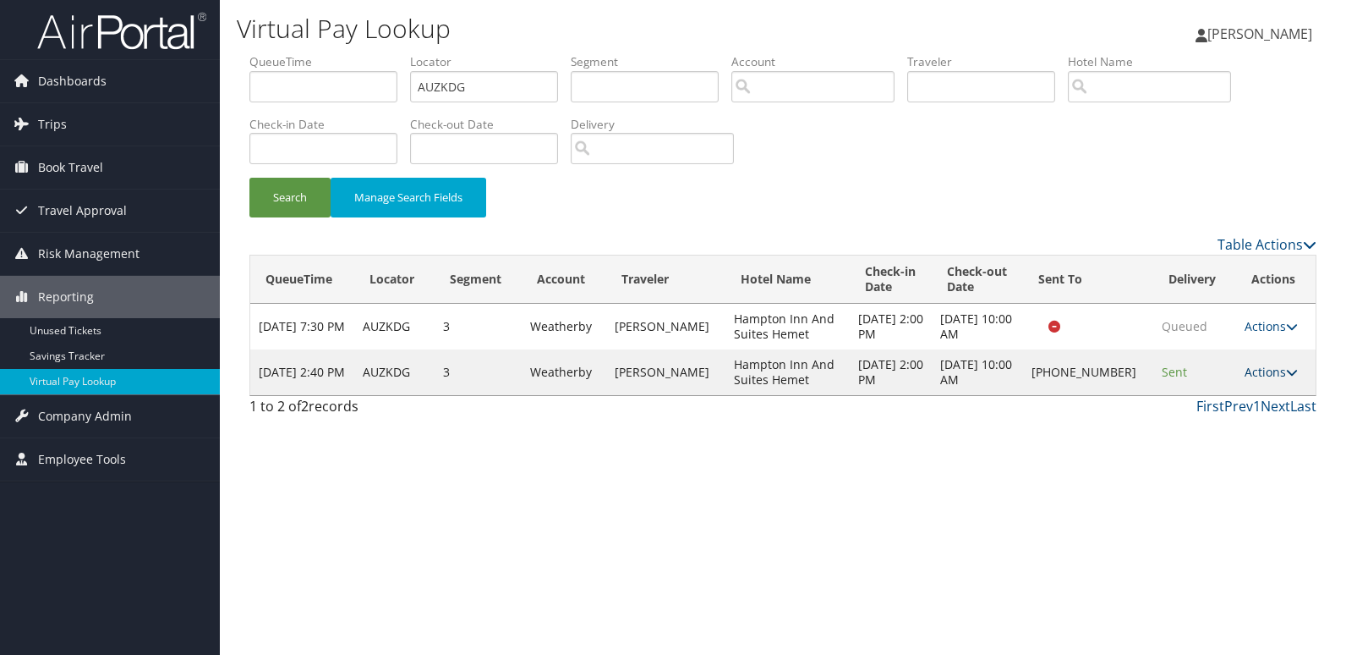
click at [1252, 365] on link "Actions" at bounding box center [1271, 372] width 53 height 16
click at [1254, 416] on link "Logs" at bounding box center [1215, 425] width 145 height 29
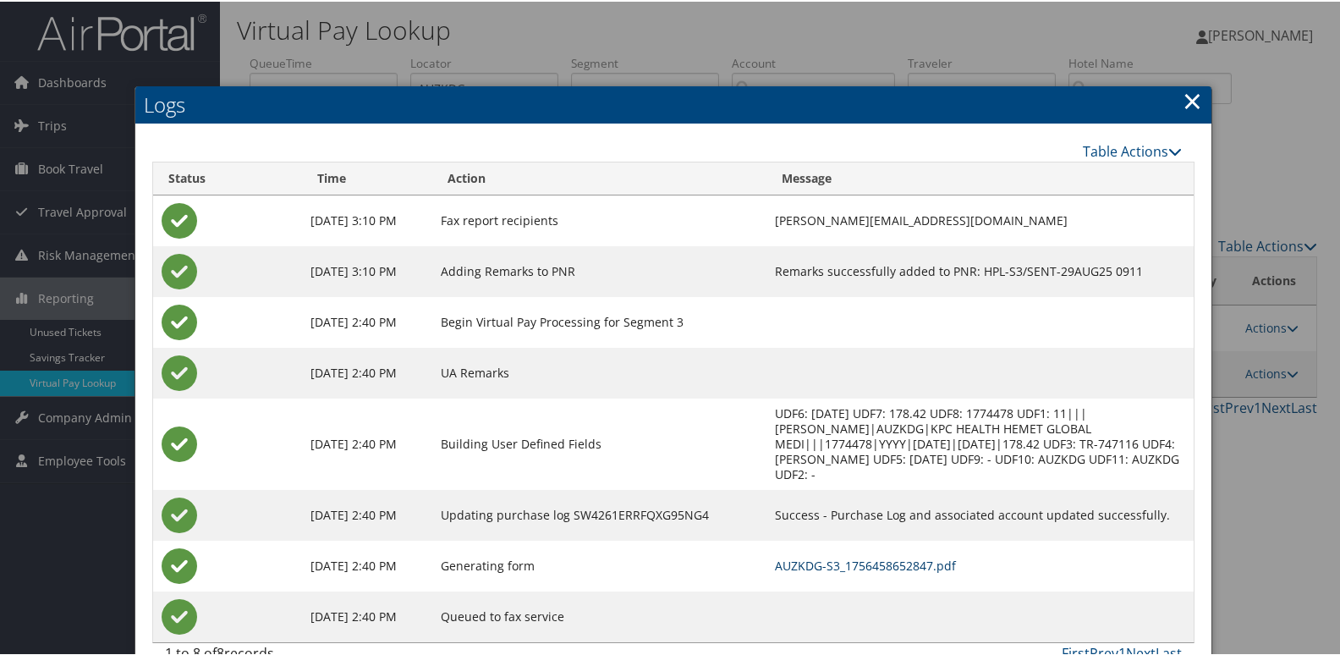
click at [907, 556] on link "AUZKDG-S3_1756458652847.pdf" at bounding box center [865, 564] width 181 height 16
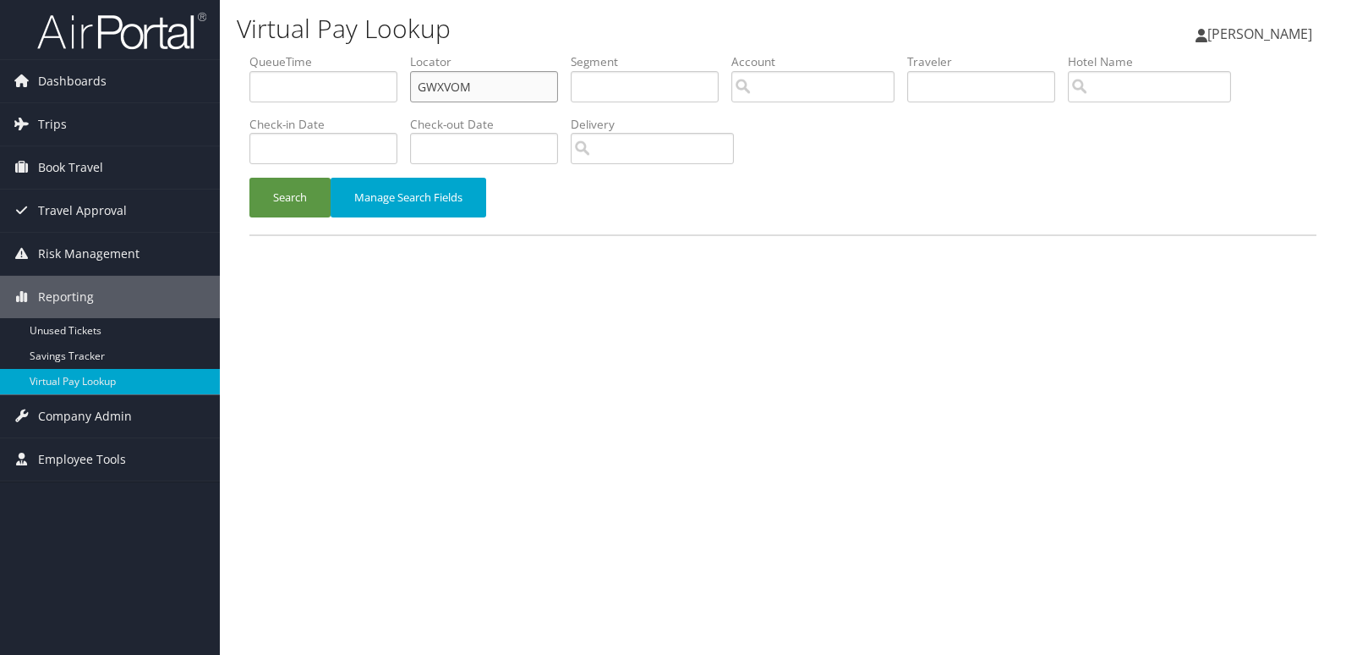
click at [503, 77] on input "GWXVOM" at bounding box center [484, 86] width 148 height 31
paste input "WSSLAN"
type input "WSSLAN"
click at [293, 199] on button "Search" at bounding box center [289, 198] width 81 height 40
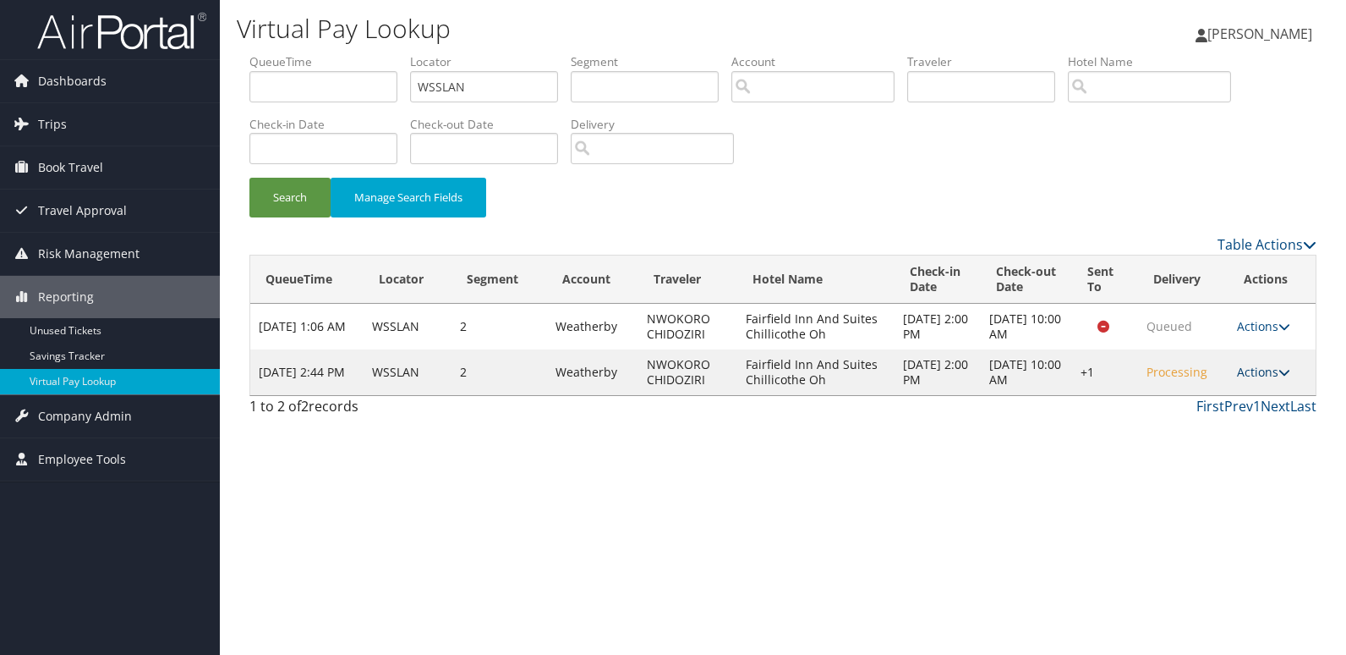
click at [1259, 372] on link "Actions" at bounding box center [1263, 372] width 53 height 16
click at [1236, 419] on link "Logs" at bounding box center [1215, 425] width 145 height 29
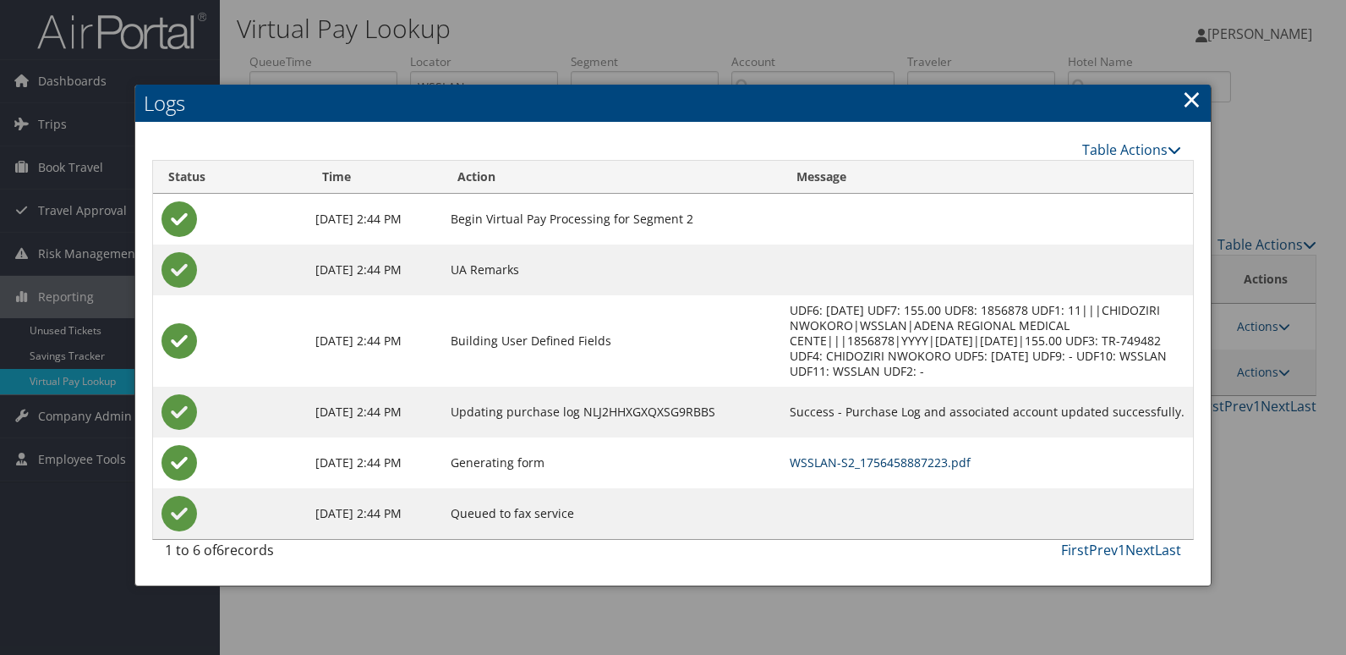
click at [905, 464] on link "WSSLAN-S2_1756458887223.pdf" at bounding box center [880, 462] width 181 height 16
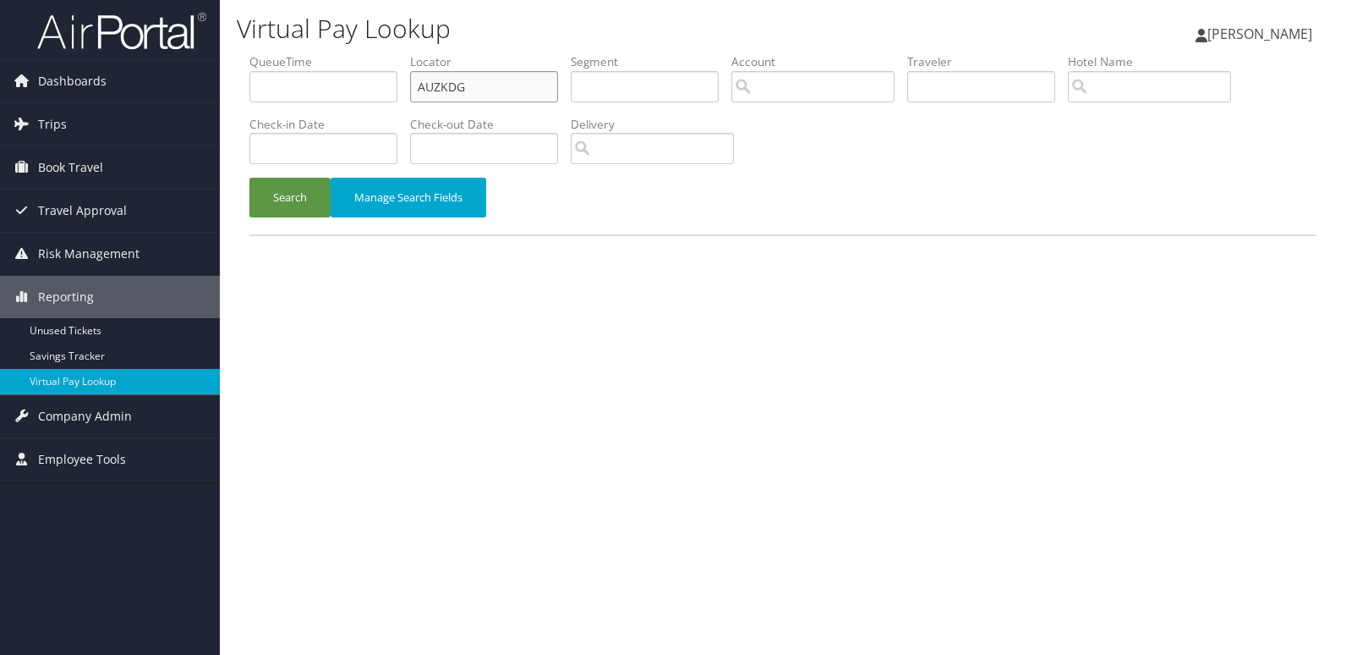
click at [492, 78] on input "AUZKDG" at bounding box center [484, 86] width 148 height 31
paste input "HOYRSQ"
type input "HOYRSQ"
click at [273, 200] on button "Search" at bounding box center [289, 198] width 81 height 40
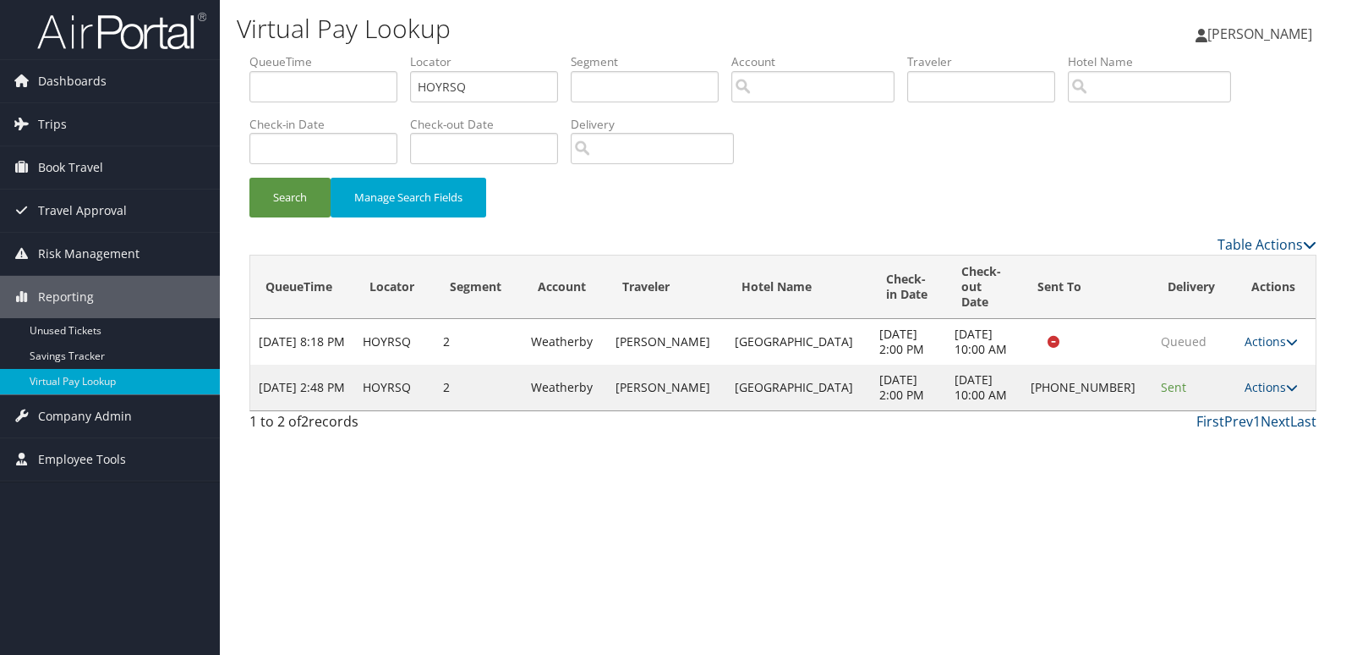
click at [480, 512] on div "Virtual Pay Lookup Mack Bravo Mack Bravo My Settings Travel Agency Contacts Vie…" at bounding box center [783, 327] width 1127 height 655
click at [1249, 380] on link "Actions" at bounding box center [1271, 387] width 53 height 16
click at [1206, 424] on link "Logs" at bounding box center [1215, 433] width 145 height 29
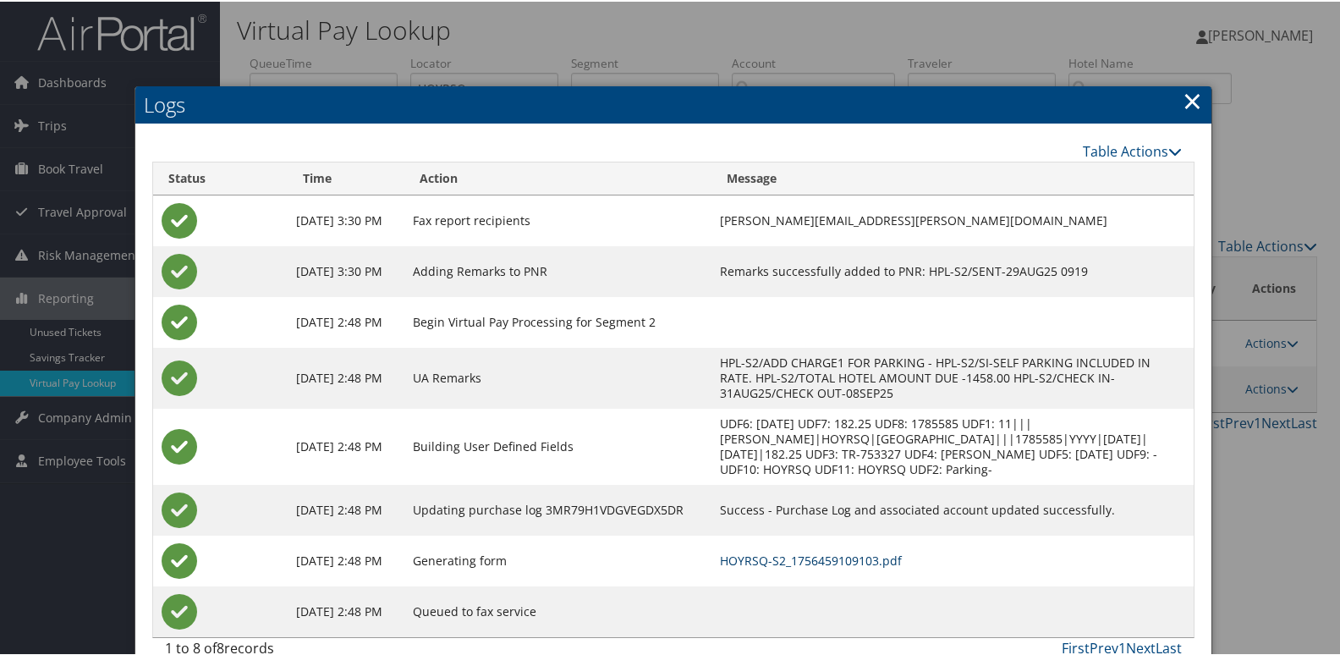
click at [854, 552] on link "HOYRSQ-S2_1756459109103.pdf" at bounding box center [811, 559] width 182 height 16
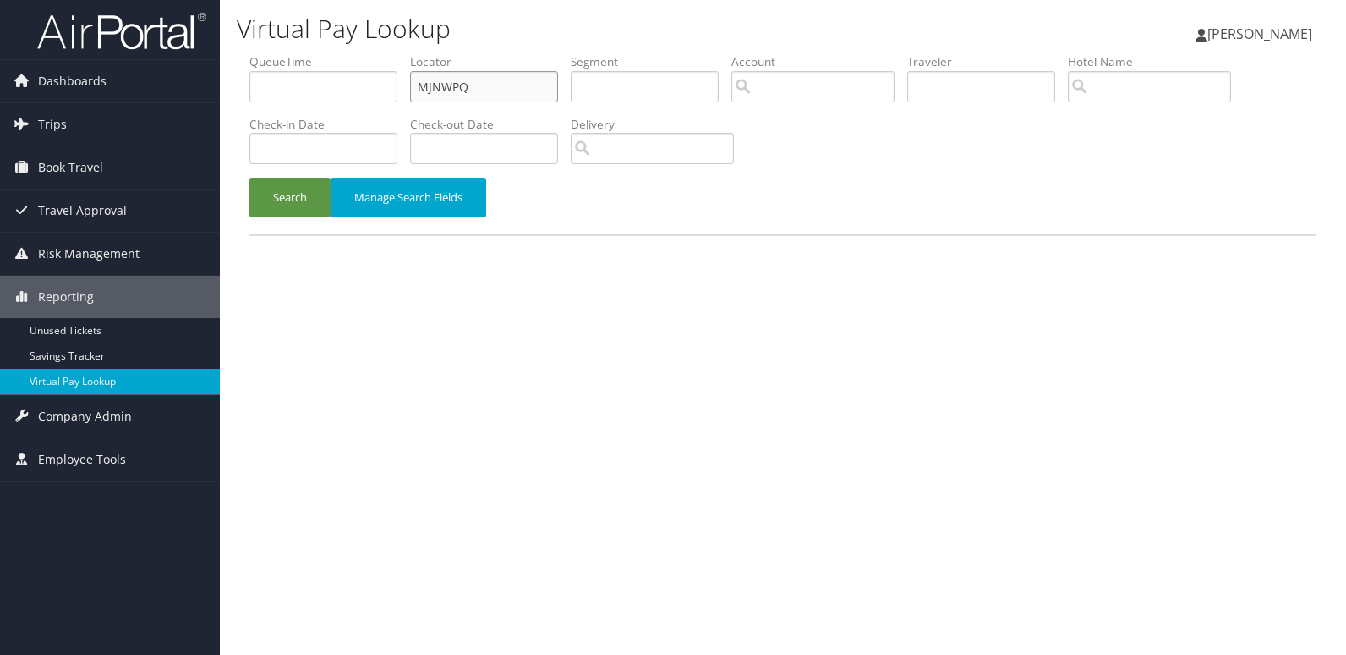
click at [512, 92] on input "MJNWPQ" at bounding box center [484, 86] width 148 height 31
paste input "DINGRZ"
click at [513, 92] on input "DINGRZ" at bounding box center [484, 86] width 148 height 31
type input "DINGRZ"
click at [311, 196] on button "Search" at bounding box center [289, 198] width 81 height 40
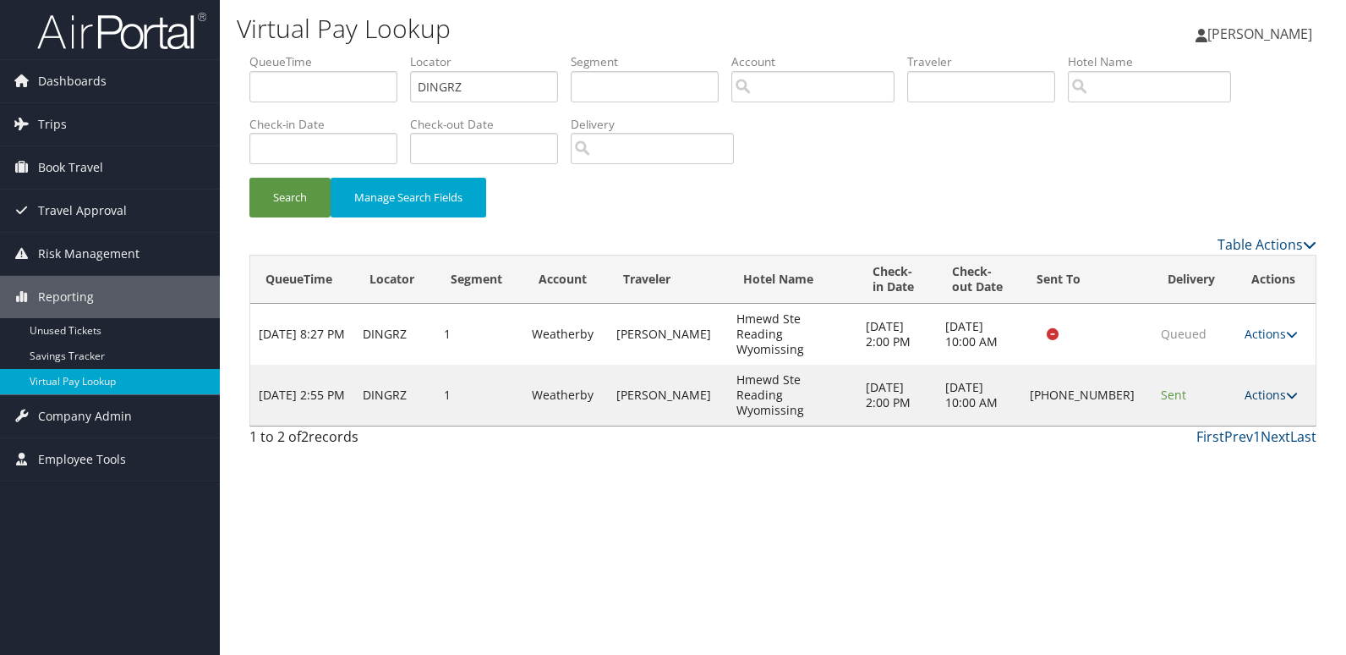
click at [1253, 387] on link "Actions" at bounding box center [1271, 395] width 53 height 16
click at [1256, 419] on link "Logs" at bounding box center [1214, 425] width 145 height 29
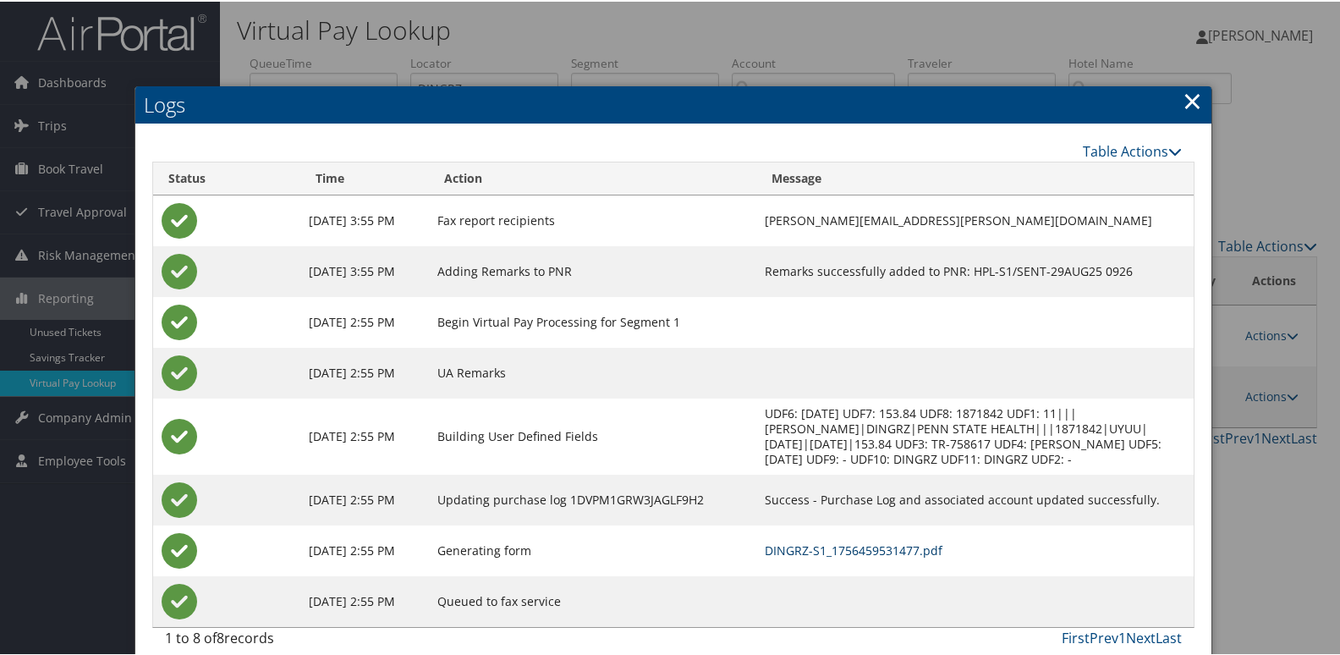
click at [894, 552] on link "DINGRZ-S1_1756459531477.pdf" at bounding box center [854, 548] width 178 height 16
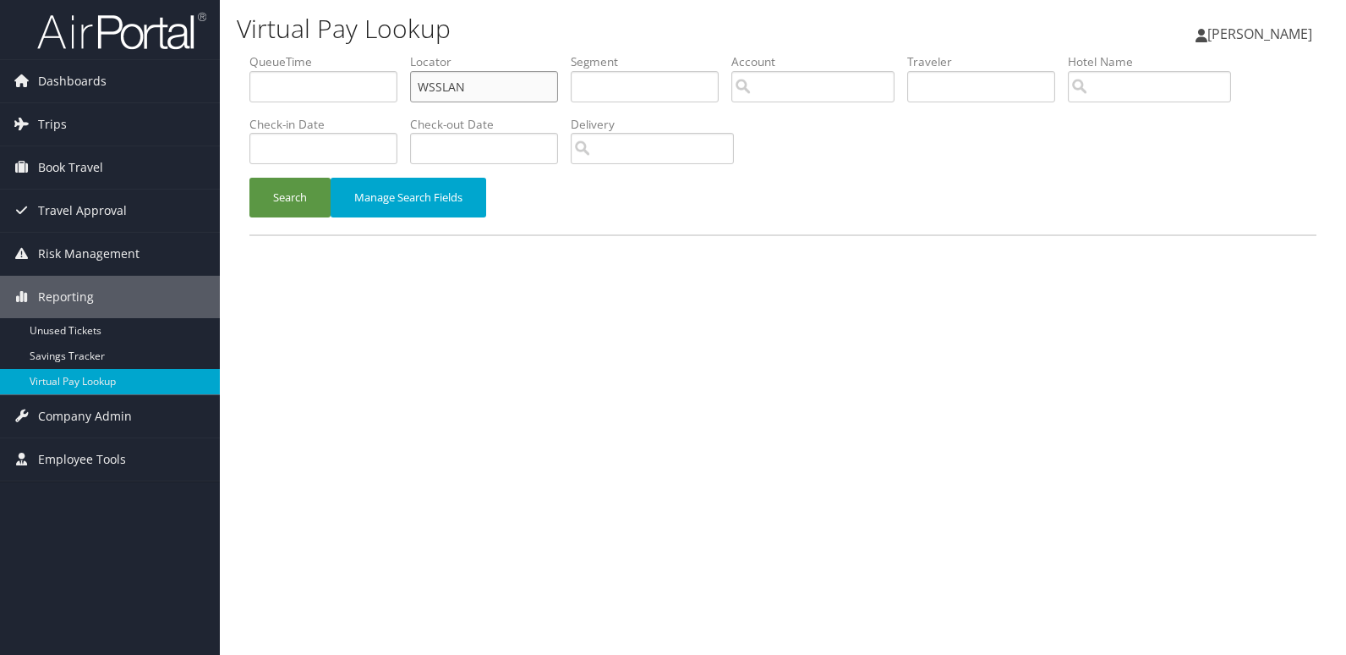
click at [489, 90] on input "WSSLAN" at bounding box center [484, 86] width 148 height 31
paste input "OLLEVM"
click at [489, 90] on input "WSSLAN" at bounding box center [484, 86] width 148 height 31
type input "OLLEVM"
click at [277, 193] on button "Search" at bounding box center [289, 198] width 81 height 40
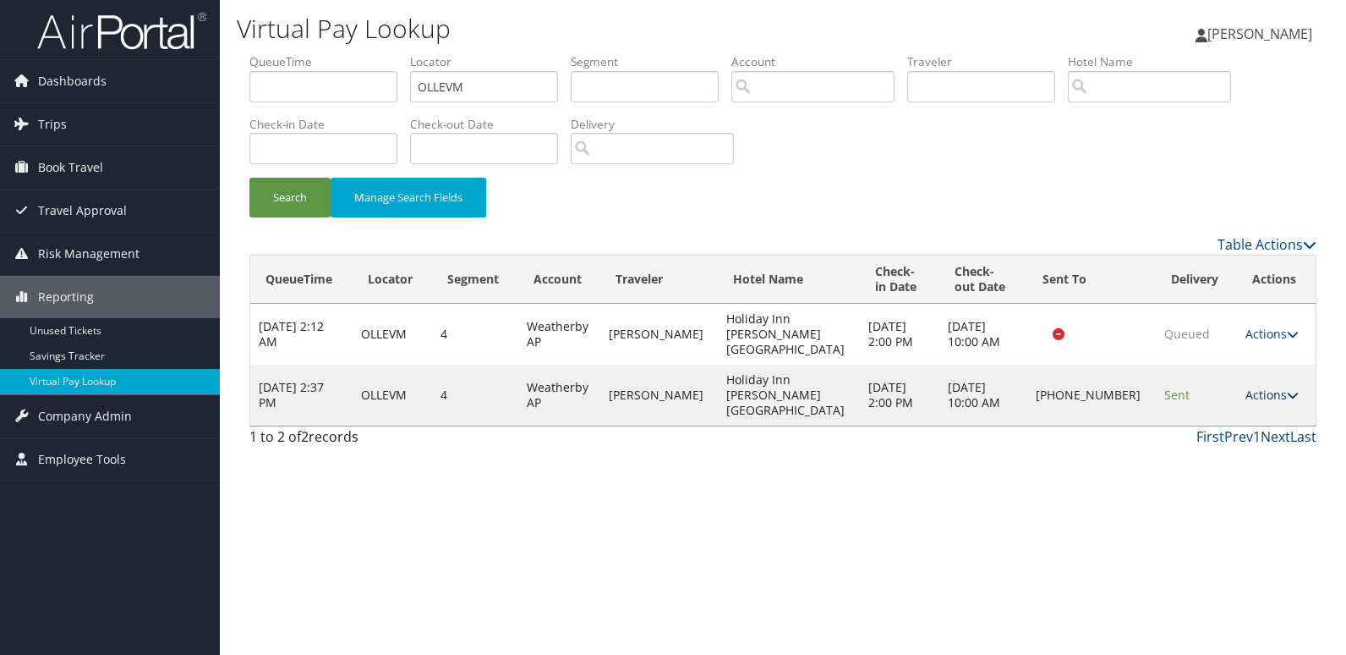
click at [1257, 387] on link "Actions" at bounding box center [1272, 395] width 53 height 16
click at [1210, 418] on link "Logs" at bounding box center [1214, 425] width 145 height 29
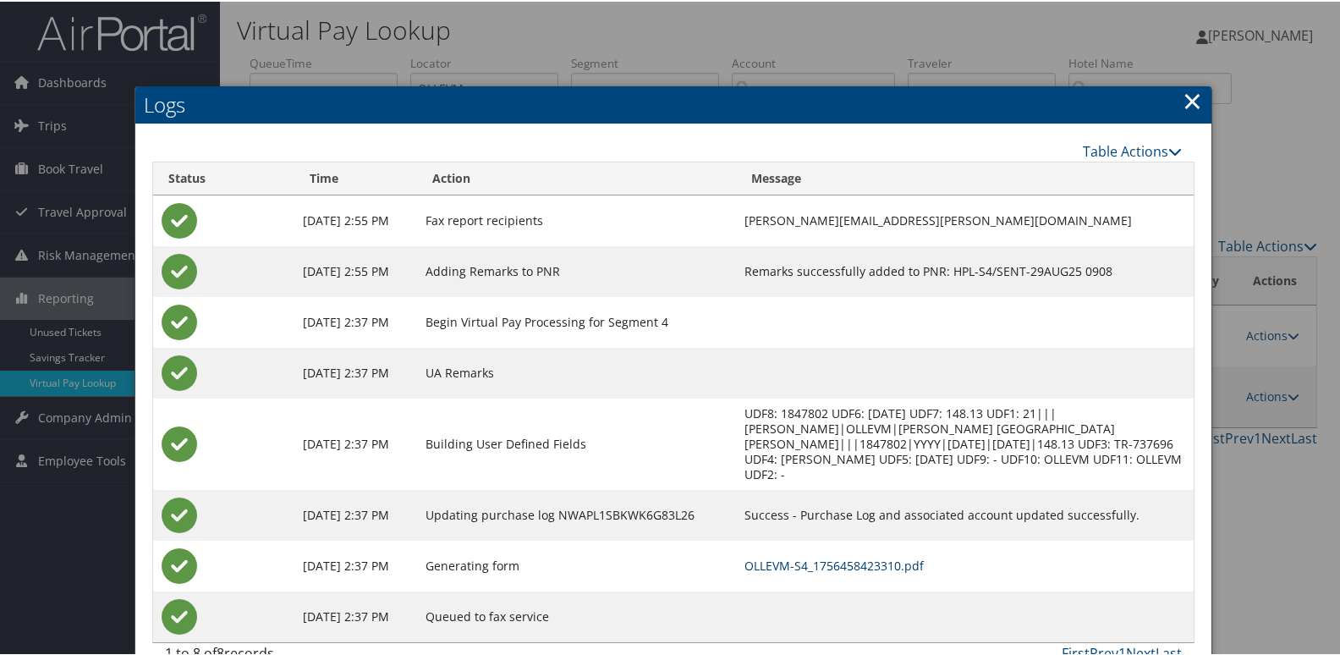
click at [892, 556] on link "OLLEVM-S4_1756458423310.pdf" at bounding box center [833, 564] width 179 height 16
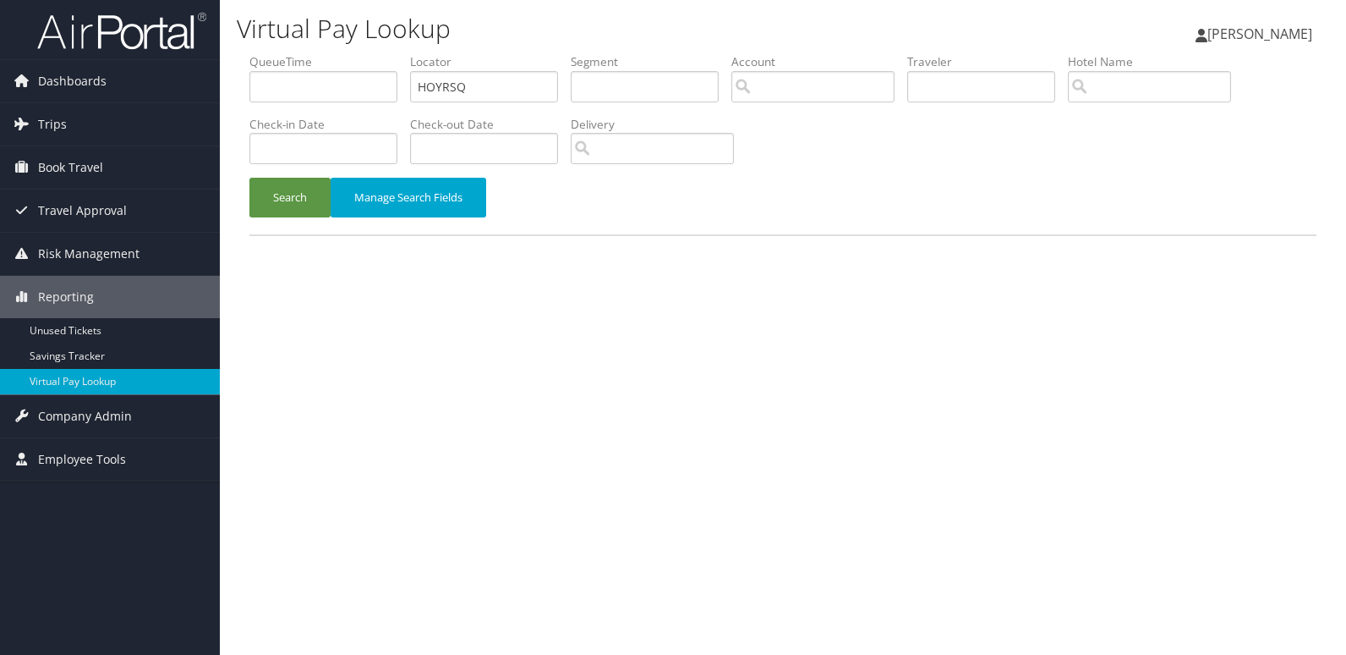
click at [276, 204] on button "Search" at bounding box center [289, 198] width 81 height 40
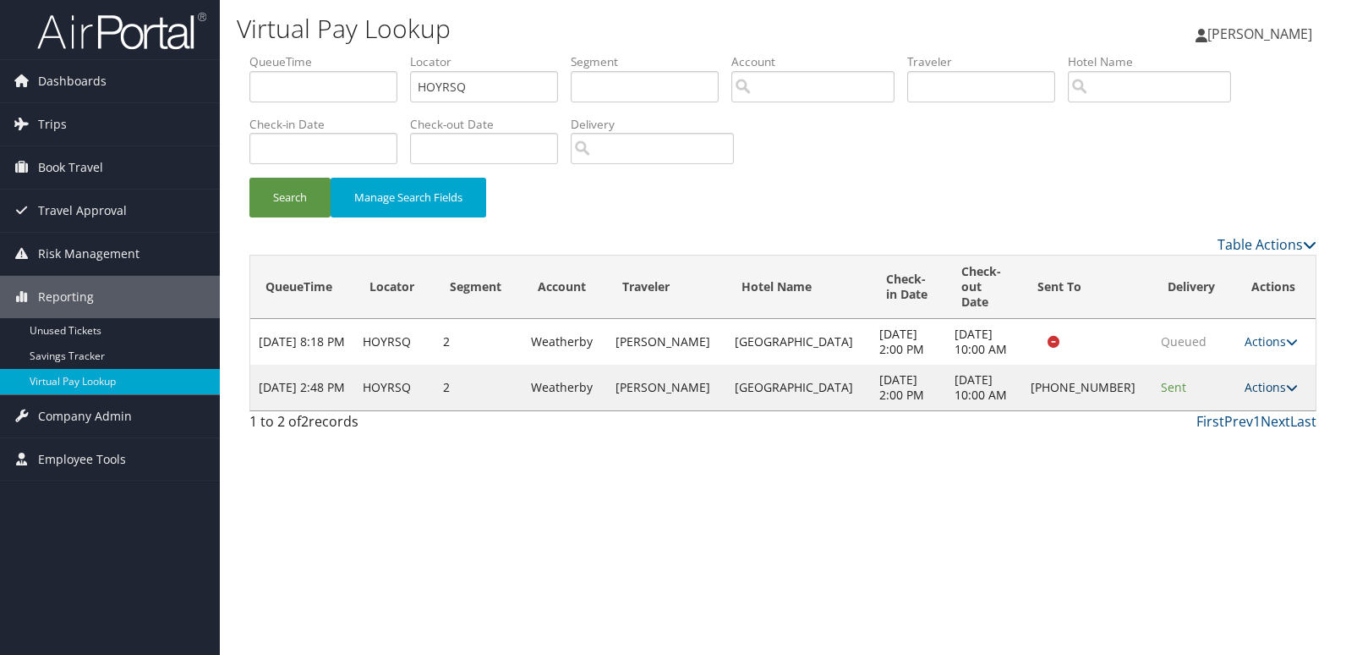
click at [1245, 380] on link "Actions" at bounding box center [1271, 387] width 53 height 16
click at [1236, 415] on link "Resend" at bounding box center [1215, 404] width 145 height 29
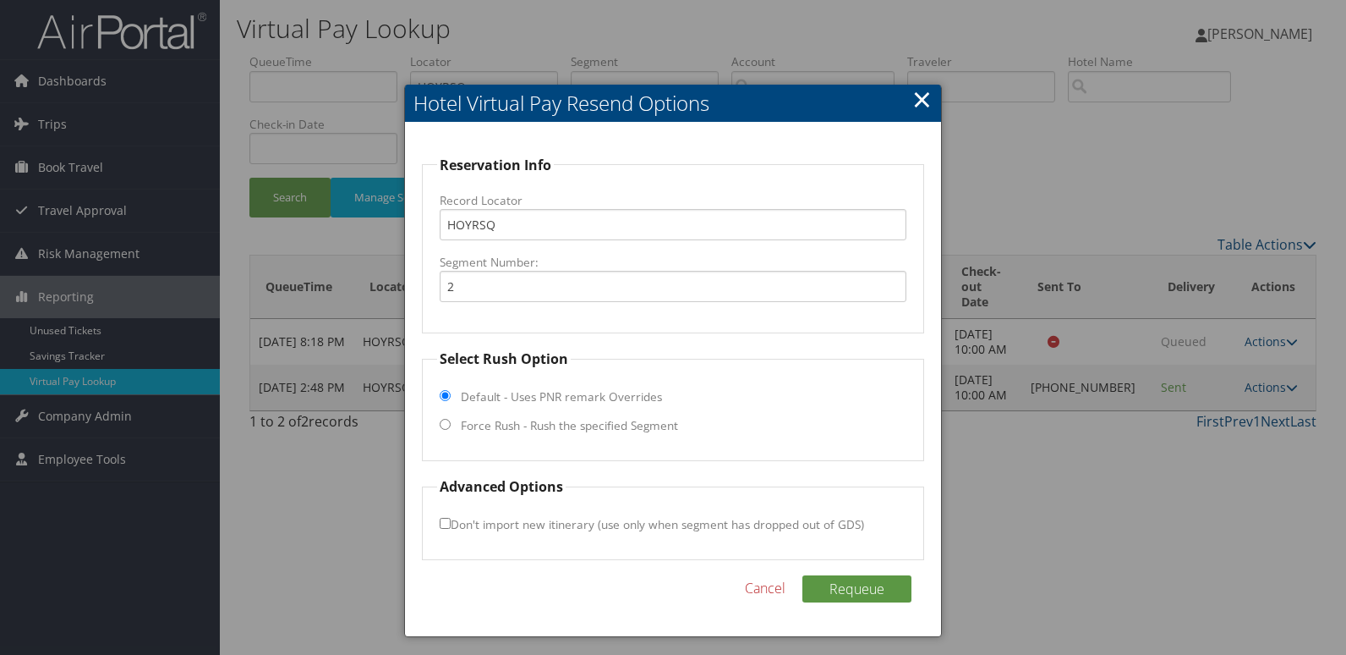
click at [606, 427] on label "Force Rush - Rush the specified Segment" at bounding box center [569, 425] width 217 height 17
click at [451, 427] on input "Force Rush - Rush the specified Segment" at bounding box center [445, 424] width 11 height 11
radio input "true"
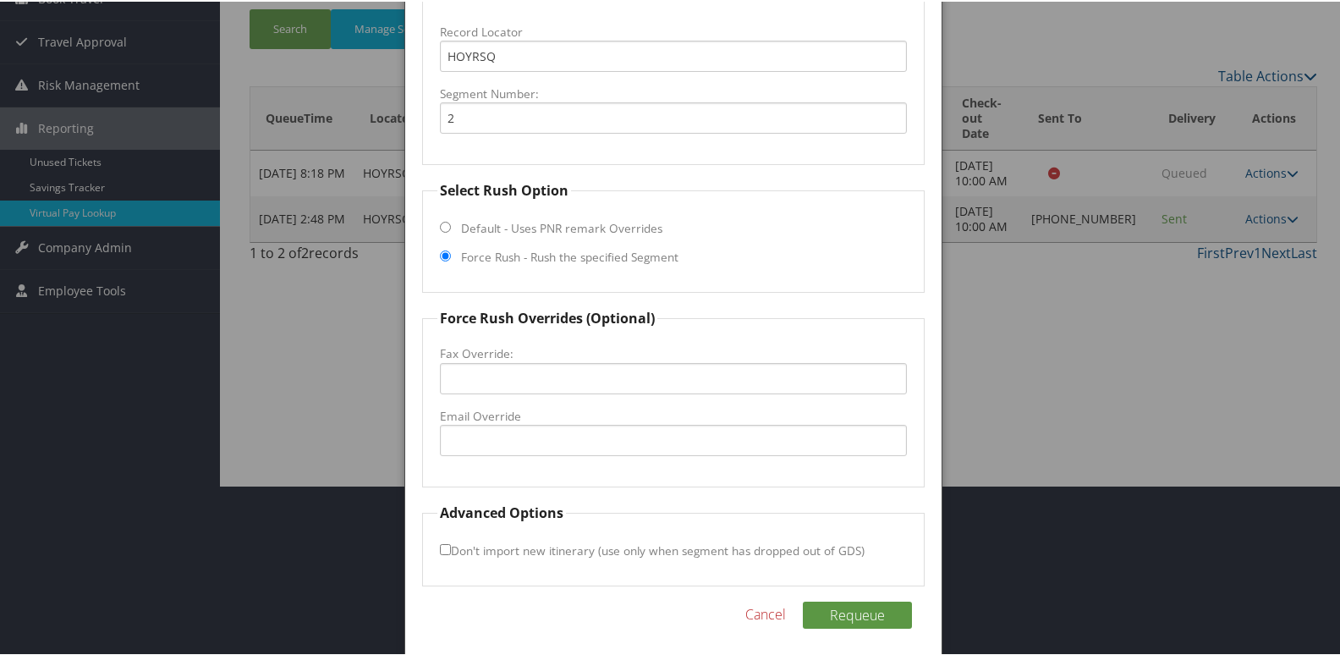
scroll to position [177, 0]
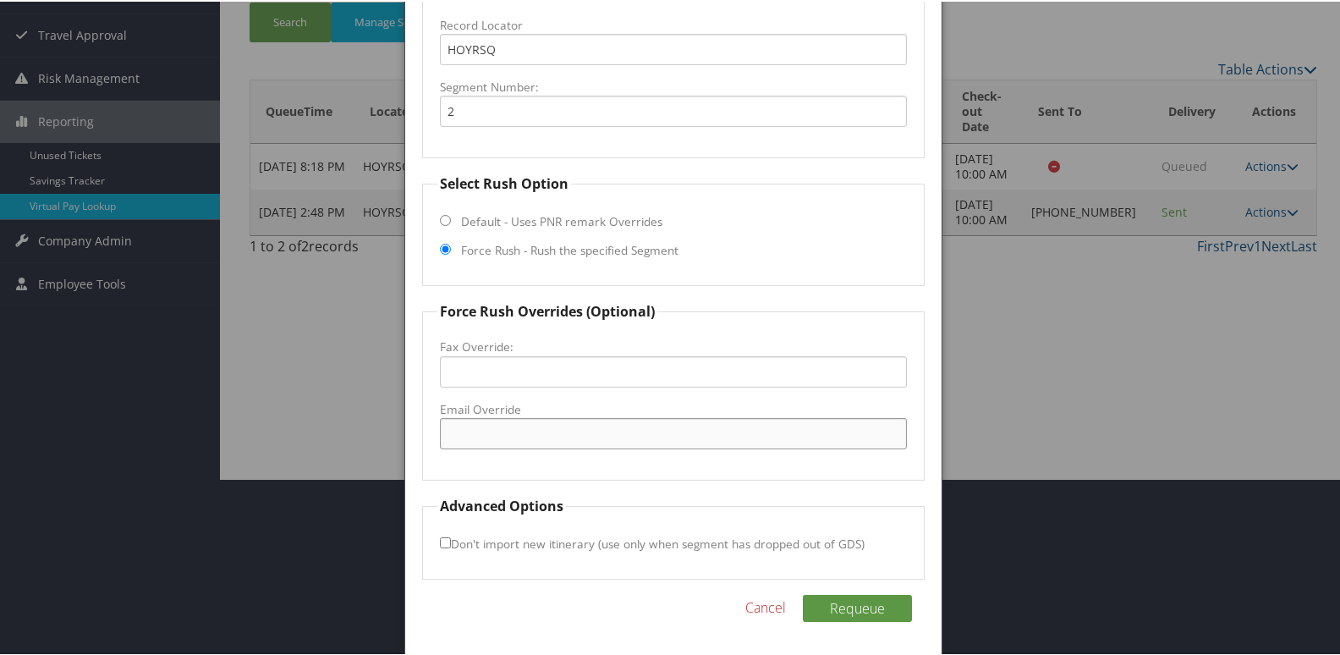
click at [568, 436] on input "Email Override" at bounding box center [674, 431] width 468 height 31
click at [452, 376] on input "Fax Override:" at bounding box center [674, 369] width 468 height 31
click at [562, 371] on input "3869478088" at bounding box center [674, 369] width 468 height 31
click at [562, 372] on input "3869478088" at bounding box center [674, 369] width 468 height 31
type input "3869478088"
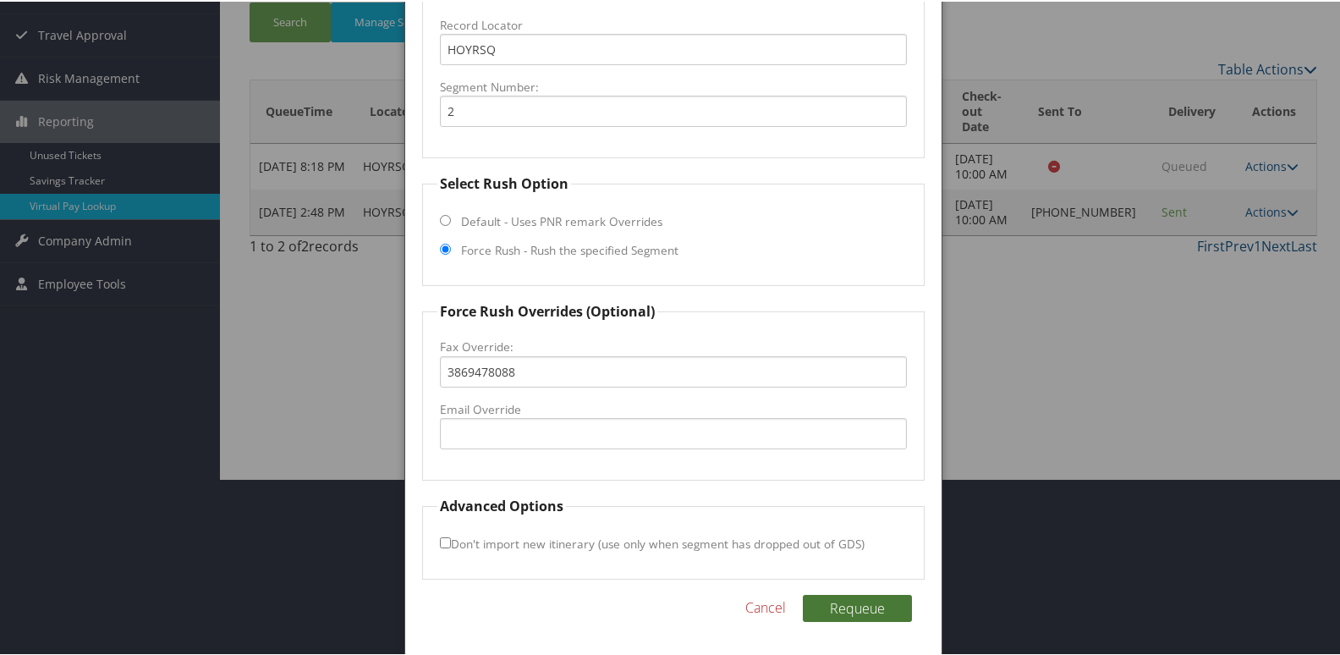
click at [861, 616] on button "Requeue" at bounding box center [857, 606] width 109 height 27
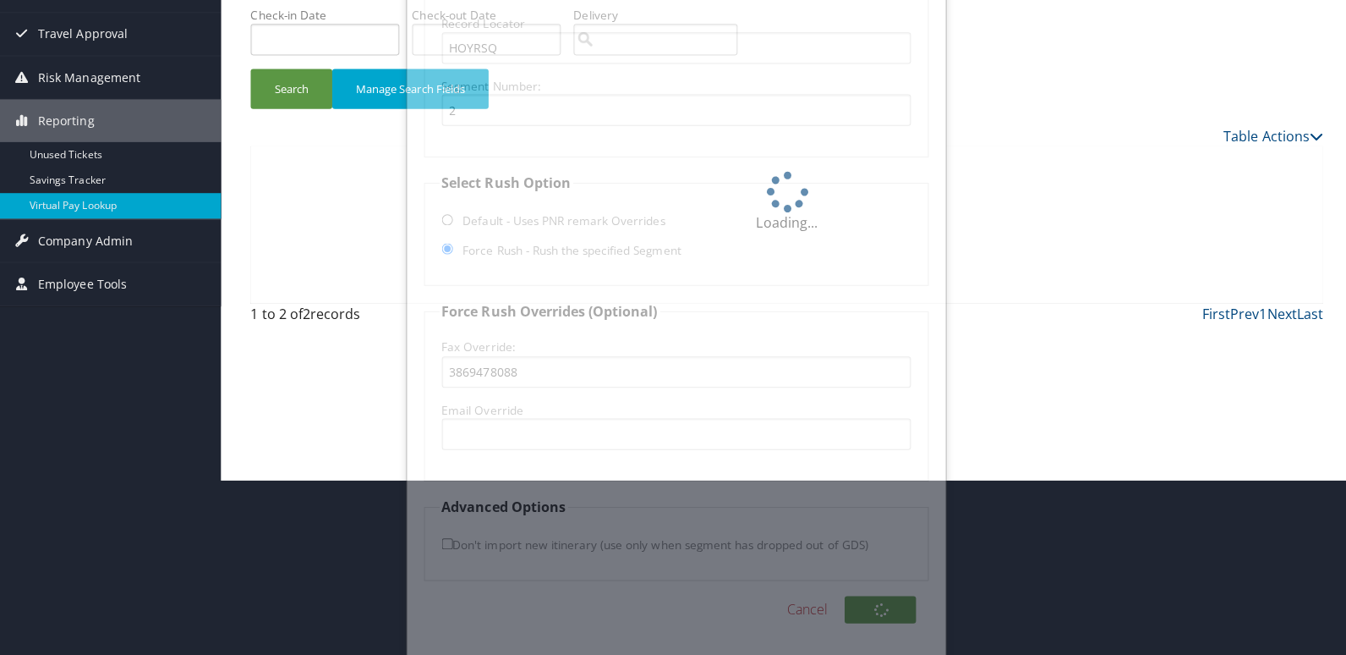
scroll to position [0, 0]
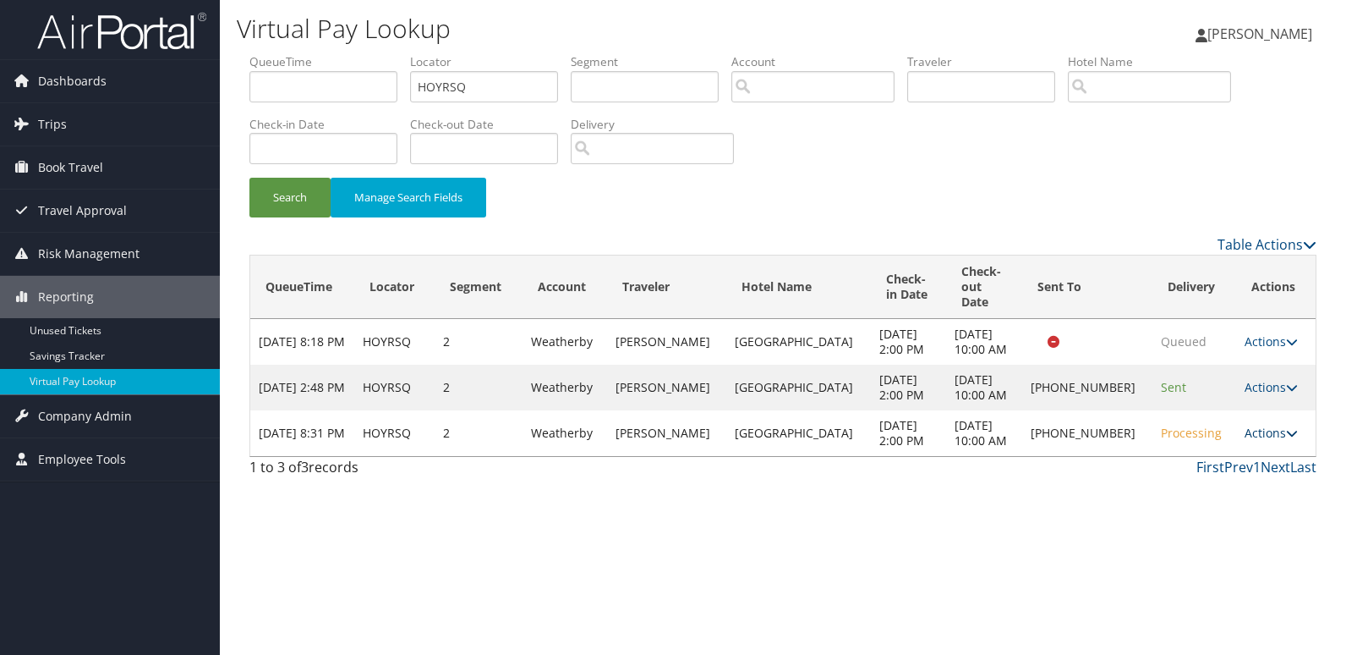
click at [1258, 436] on link "Actions" at bounding box center [1271, 433] width 53 height 16
click at [1210, 458] on link "Resend" at bounding box center [1215, 465] width 145 height 29
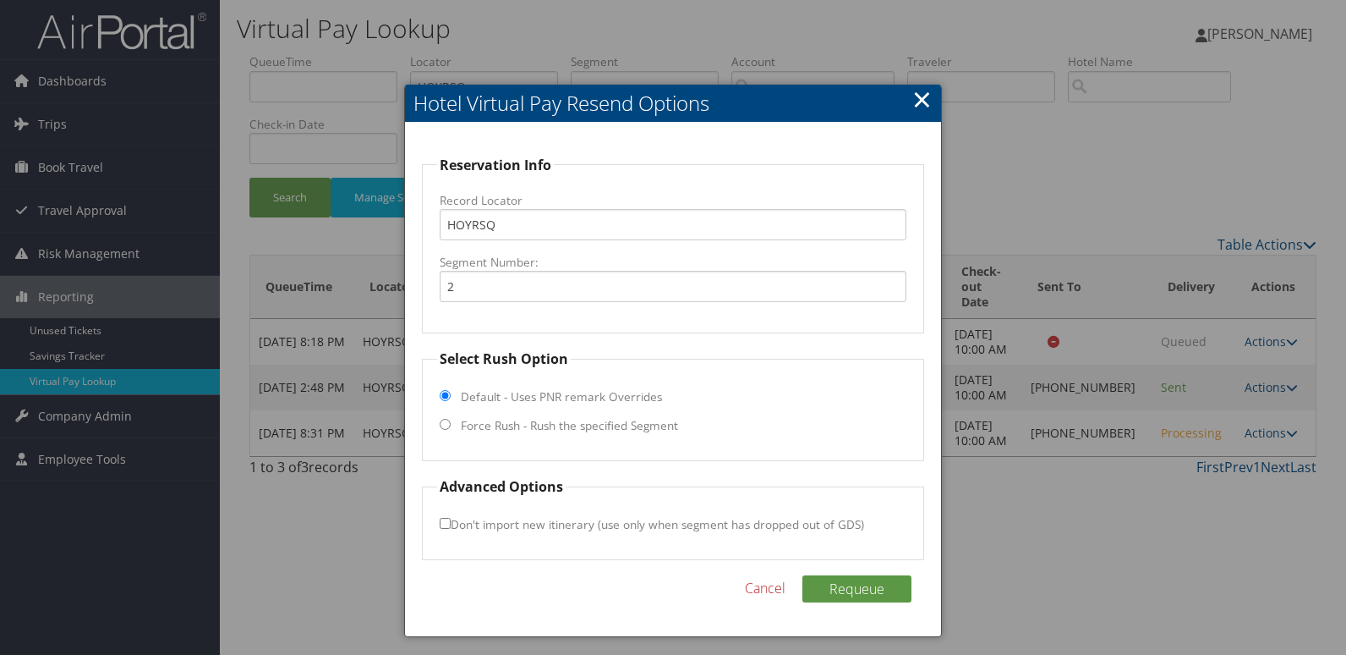
click at [505, 429] on label "Force Rush - Rush the specified Segment" at bounding box center [569, 425] width 217 height 17
click at [451, 429] on input "Force Rush - Rush the specified Segment" at bounding box center [445, 424] width 11 height 11
radio input "true"
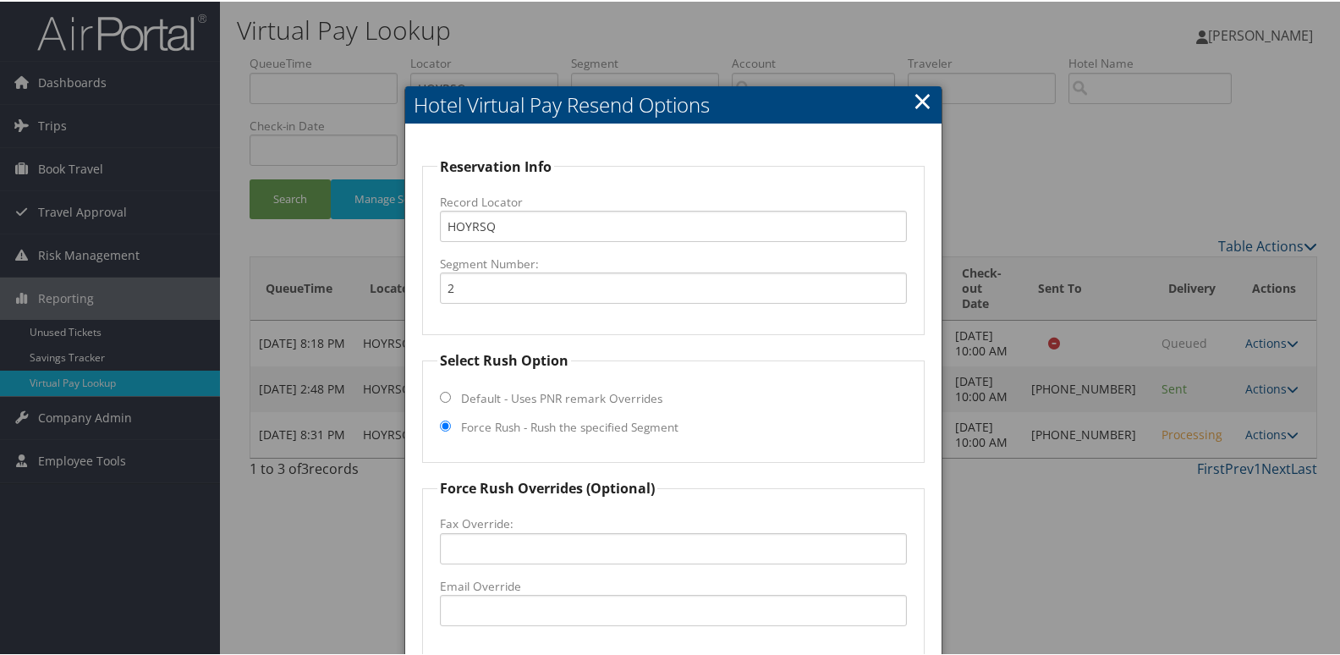
click at [906, 99] on h2 "Hotel Virtual Pay Resend Options" at bounding box center [673, 103] width 537 height 37
click at [913, 96] on link "×" at bounding box center [922, 99] width 19 height 34
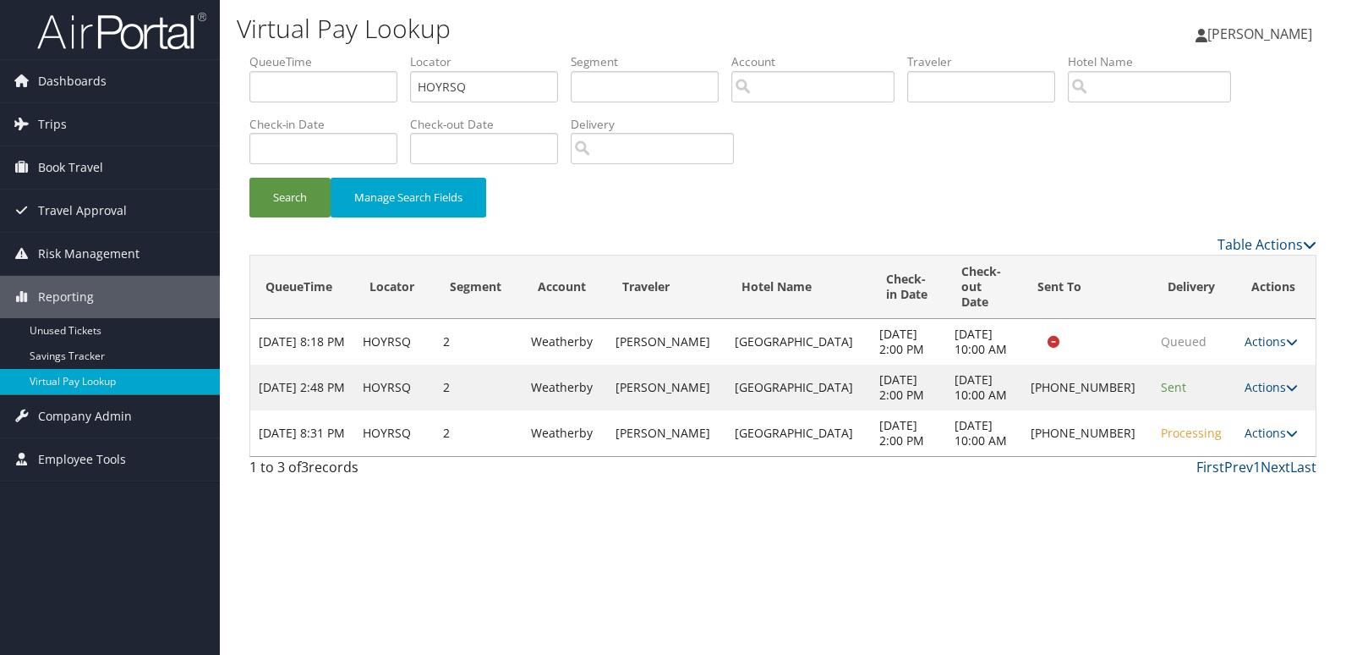
drag, startPoint x: 1096, startPoint y: 422, endPoint x: 1107, endPoint y: 454, distance: 34.0
click at [1107, 454] on td "+1 (386) 947-8088" at bounding box center [1088, 433] width 130 height 46
copy td "(386) 947-8088"
click at [1085, 476] on div "First Prev 1 Next Last" at bounding box center [920, 467] width 794 height 20
click at [1265, 431] on td "Actions Resend Logs Delivery Information View Itinerary" at bounding box center [1275, 433] width 79 height 46
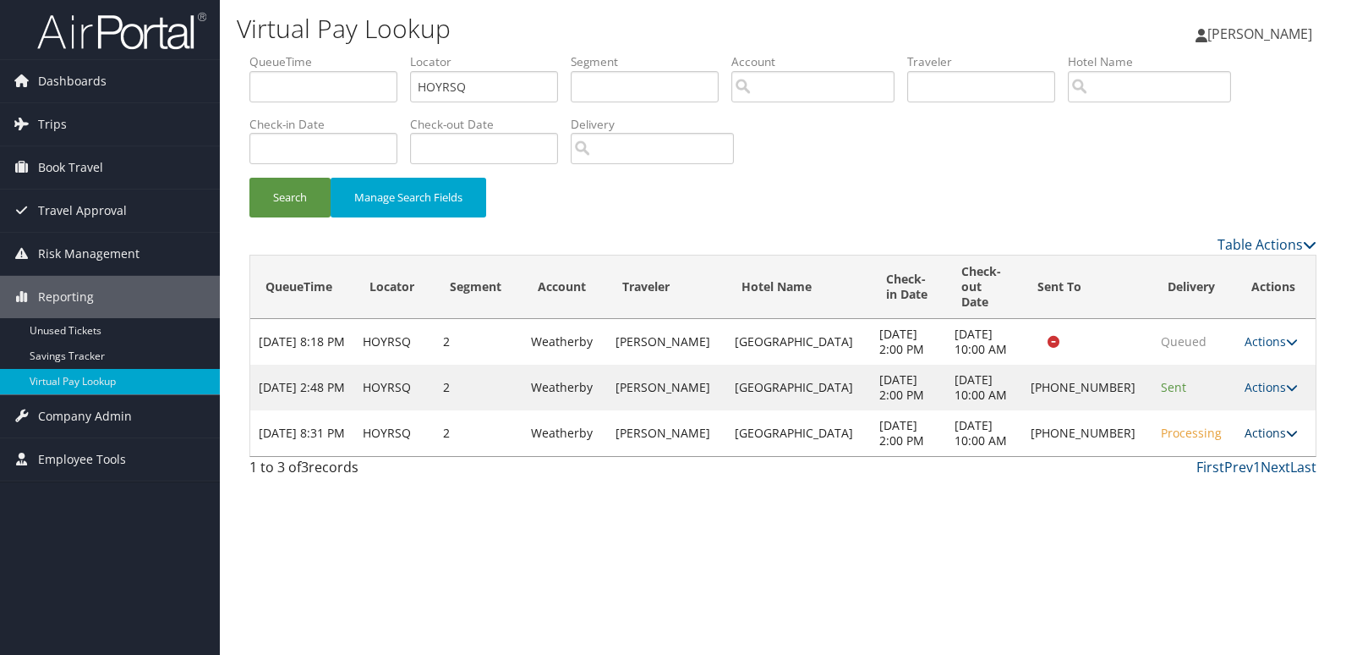
click at [1265, 441] on link "Actions" at bounding box center [1271, 433] width 53 height 16
click at [1249, 495] on link "Logs" at bounding box center [1215, 494] width 145 height 29
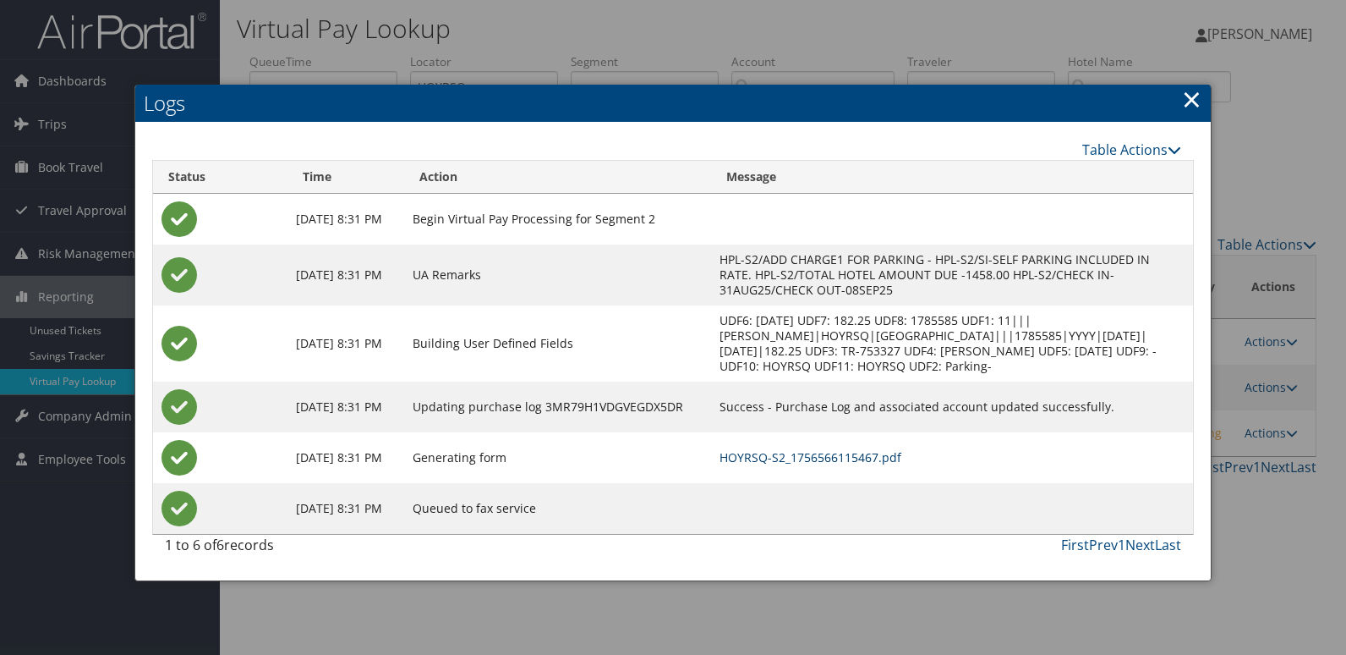
click at [902, 465] on link "HOYRSQ-S2_1756566115467.pdf" at bounding box center [811, 457] width 182 height 16
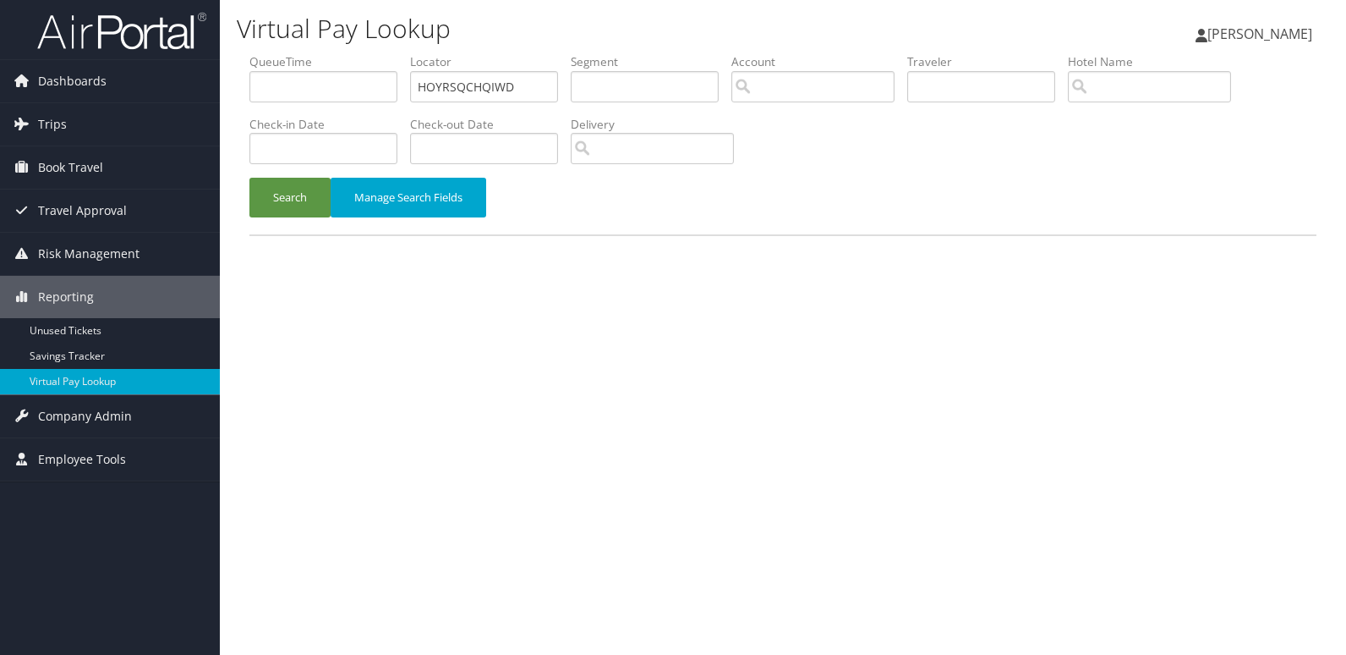
click at [507, 82] on input "HOYRSQCHQIWD" at bounding box center [484, 86] width 148 height 31
type input "CHQIWD"
click at [302, 193] on button "Search" at bounding box center [289, 198] width 81 height 40
